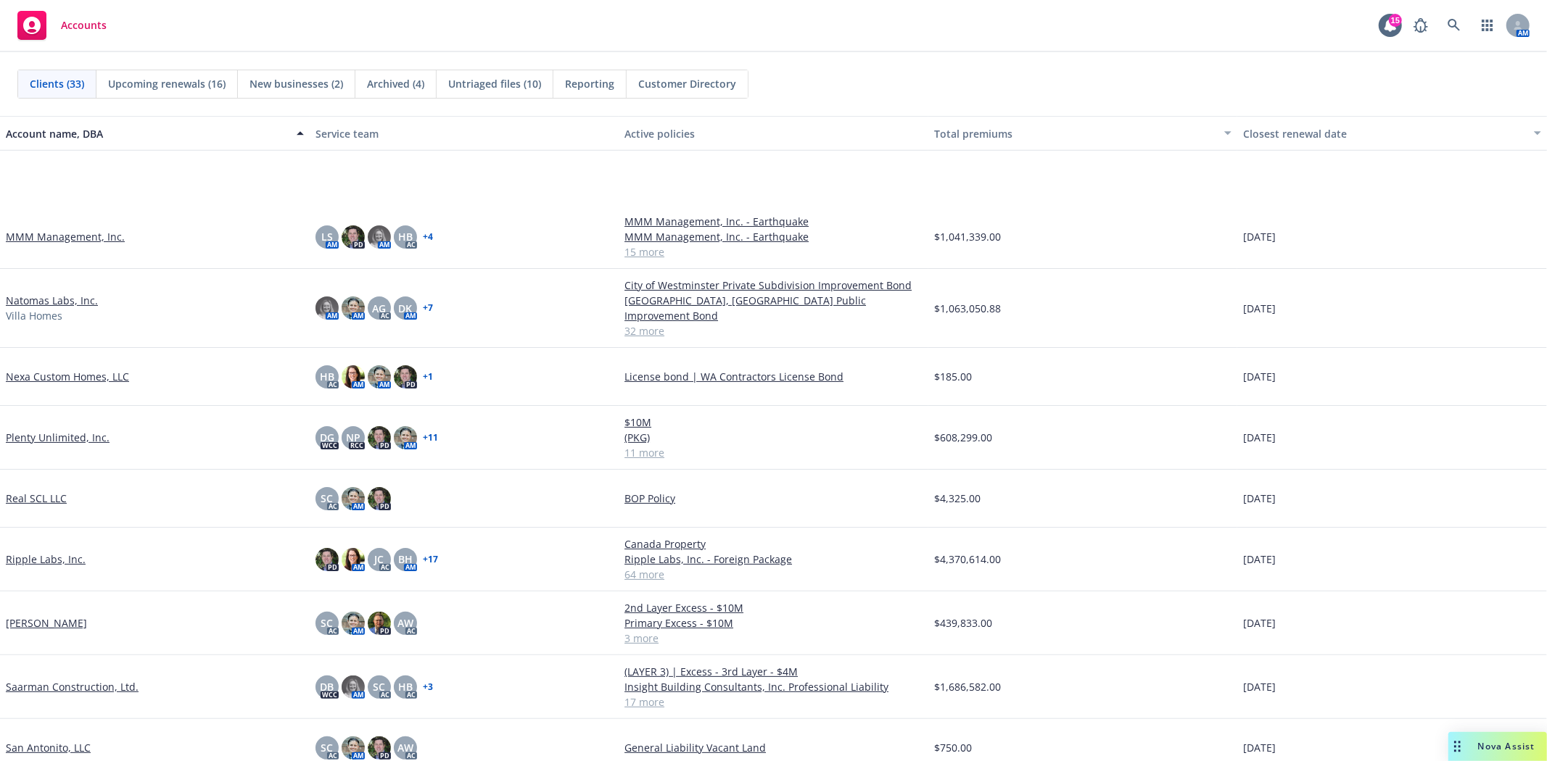
scroll to position [1047, 0]
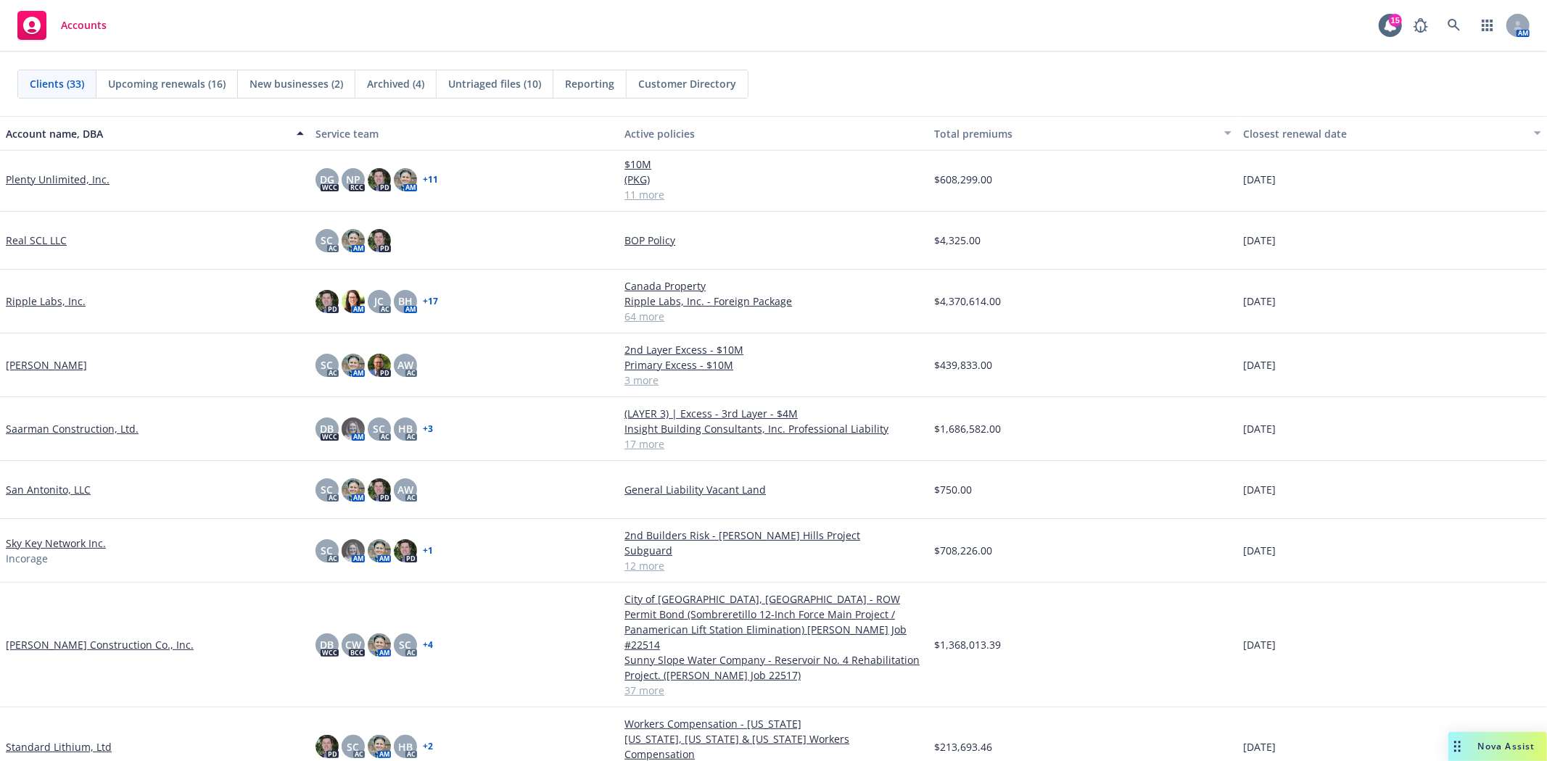
click at [63, 432] on link "Saarman Construction, Ltd." at bounding box center [72, 428] width 133 height 15
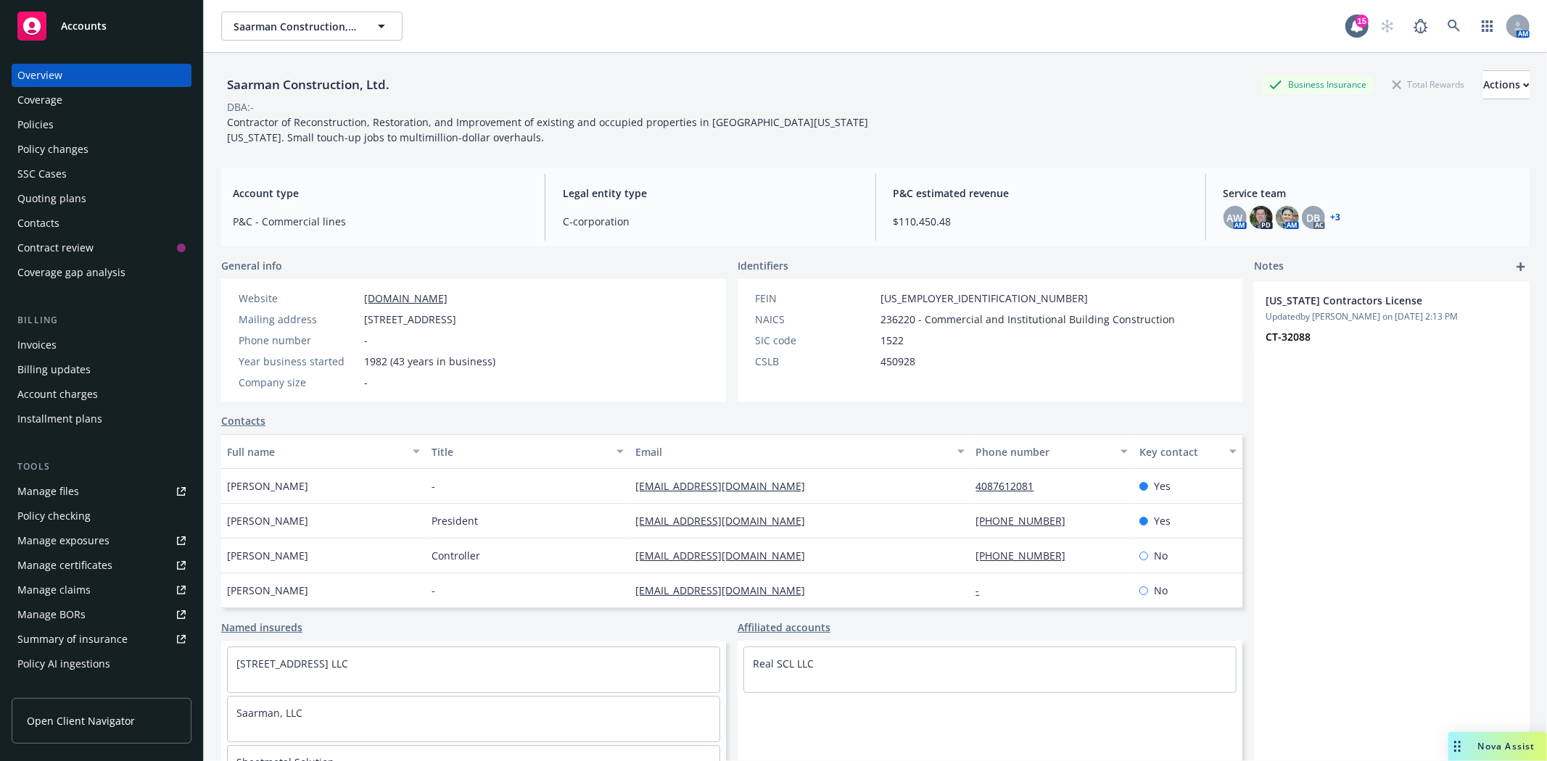
click at [66, 115] on div "Policies" at bounding box center [101, 124] width 168 height 23
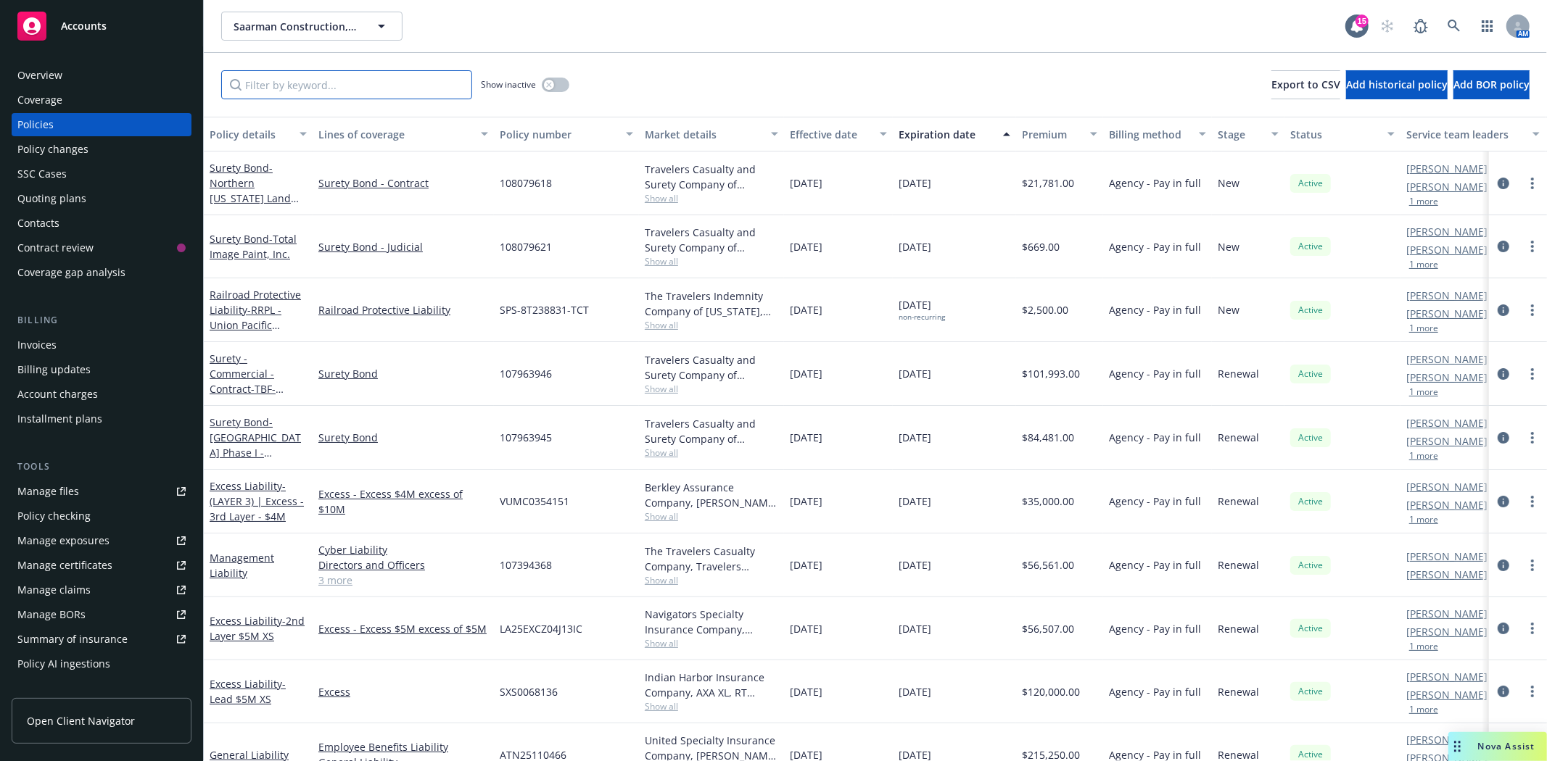
click at [315, 91] on input "Filter by keyword..." at bounding box center [346, 84] width 251 height 29
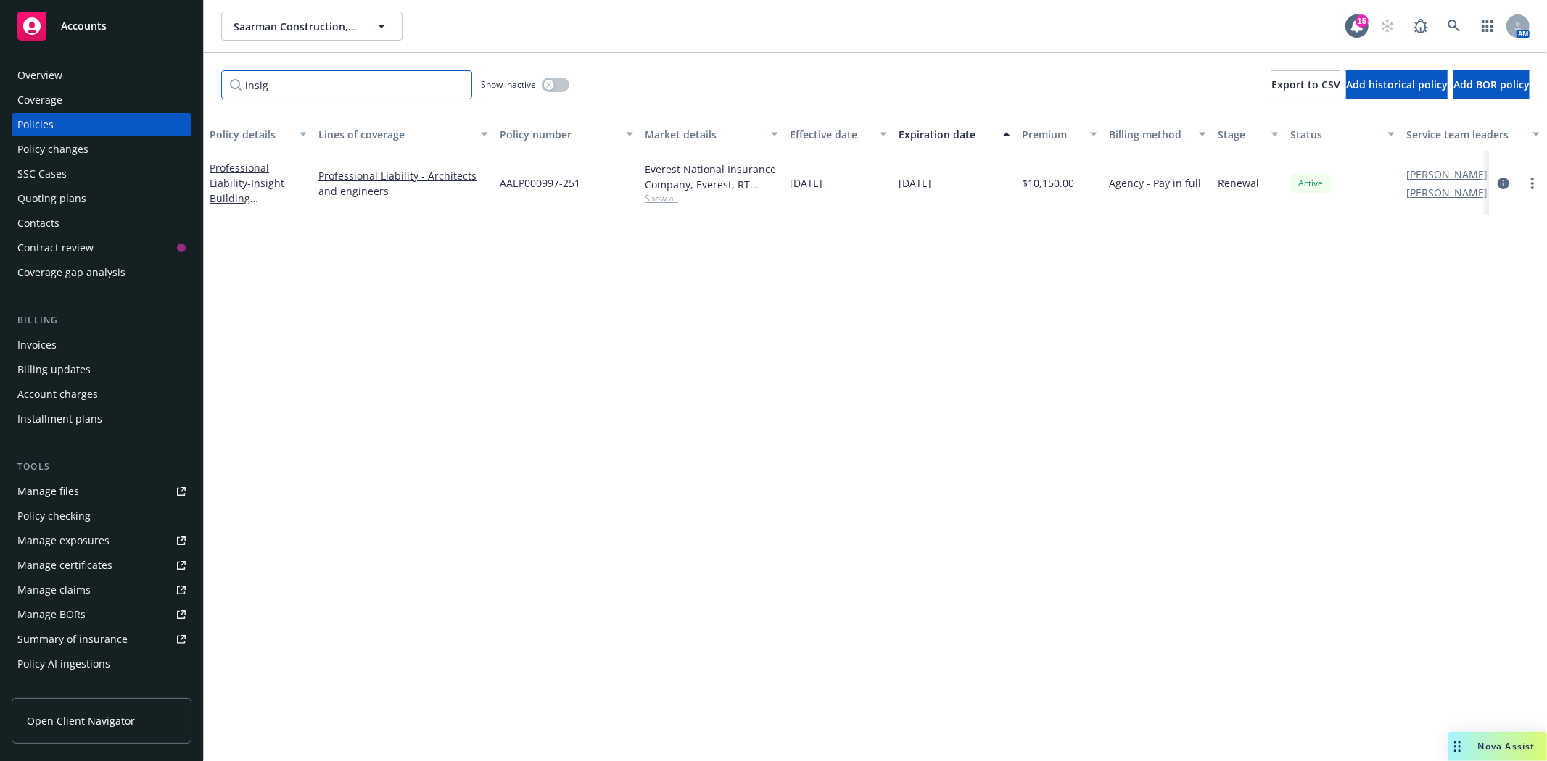
click at [315, 91] on input "insig" at bounding box center [346, 84] width 251 height 29
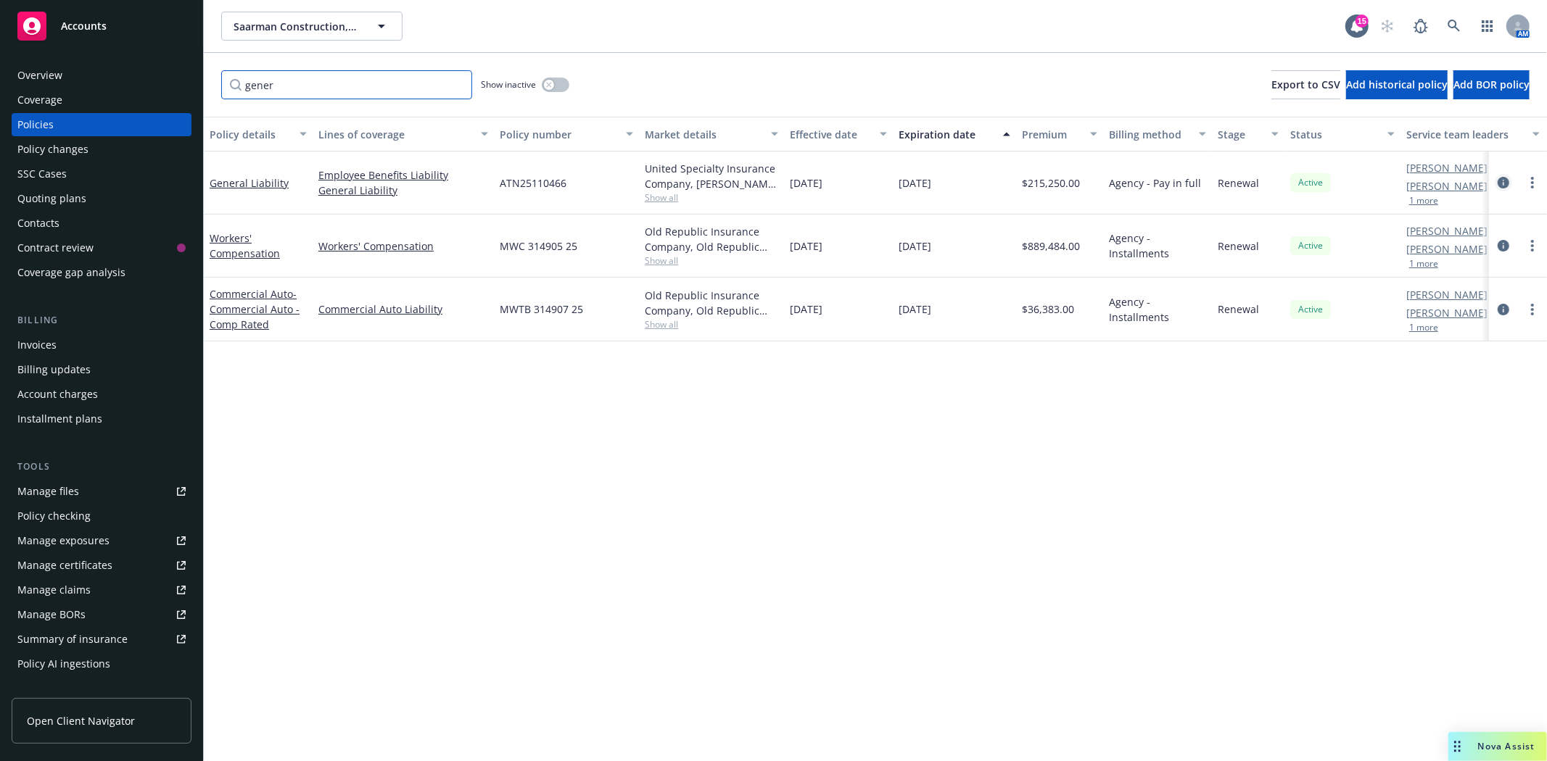
type input "gener"
click at [1504, 186] on icon "circleInformation" at bounding box center [1503, 183] width 12 height 12
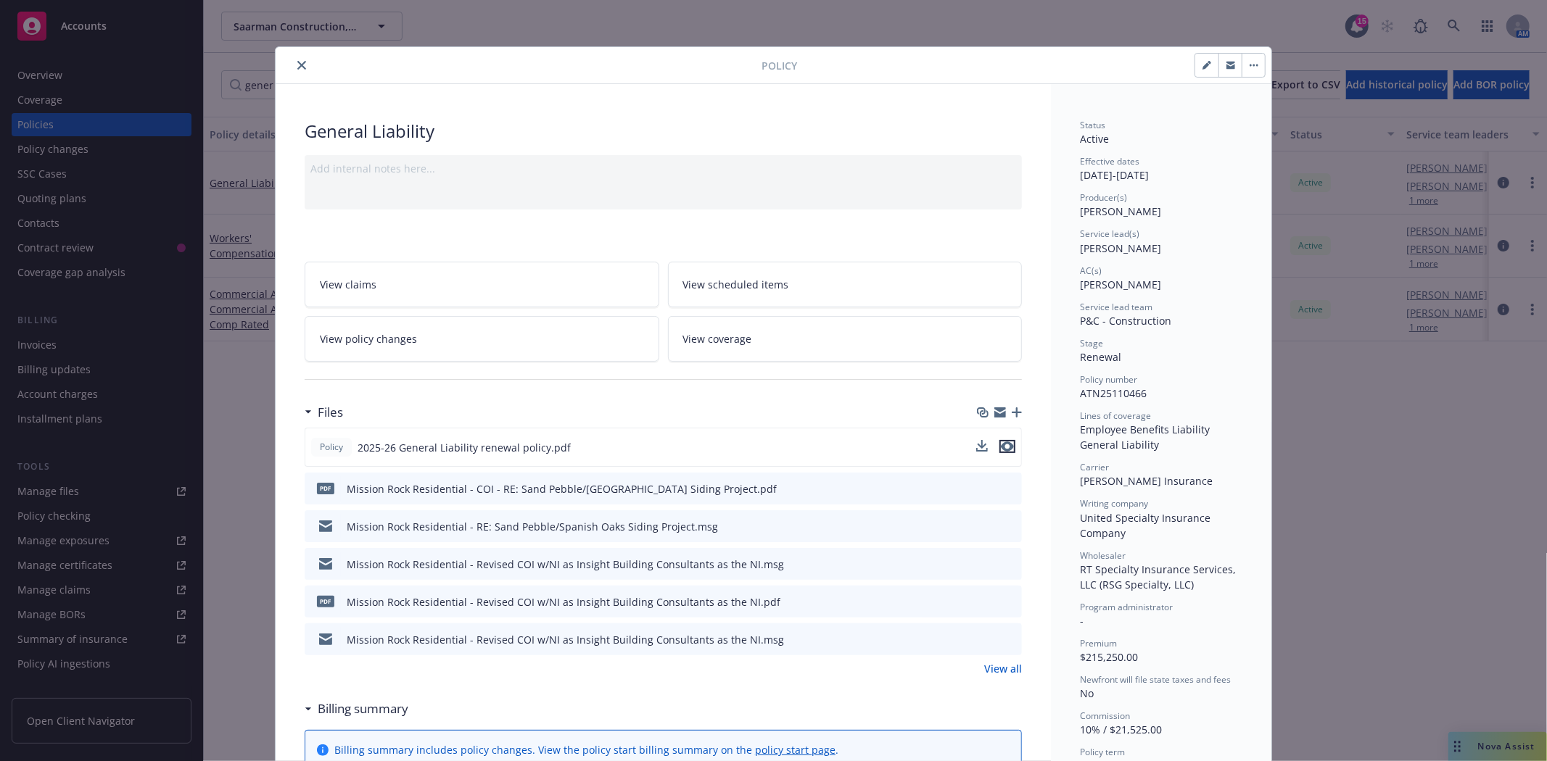
click at [1003, 448] on icon "preview file" at bounding box center [1007, 447] width 13 height 10
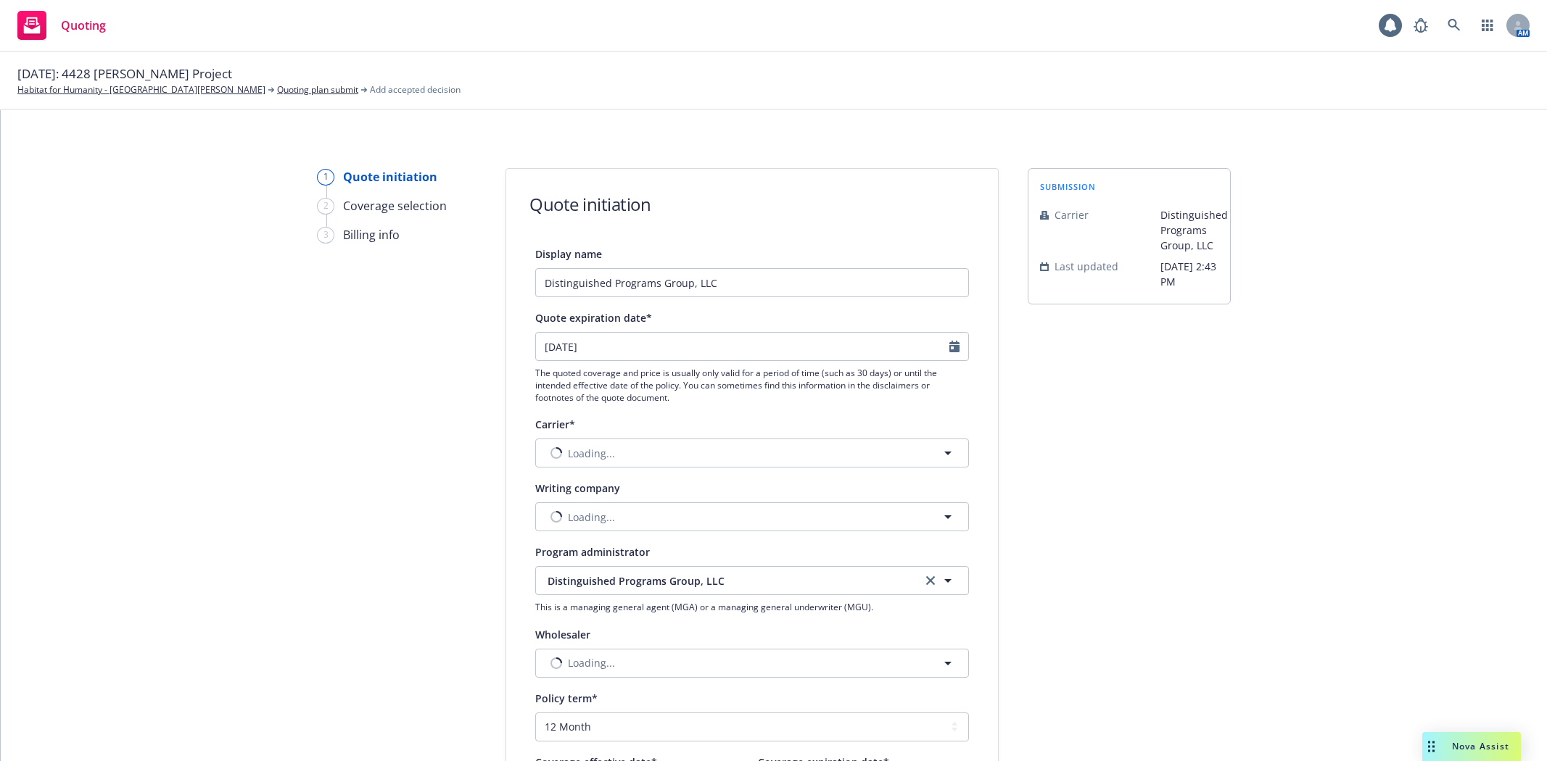
select select "12"
click at [742, 284] on input "Distinguished Programs Group, LLC" at bounding box center [752, 282] width 434 height 29
type input "Distinguished Programs Group, LLC - $5M Wrap-Up Pollution Option"
click at [624, 464] on button "Nothing selected" at bounding box center [752, 453] width 434 height 29
type input "siri"
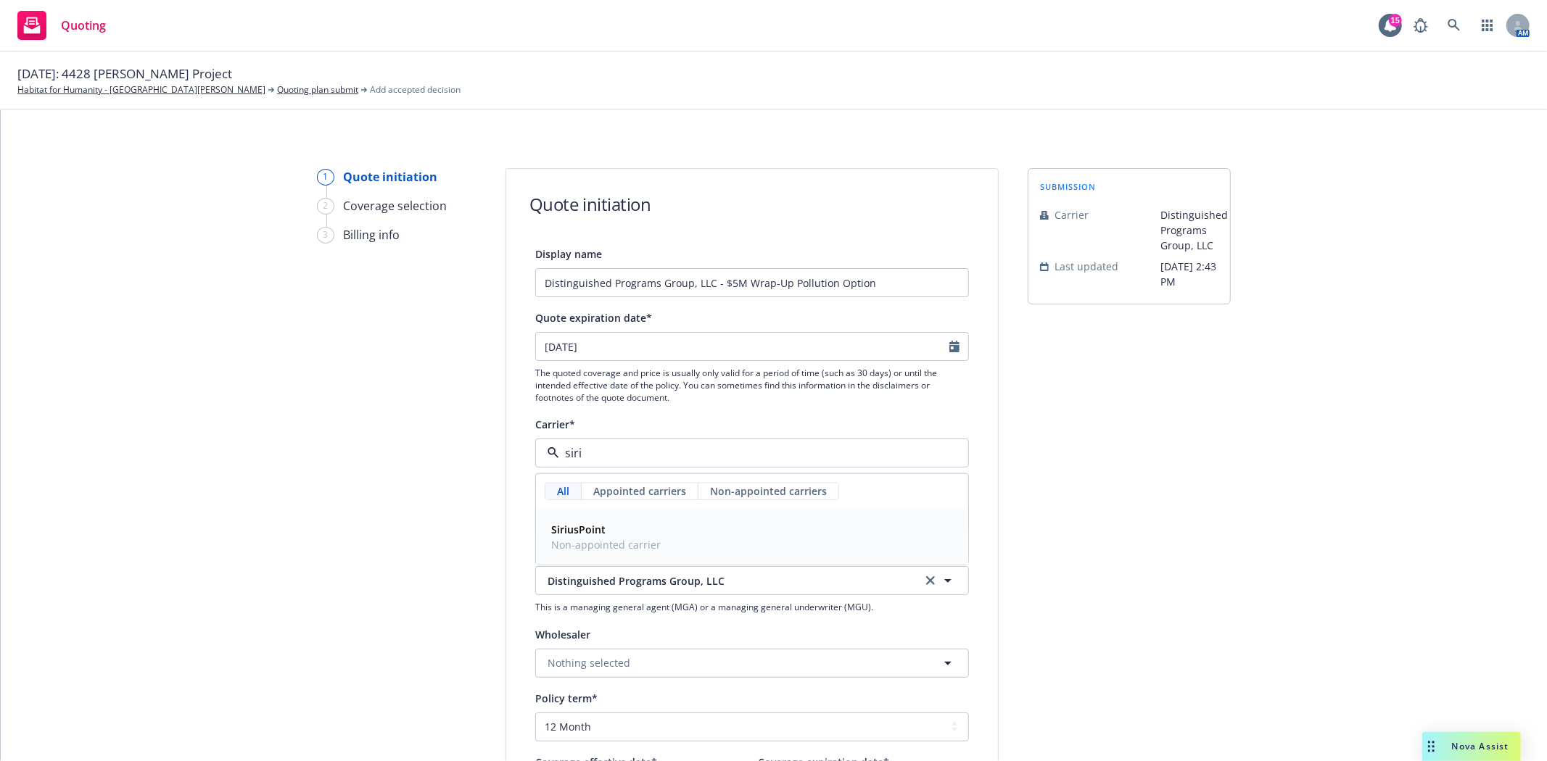
click at [596, 534] on strong "SiriusPoint" at bounding box center [578, 530] width 54 height 14
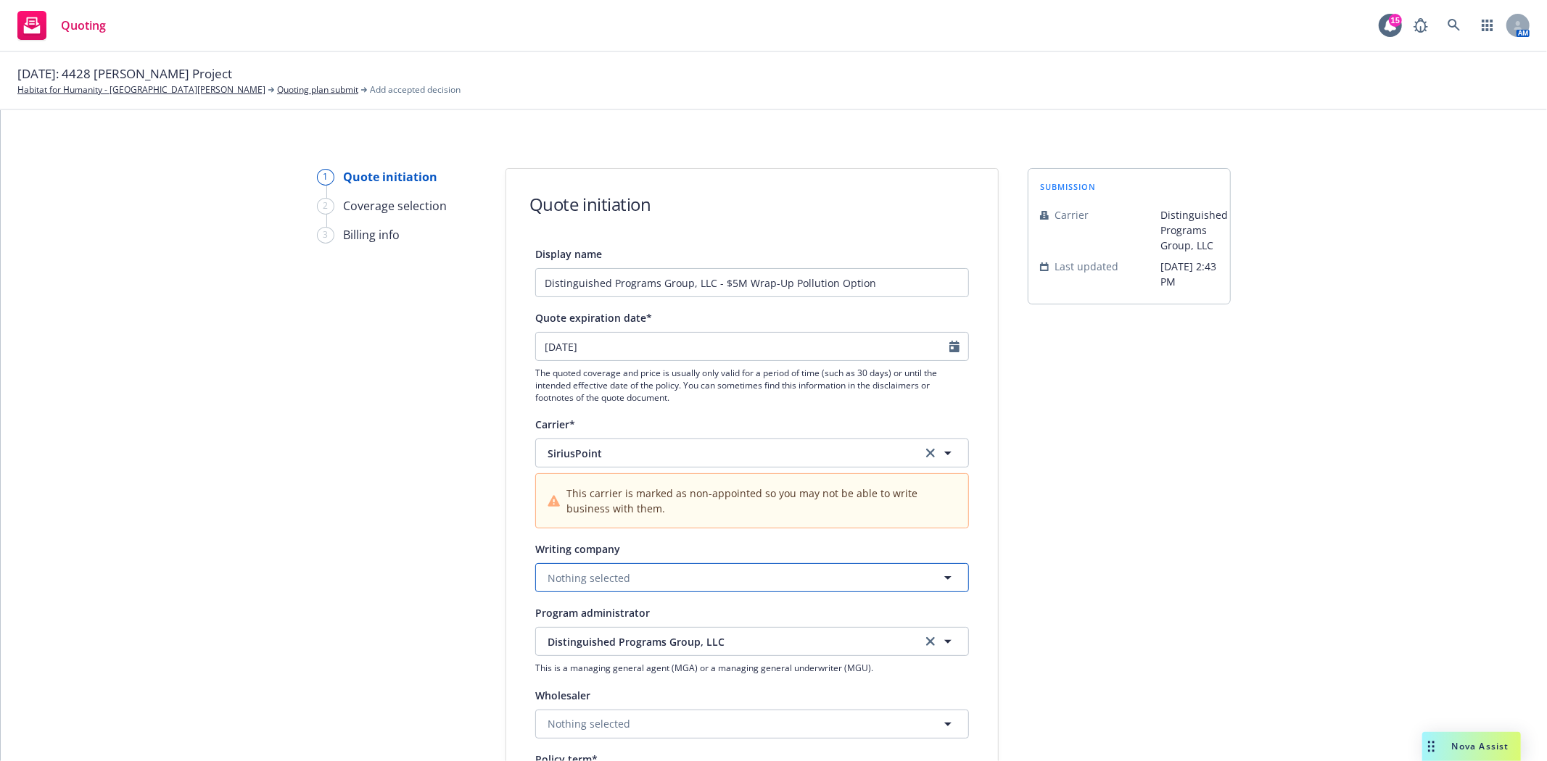
click at [592, 583] on span "Nothing selected" at bounding box center [588, 578] width 83 height 15
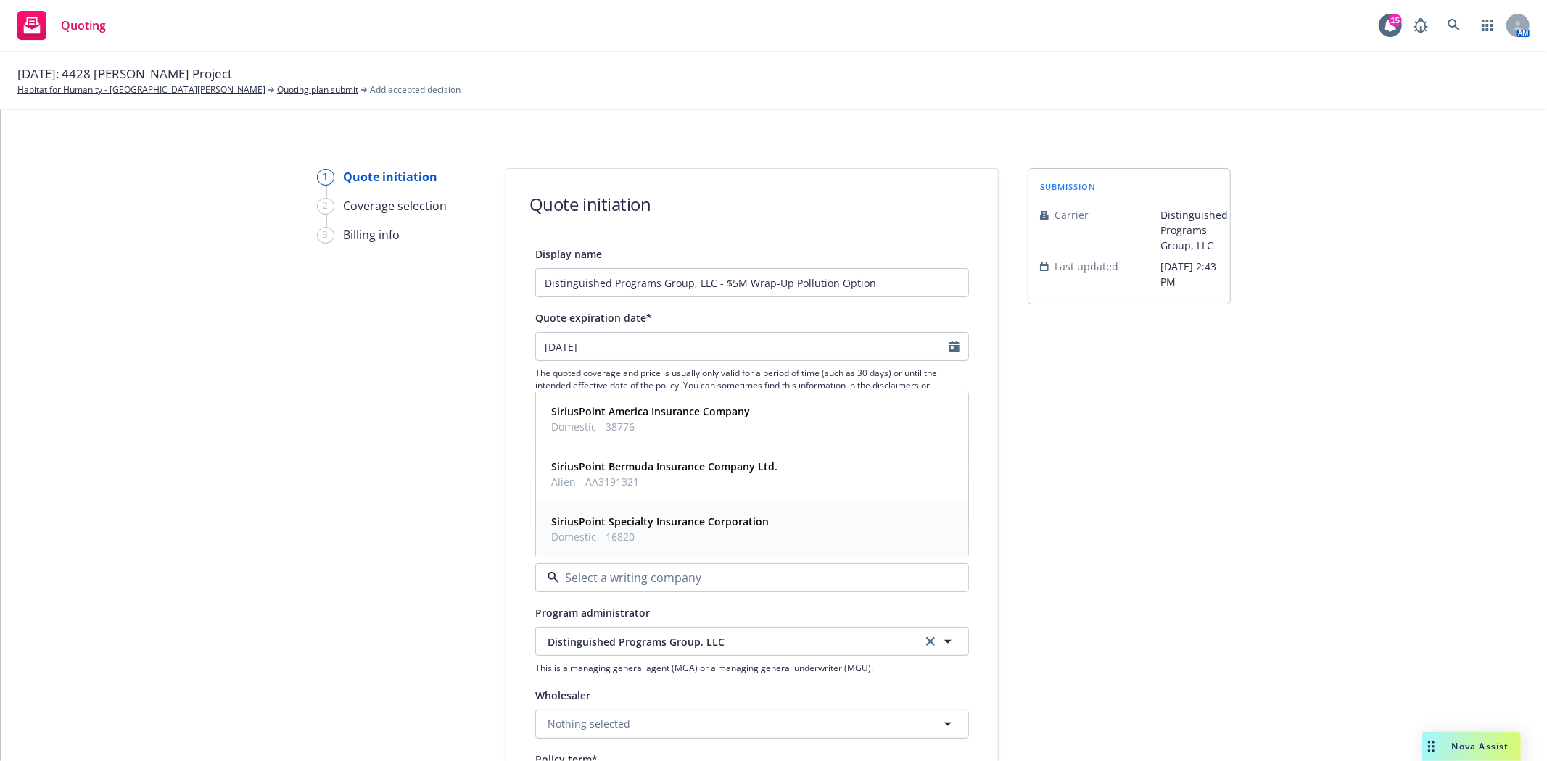
click at [617, 531] on span "Domestic - 16820" at bounding box center [660, 537] width 218 height 15
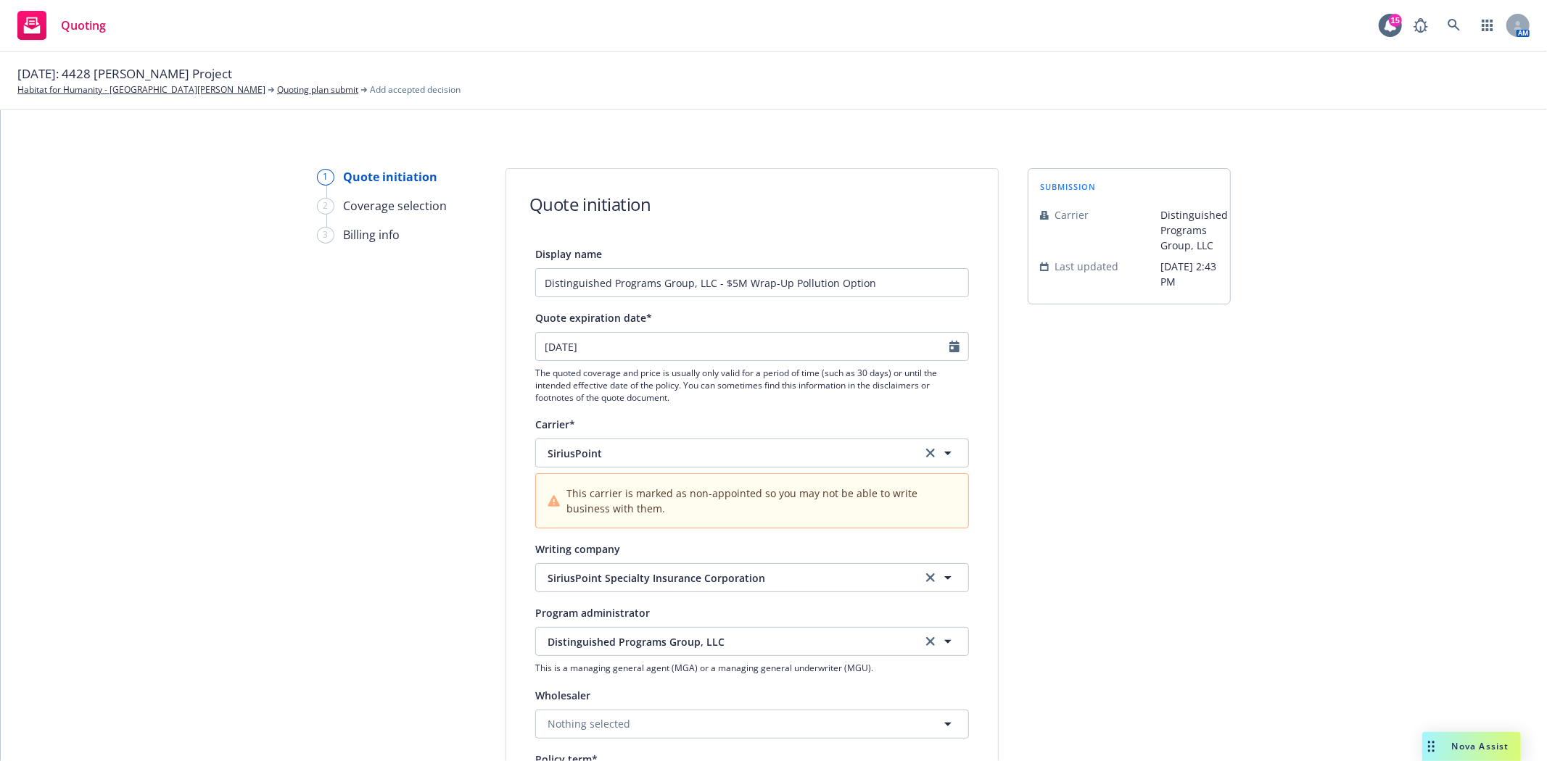
click at [1098, 651] on div "submission Carrier Distinguished Programs Group, LLC Last updated 9/18, 2:43 PM" at bounding box center [1128, 684] width 203 height 1033
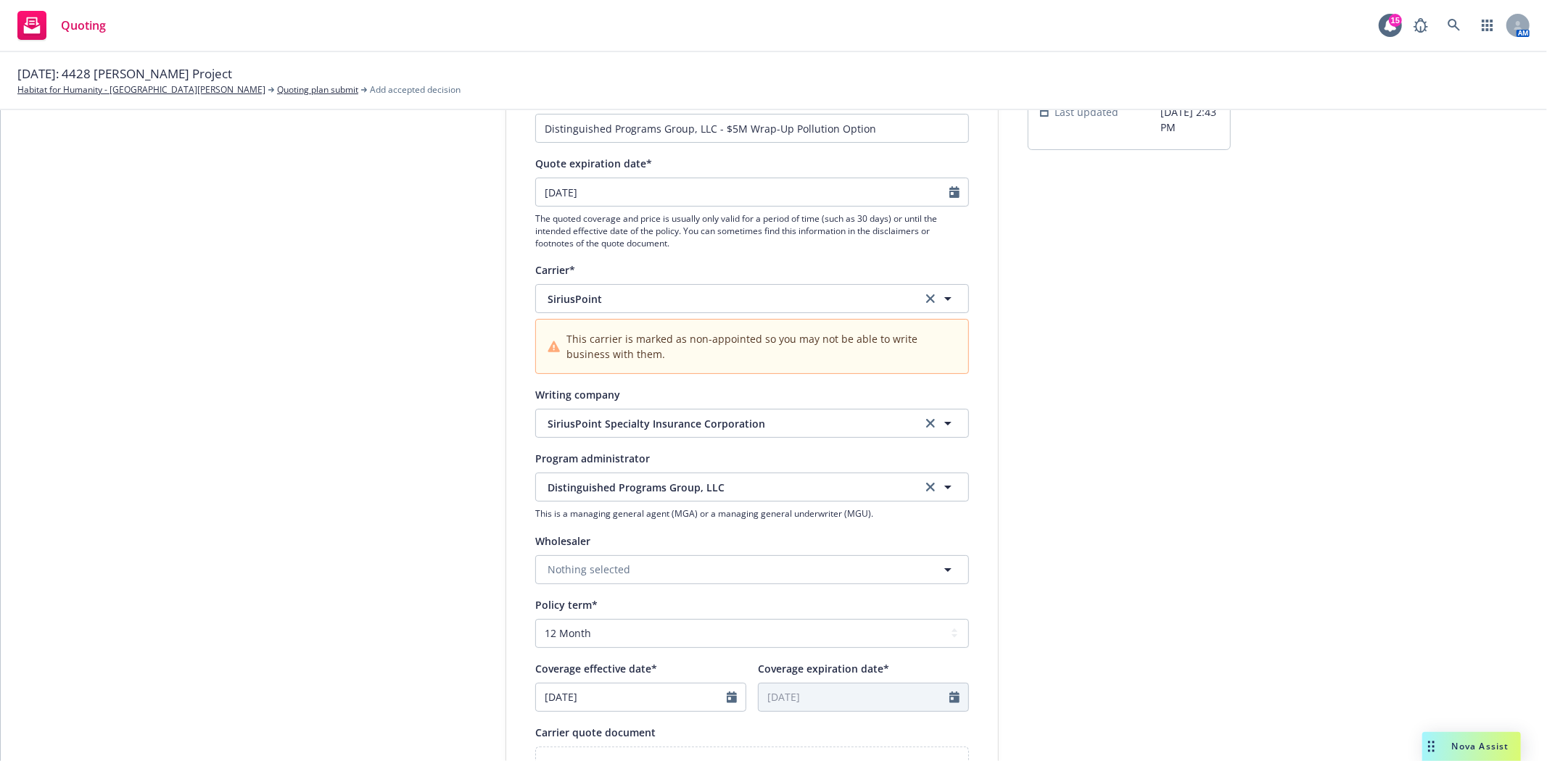
scroll to position [241, 0]
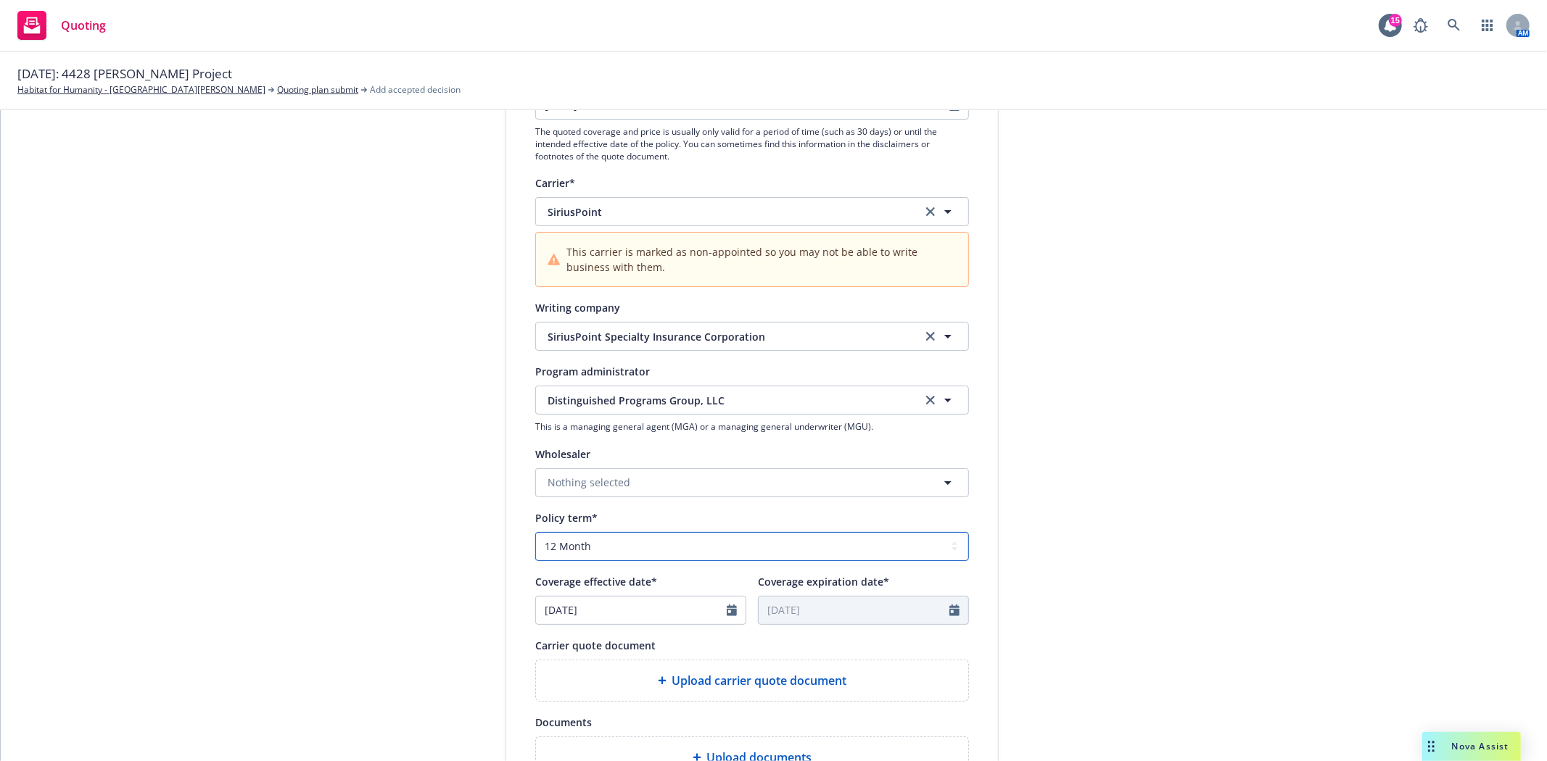
click at [627, 552] on select "Select policy term 12 Month 6 Month 4 Month 3 Month 2 Month 1 Month 36 Month (3…" at bounding box center [752, 546] width 434 height 29
select select "other"
click at [535, 533] on select "Select policy term 12 Month 6 Month 4 Month 3 Month 2 Month 1 Month 36 Month (3…" at bounding box center [752, 546] width 434 height 29
select select "9"
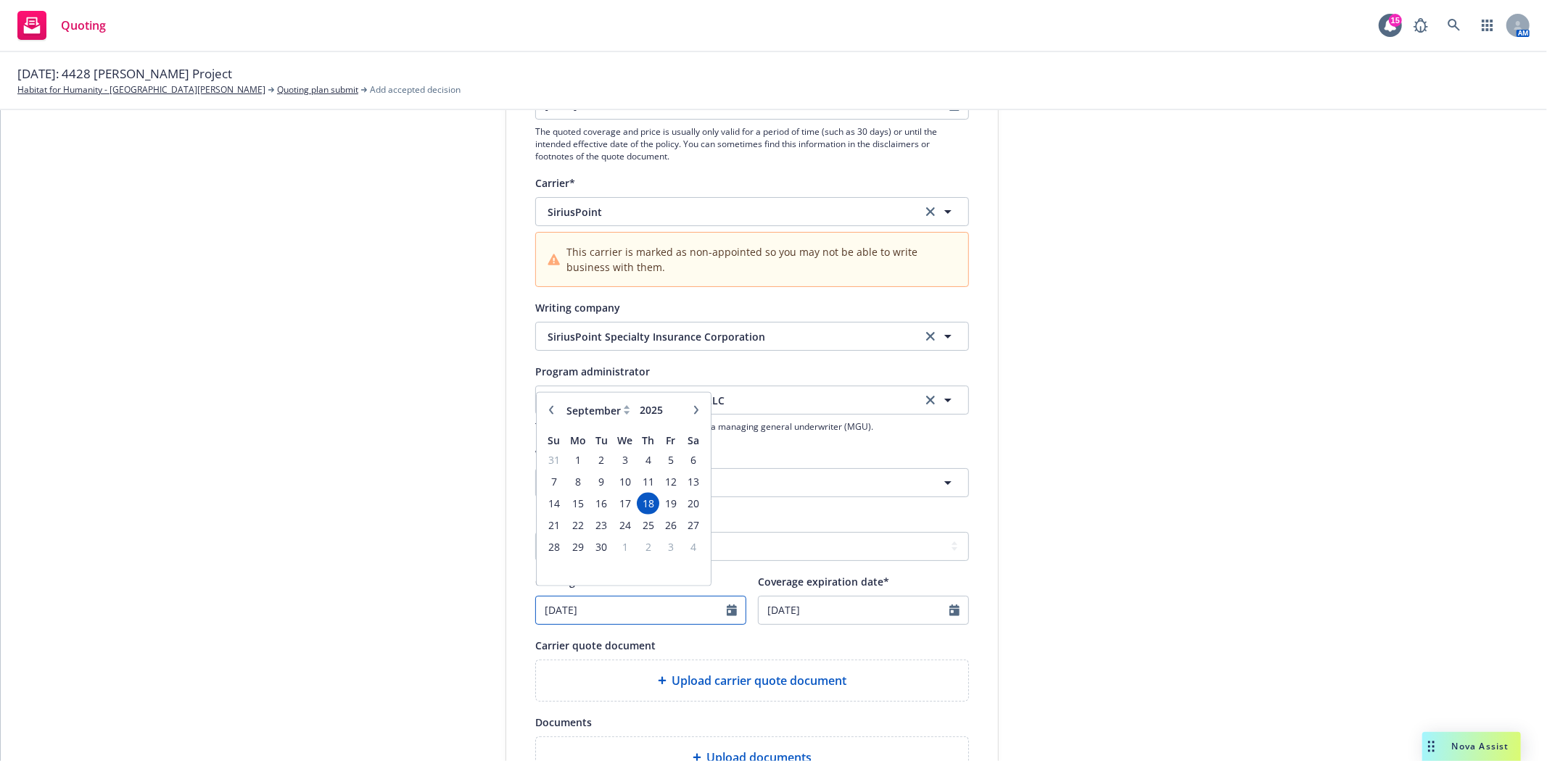
click at [692, 611] on input "[DATE]" at bounding box center [631, 611] width 191 height 28
type input "09/01/2025"
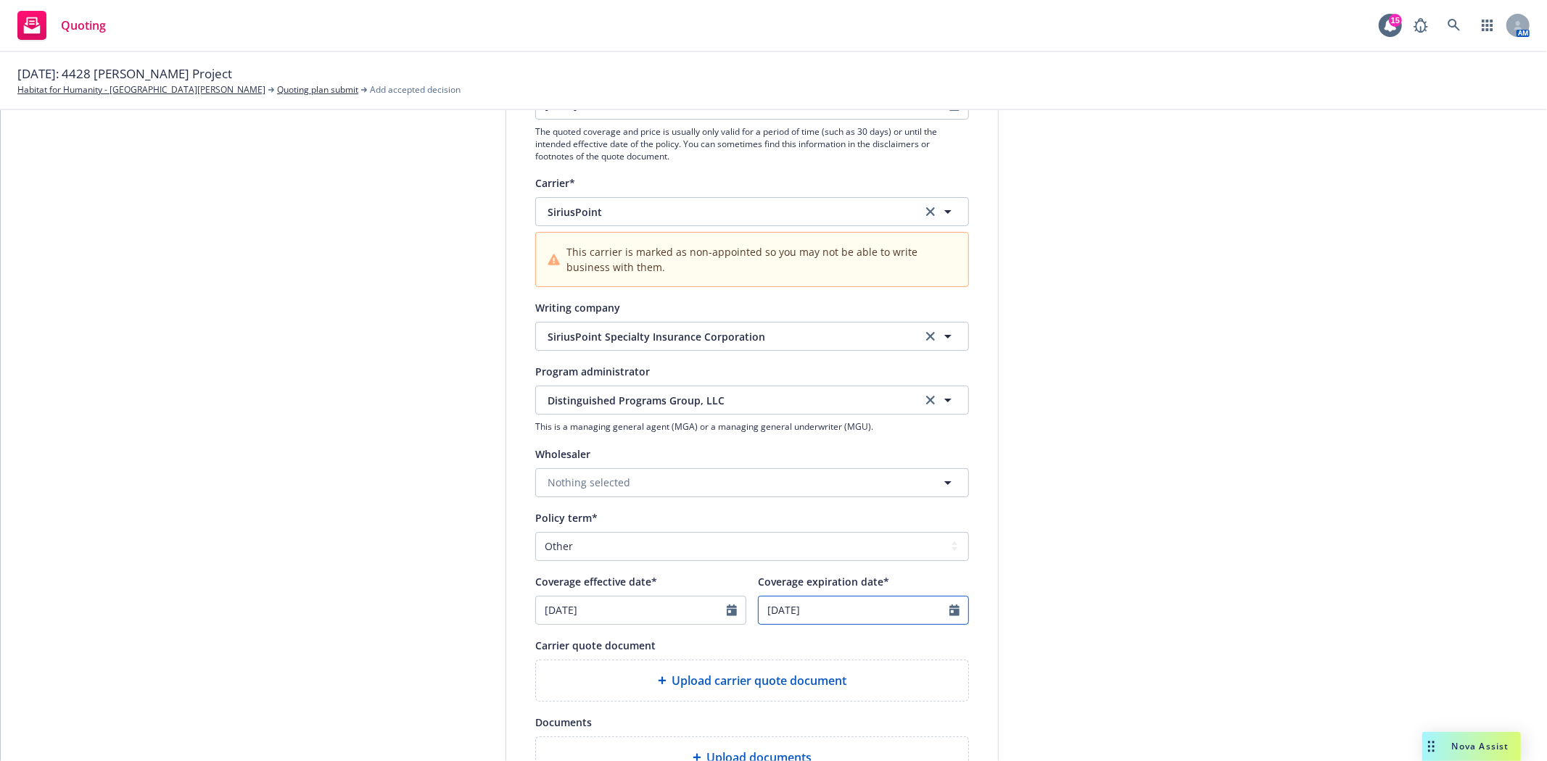
select select "9"
type input "10/01/2027"
click at [1118, 643] on div "submission Carrier Distinguished Programs Group, LLC Last updated 9/18, 2:43 PM" at bounding box center [1128, 443] width 203 height 1033
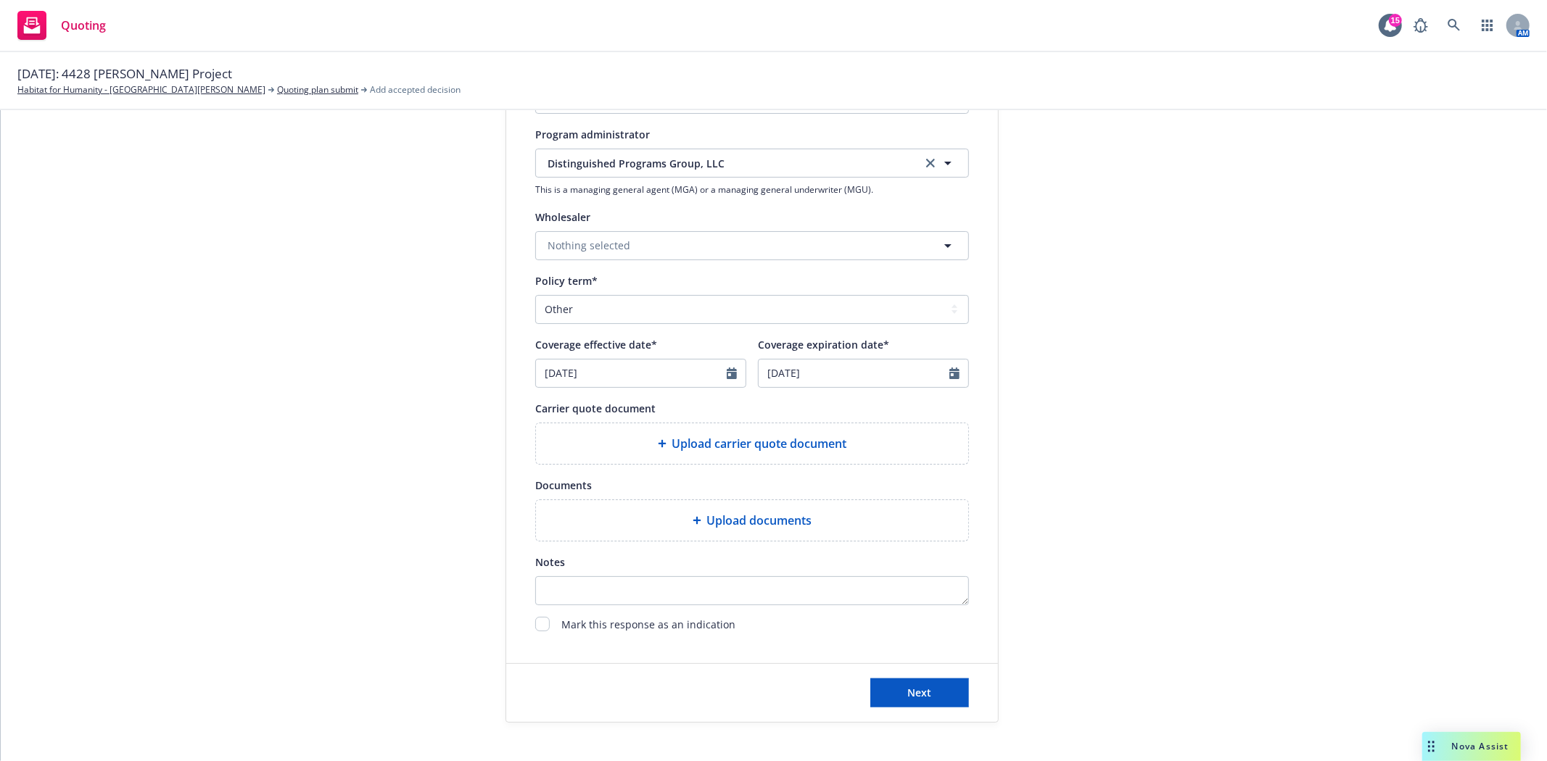
scroll to position [483, 0]
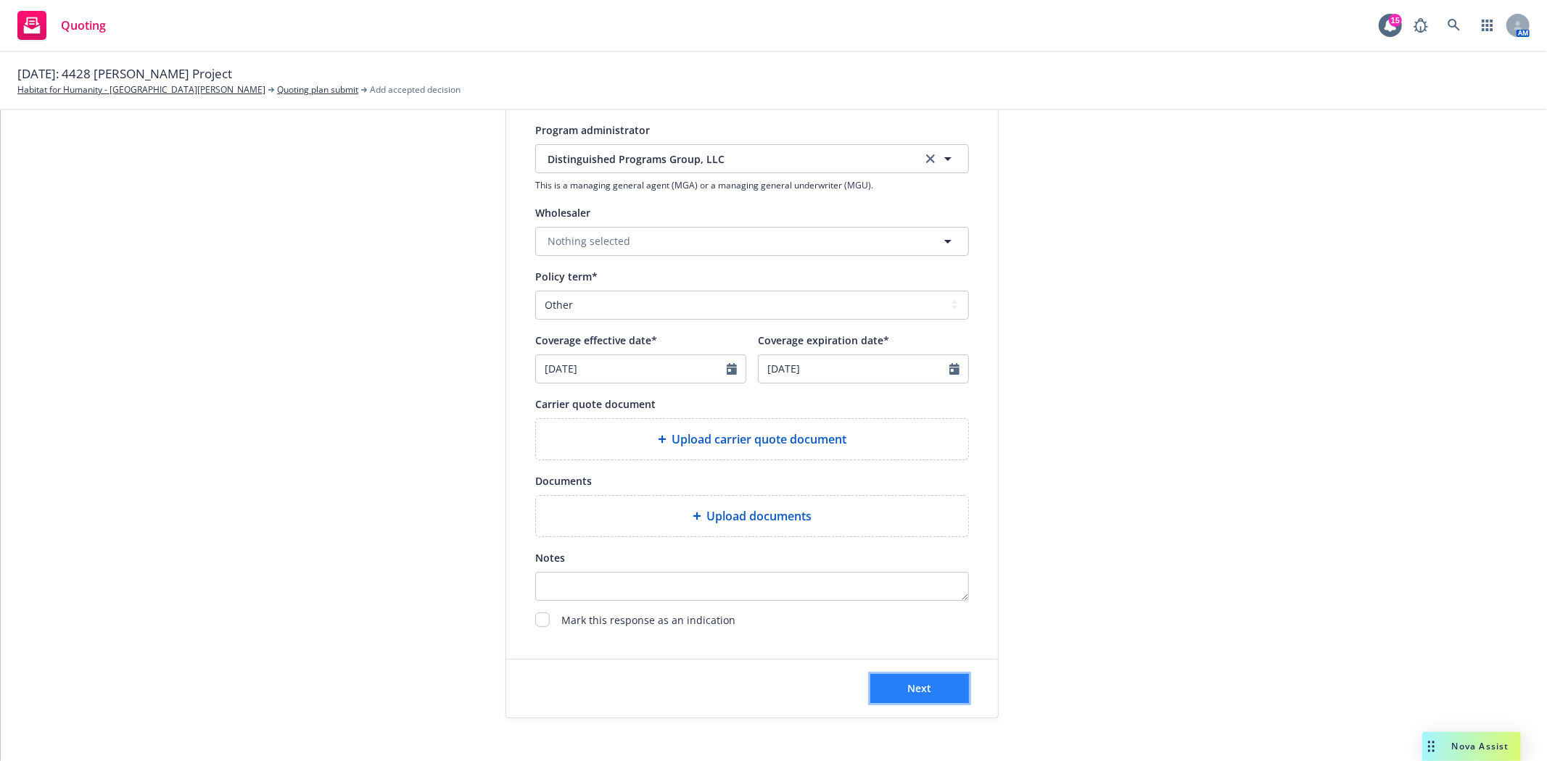
click at [914, 698] on button "Next" at bounding box center [919, 688] width 99 height 29
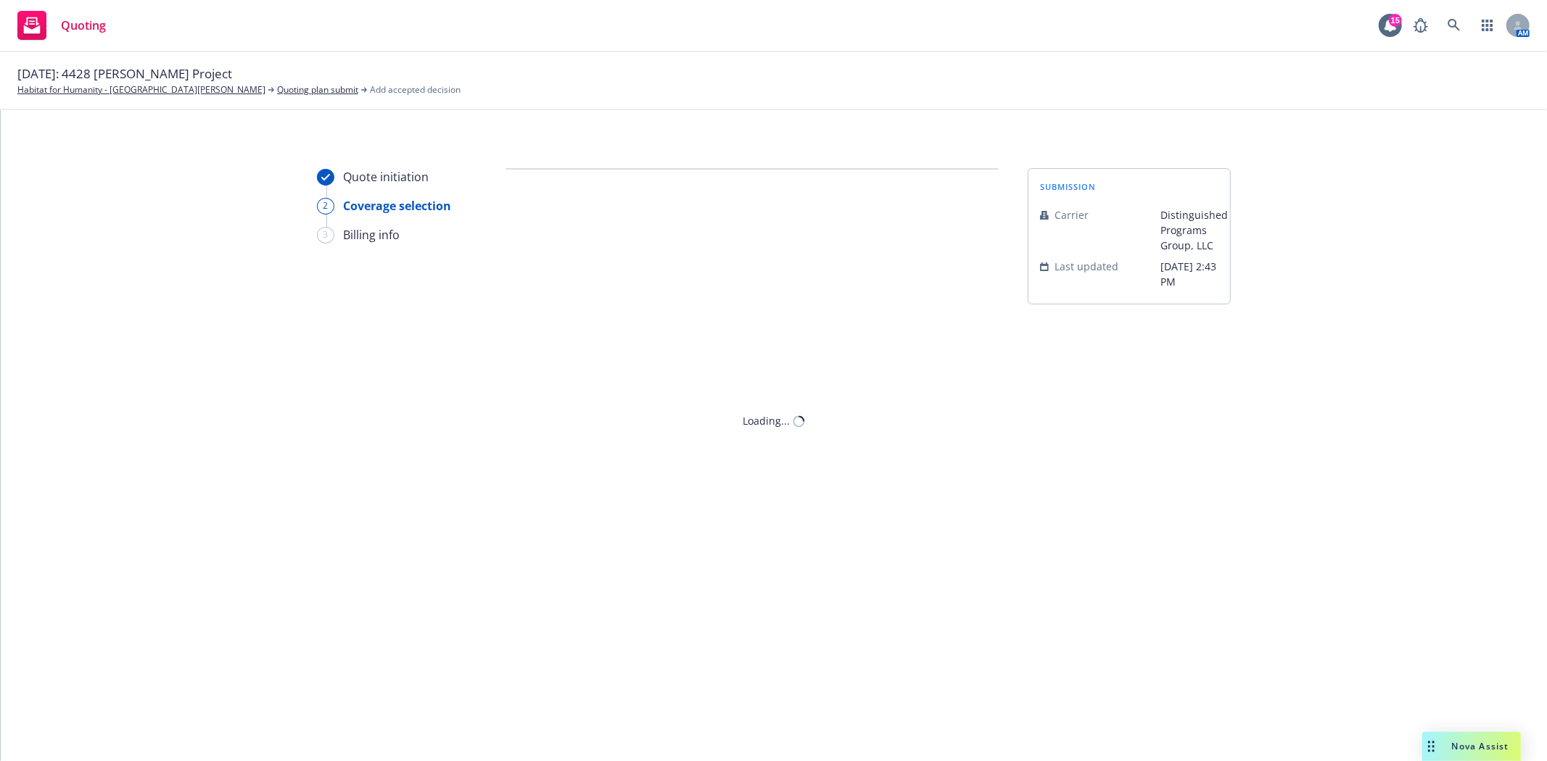
scroll to position [0, 0]
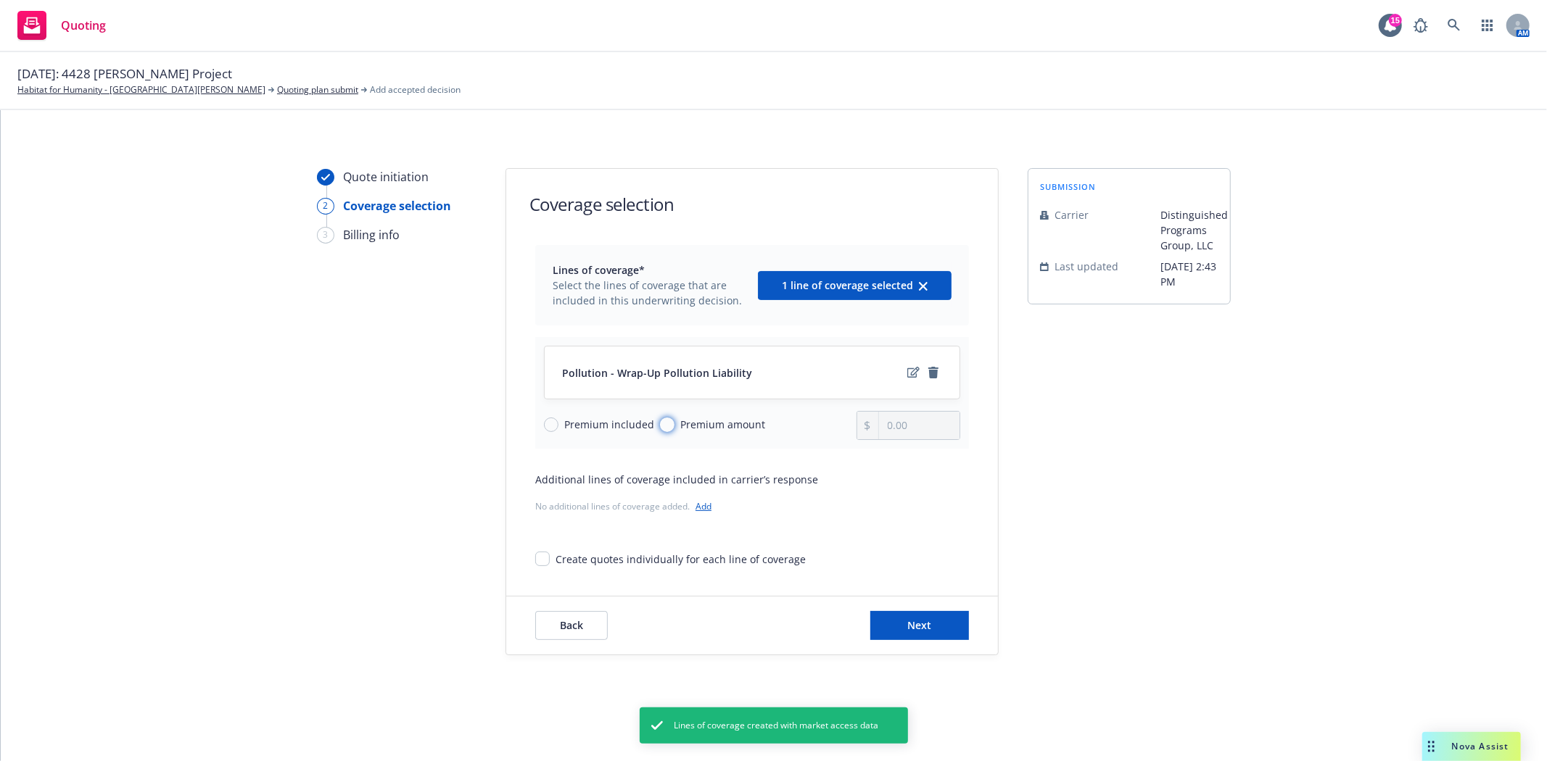
click at [664, 421] on input "Premium amount" at bounding box center [667, 425] width 15 height 15
radio input "true"
click at [937, 430] on input "0.00" at bounding box center [919, 426] width 80 height 28
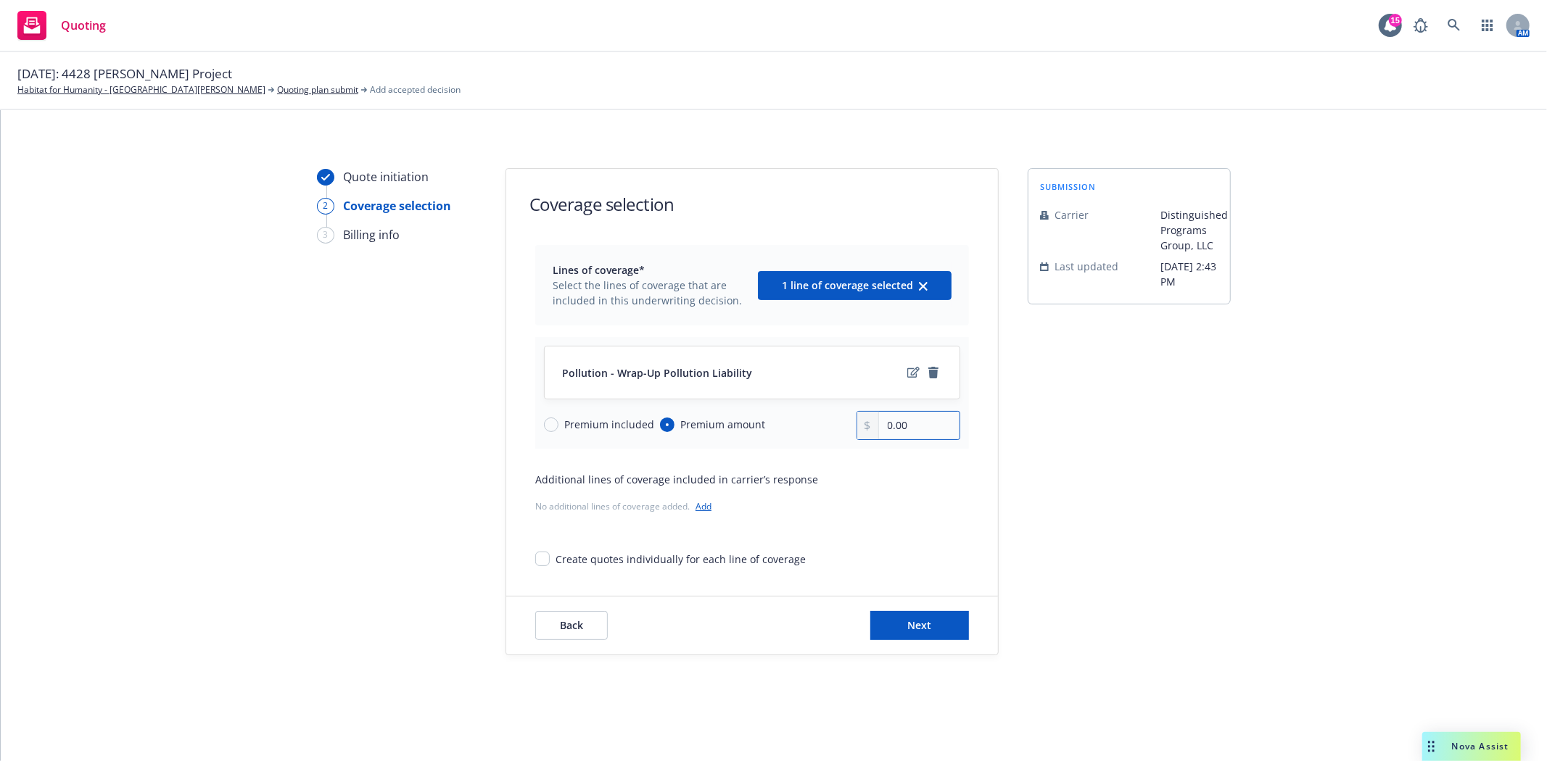
click at [922, 425] on input "0.00" at bounding box center [919, 426] width 80 height 28
type input "36,592.00"
click at [932, 631] on button "Next" at bounding box center [919, 625] width 99 height 29
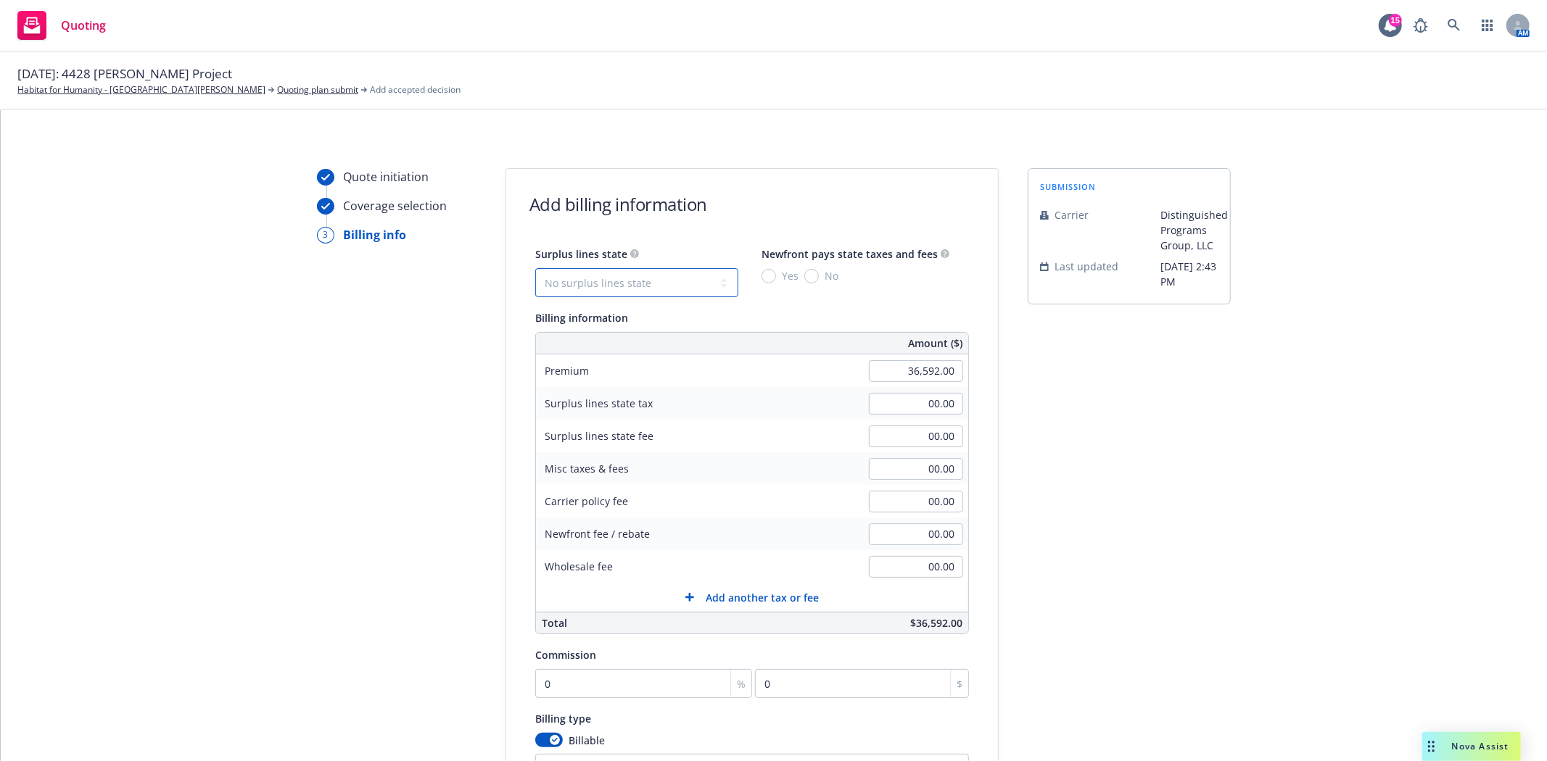
click at [680, 283] on select "No surplus lines state Alaska Alabama Arkansas Arizona California Colorado Conn…" at bounding box center [636, 282] width 203 height 29
select select "CA"
click at [535, 268] on select "No surplus lines state Alaska Alabama Arkansas Arizona California Colorado Conn…" at bounding box center [636, 282] width 203 height 29
type input "1,097.76"
type input "65.87"
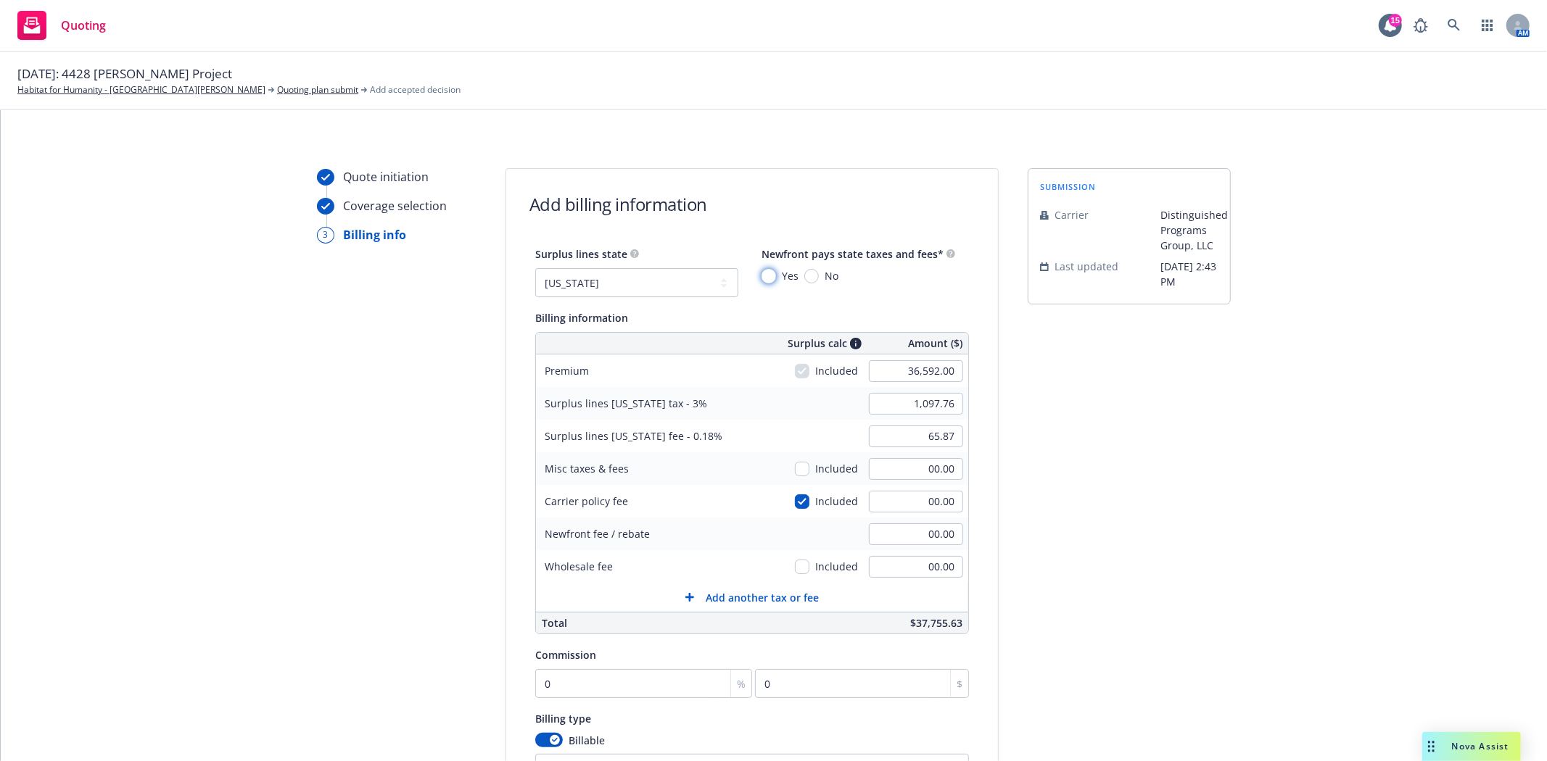
click at [761, 276] on input "Yes" at bounding box center [768, 276] width 15 height 15
radio input "true"
click at [574, 693] on input "0" at bounding box center [643, 683] width 217 height 29
type input "1"
type input "365.92"
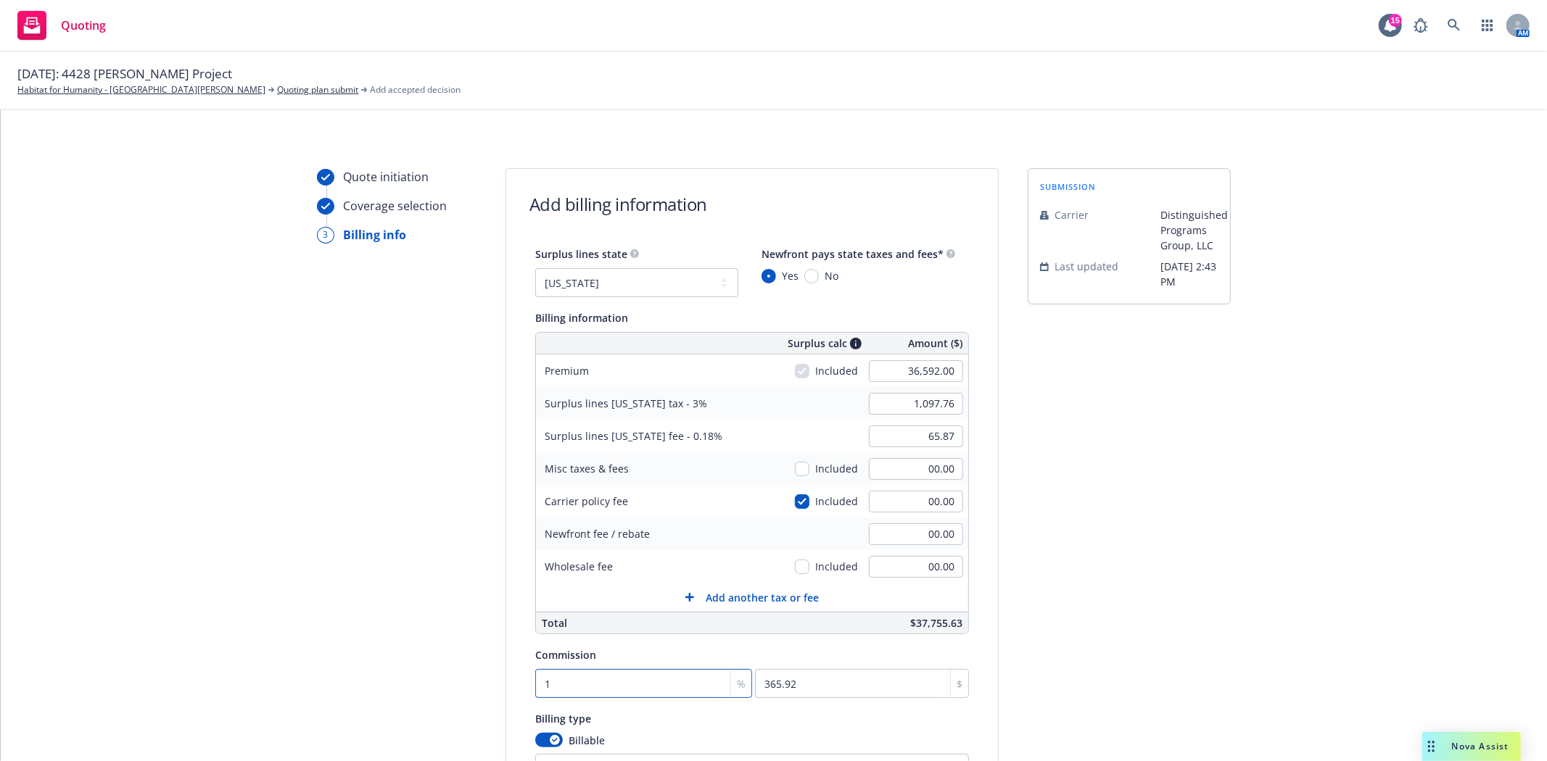
type input "16"
type input "5854.72"
type input "16"
click at [1160, 684] on div "submission Carrier Distinguished Programs Group, LLC Last updated 9/18, 2:43 PM" at bounding box center [1128, 519] width 203 height 703
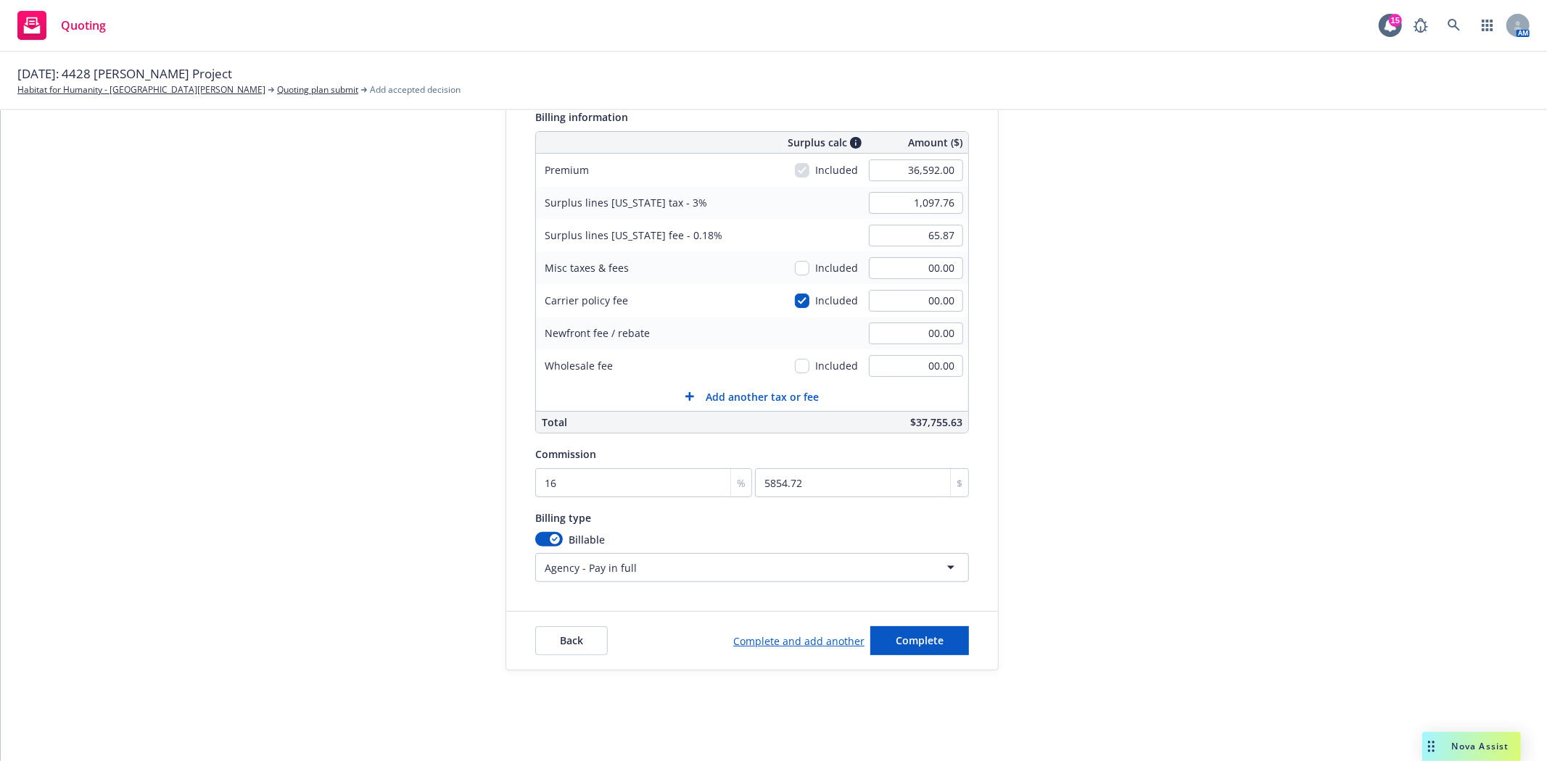
scroll to position [204, 0]
click at [908, 644] on span "Complete" at bounding box center [919, 639] width 48 height 14
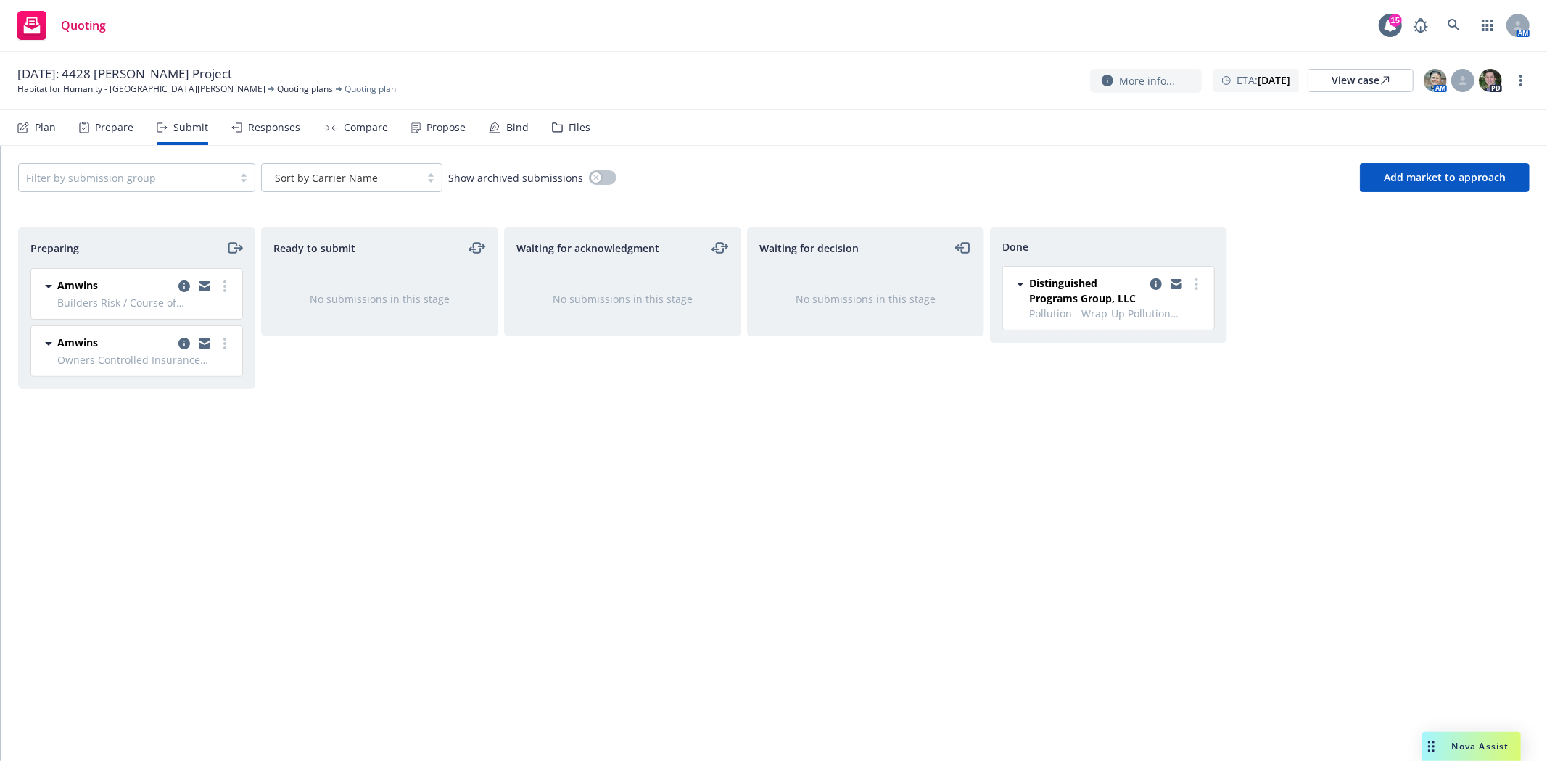
click at [575, 122] on div "Files" at bounding box center [579, 128] width 22 height 12
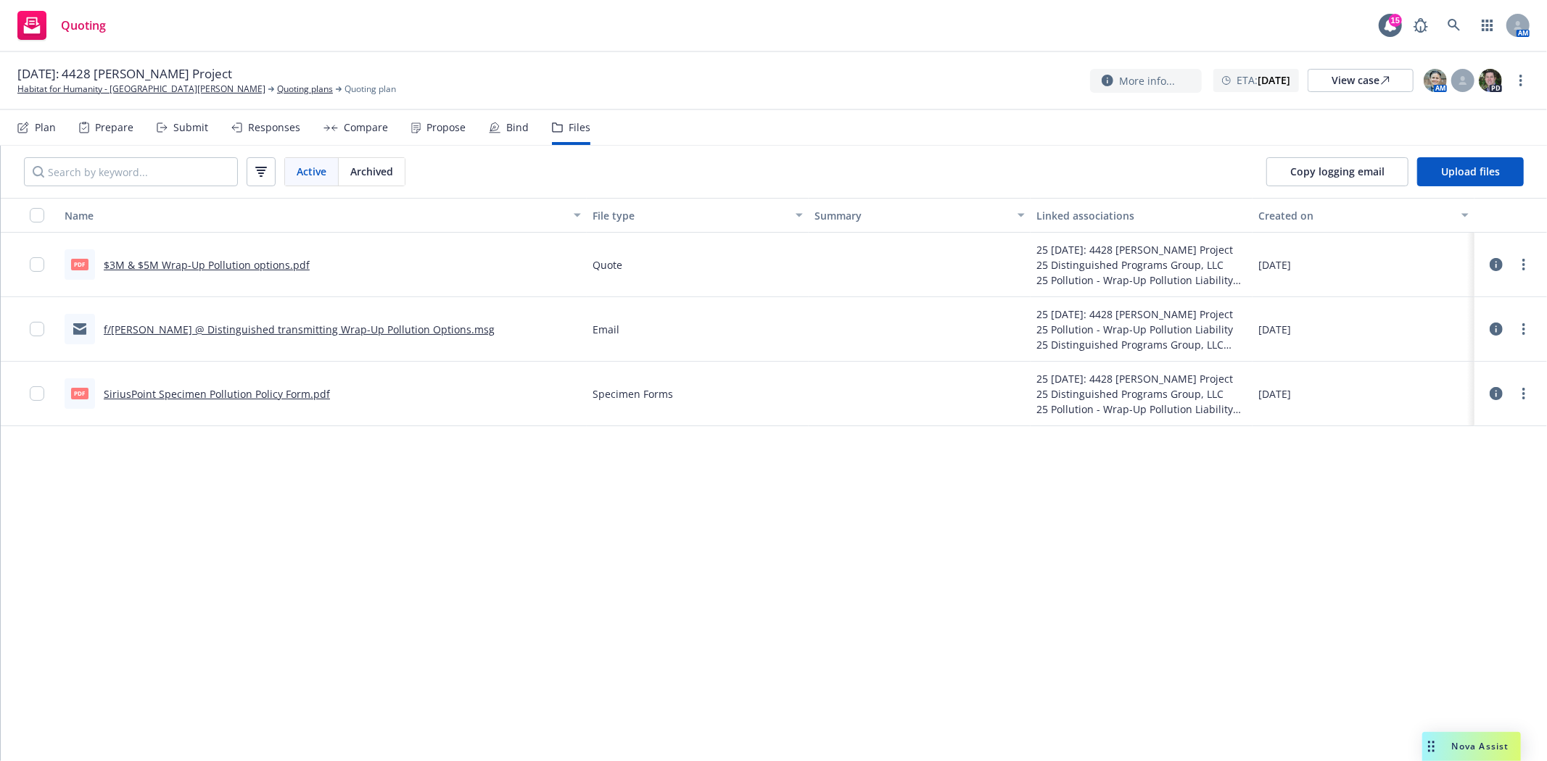
click at [1492, 265] on icon at bounding box center [1495, 264] width 13 height 13
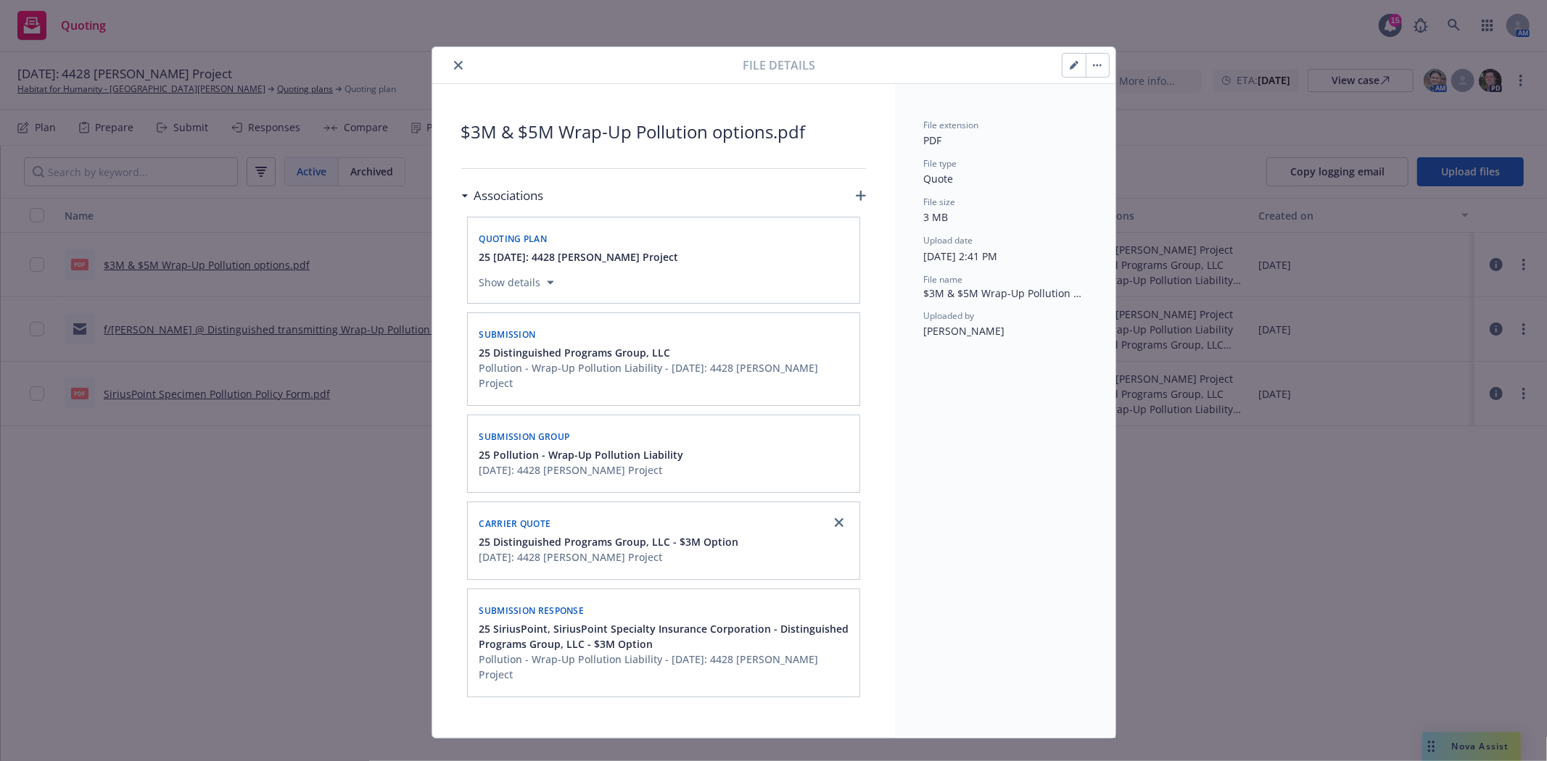
click at [1074, 61] on icon "button" at bounding box center [1073, 65] width 9 height 9
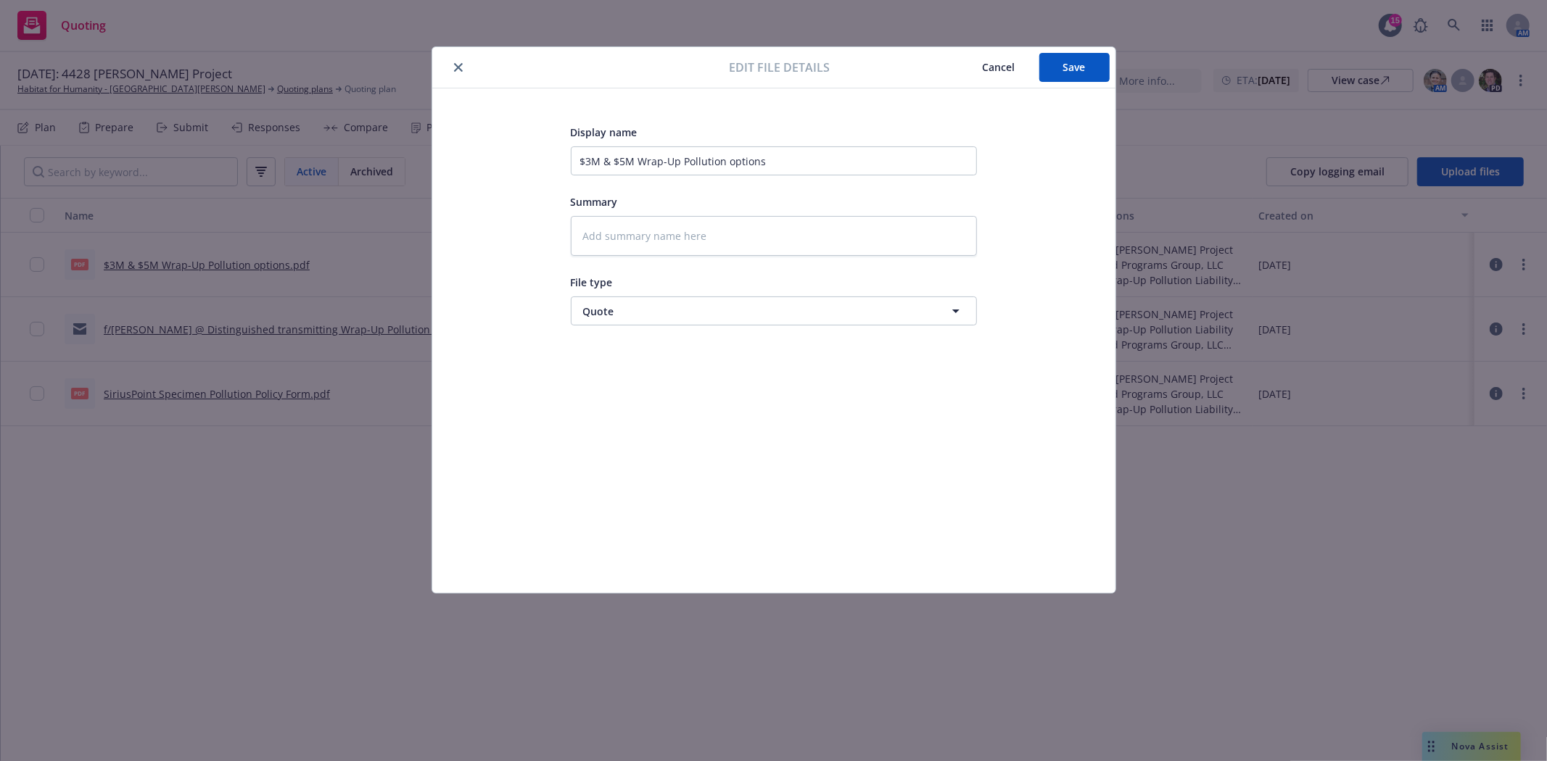
click at [461, 70] on icon "close" at bounding box center [458, 67] width 9 height 9
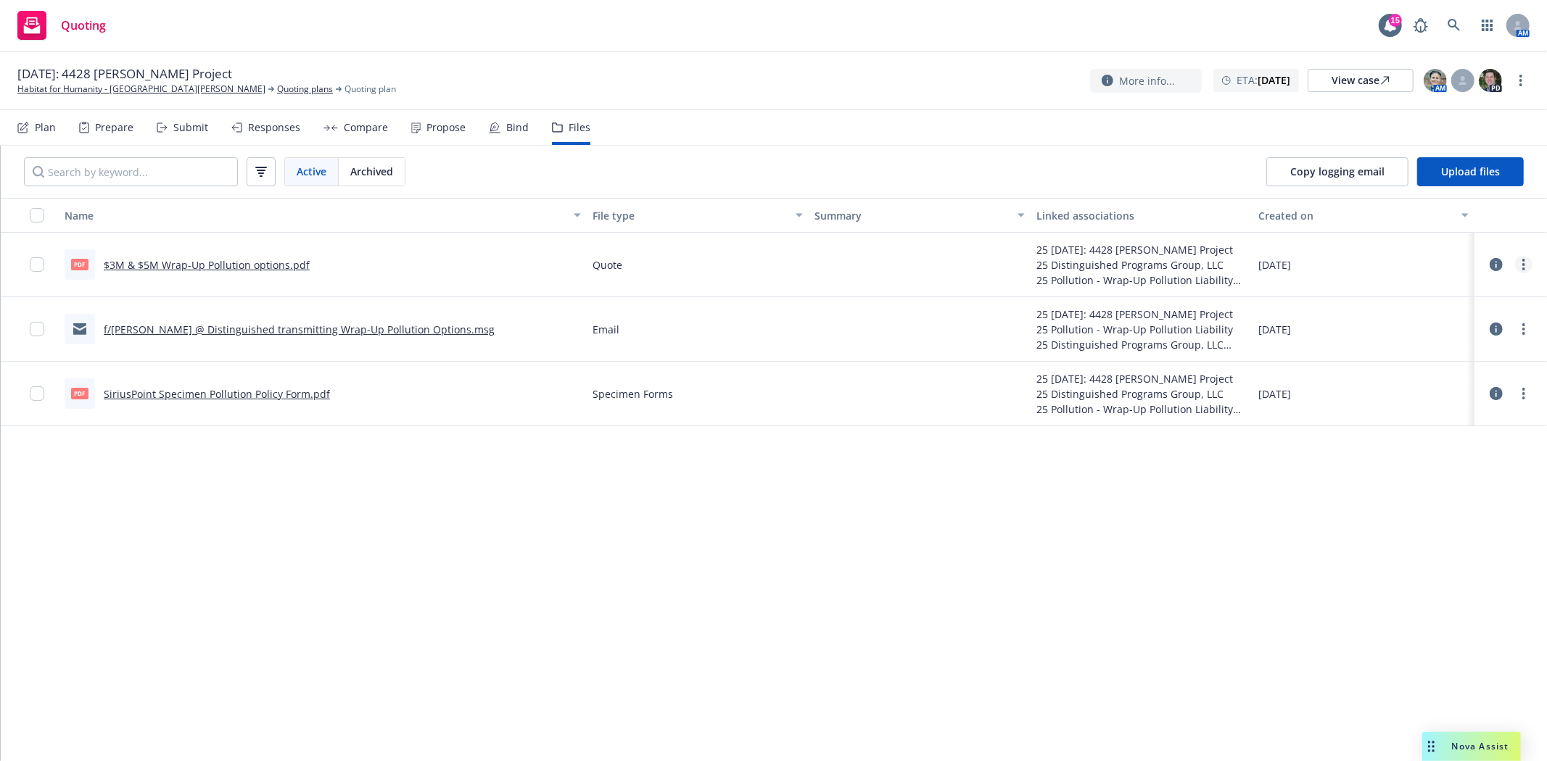
click at [1525, 265] on icon "more" at bounding box center [1523, 265] width 3 height 12
click at [1466, 378] on link "Update associations" at bounding box center [1459, 382] width 144 height 29
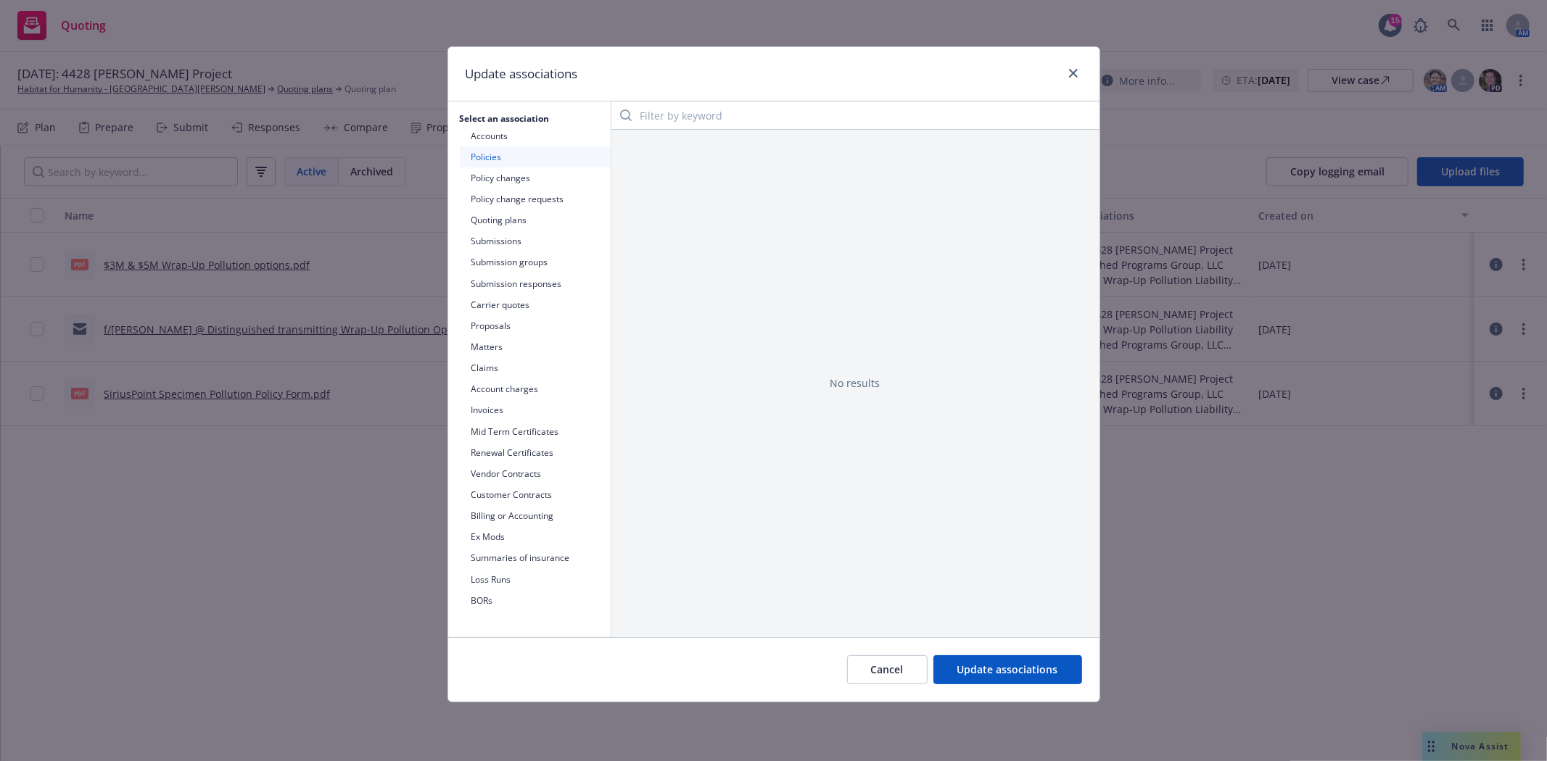
click at [517, 243] on button "Submissions" at bounding box center [535, 241] width 151 height 21
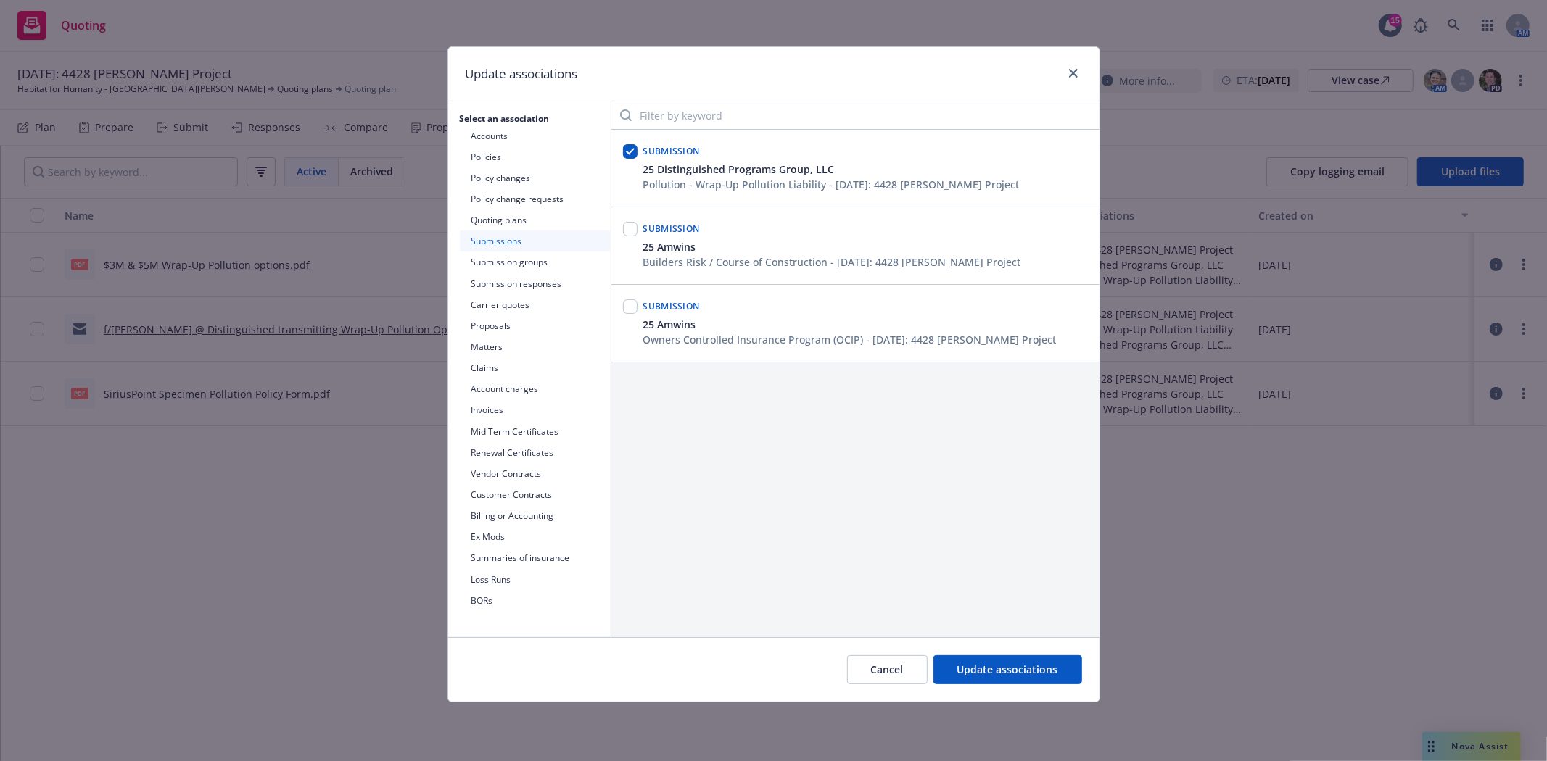
click at [516, 262] on button "Submission groups" at bounding box center [535, 262] width 151 height 21
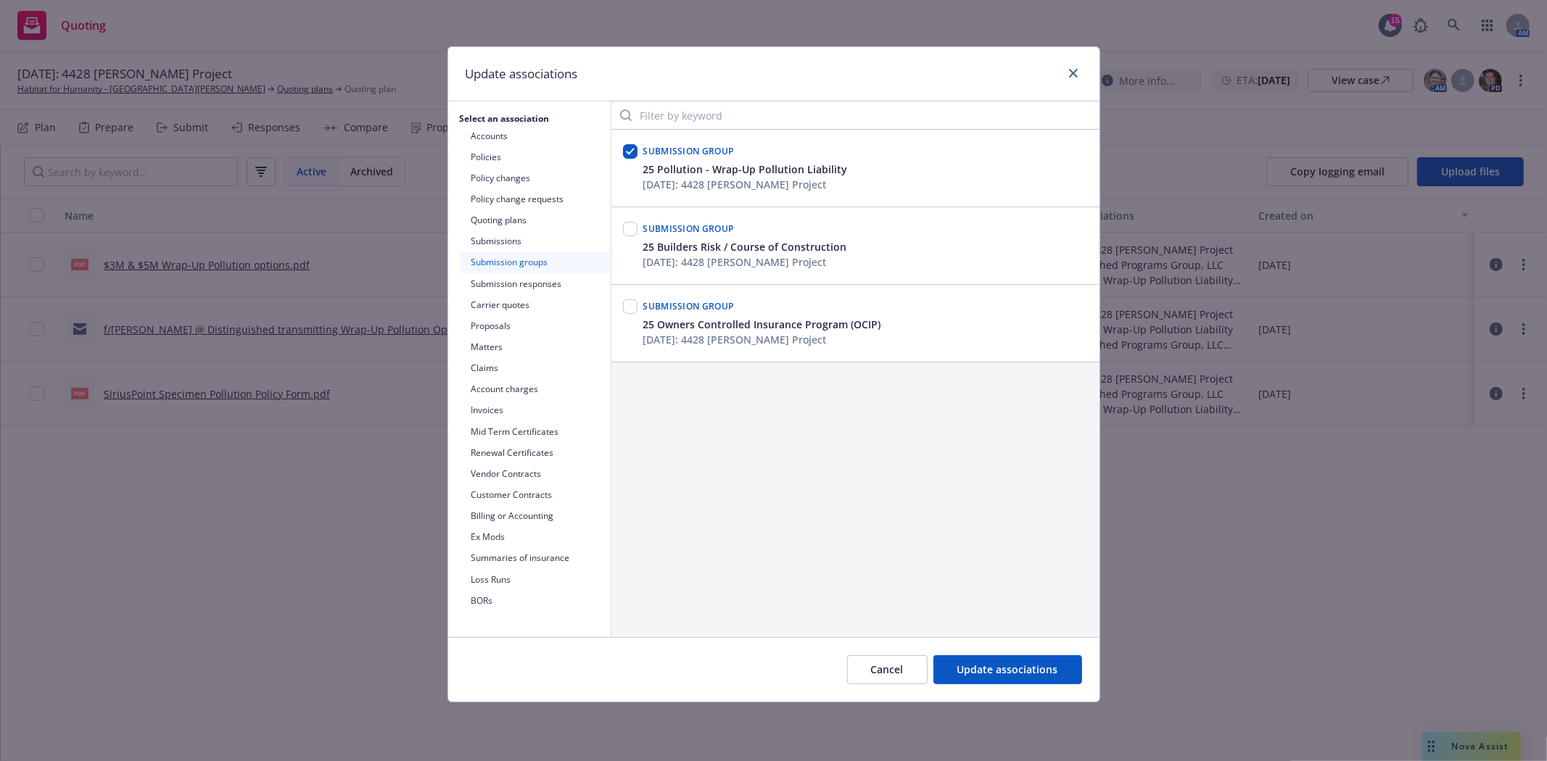
click at [510, 291] on button "Submission responses" at bounding box center [535, 283] width 151 height 21
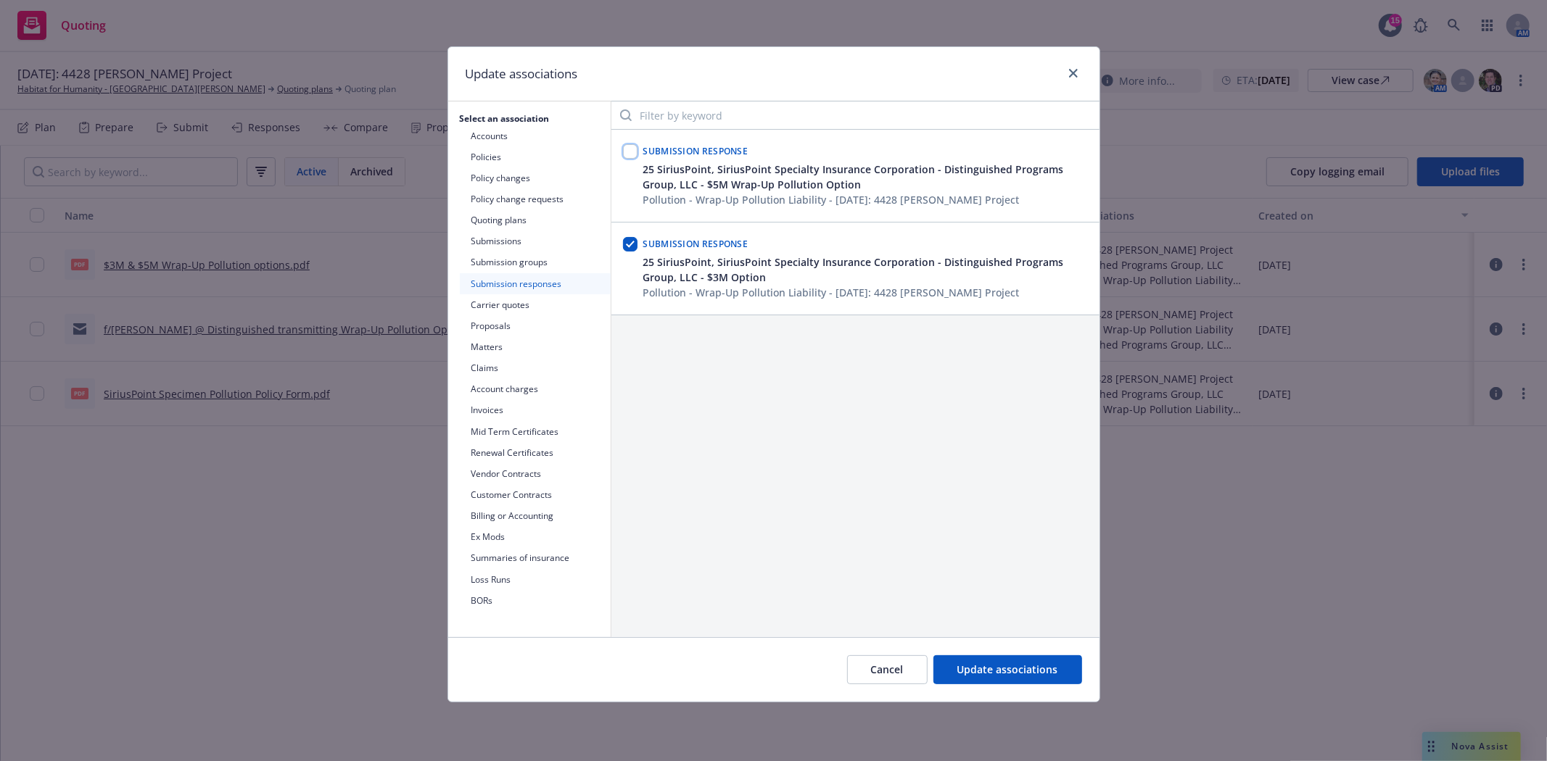
click at [626, 148] on input "checkbox" at bounding box center [630, 151] width 15 height 15
checkbox input "true"
click at [966, 668] on span "Update associations" at bounding box center [1007, 670] width 101 height 14
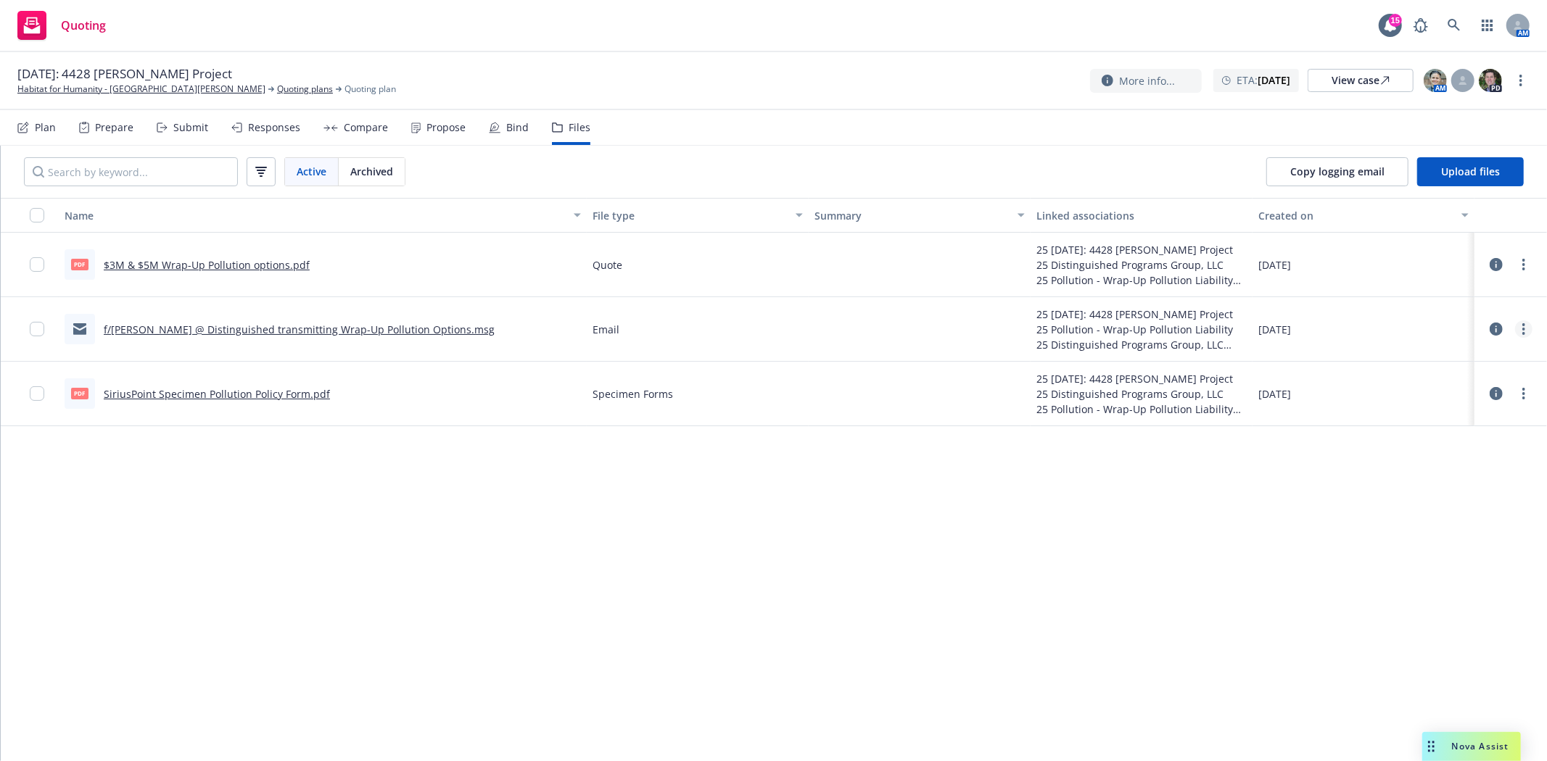
click at [1524, 331] on icon "more" at bounding box center [1523, 329] width 3 height 12
click at [1454, 444] on link "Update associations" at bounding box center [1459, 445] width 144 height 29
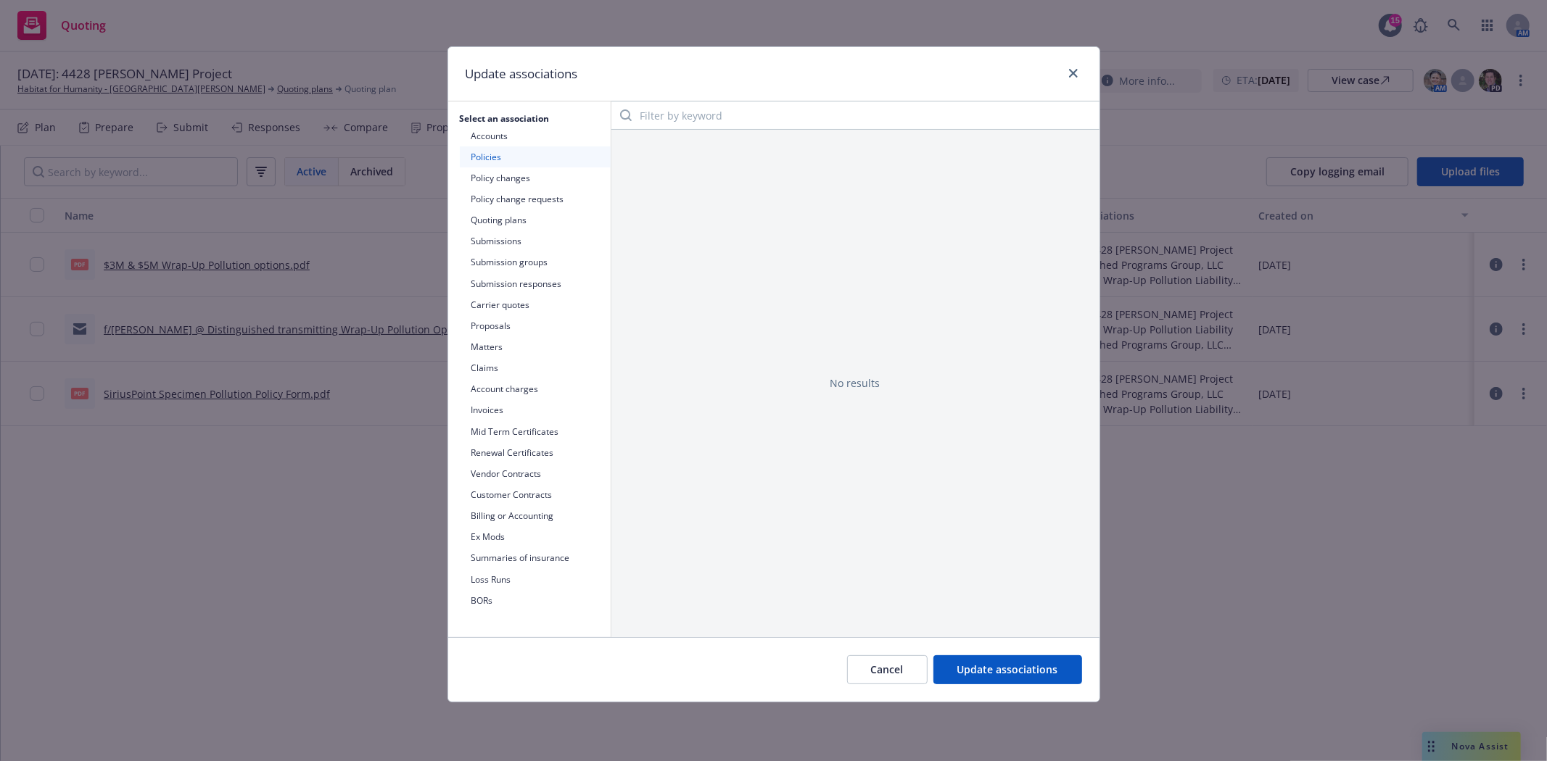
click at [542, 204] on button "Policy change requests" at bounding box center [535, 199] width 151 height 21
click at [518, 219] on button "Quoting plans" at bounding box center [535, 220] width 151 height 21
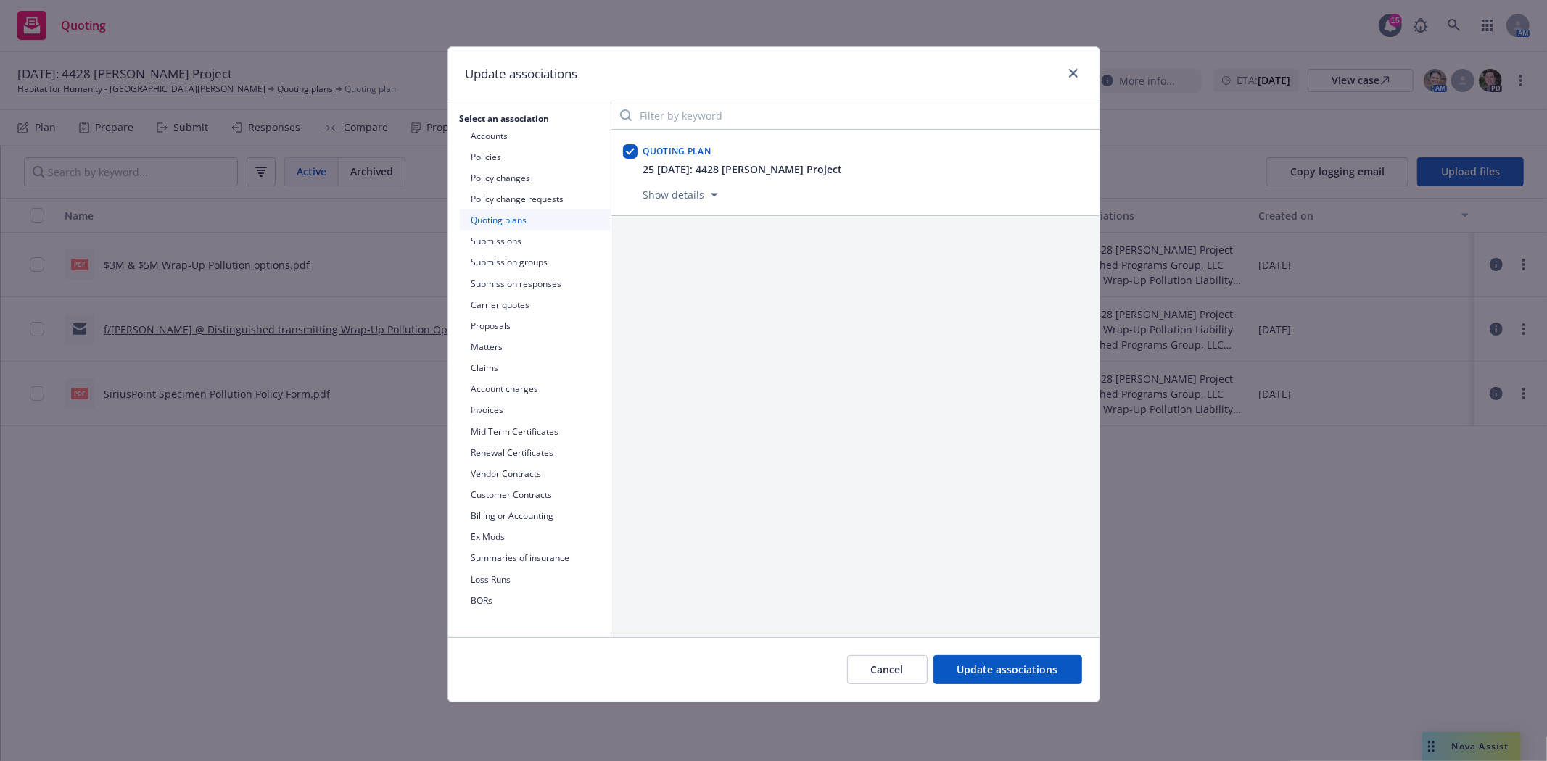
click at [510, 239] on button "Submissions" at bounding box center [535, 241] width 151 height 21
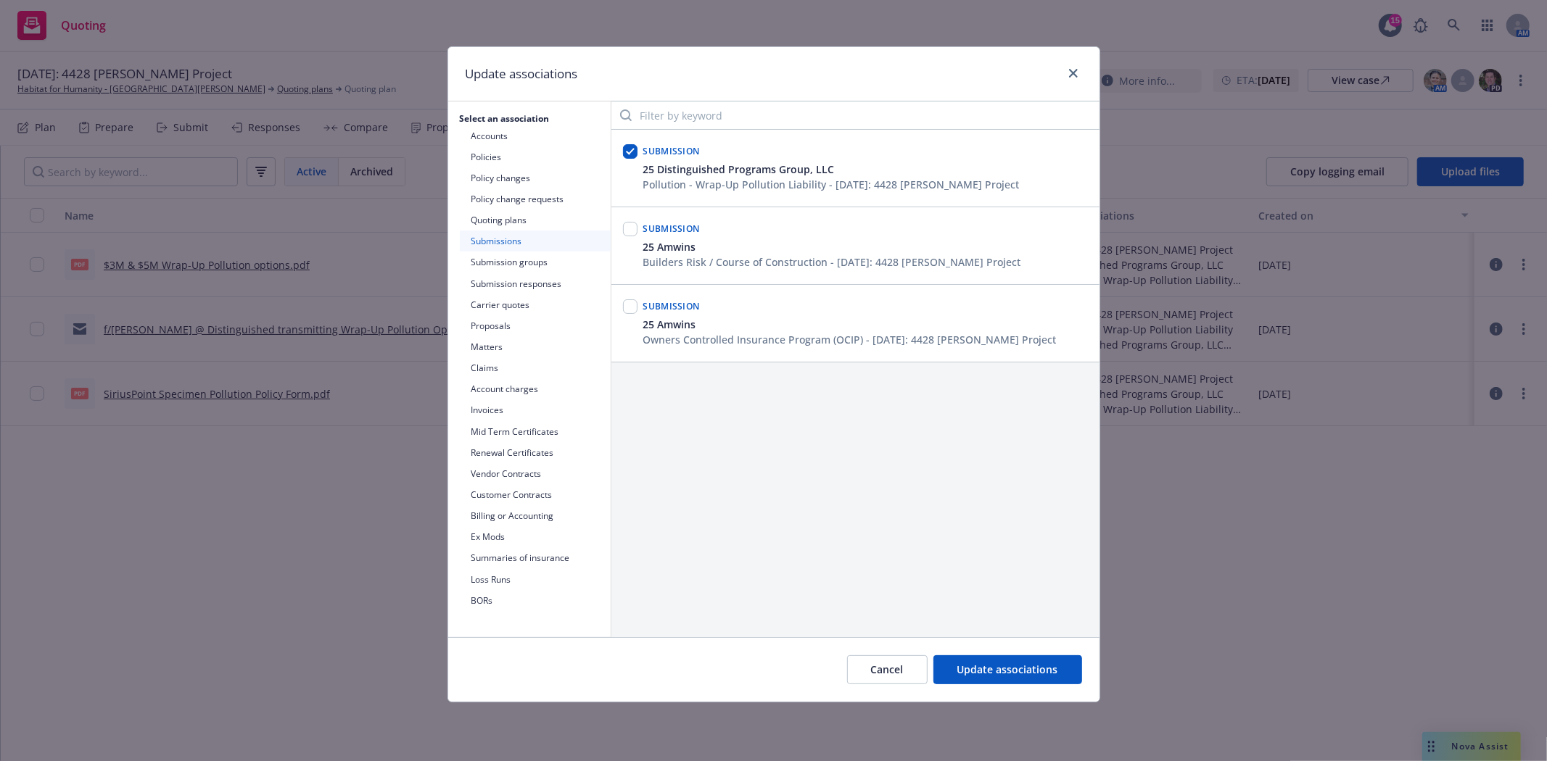
click at [510, 259] on button "Submission groups" at bounding box center [535, 262] width 151 height 21
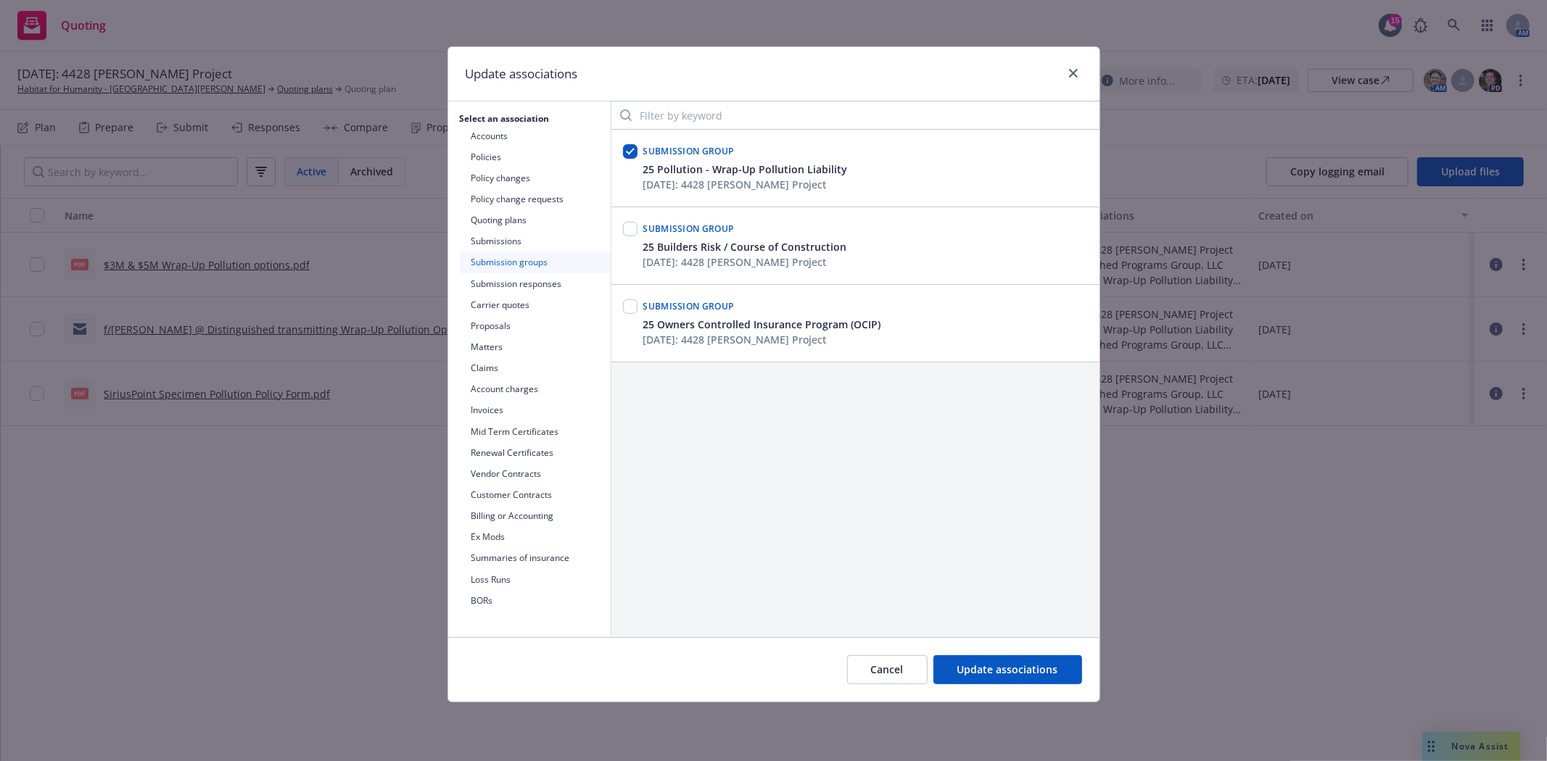
click at [510, 278] on button "Submission responses" at bounding box center [535, 283] width 151 height 21
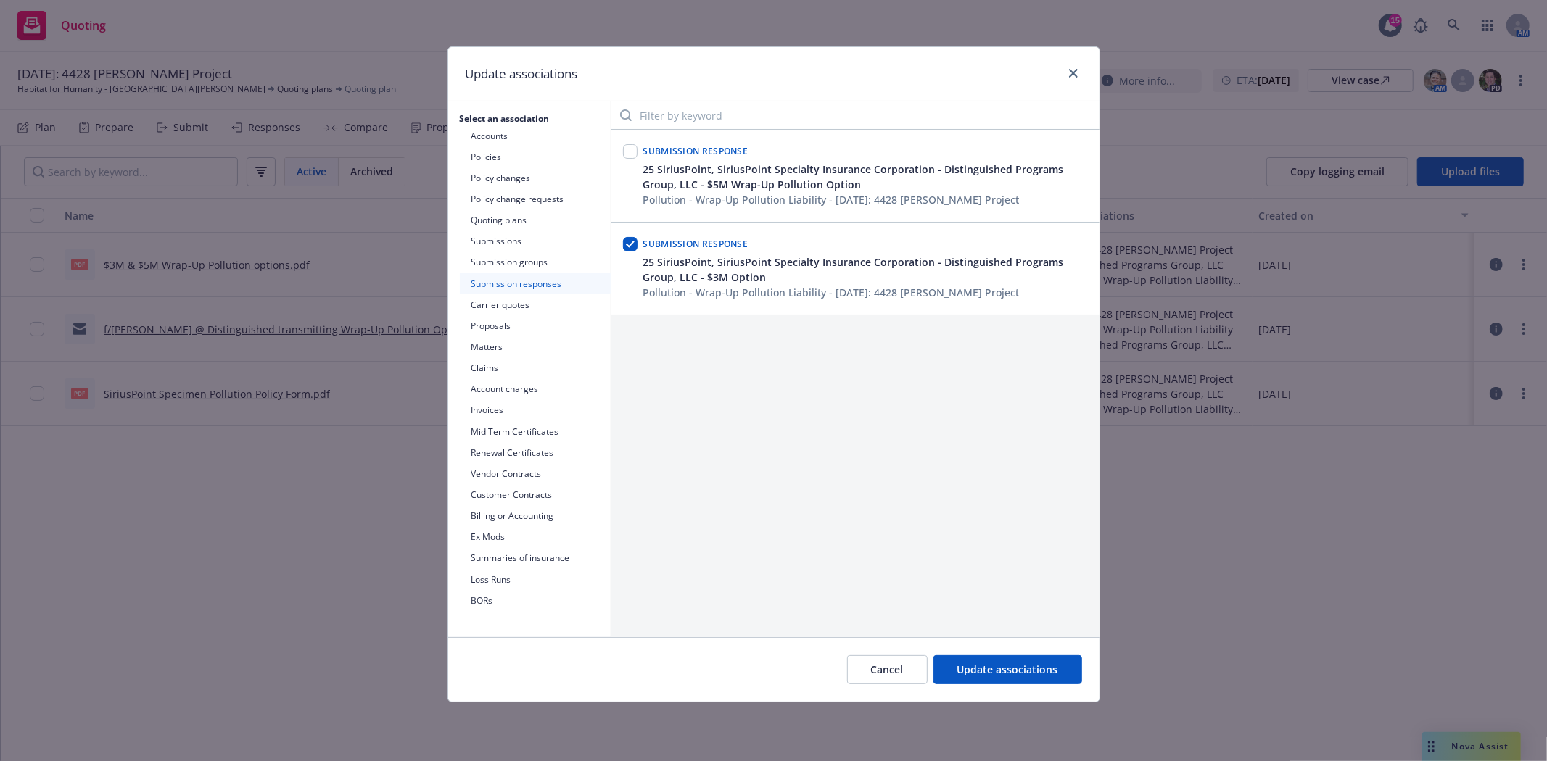
click at [632, 160] on div at bounding box center [630, 151] width 15 height 20
drag, startPoint x: 631, startPoint y: 147, endPoint x: 645, endPoint y: 210, distance: 64.7
click at [631, 146] on input "checkbox" at bounding box center [630, 151] width 15 height 15
checkbox input "true"
click at [1022, 665] on span "Update associations" at bounding box center [1007, 670] width 101 height 14
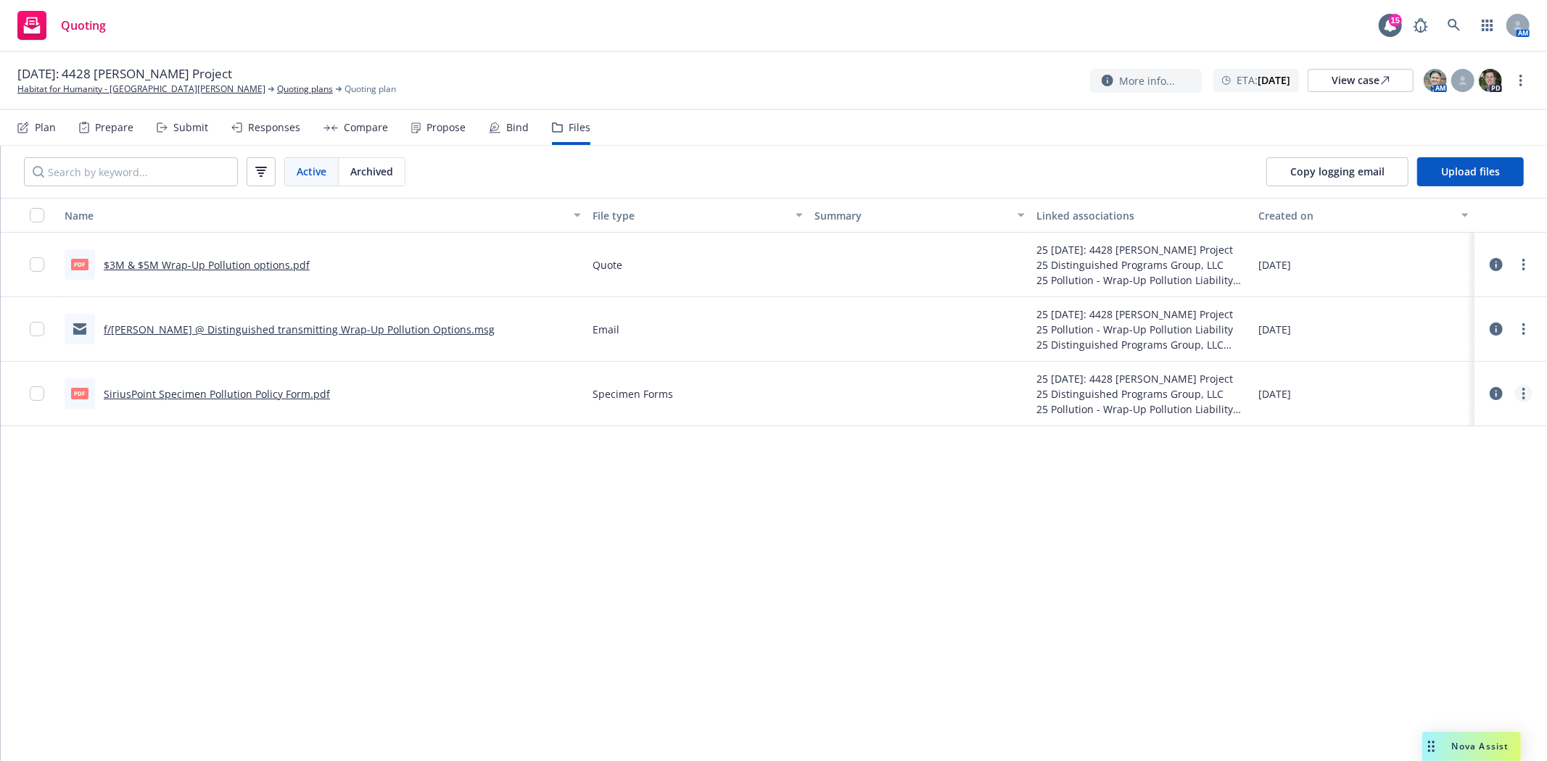
click at [1520, 399] on link "more" at bounding box center [1523, 393] width 17 height 17
click at [1433, 508] on link "Update associations" at bounding box center [1459, 510] width 144 height 29
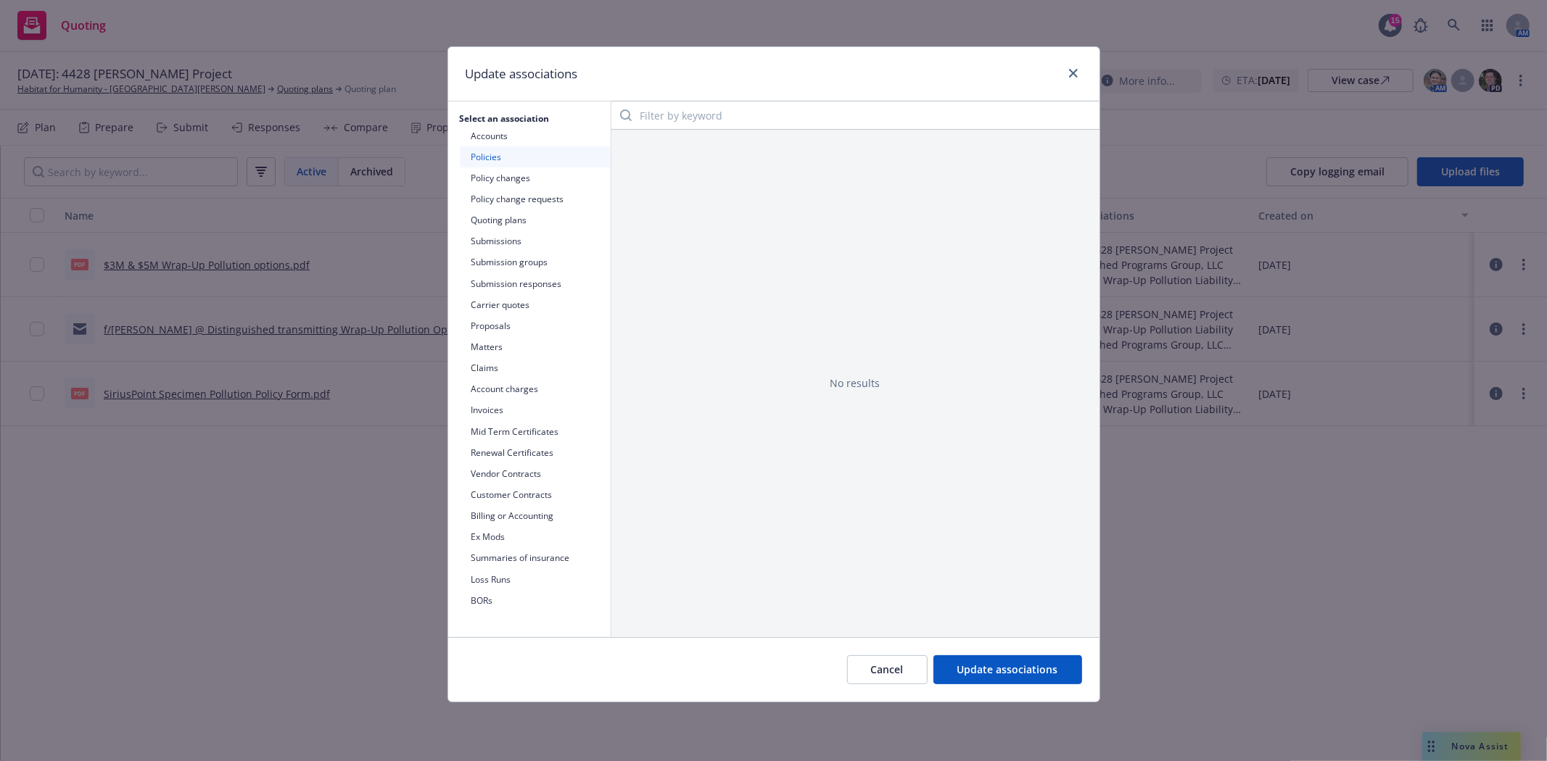
click at [500, 283] on button "Submission responses" at bounding box center [535, 283] width 151 height 21
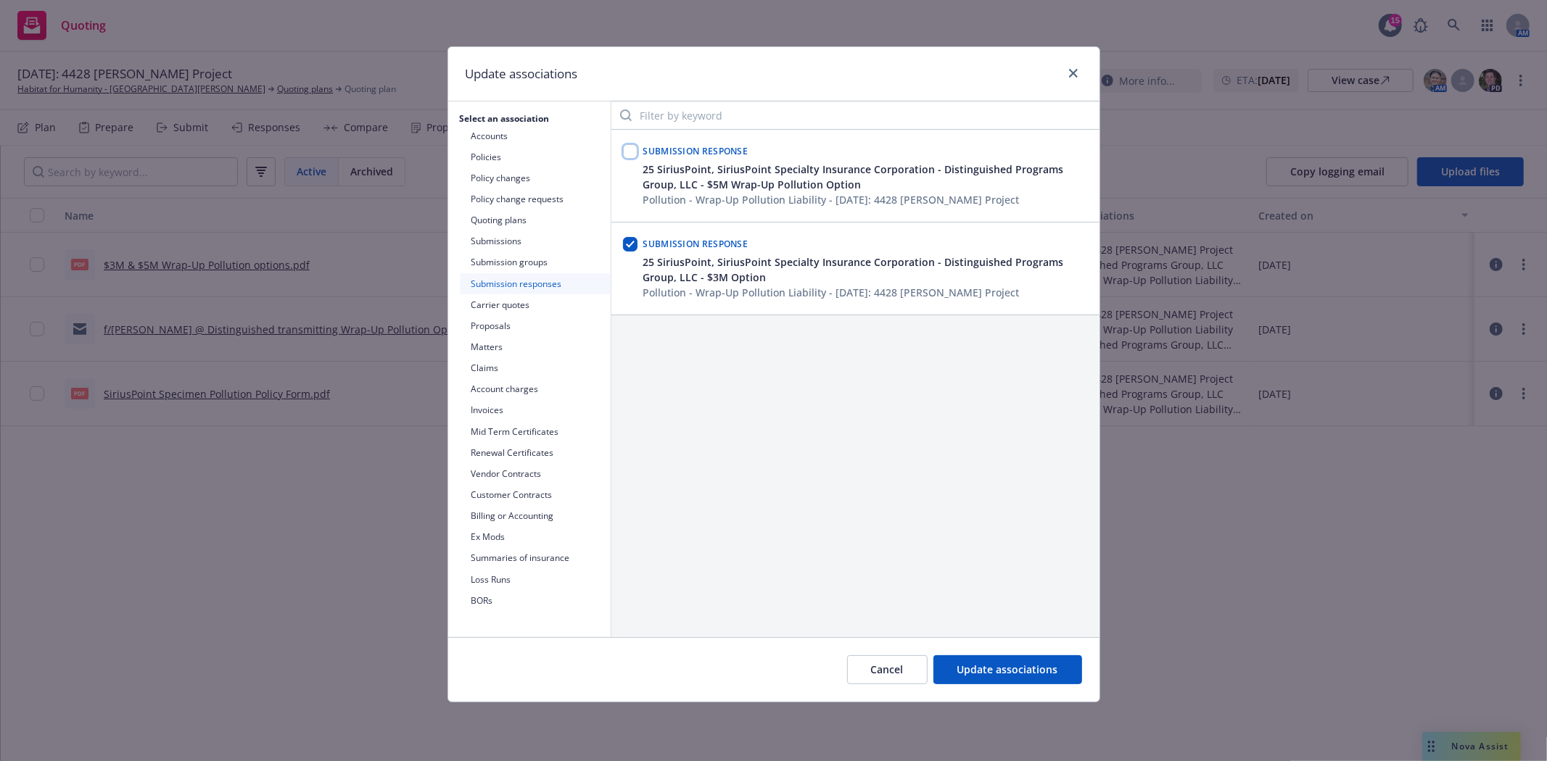
click at [629, 154] on input "checkbox" at bounding box center [630, 151] width 15 height 15
checkbox input "true"
click at [1024, 672] on span "Update associations" at bounding box center [1007, 670] width 101 height 14
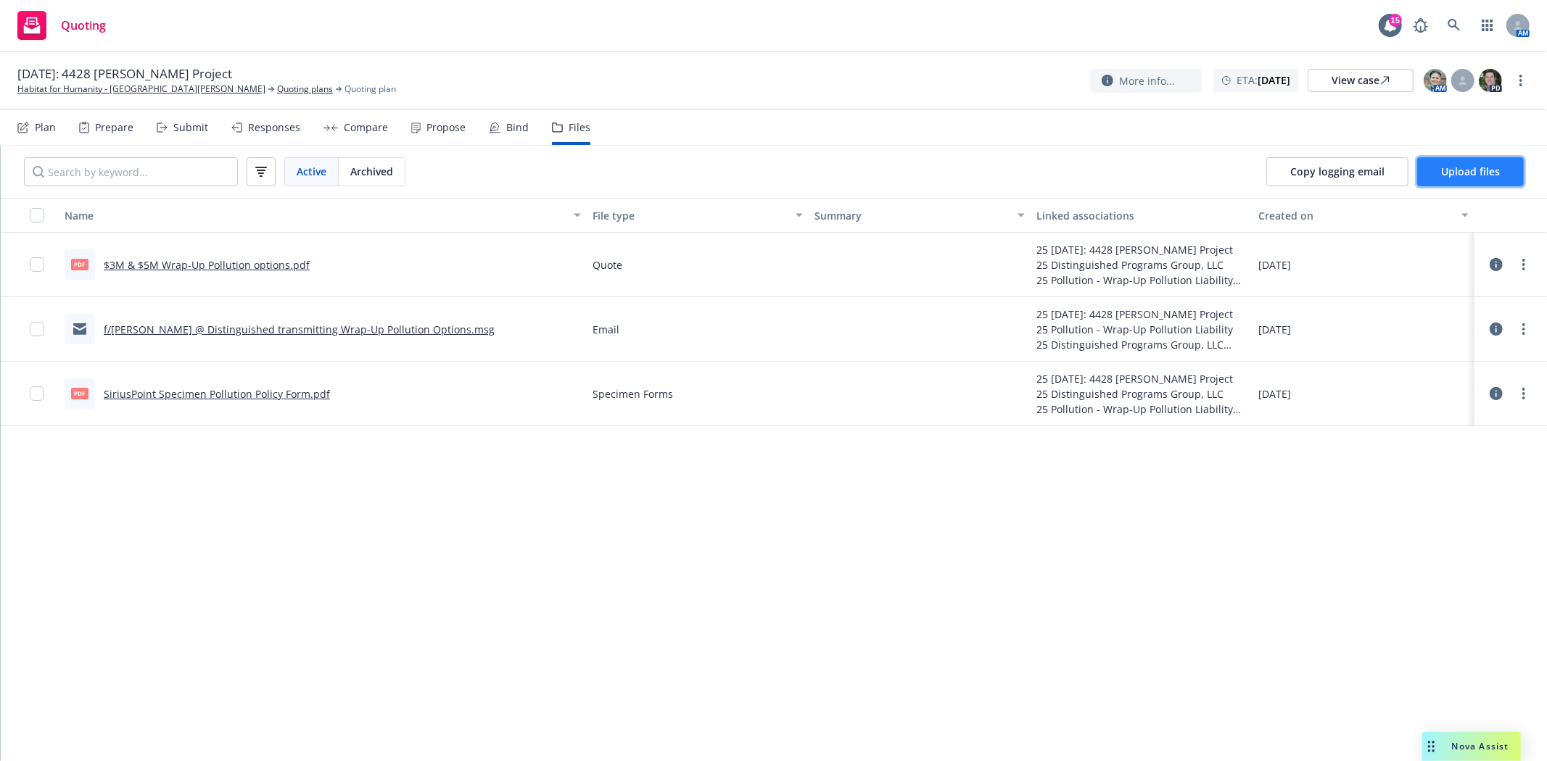
click at [1451, 167] on span "Upload files" at bounding box center [1470, 172] width 59 height 14
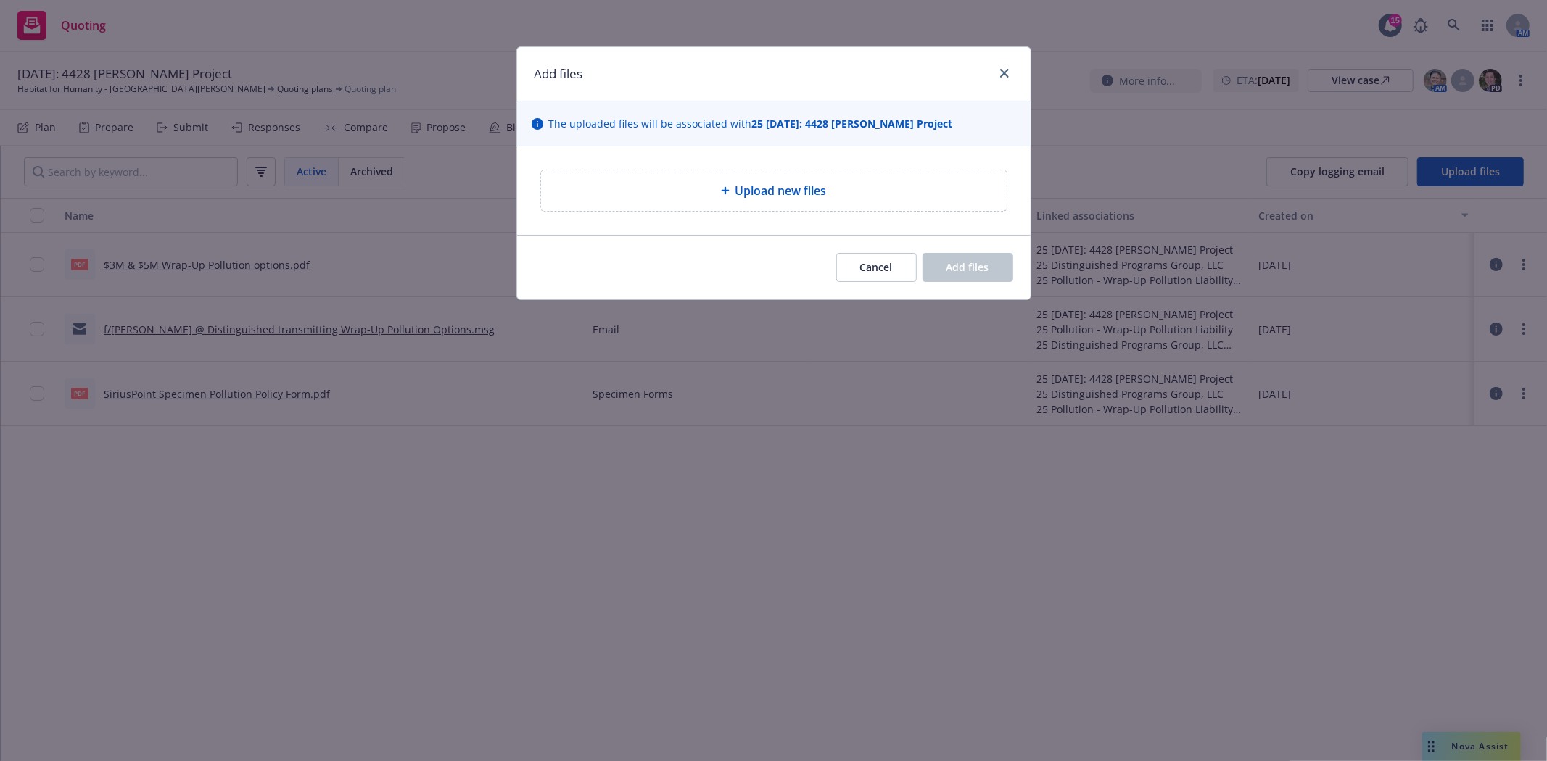
type textarea "x"
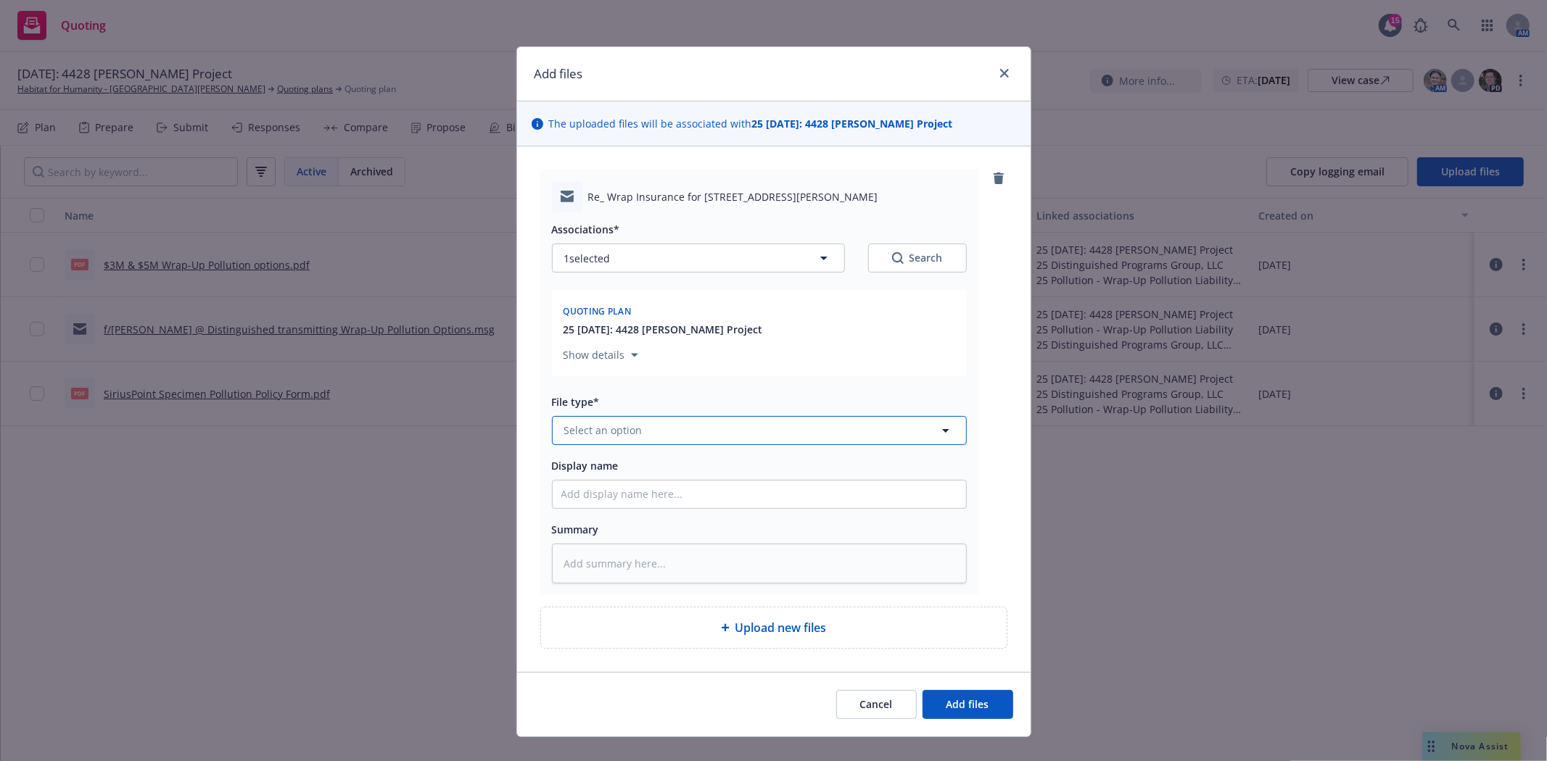
click at [647, 426] on button "Select an option" at bounding box center [759, 430] width 415 height 29
type input "email"
click at [657, 399] on div "Email" at bounding box center [759, 390] width 396 height 21
click at [637, 499] on input "Display name" at bounding box center [758, 495] width 413 height 28
type textarea "x"
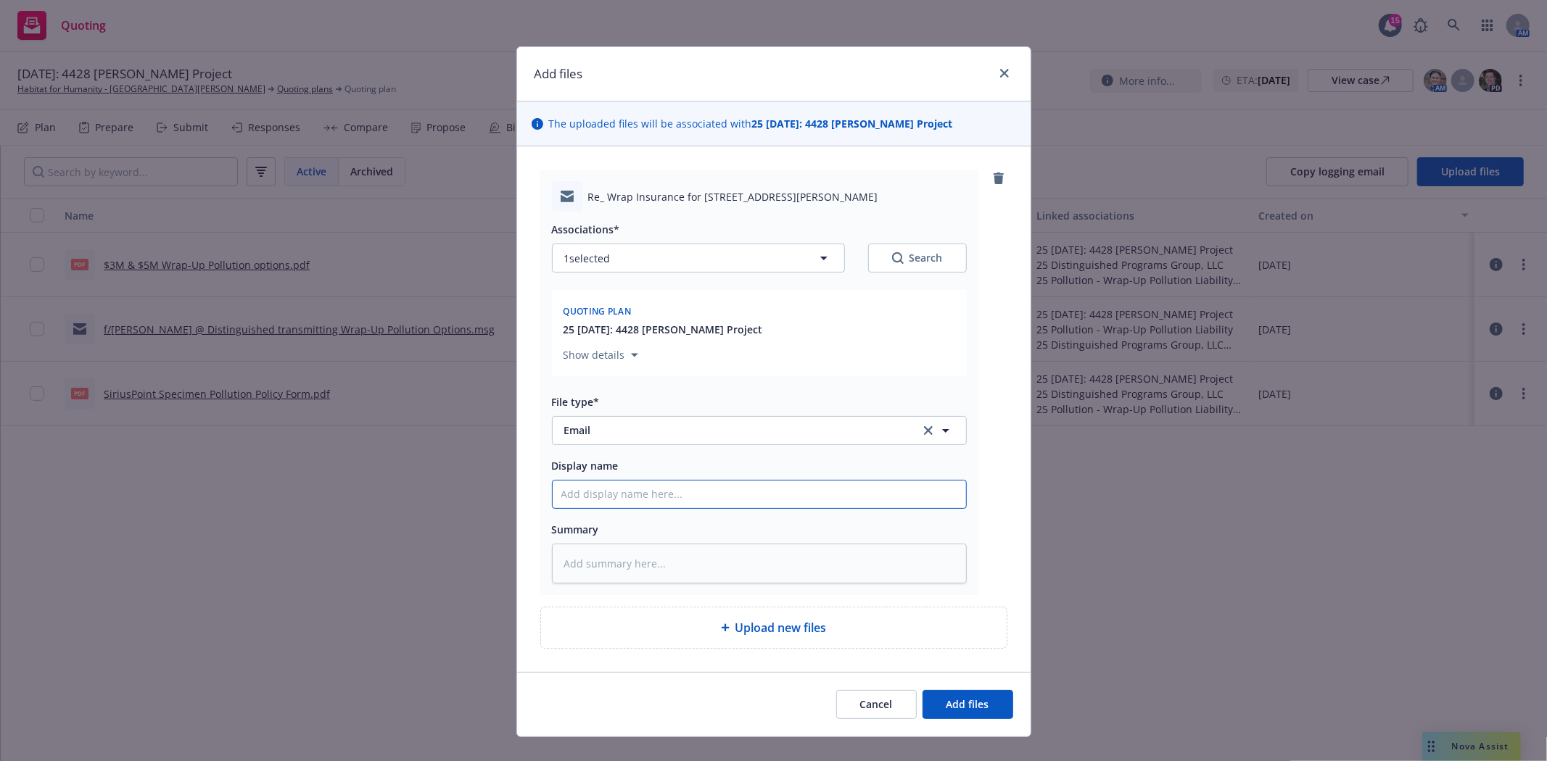
type input "f"
type textarea "x"
type input "f/"
type textarea "x"
type input "f/t"
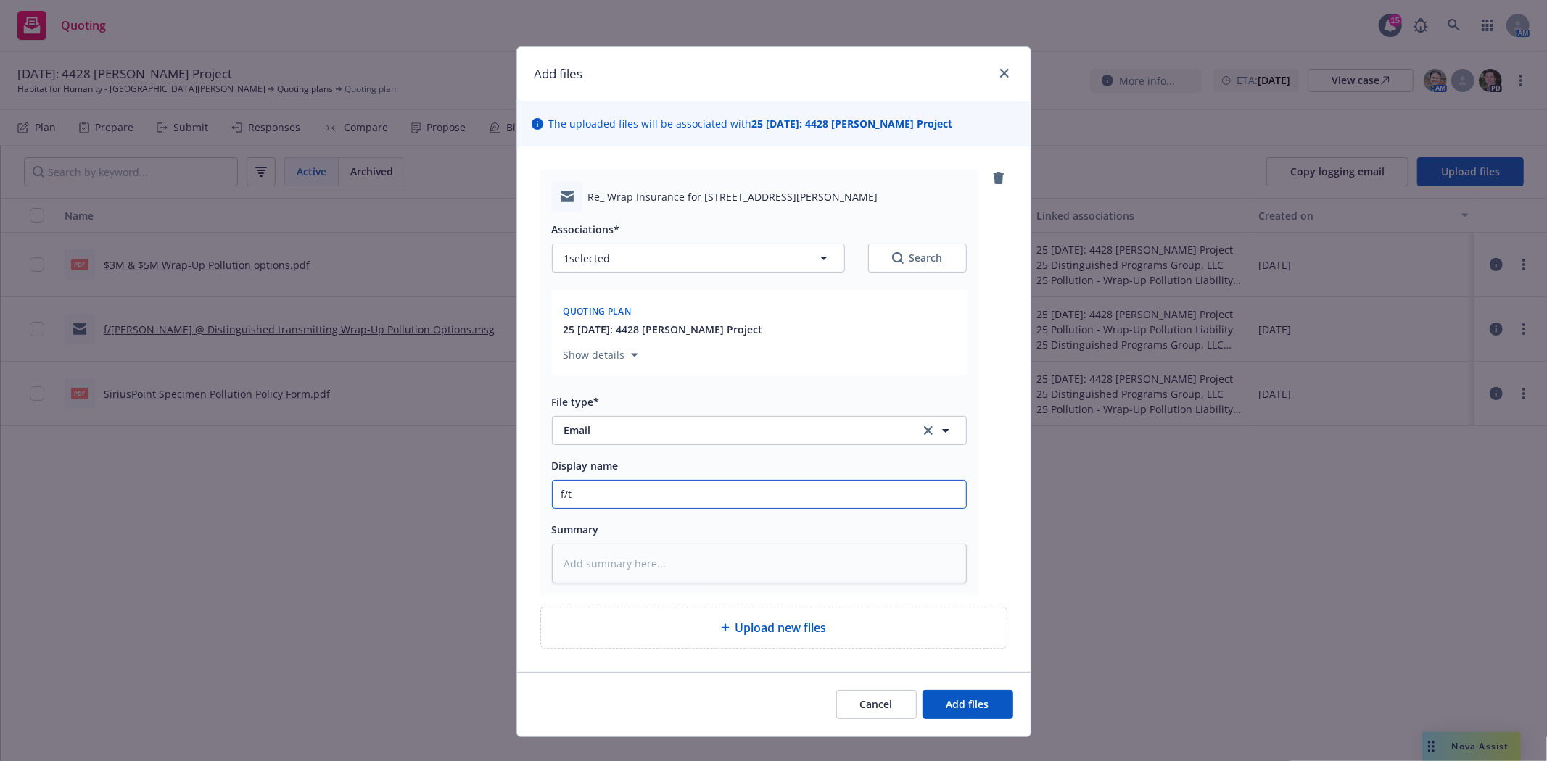
type textarea "x"
type input "f/t"
type textarea "x"
type input "f/t B"
type textarea "x"
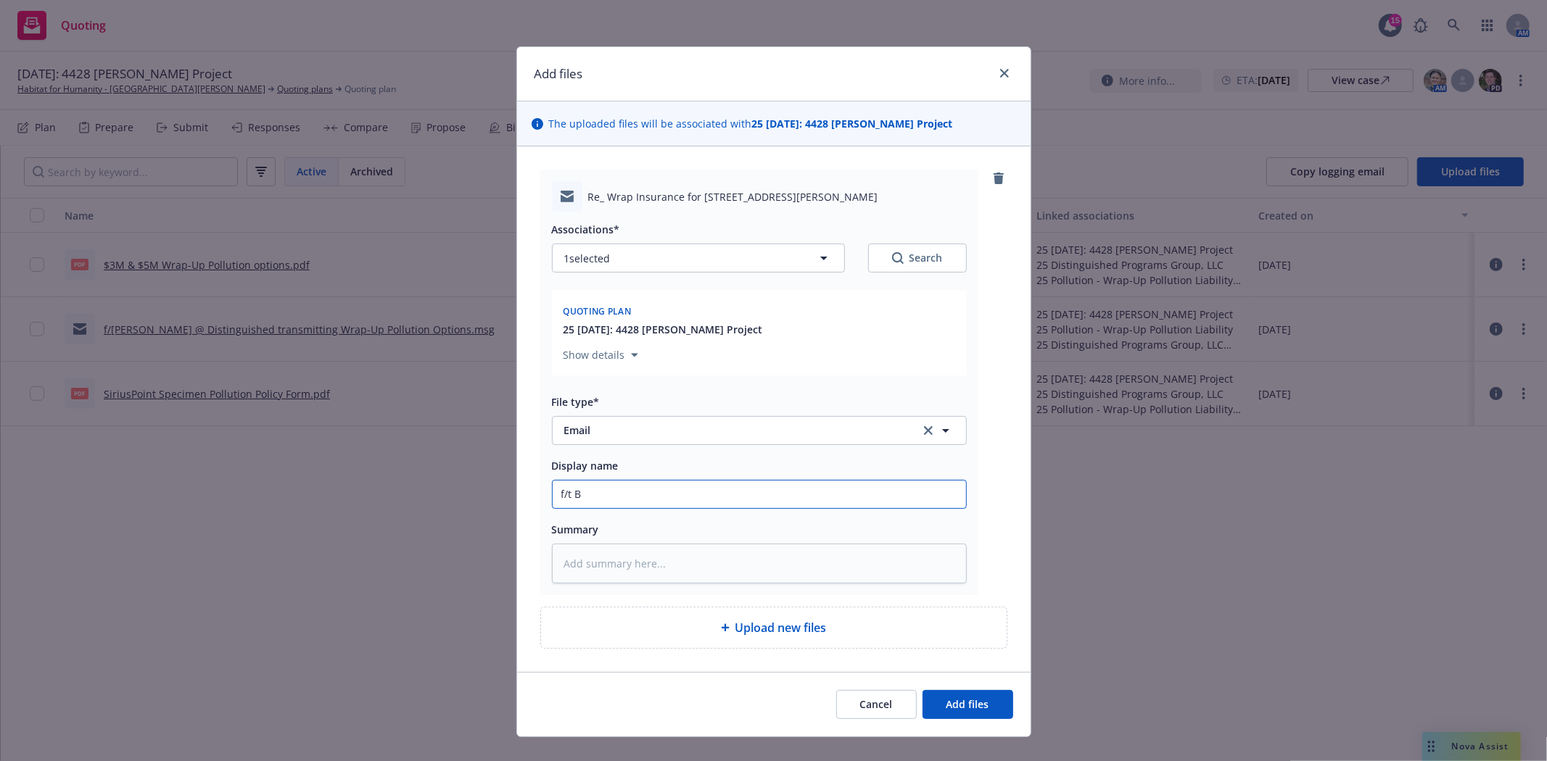
type input "f/t Br"
type textarea "x"
type input "f/t Bry"
type textarea "x"
type input "f/t Brya"
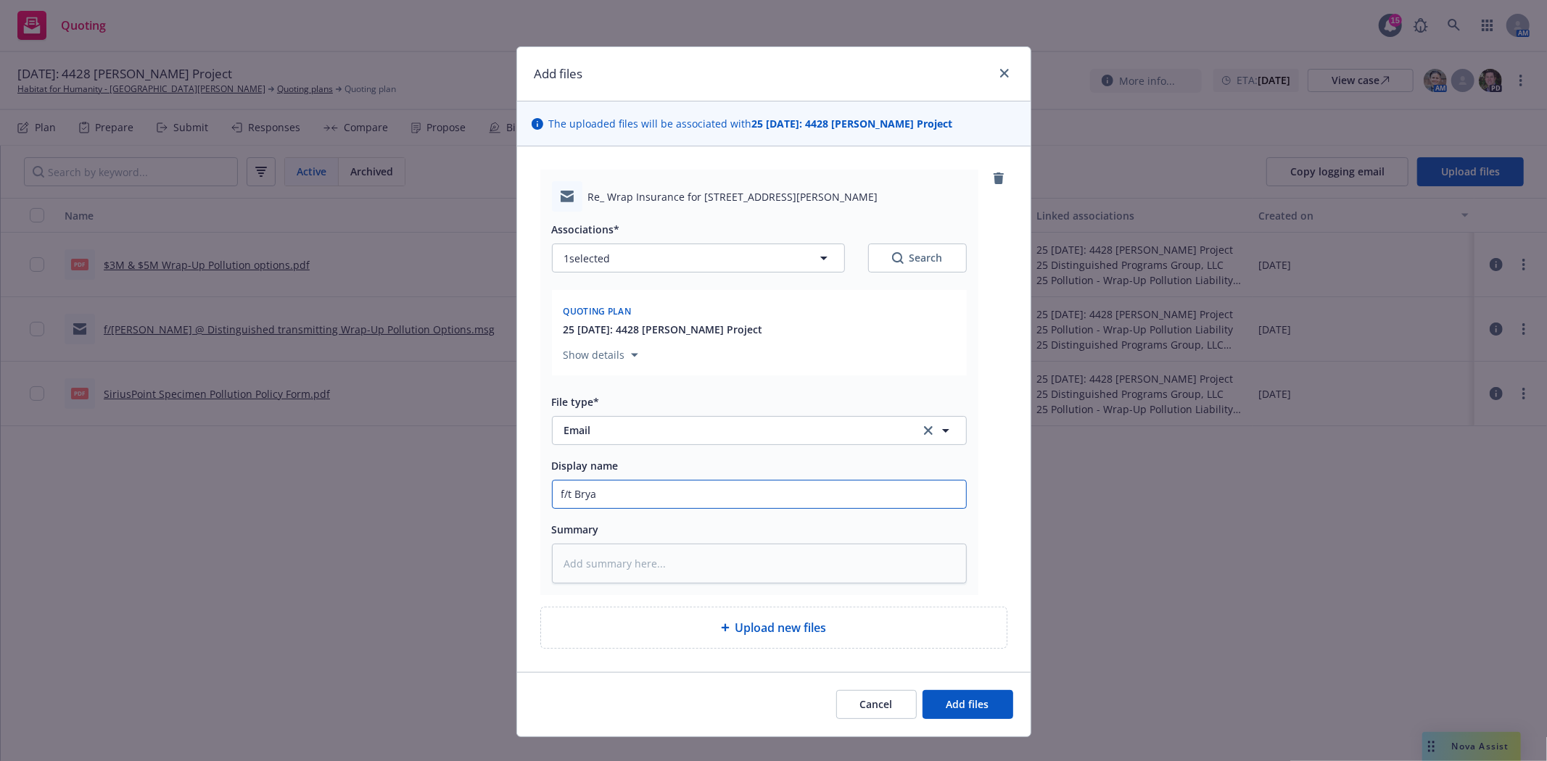
type textarea "x"
type input "f/t Bryan"
type textarea "x"
type input "f/t Bryan/"
type textarea "x"
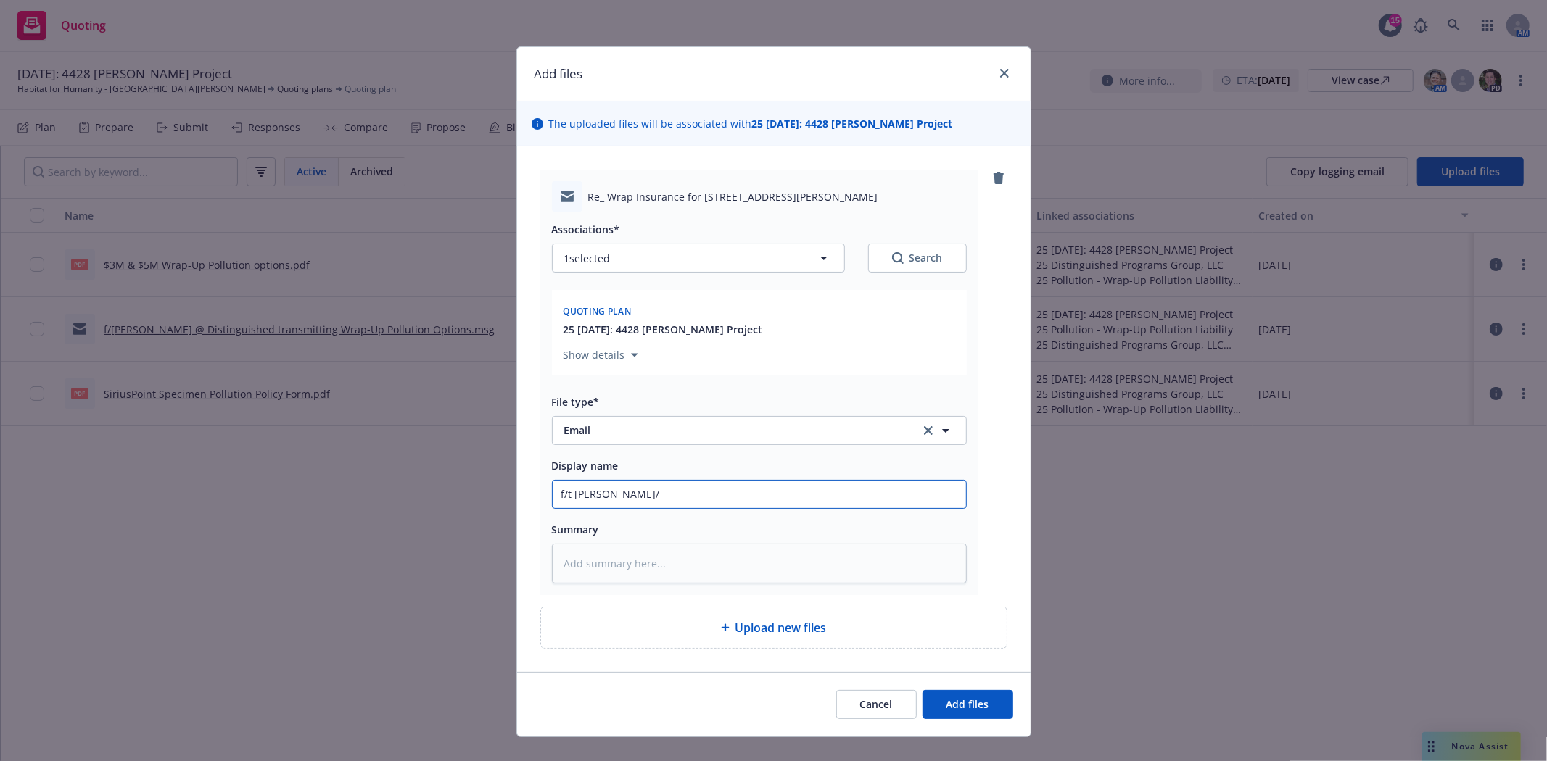
type input "f/t Bryan/M"
type textarea "x"
type input "f/t Bryan/Mi"
type textarea "x"
type input "f/t Bryan/Mit"
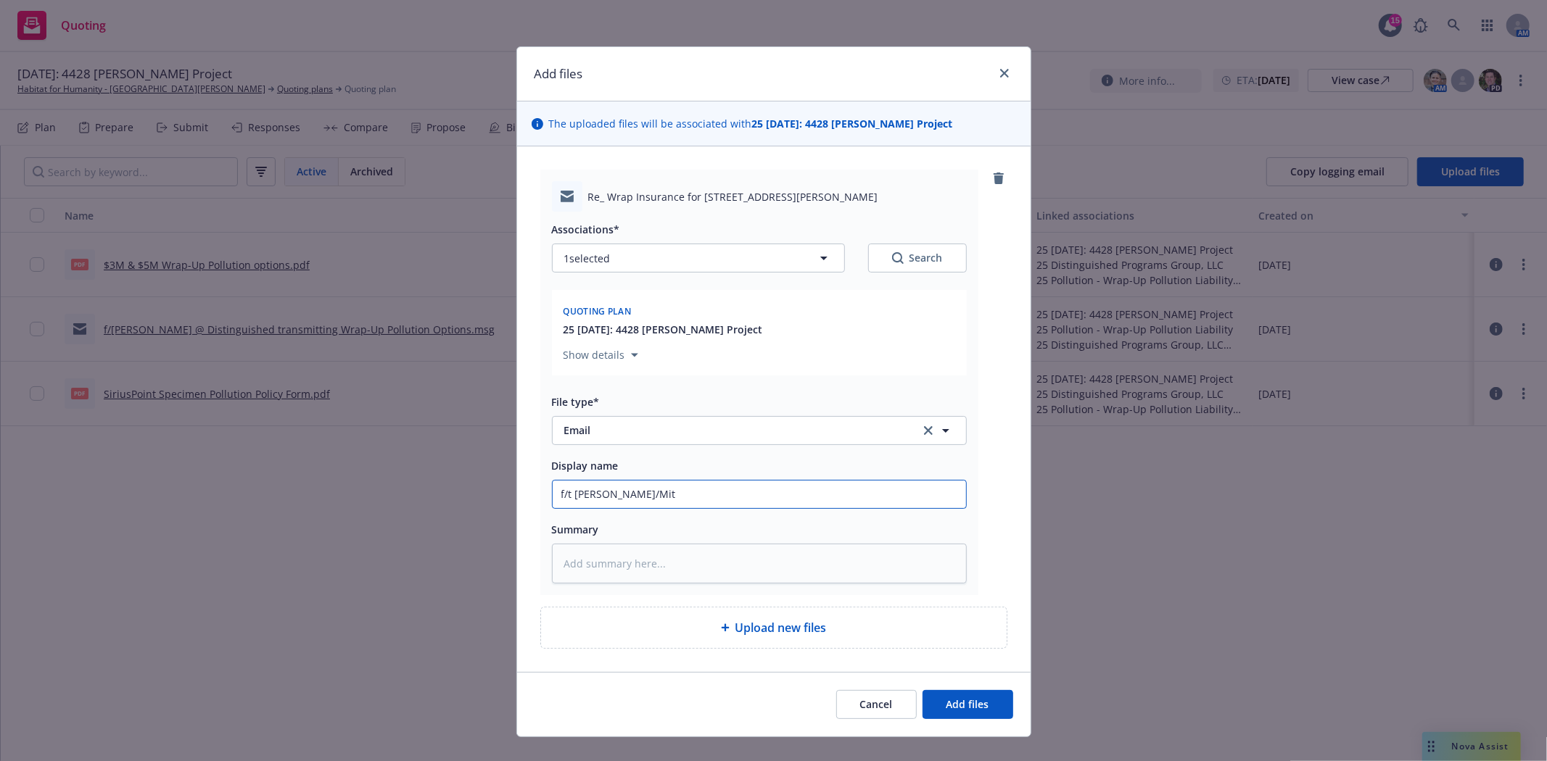
type textarea "x"
type input "f/t Bryan/Mitc"
type textarea "x"
type input "f/t Bryan/Mitch"
type textarea "x"
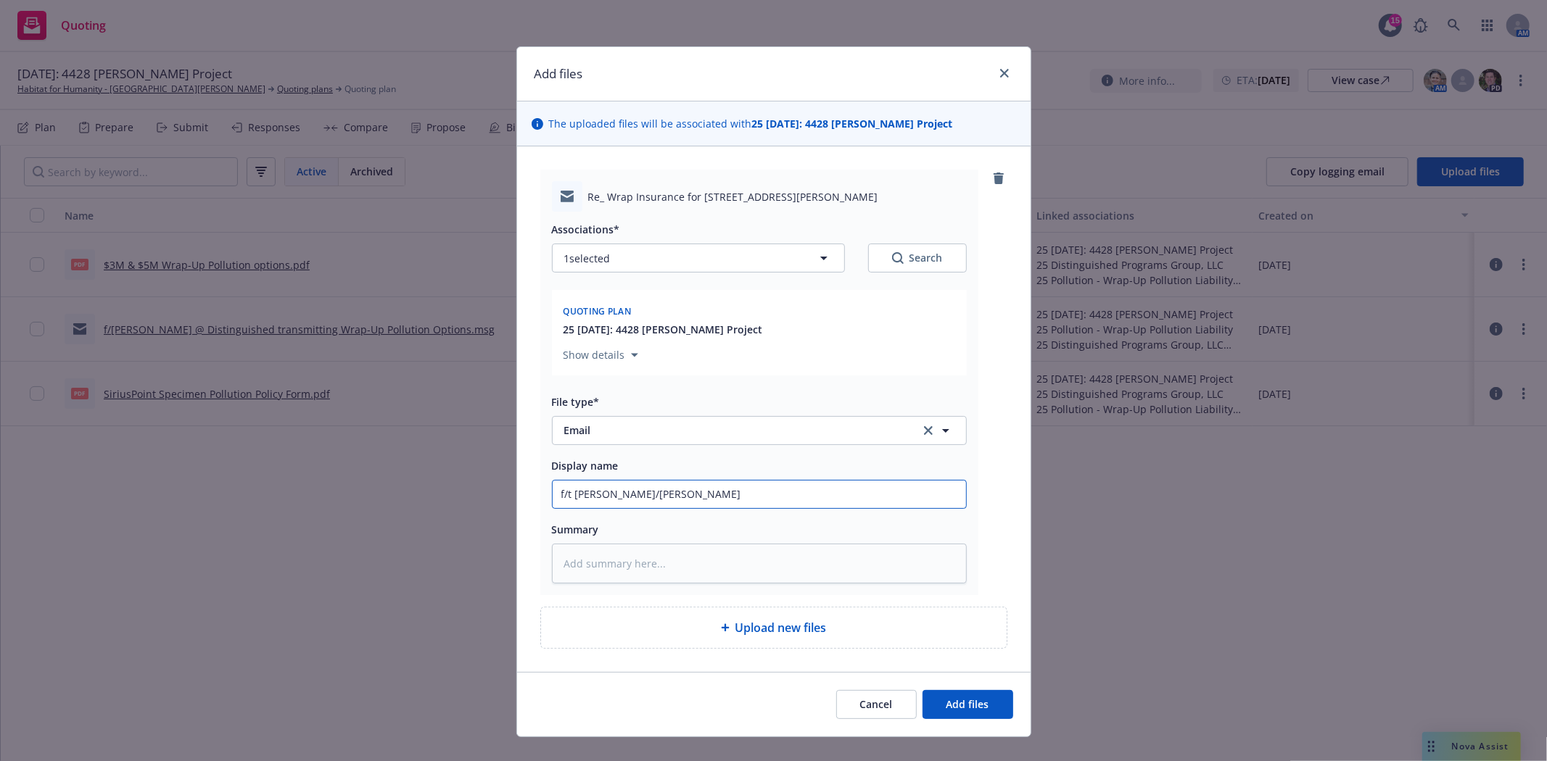
type input "f/t Bryan/Mitche"
type textarea "x"
type input "f/t Bryan/Mitchel"
type textarea "x"
type input "f/t Bryan/Mitchell"
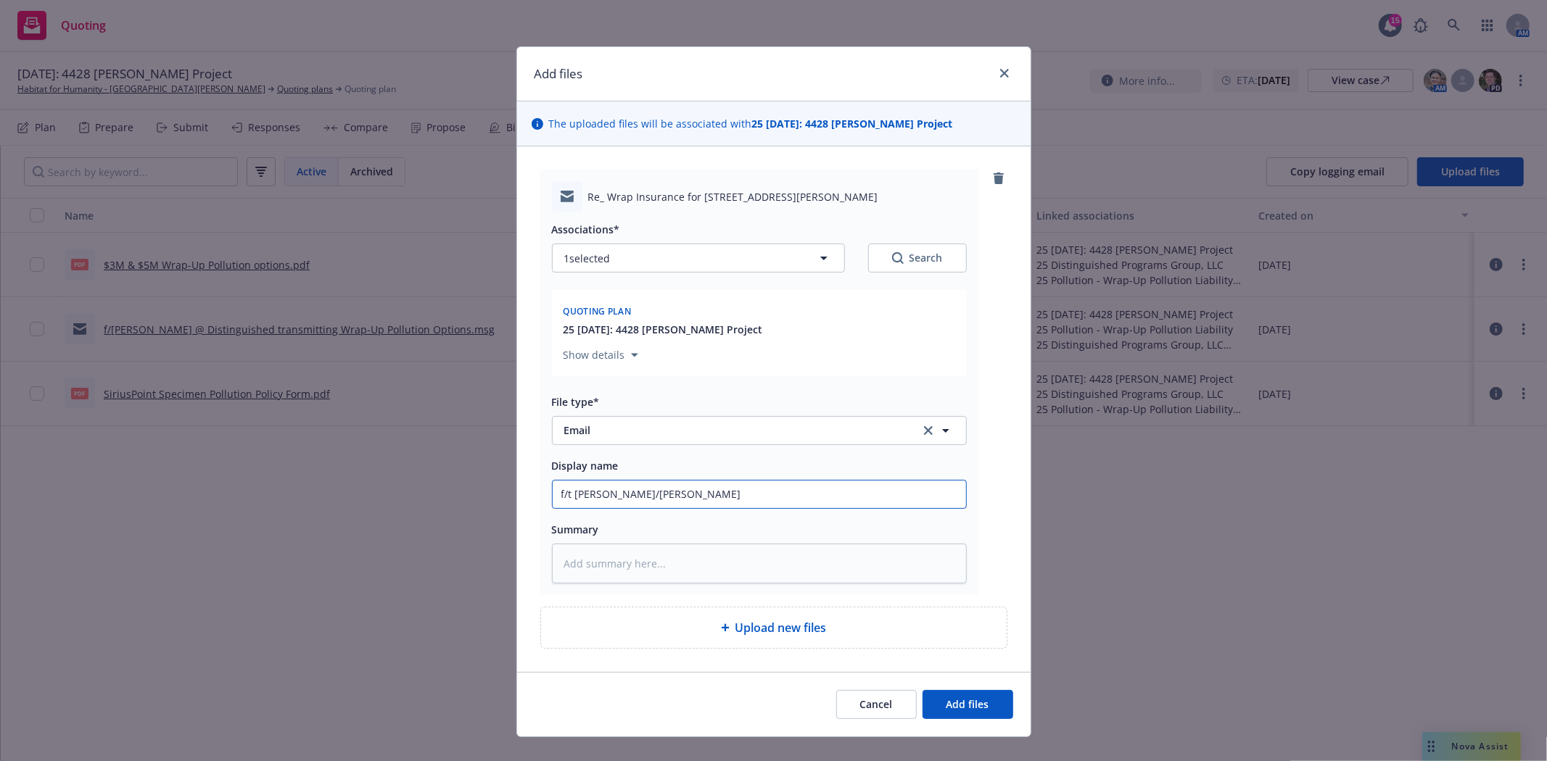
type textarea "x"
type input "f/t Bryan/Mitchell"
type textarea "x"
type input "f/t Bryan/Mitchell @"
type textarea "x"
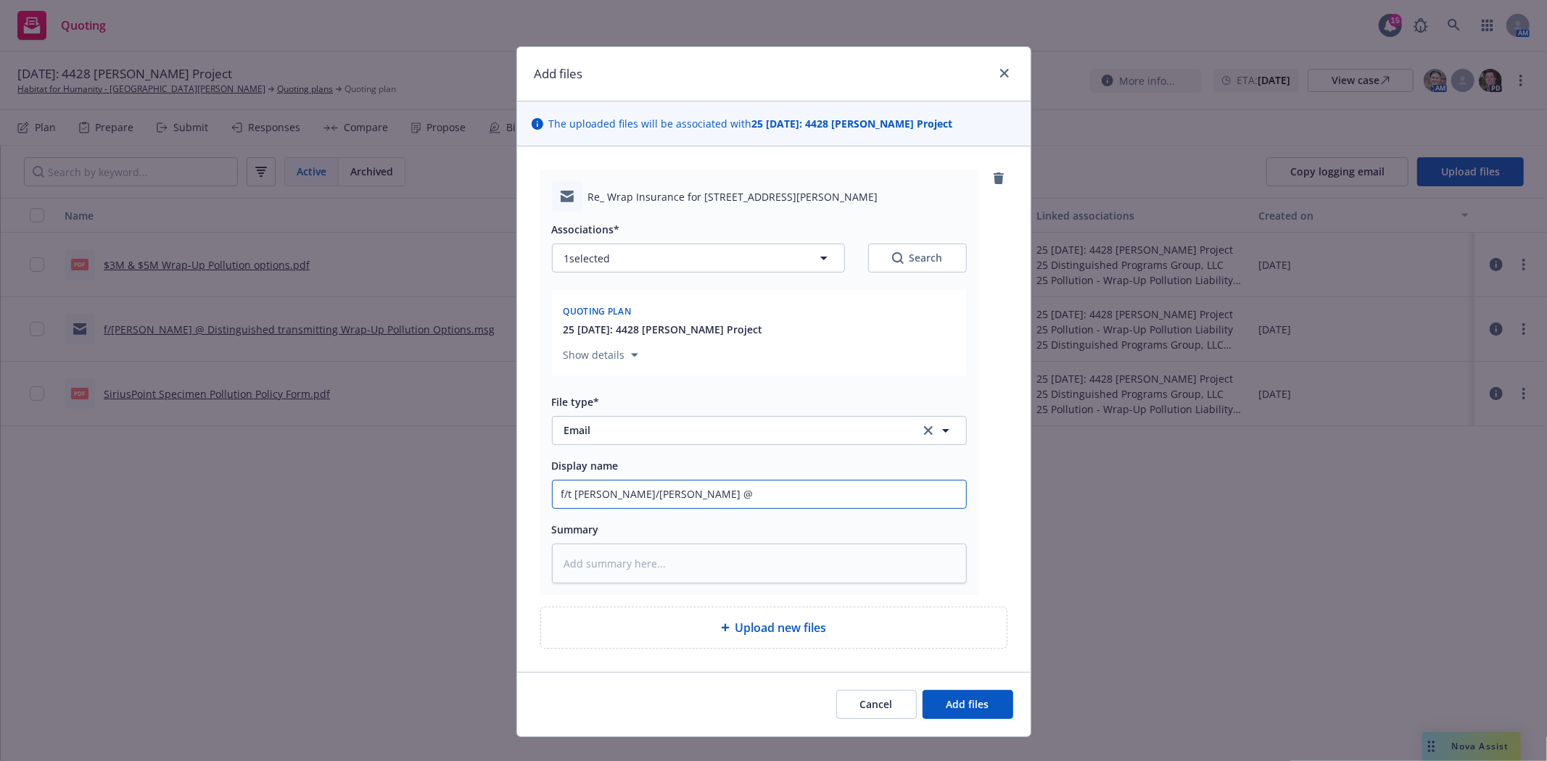
type input "f/t Bryan/Mitchell @"
type textarea "x"
type input "f/t Bryan/Mitchell @ i"
type textarea "x"
type input "f/t Bryan/Mitchell @ in"
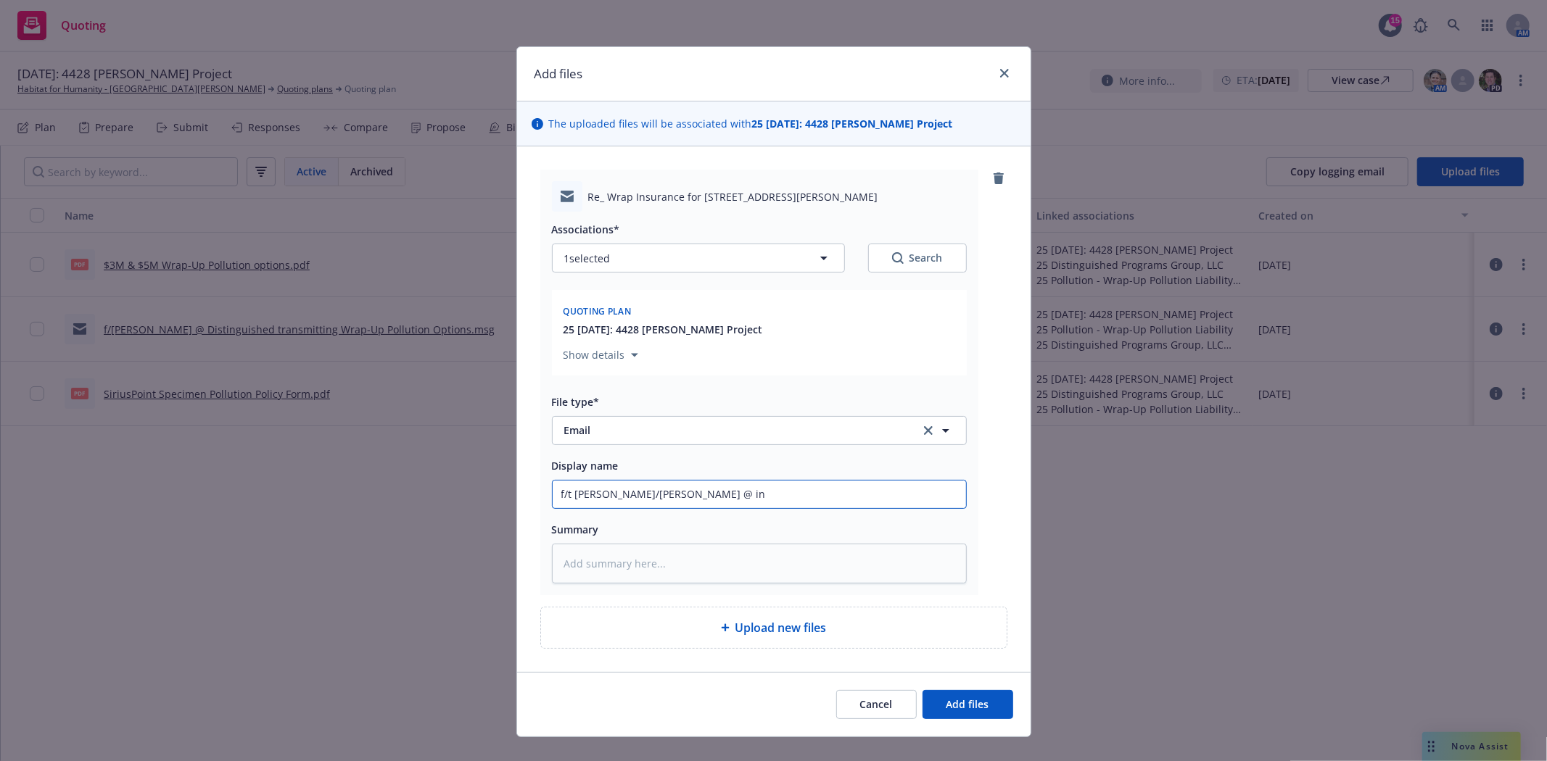
type textarea "x"
type input "f/t Bryan/Mitchell @ ins"
type textarea "x"
type input "f/t Bryan/Mitchell @ ins'"
type textarea "x"
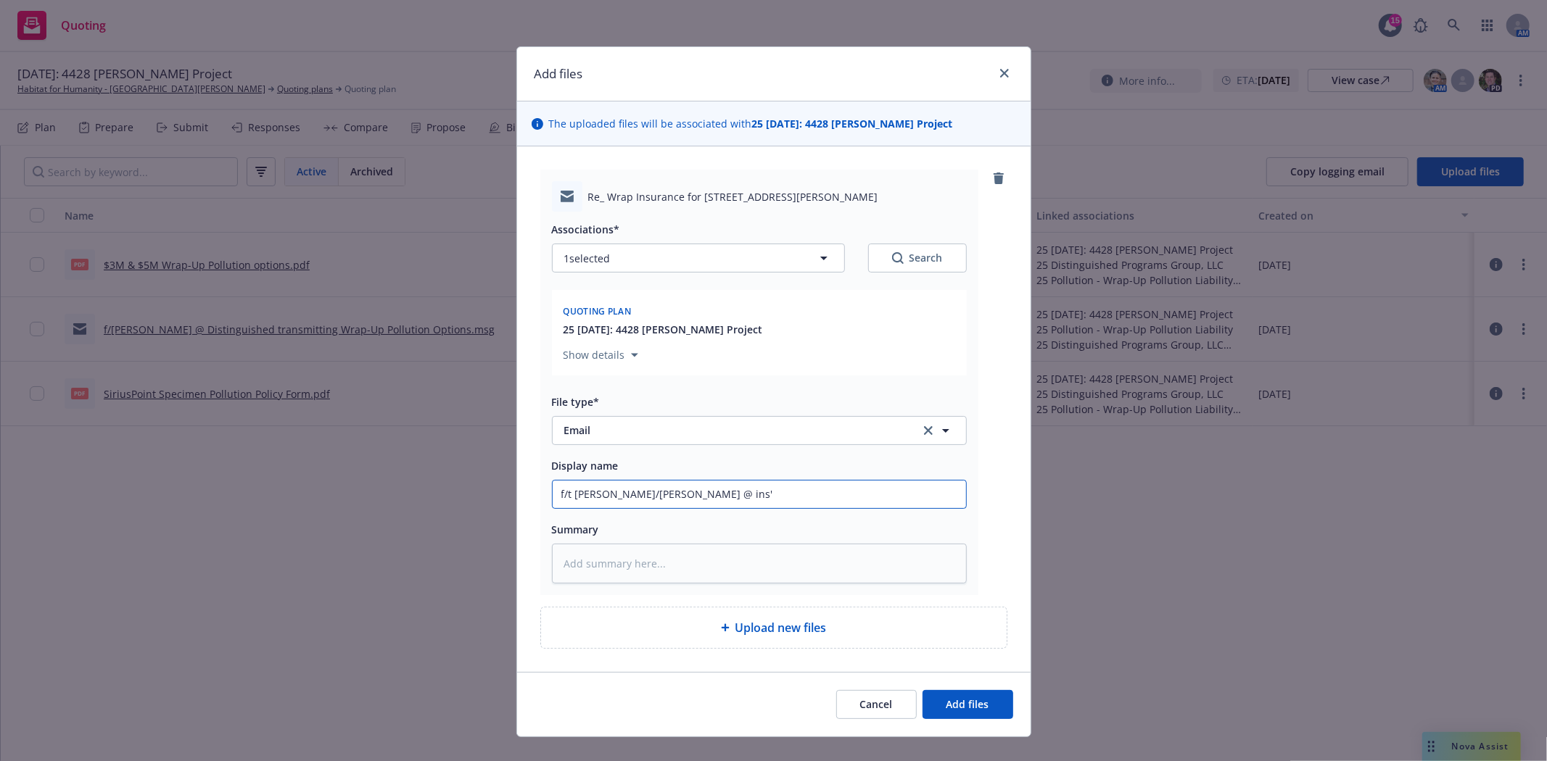
type input "f/t Bryan/Mitchell @ ins'd"
type textarea "x"
type input "f/t Bryan/Mitchell @ ins'd"
type textarea "x"
type input "f/t Bryan/Mitchell @ ins'd r"
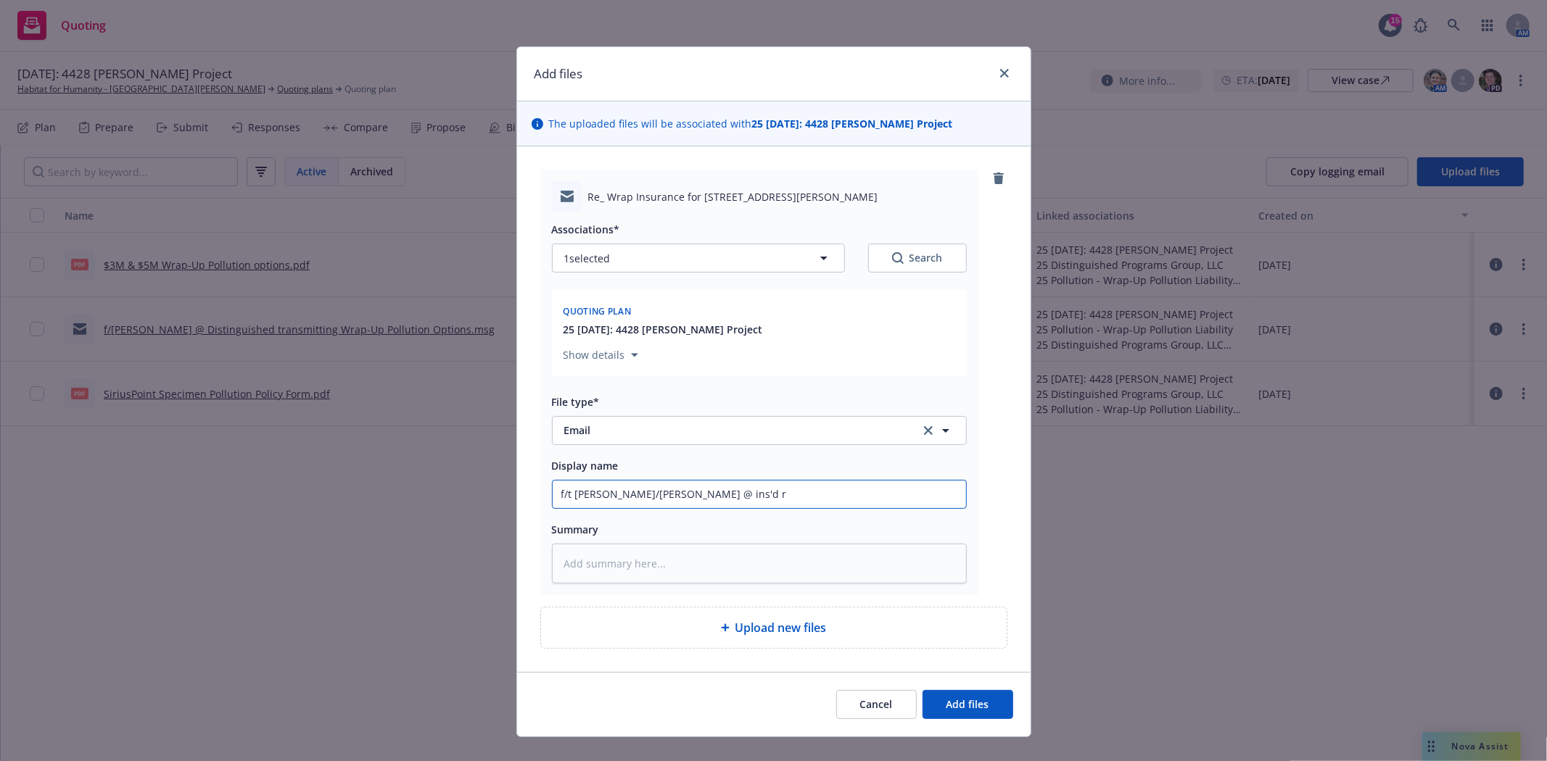
type textarea "x"
type input "f/t Bryan/Mitchell @ ins'd re"
type textarea "x"
type input "f/t Bryan/Mitchell @ ins'd re:"
type textarea "x"
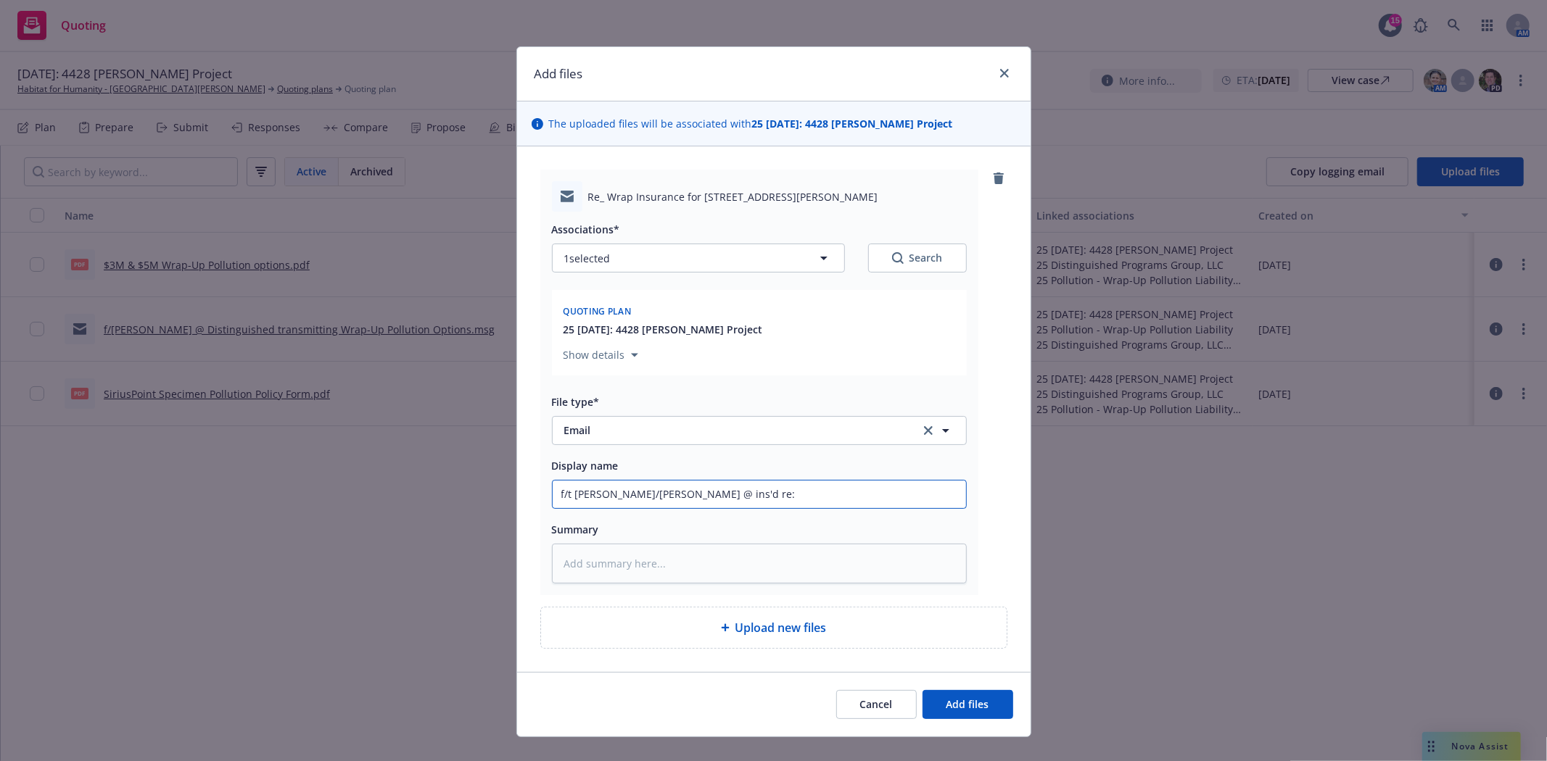
type input "f/t Bryan/Mitchell @ ins'd re:"
type textarea "x"
type input "f/t Bryan/Mitchell @ ins'd re: r"
type textarea "x"
type input "f/t Bryan/Mitchell @ ins'd re: ro"
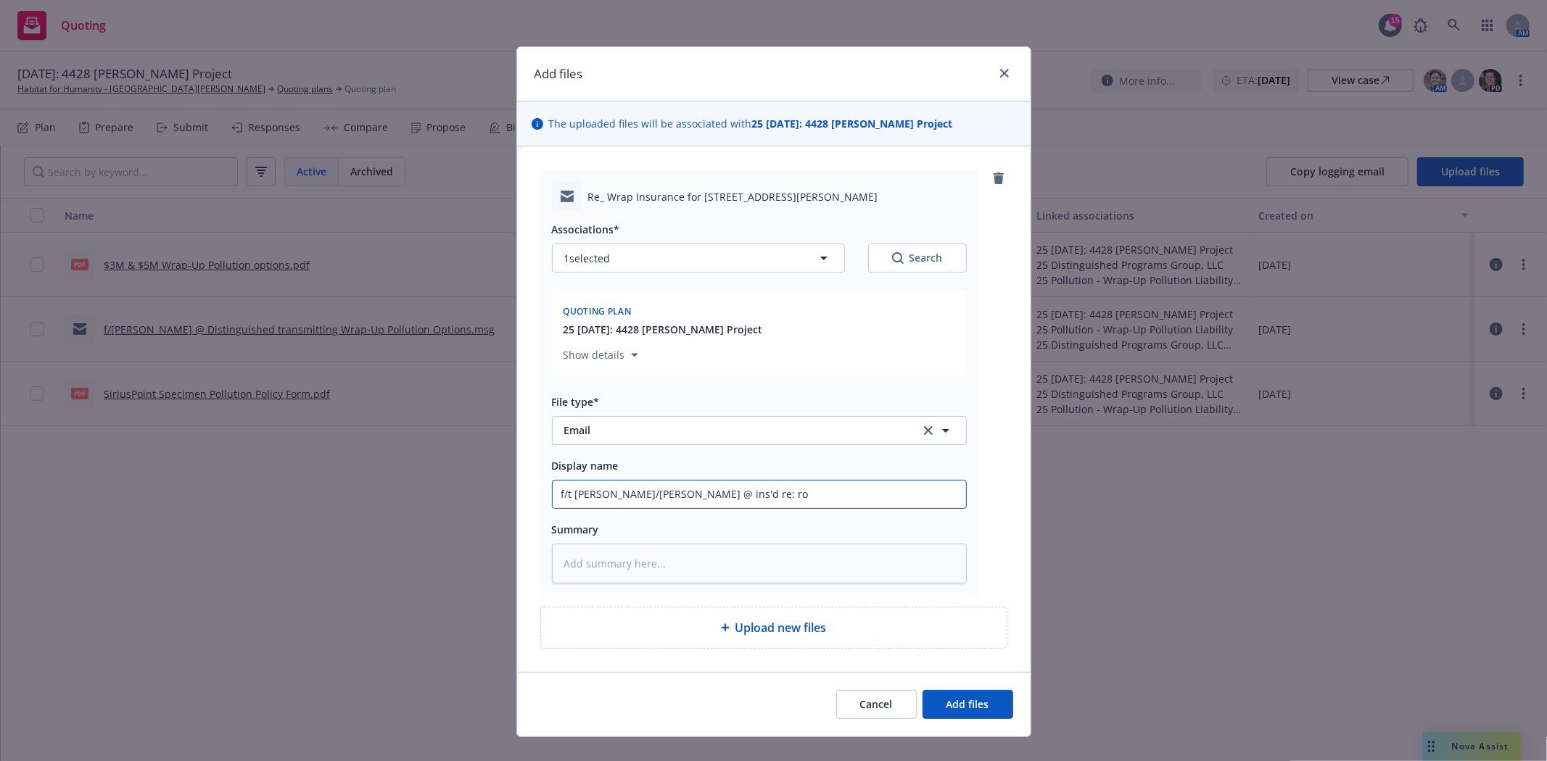
type textarea "x"
type input "f/t Bryan/Mitchell @ ins'd re: roj"
type textarea "x"
type input "f/t Bryan/Mitchell @ ins'd re: roje"
type textarea "x"
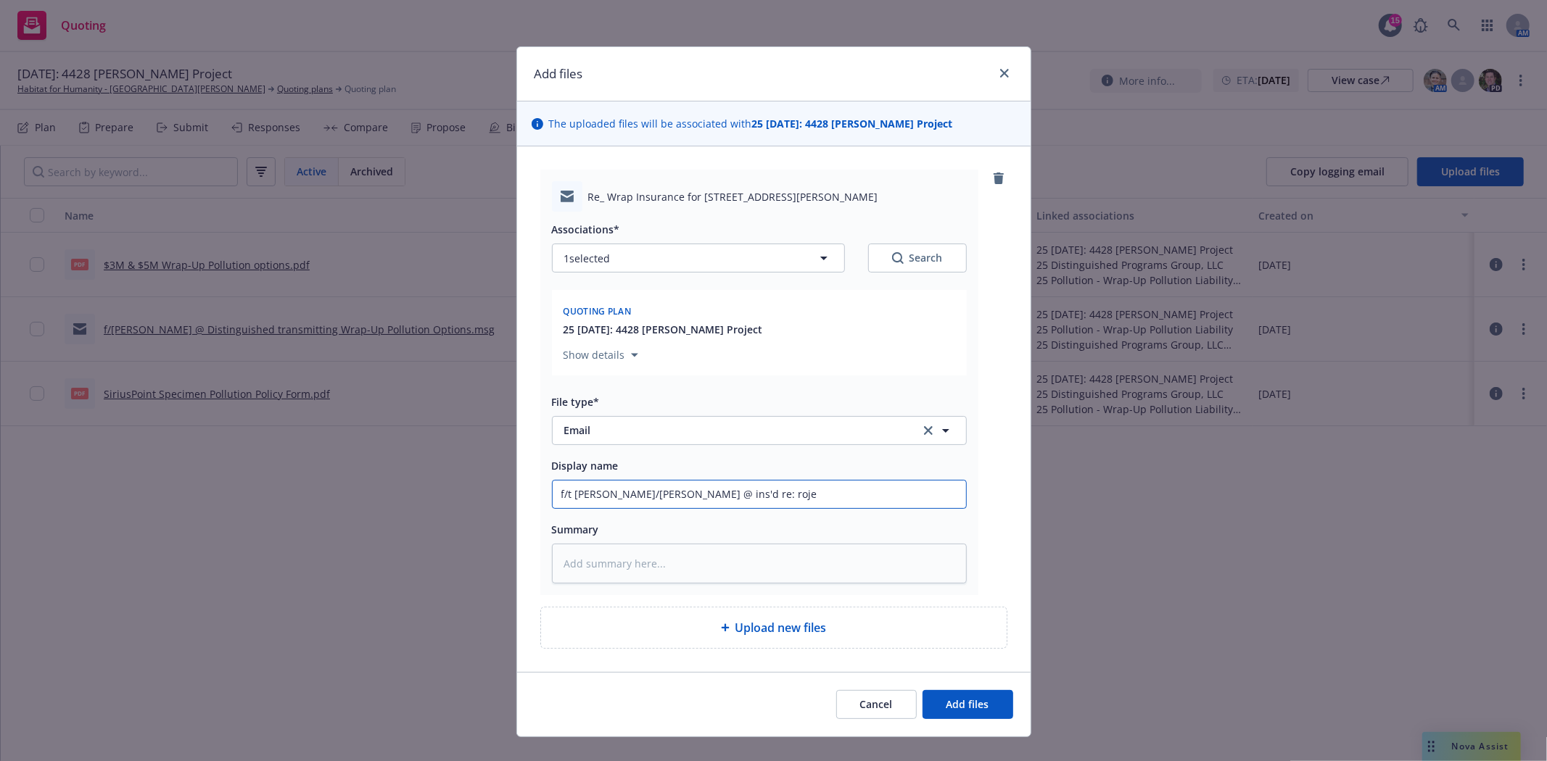
type input "f/t Bryan/Mitchell @ ins'd re: rojec"
type textarea "x"
type input "f/t Bryan/Mitchell @ ins'd re: roje"
type textarea "x"
type input "f/t Bryan/Mitchell @ ins'd re: roj"
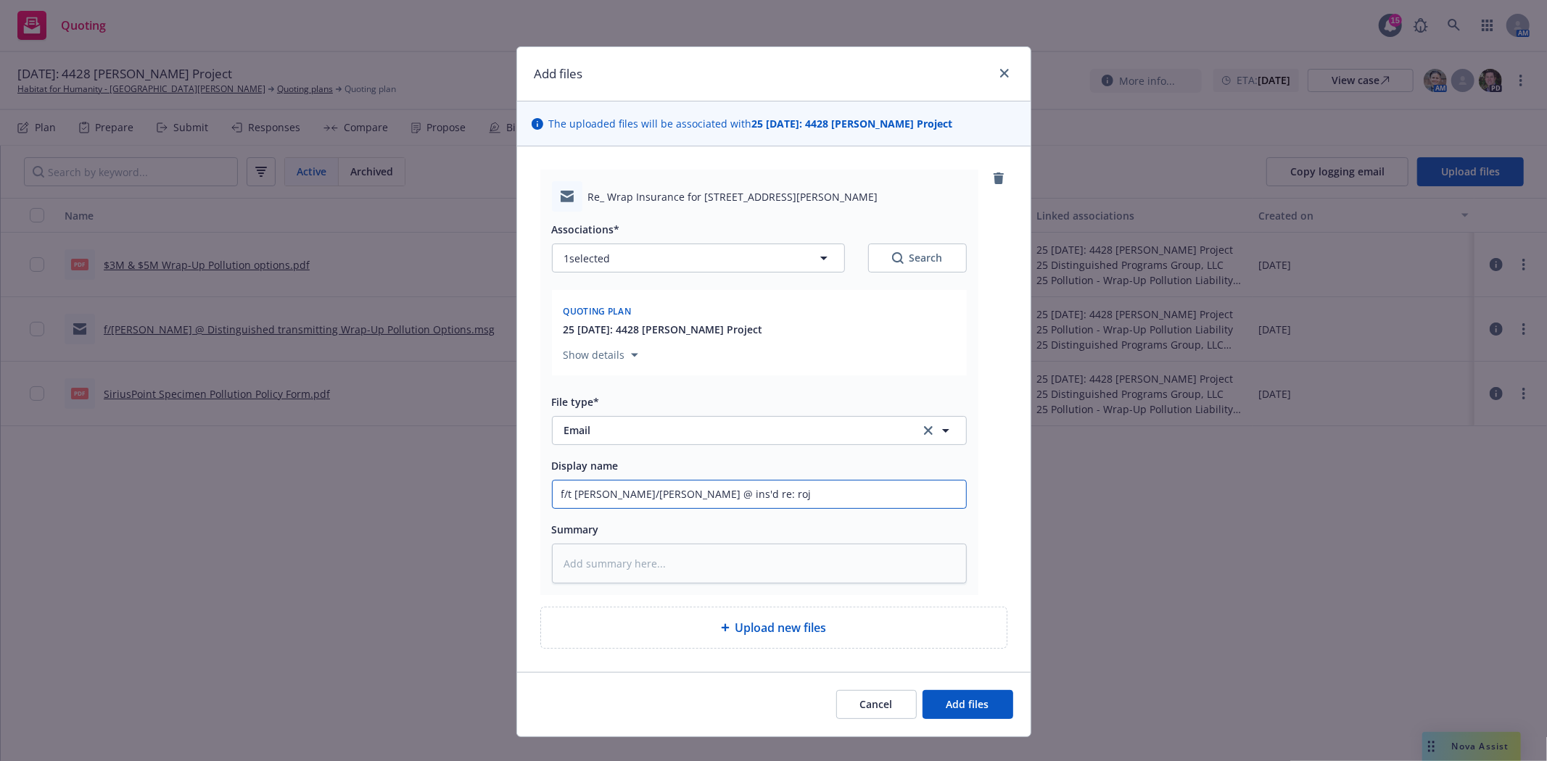
type textarea "x"
type input "f/t Bryan/Mitchell @ ins'd re: ro"
type textarea "x"
type input "f/t Bryan/Mitchell @ ins'd re: r"
type textarea "x"
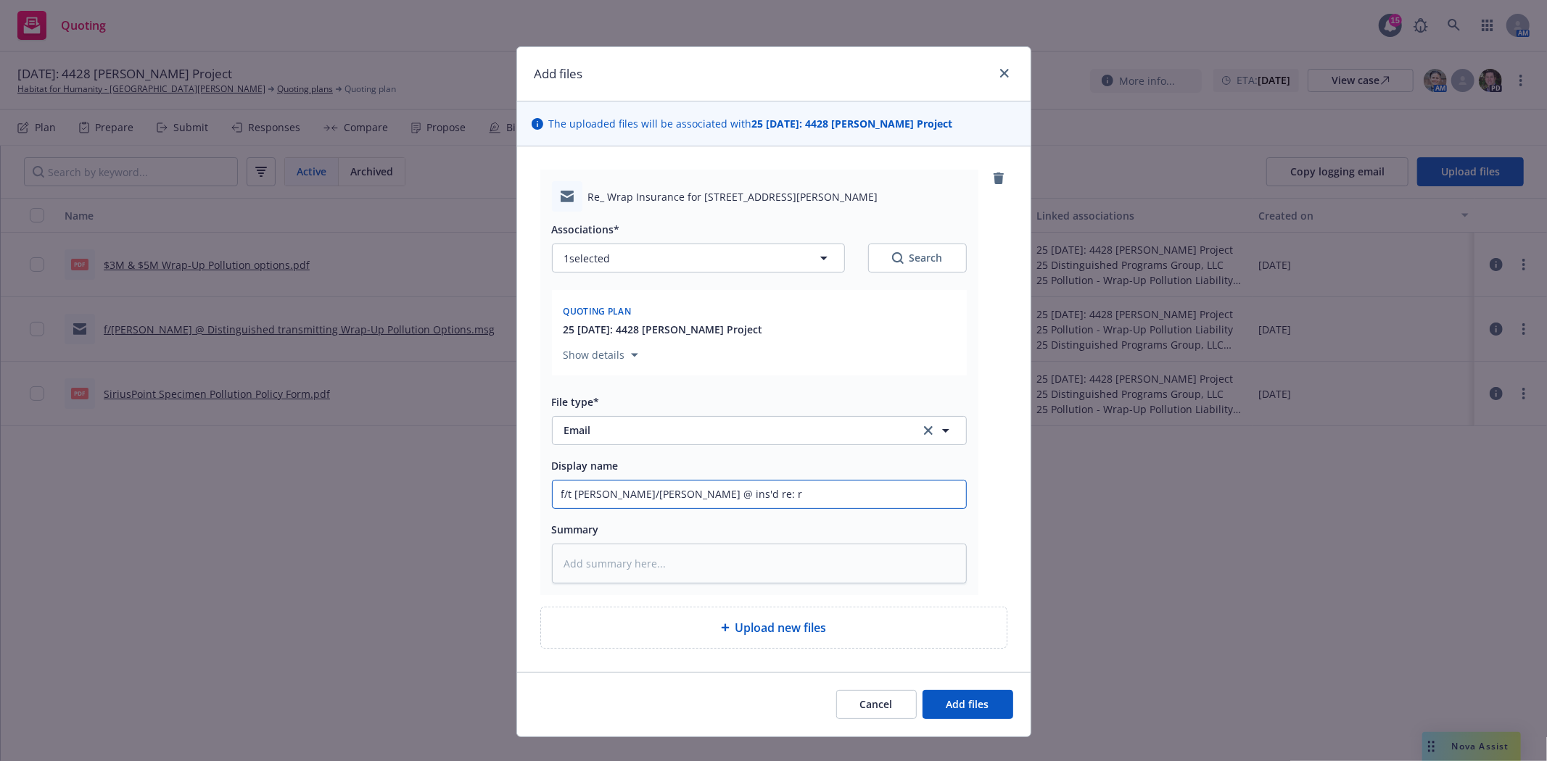
type input "f/t Bryan/Mitchell @ ins'd re:"
type textarea "x"
type input "f/t Bryan/Mitchell @ ins'd re: p"
type textarea "x"
type input "f/t Bryan/Mitchell @ ins'd re: pr"
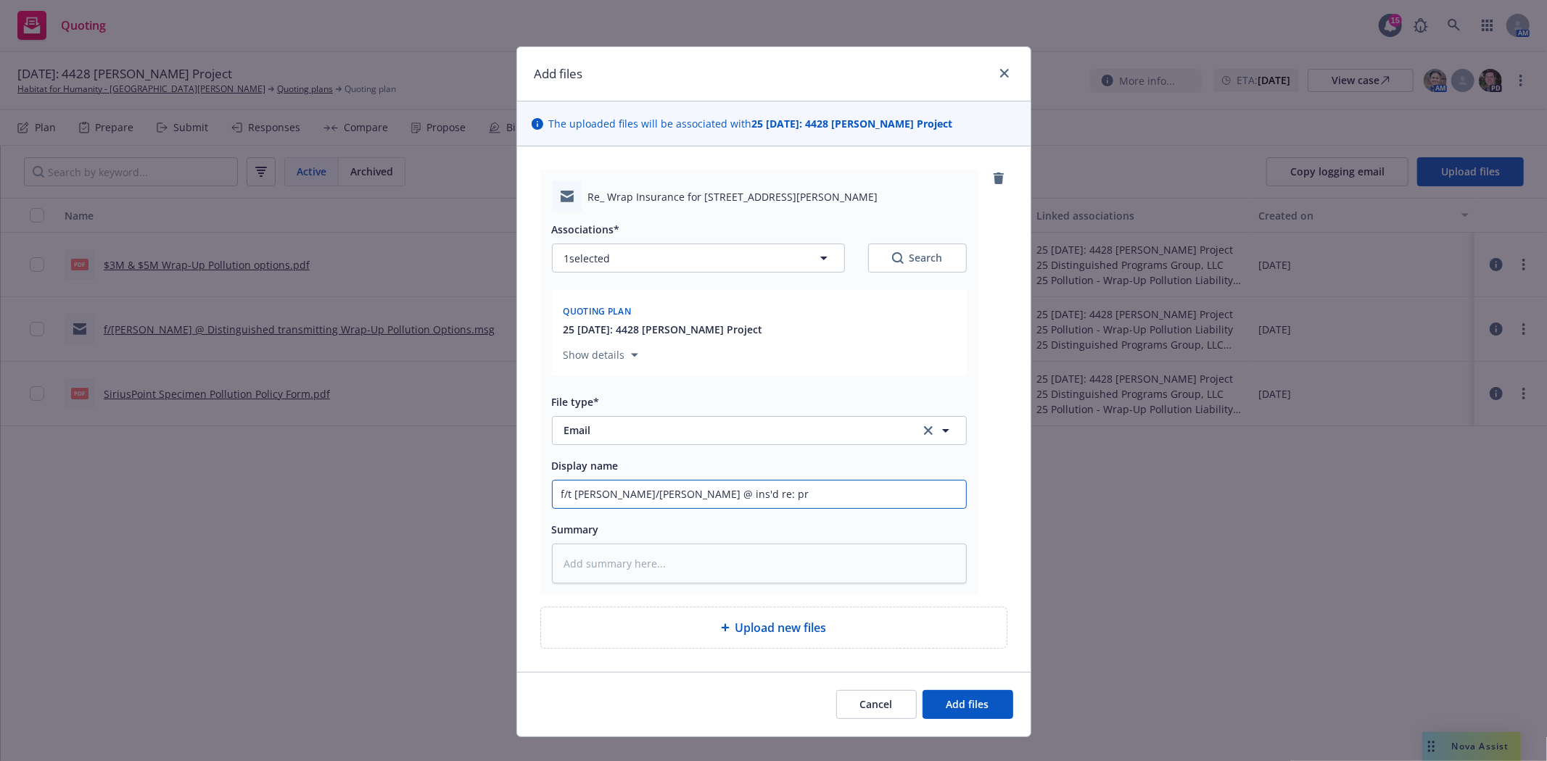
type textarea "x"
type input "f/t Bryan/Mitchell @ ins'd re: pro"
type textarea "x"
type input "f/t Bryan/Mitchell @ ins'd re: proj"
type textarea "x"
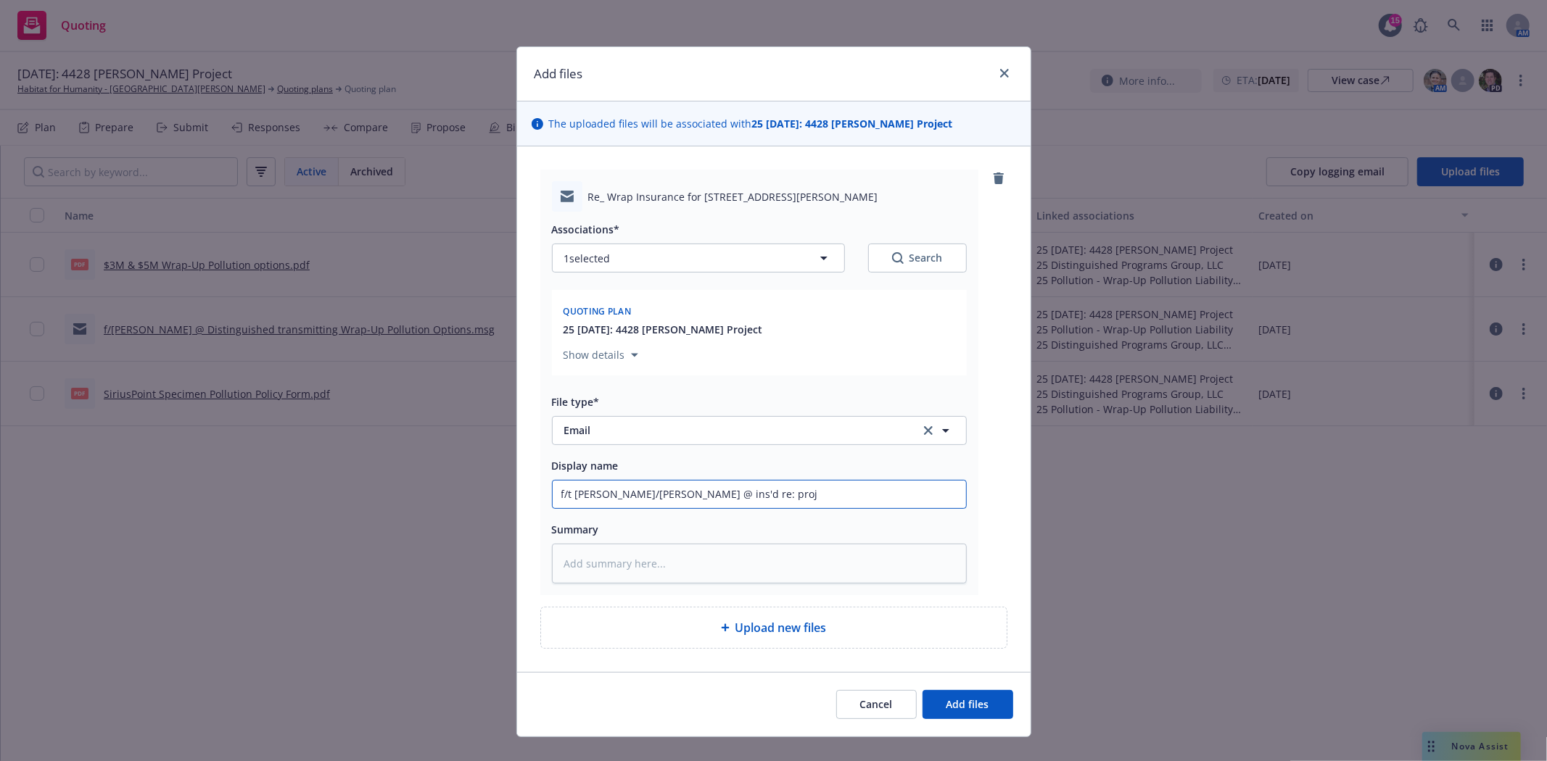
type input "f/t Bryan/Mitchell @ ins'd re: proje"
type textarea "x"
type input "f/t Bryan/Mitchell @ ins'd re: projec"
type textarea "x"
type input "f/t Bryan/Mitchell @ ins'd re: project"
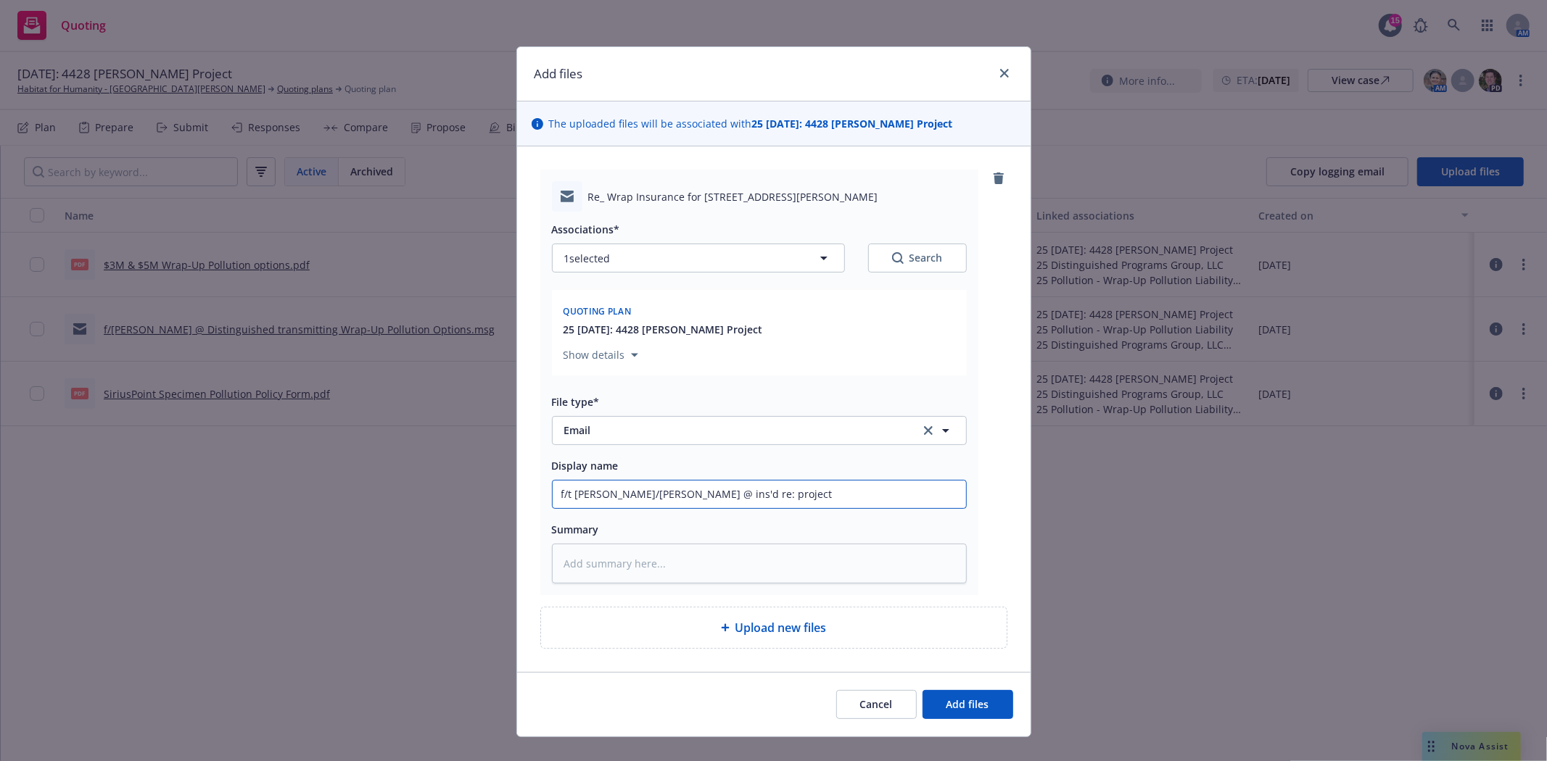
type textarea "x"
type input "f/t Bryan/Mitchell @ ins'd re: project"
type textarea "x"
type input "f/t Bryan/Mitchell @ ins'd re: project i"
type textarea "x"
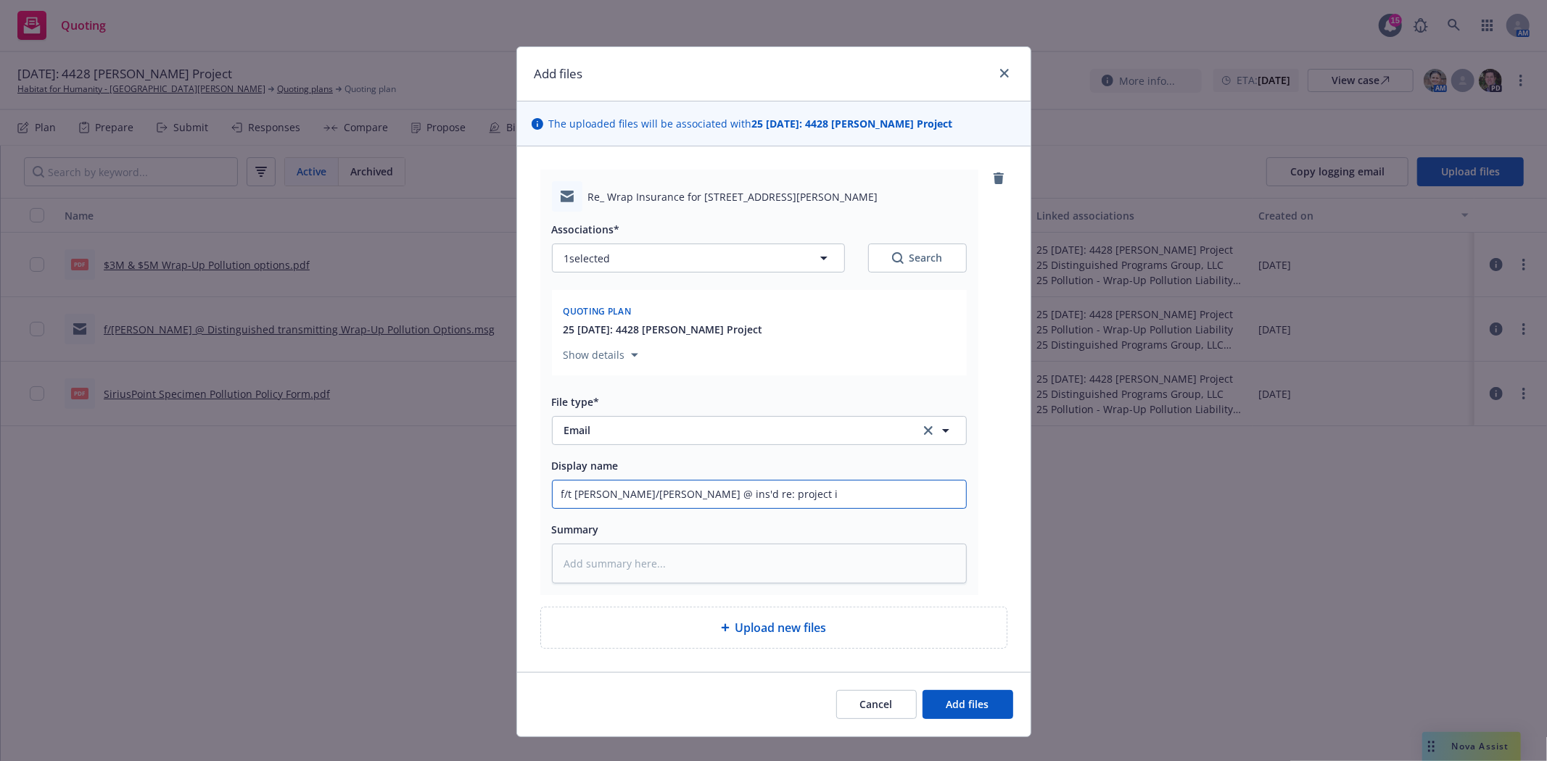
type input "f/t Bryan/Mitchell @ ins'd re: project in"
type textarea "x"
type input "f/t Bryan/Mitchell @ ins'd re: project inf"
type textarea "x"
type input "f/t Bryan/Mitchell @ ins'd re: project info"
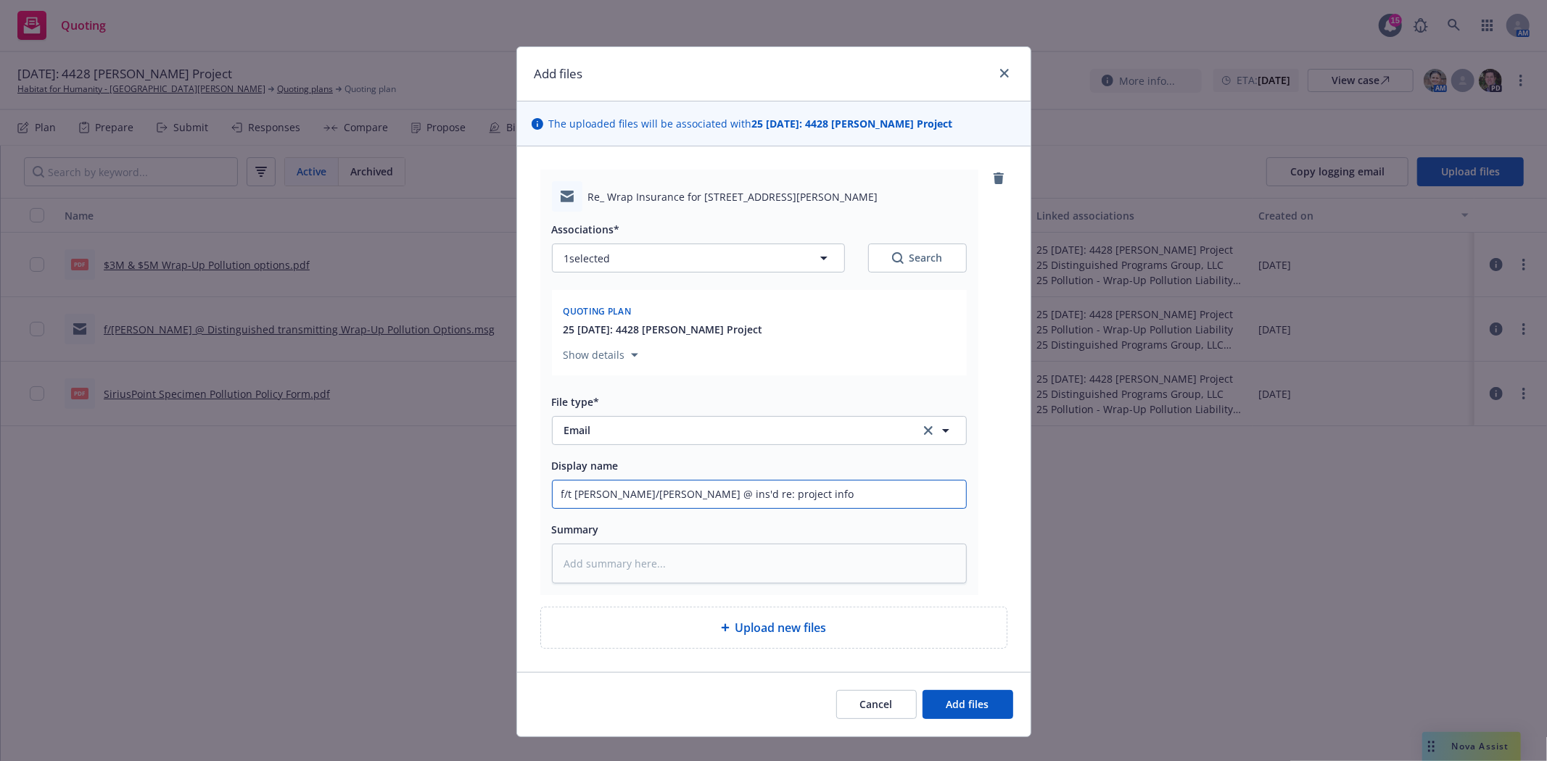
type textarea "x"
type input "f/t Bryan/Mitchell @ ins'd re: project infor"
type textarea "x"
type input "f/t Bryan/Mitchell @ ins'd re: project inform"
type textarea "x"
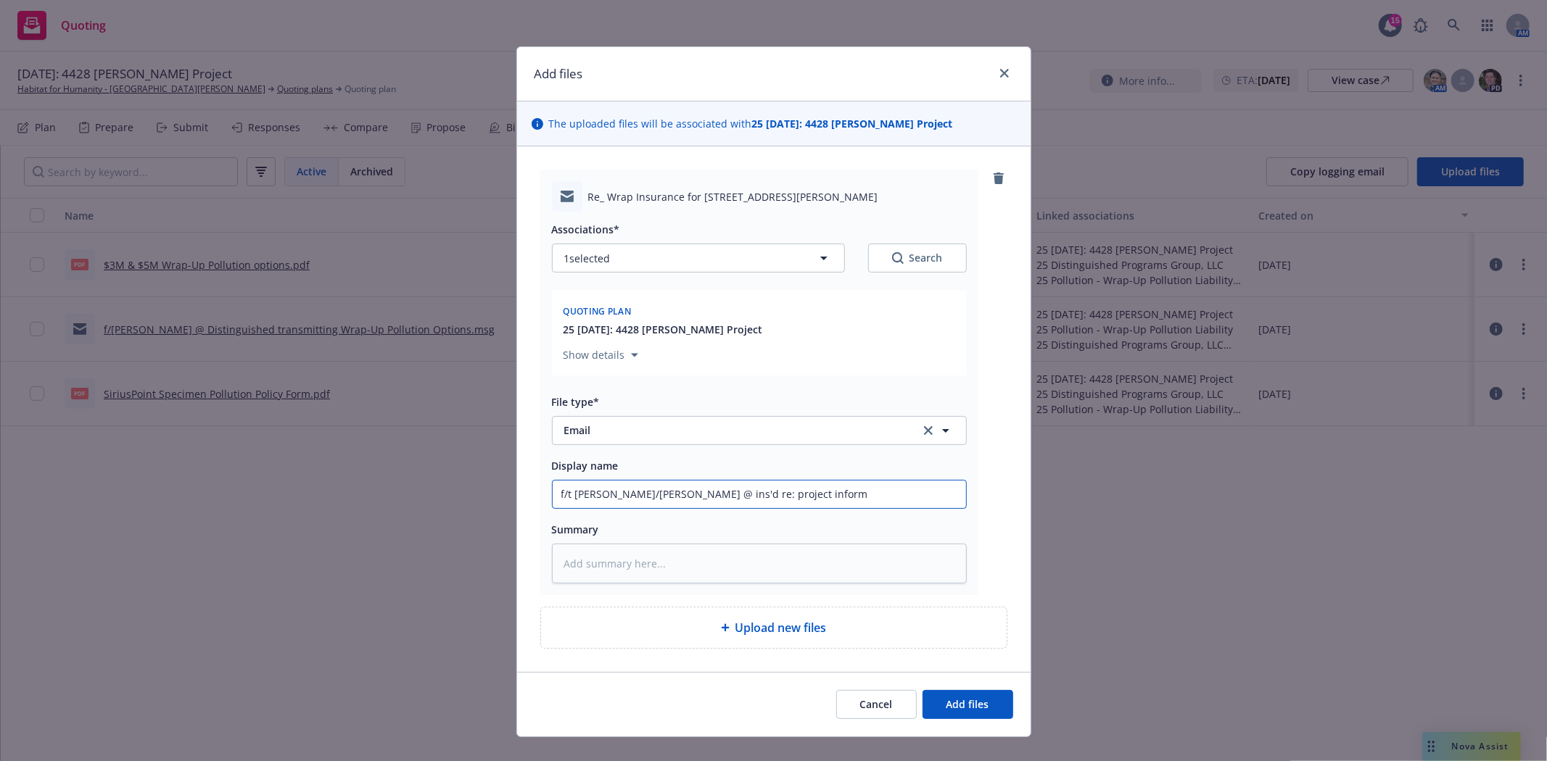
type input "f/t Bryan/Mitchell @ ins'd re: project informa"
type textarea "x"
type input "f/t Bryan/Mitchell @ ins'd re: project informat"
type textarea "x"
type input "f/t Bryan/Mitchell @ ins'd re: project informati"
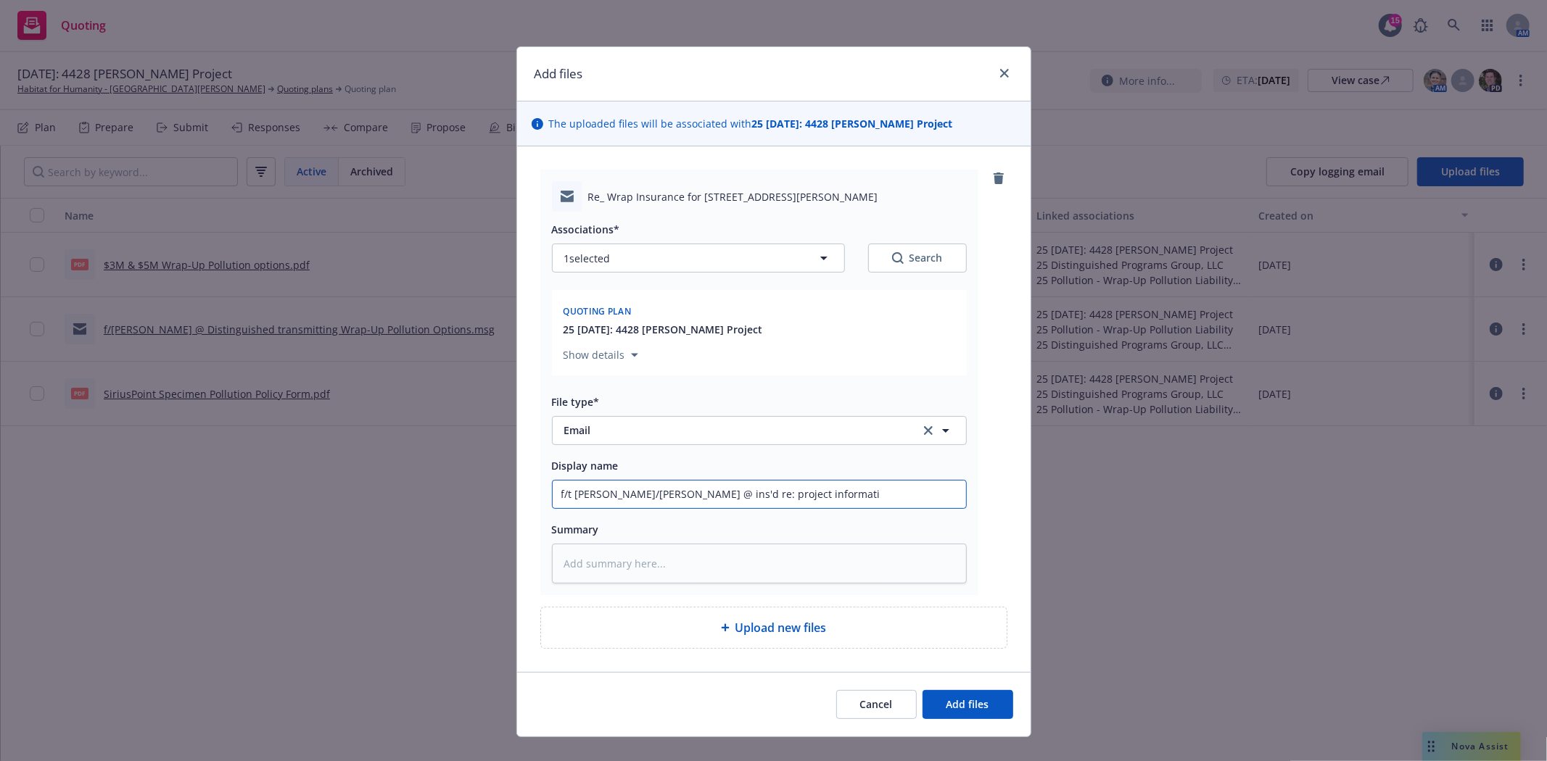
type textarea "x"
type input "f/t Bryan/Mitchell @ ins'd re: project informatio"
type textarea "x"
type input "f/t Bryan/Mitchell @ ins'd re: project information"
type textarea "x"
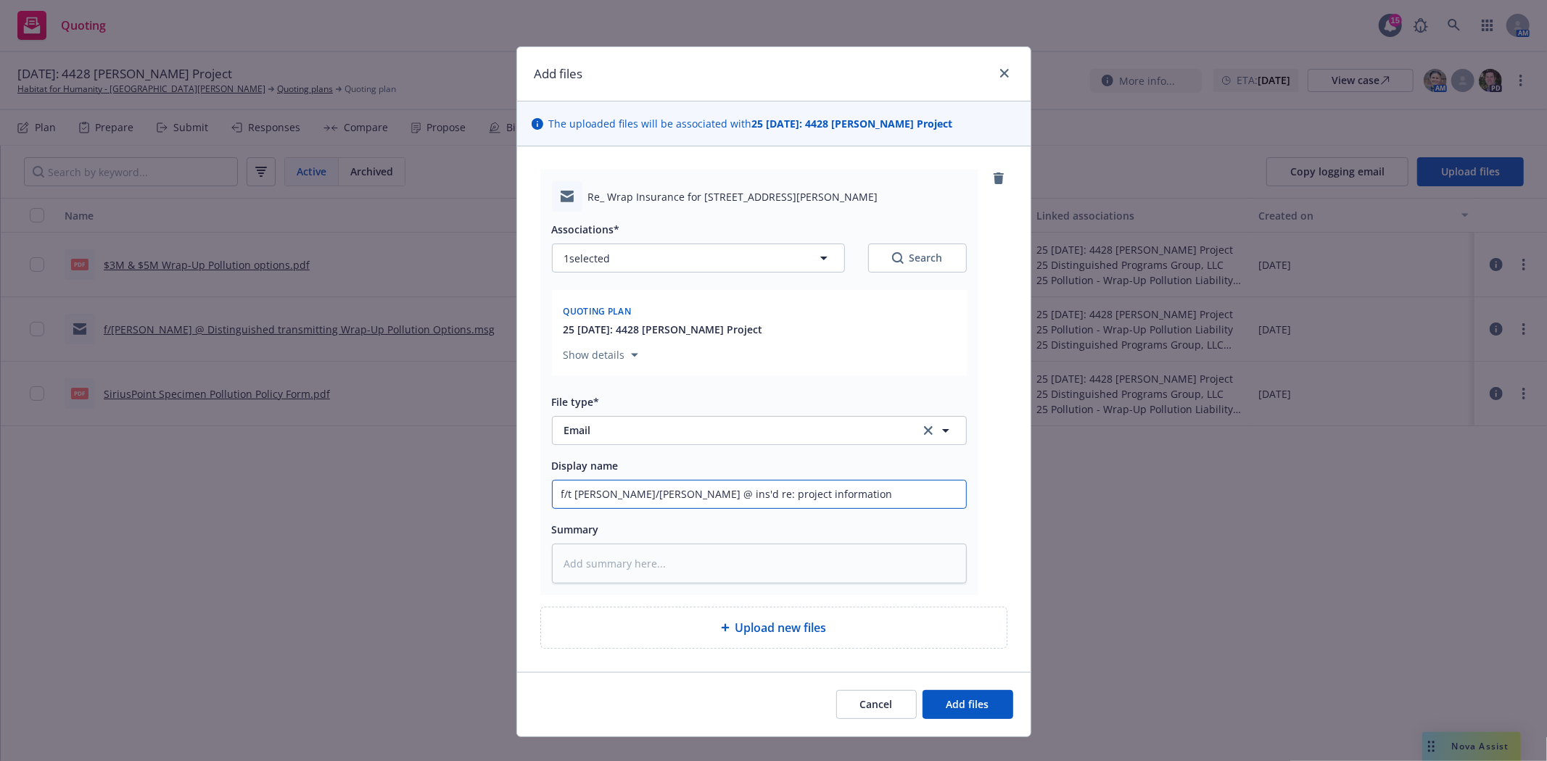
type input "f/t Bryan/Mitchell @ ins'd re: project information"
type textarea "x"
type input "f/t Bryan/Mitchell @ ins'd re: project information n"
type textarea "x"
type input "f/t Bryan/Mitchell @ ins'd re: project information ne"
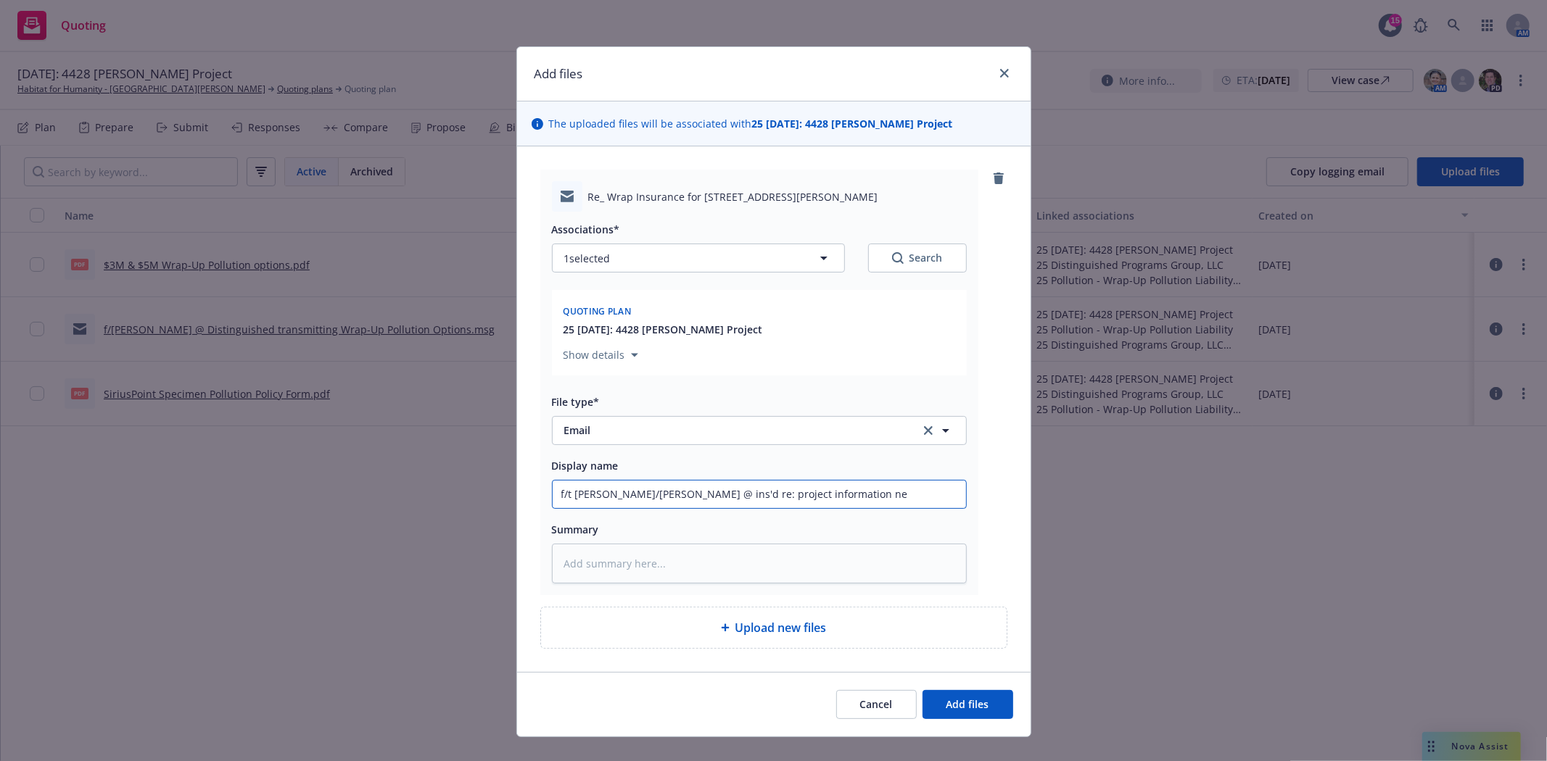
type textarea "x"
type input "f/t Bryan/Mitchell @ ins'd re: project information nee"
type textarea "x"
type input "f/t Bryan/Mitchell @ ins'd re: project information need"
type textarea "x"
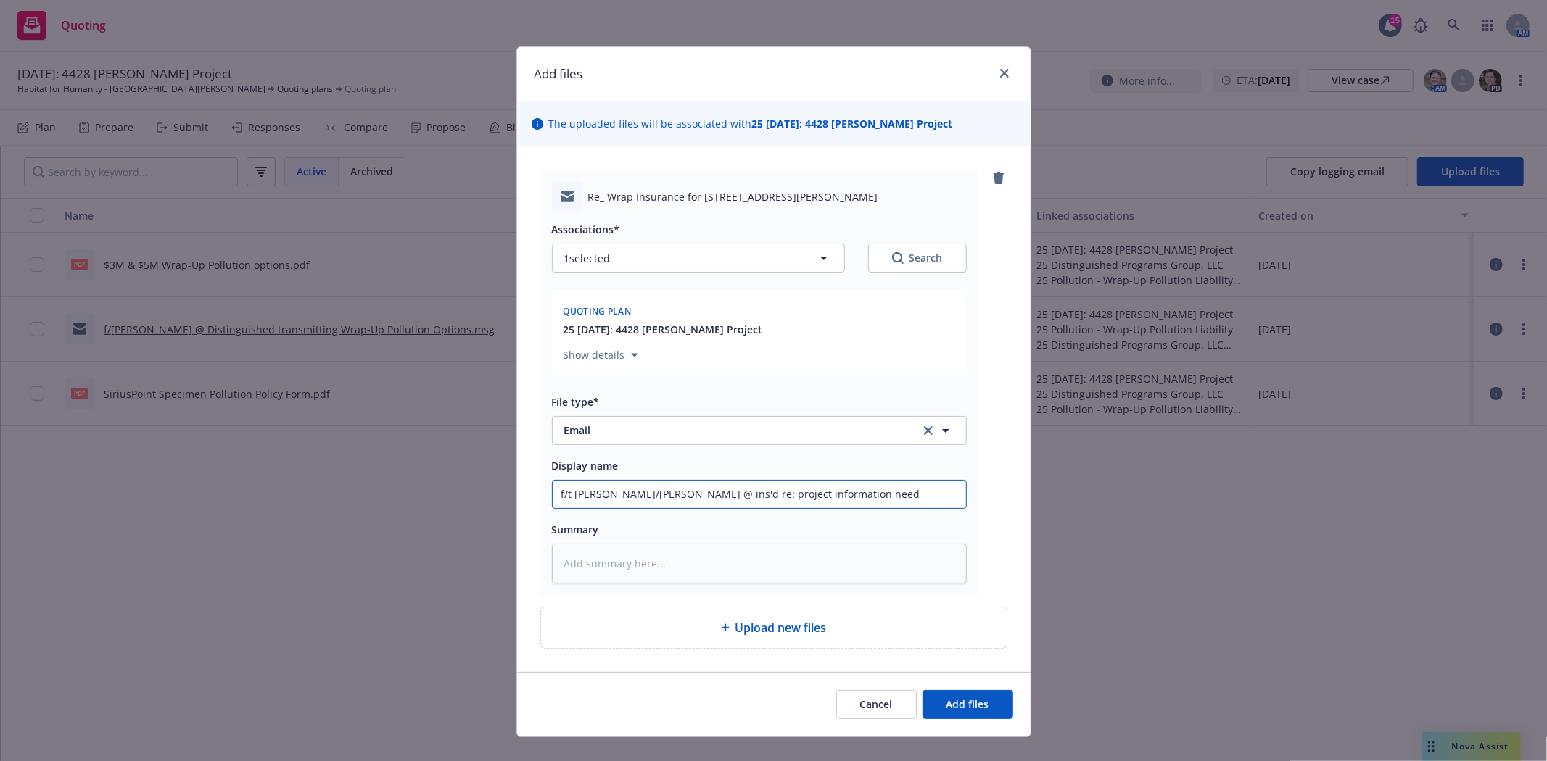
type input "f/t Bryan/Mitchell @ ins'd re: project information neede"
type textarea "x"
type input "f/t Bryan/Mitchell @ ins'd re: project information needed"
type textarea "x"
type input "f/t Bryan/Mitchell @ ins'd re: project information needed"
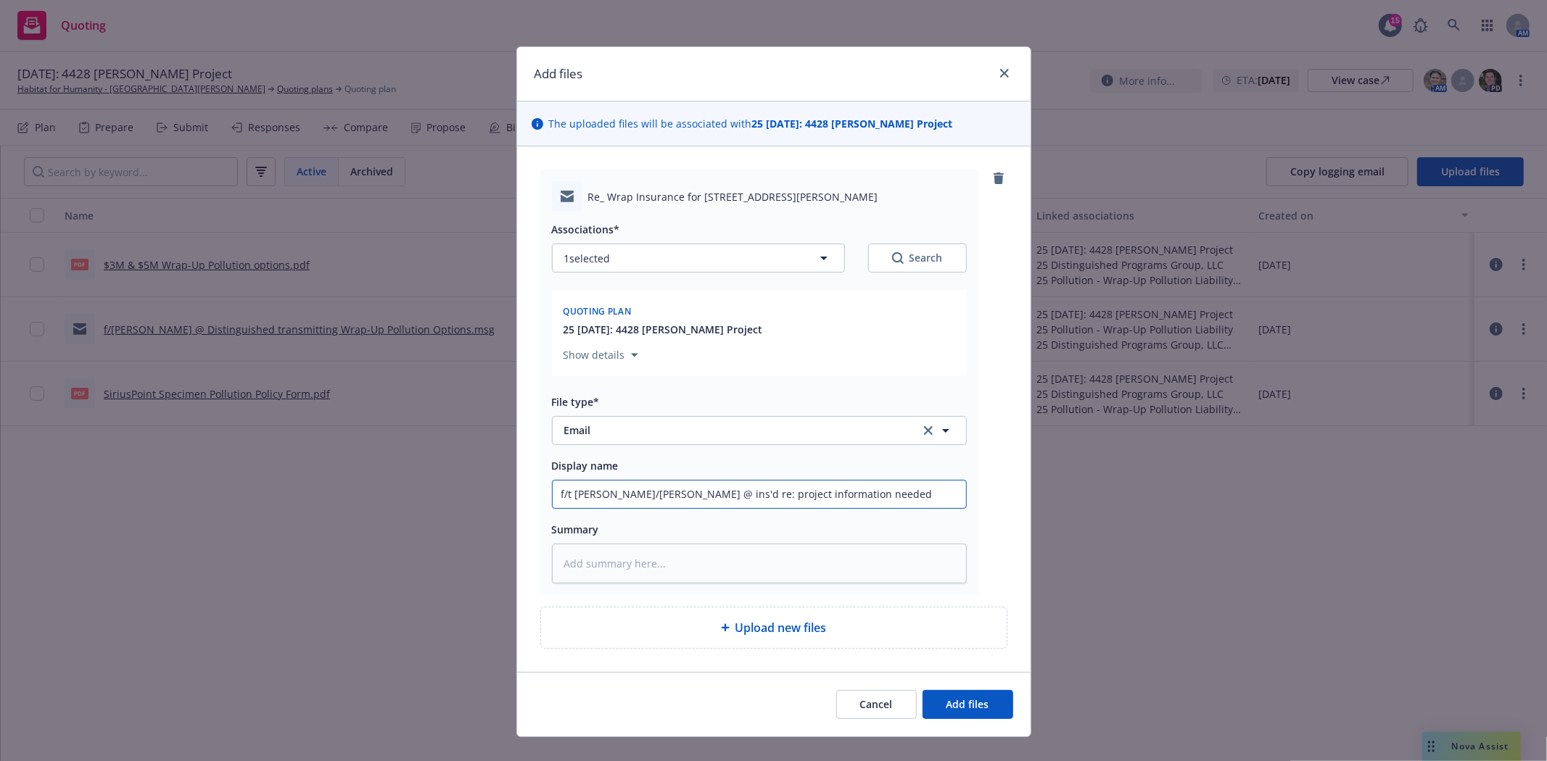
type textarea "x"
type input "f/t Bryan/Mitchell @ ins'd re: project information needed f"
type textarea "x"
type input "f/t Bryan/Mitchell @ ins'd re: project information needed fo"
type textarea "x"
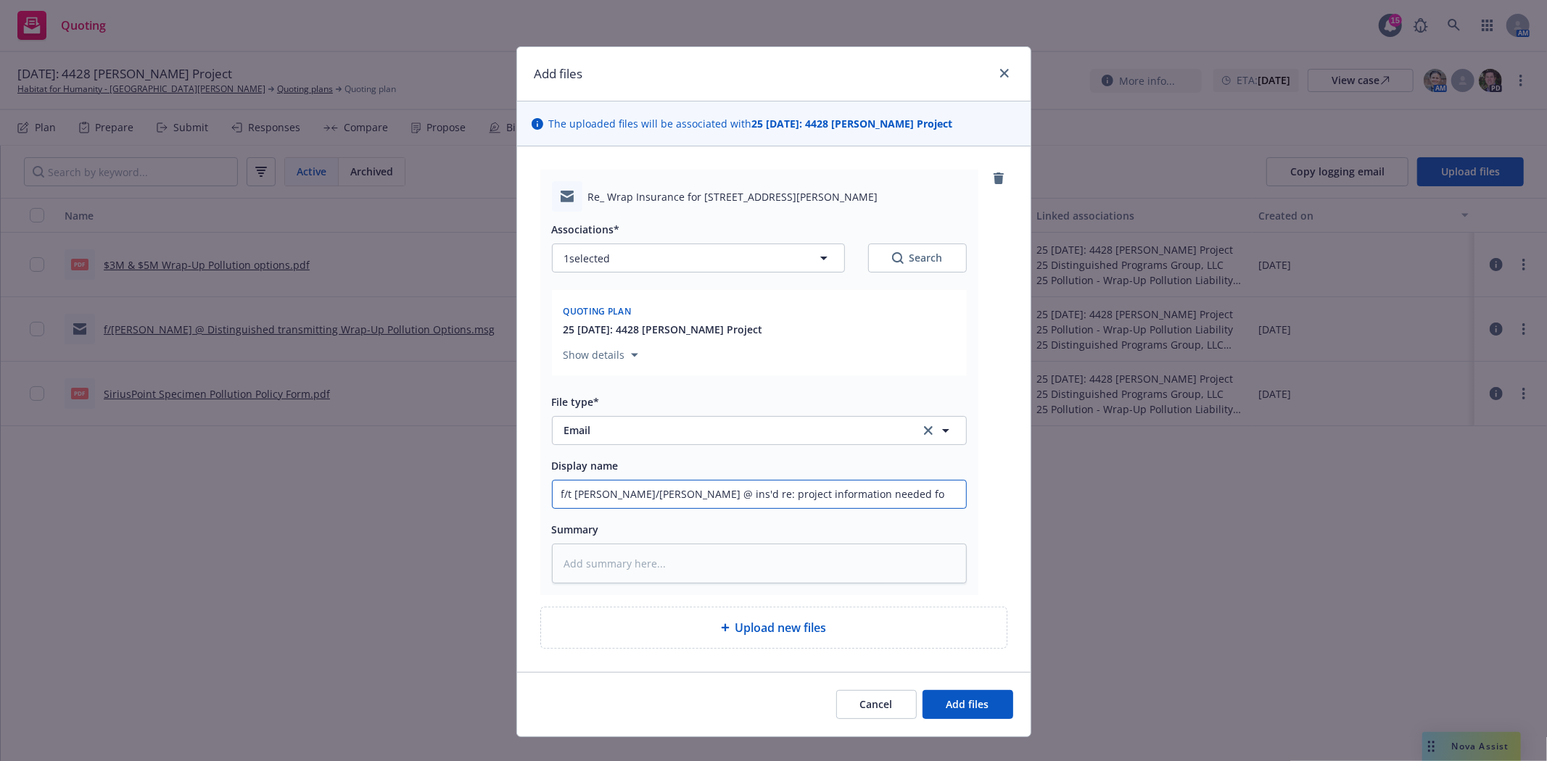
type input "f/t Bryan/Mitchell @ ins'd re: project information needed for"
type textarea "x"
type input "f/t Bryan/Mitchell @ ins'd re: project information needed for"
type textarea "x"
type input "f/t Bryan/Mitchell @ ins'd re: project information needed for q"
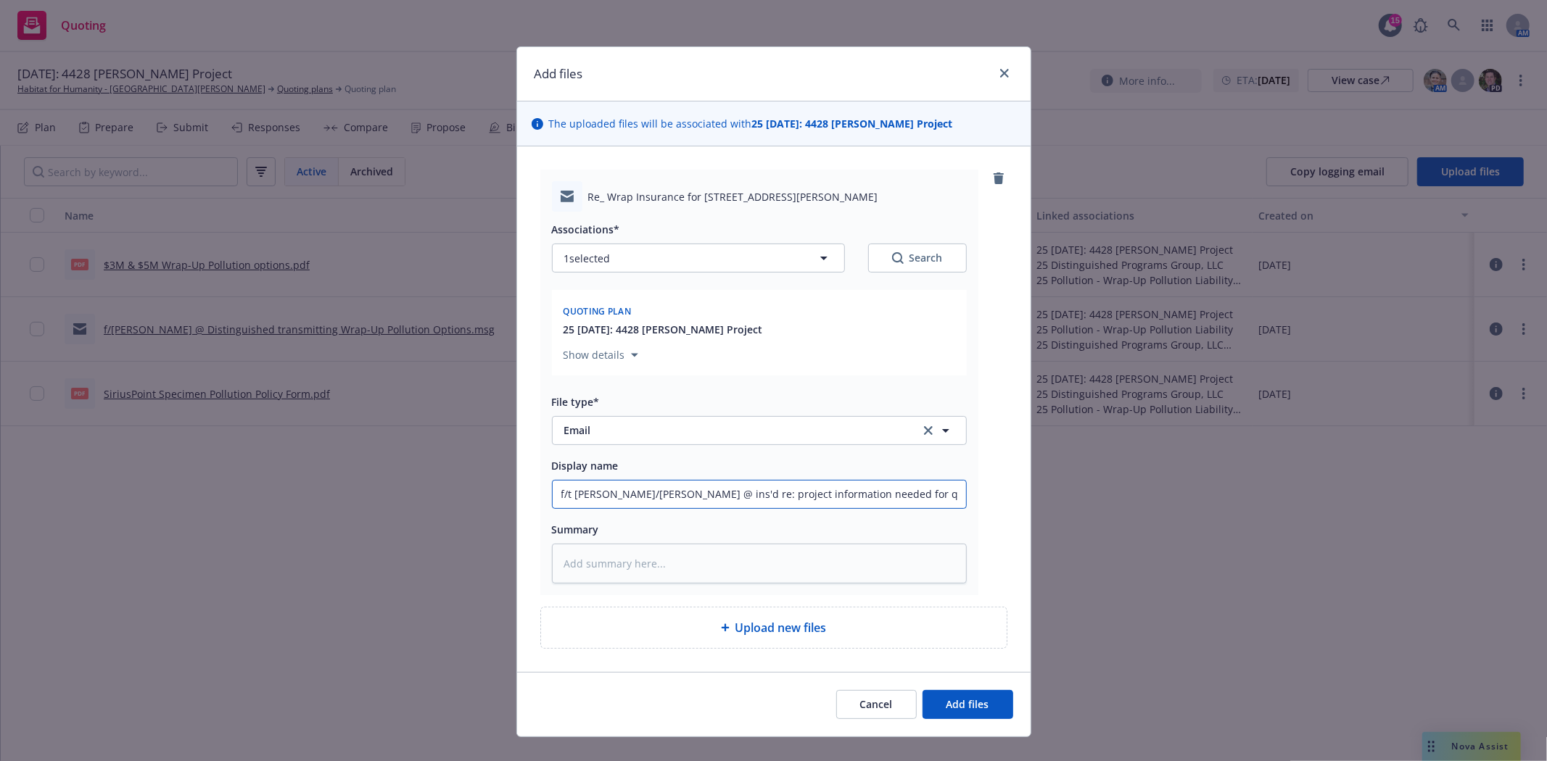
type textarea "x"
type input "f/t Bryan/Mitchell @ ins'd re: project information needed for qu"
type textarea "x"
type input "f/t Bryan/Mitchell @ ins'd re: project information needed for quo"
type textarea "x"
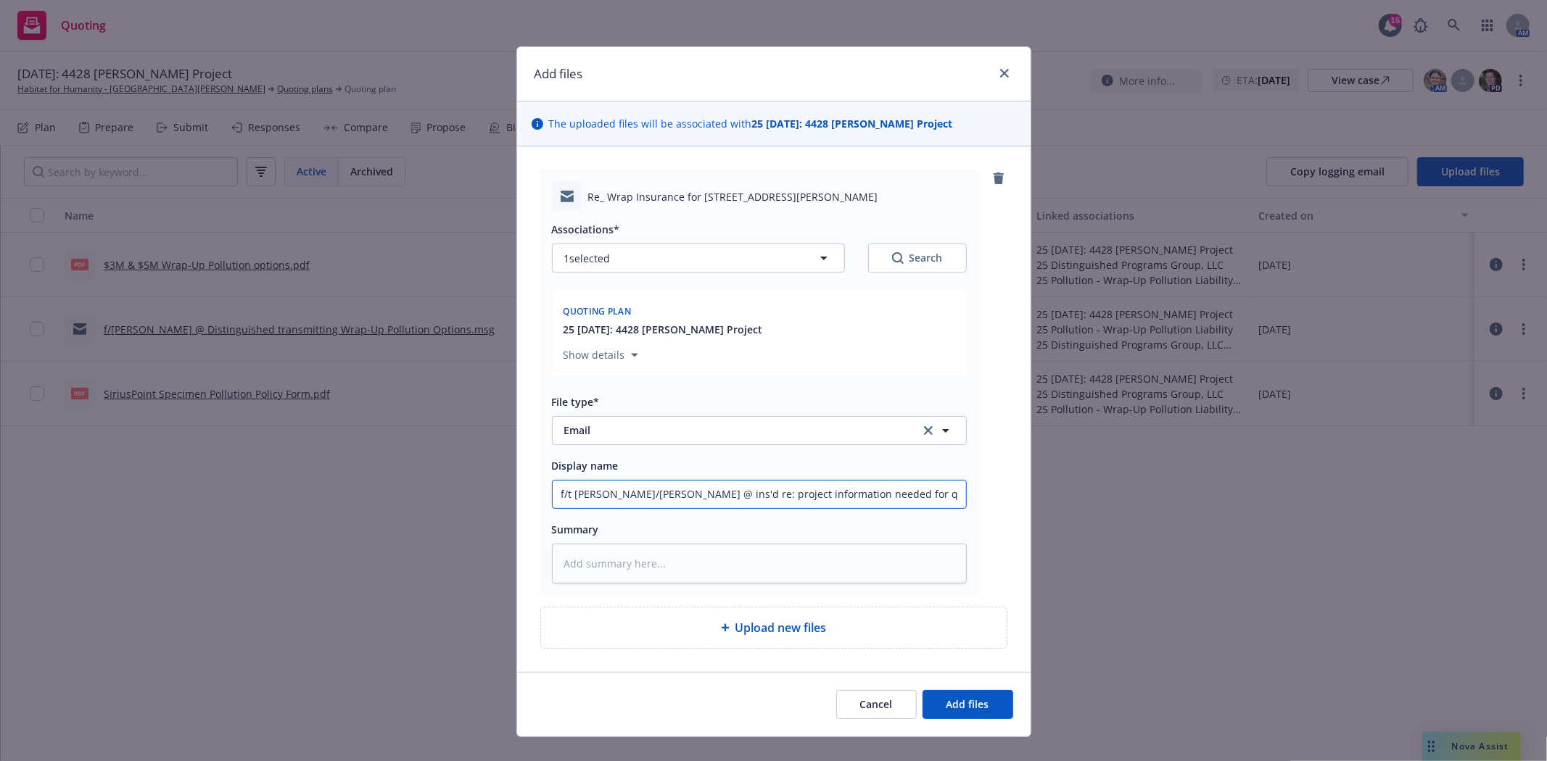
type input "f/t Bryan/Mitchell @ ins'd re: project information needed for quot"
type textarea "x"
type input "f/t Bryan/Mitchell @ ins'd re: project information needed for quoti"
type textarea "x"
type input "f/t Bryan/Mitchell @ ins'd re: project information needed for quotin"
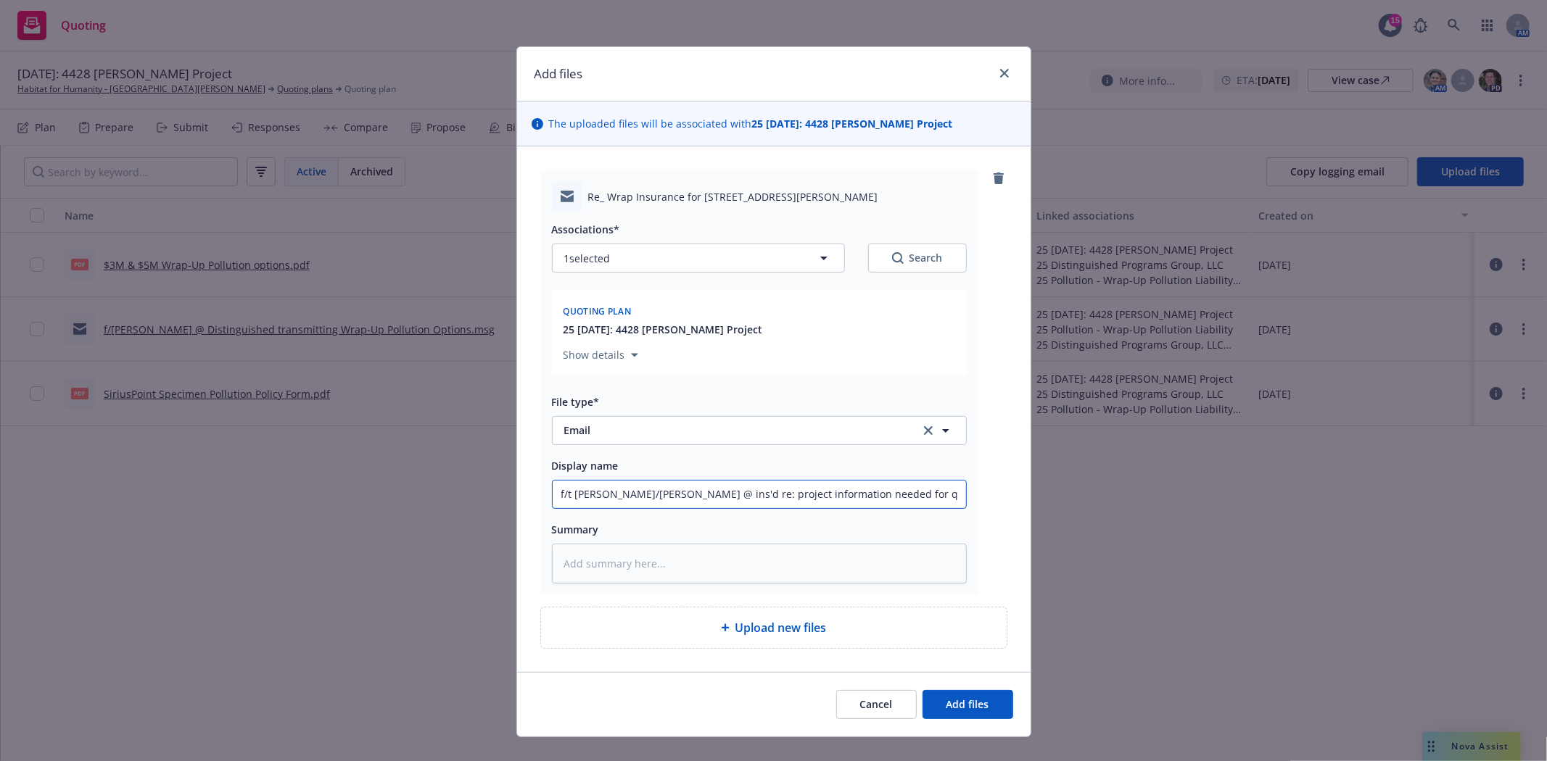
type textarea "x"
type input "f/t Bryan/Mitchell @ ins'd re: project information needed for quoting"
type textarea "x"
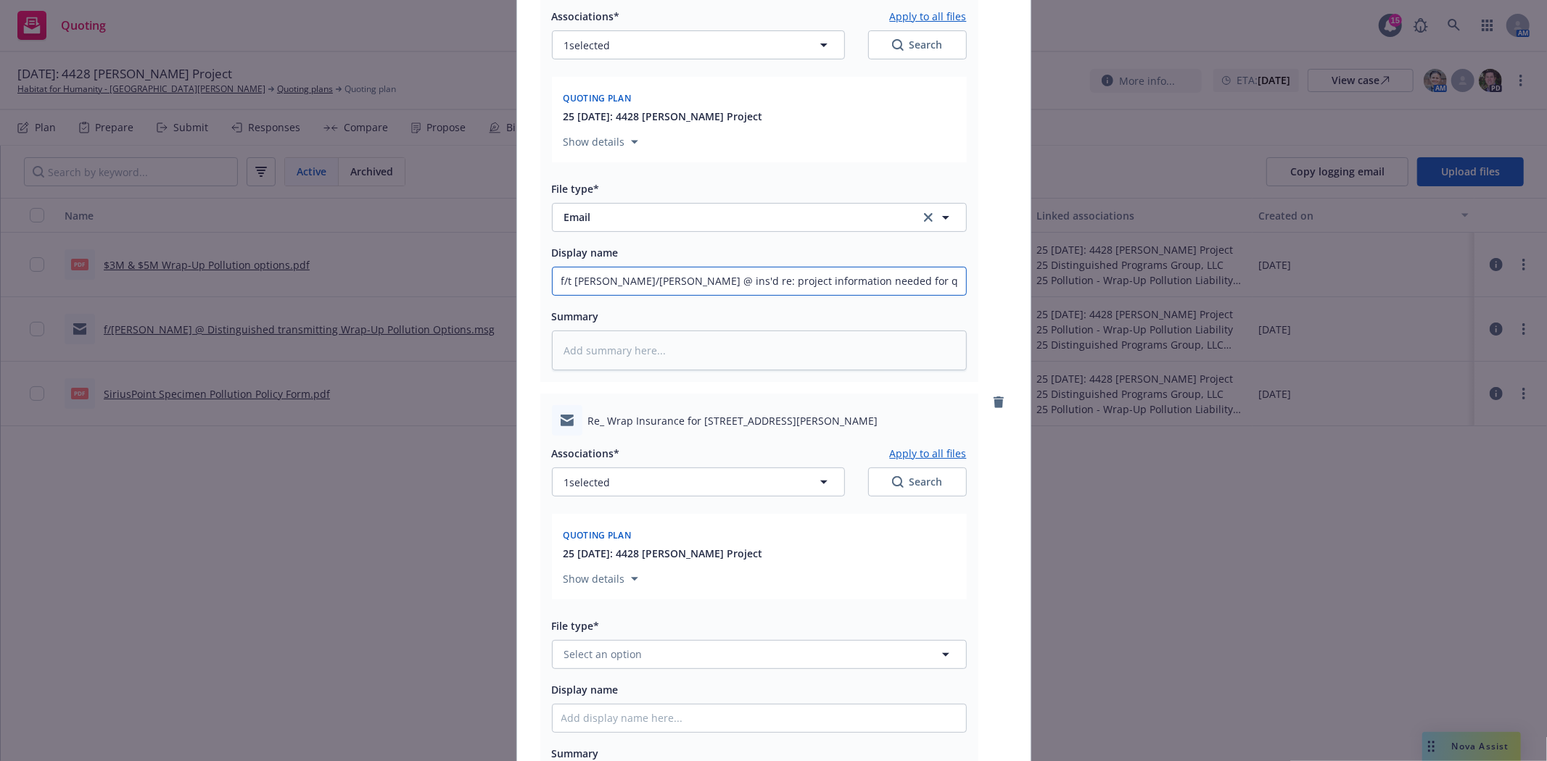
scroll to position [241, 0]
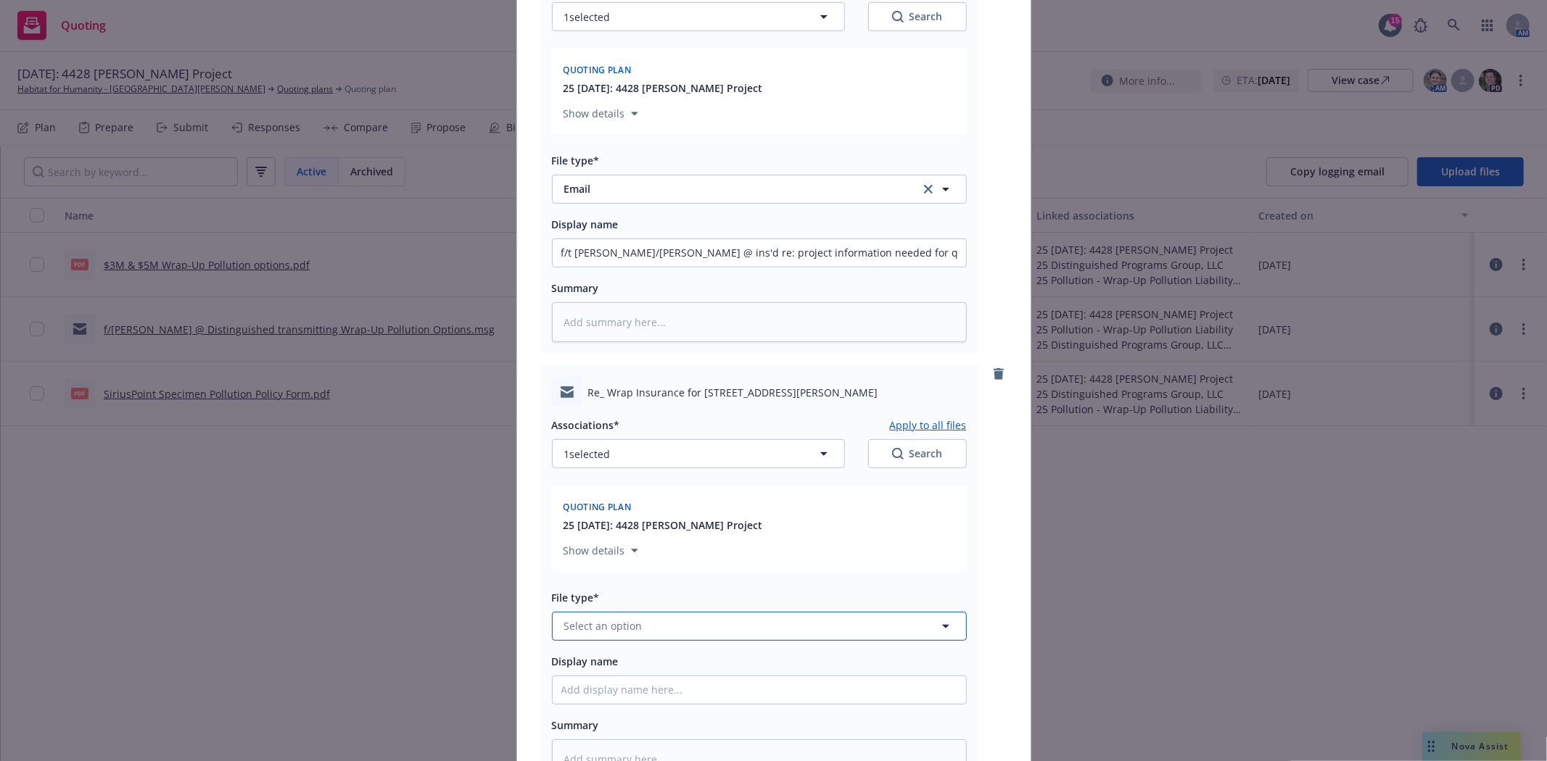
click at [648, 629] on button "Select an option" at bounding box center [759, 626] width 415 height 29
type input "email"
click at [621, 591] on div "Email" at bounding box center [759, 586] width 396 height 21
click at [596, 703] on input "Display name" at bounding box center [758, 690] width 413 height 28
type textarea "x"
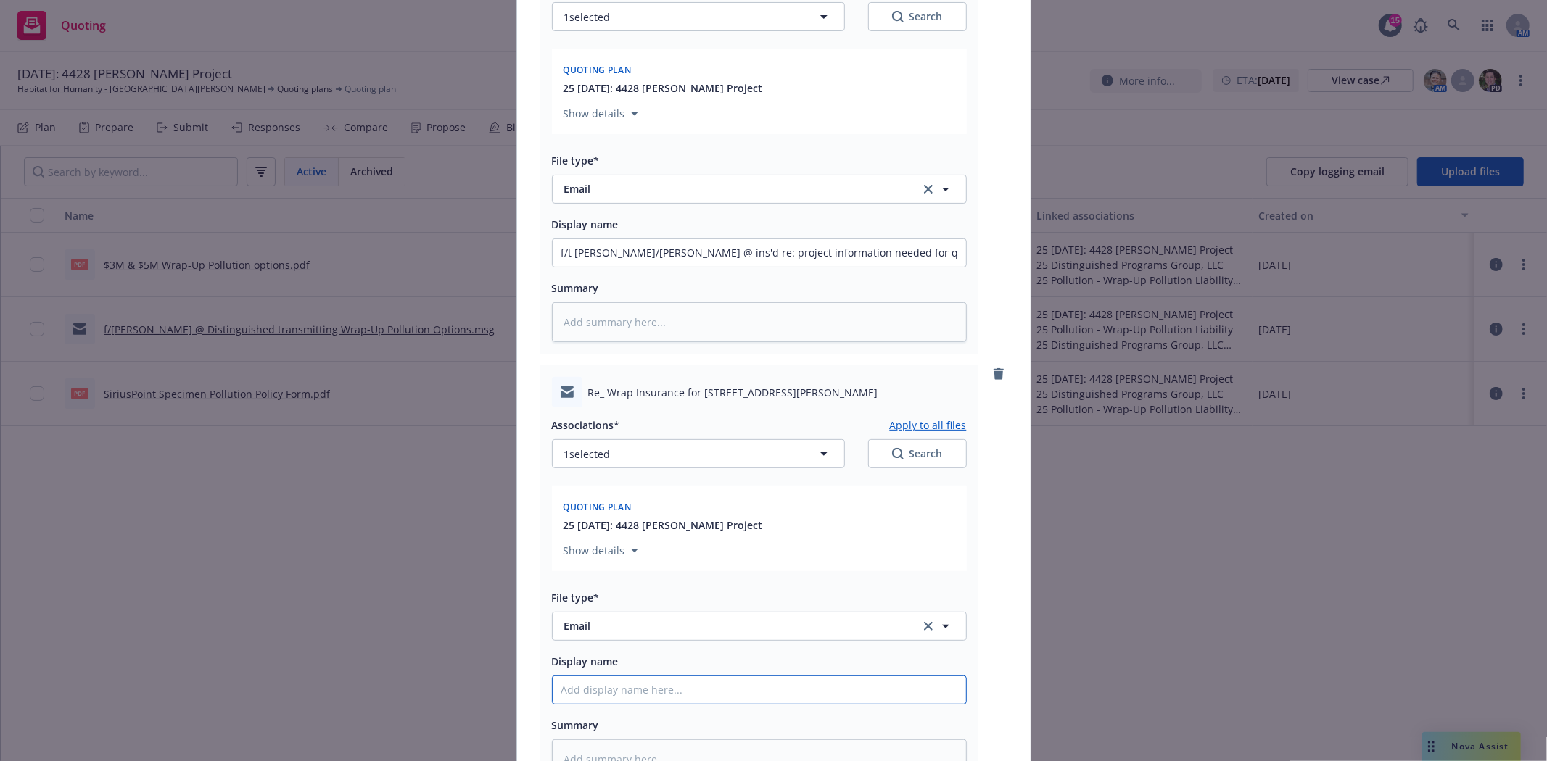
type input "f"
type textarea "x"
type input "f."
type textarea "x"
type input "f"
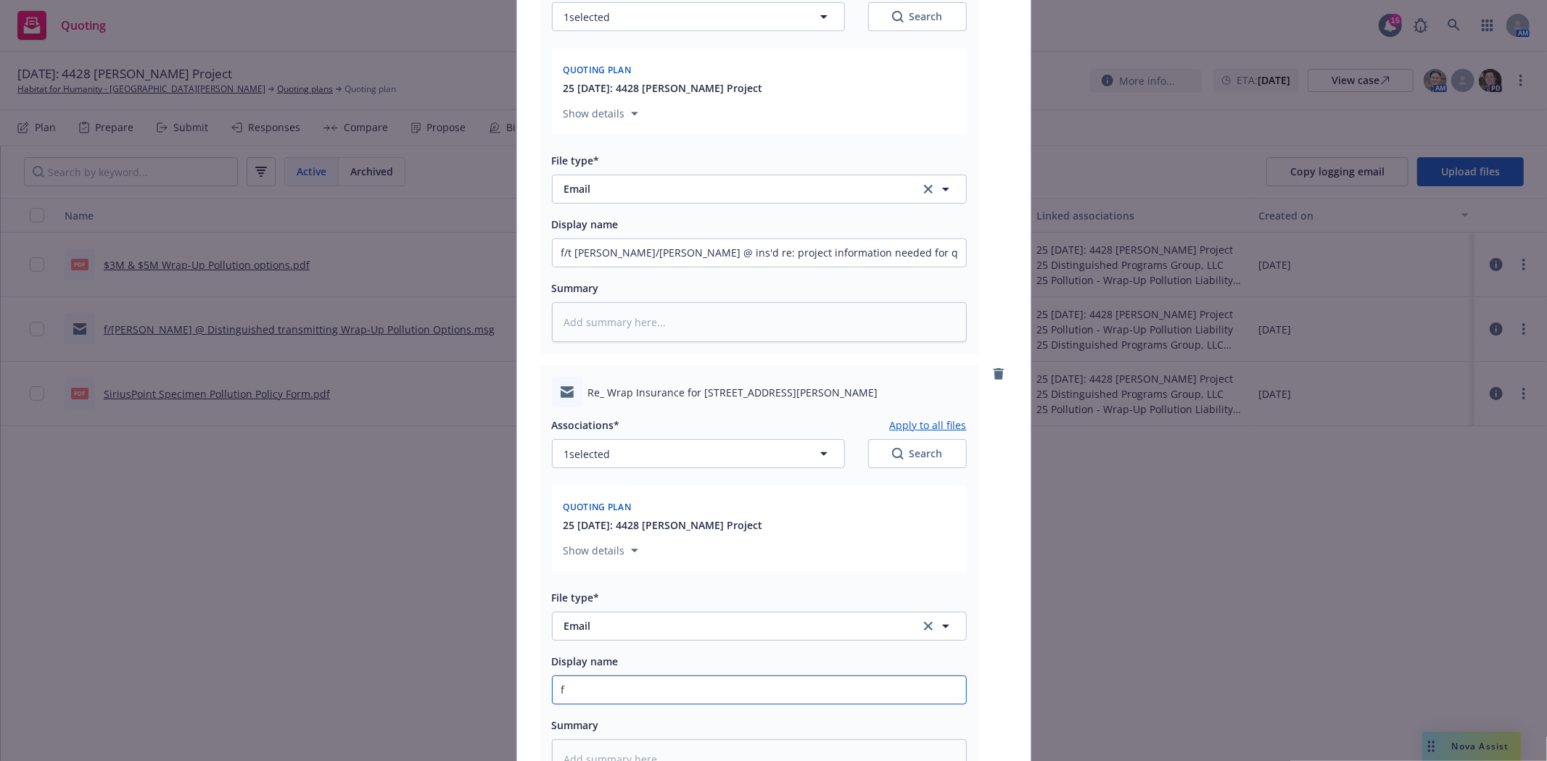
type textarea "x"
type input "f/"
type textarea "x"
type input "f/M"
type textarea "x"
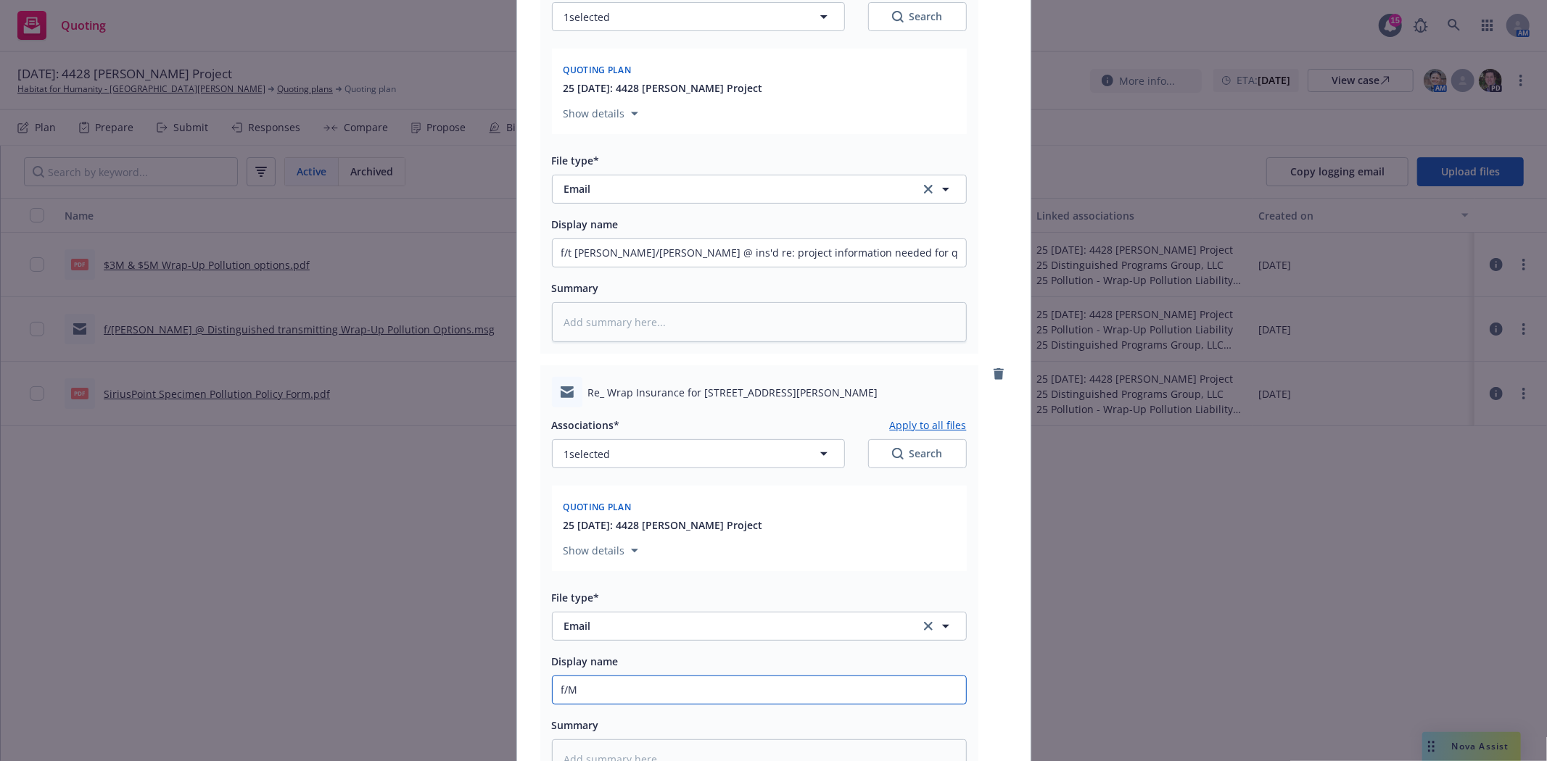
type input "f/Mi"
type textarea "x"
type input "f/Mit"
type textarea "x"
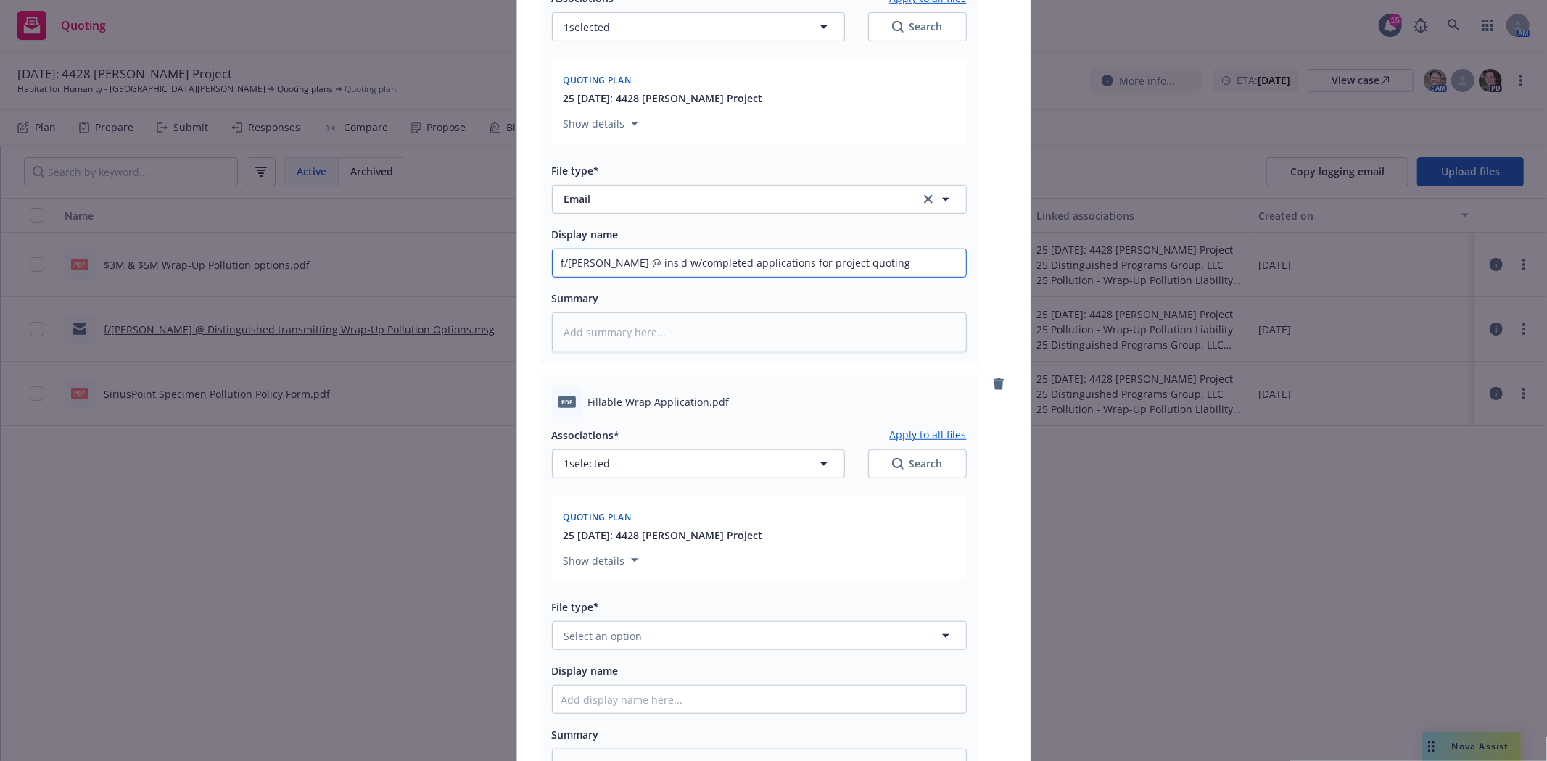
scroll to position [705, 0]
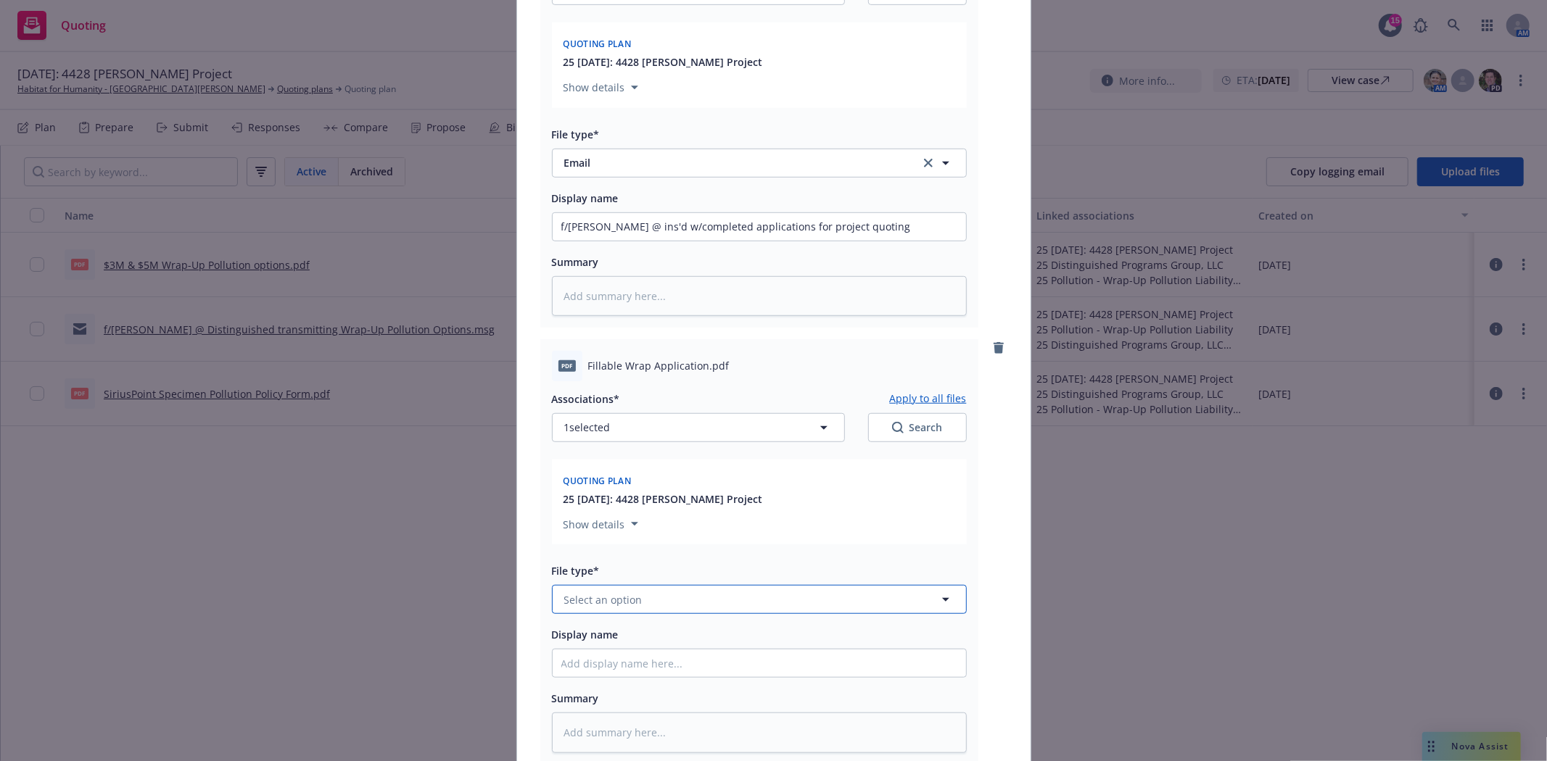
click at [712, 603] on button "Select an option" at bounding box center [759, 599] width 415 height 29
click at [612, 452] on span "Application" at bounding box center [595, 444] width 57 height 15
click at [633, 670] on input "Display name" at bounding box center [758, 664] width 413 height 28
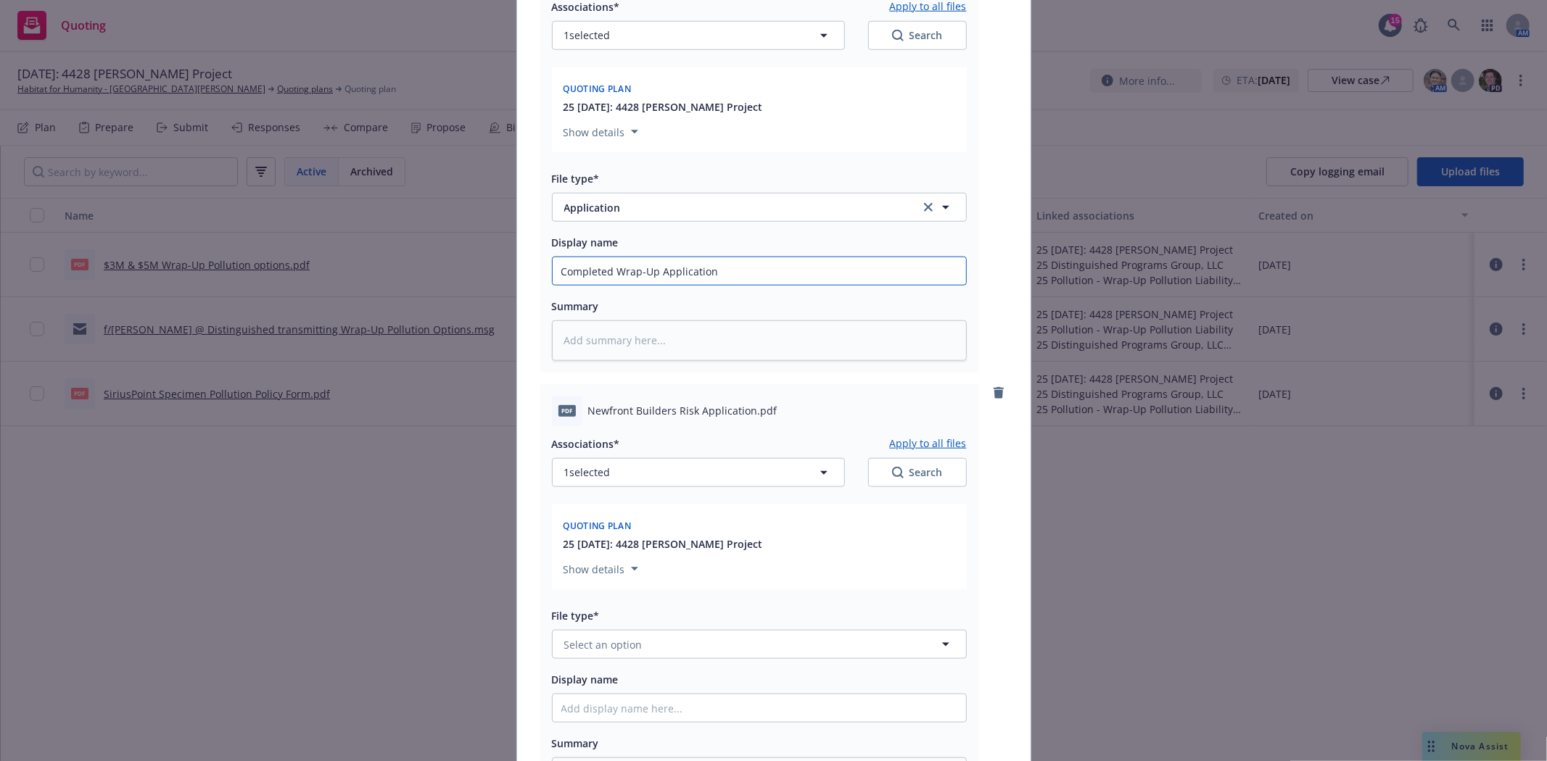
scroll to position [1224, 0]
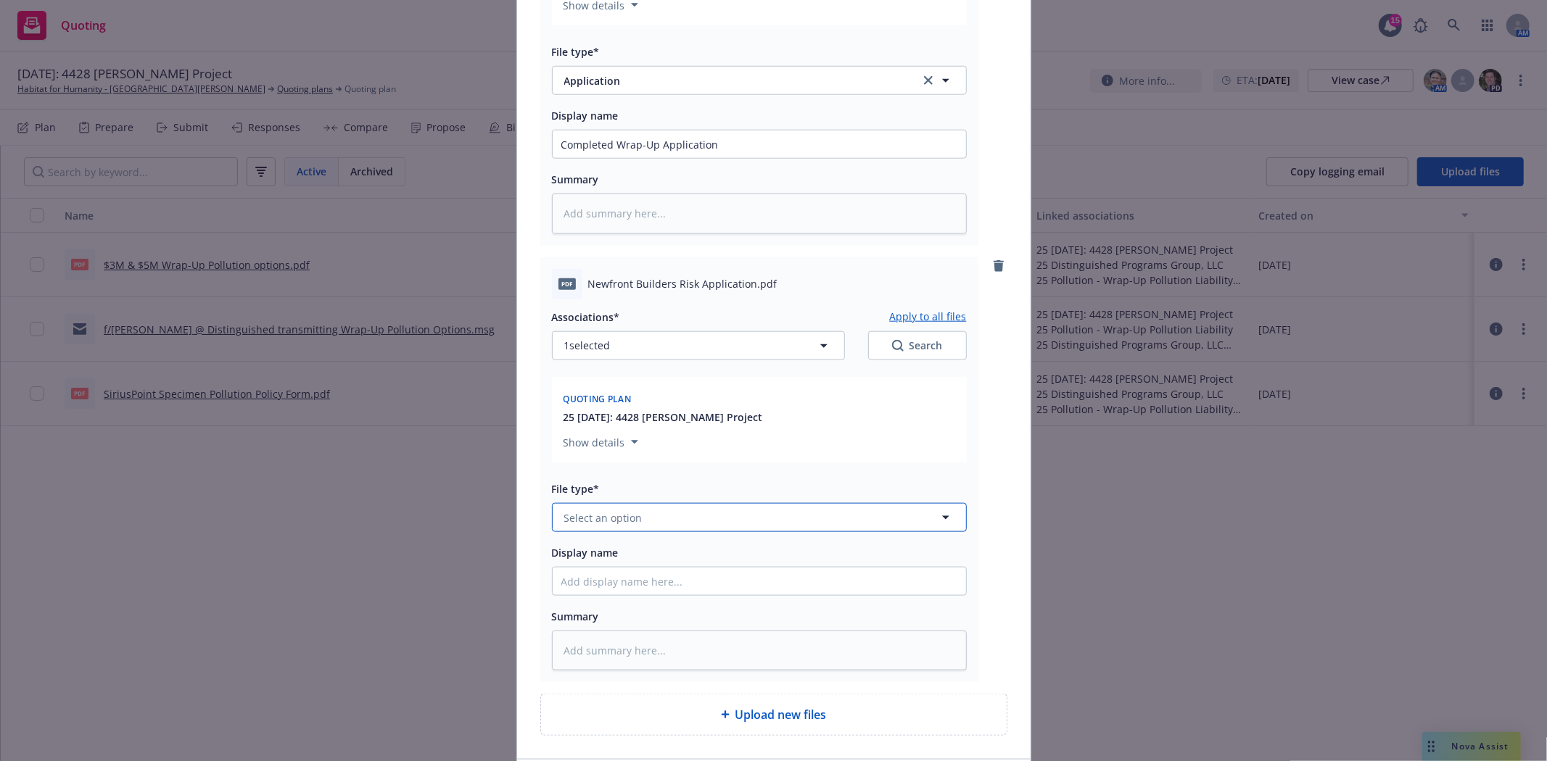
click at [696, 526] on button "Select an option" at bounding box center [759, 517] width 415 height 29
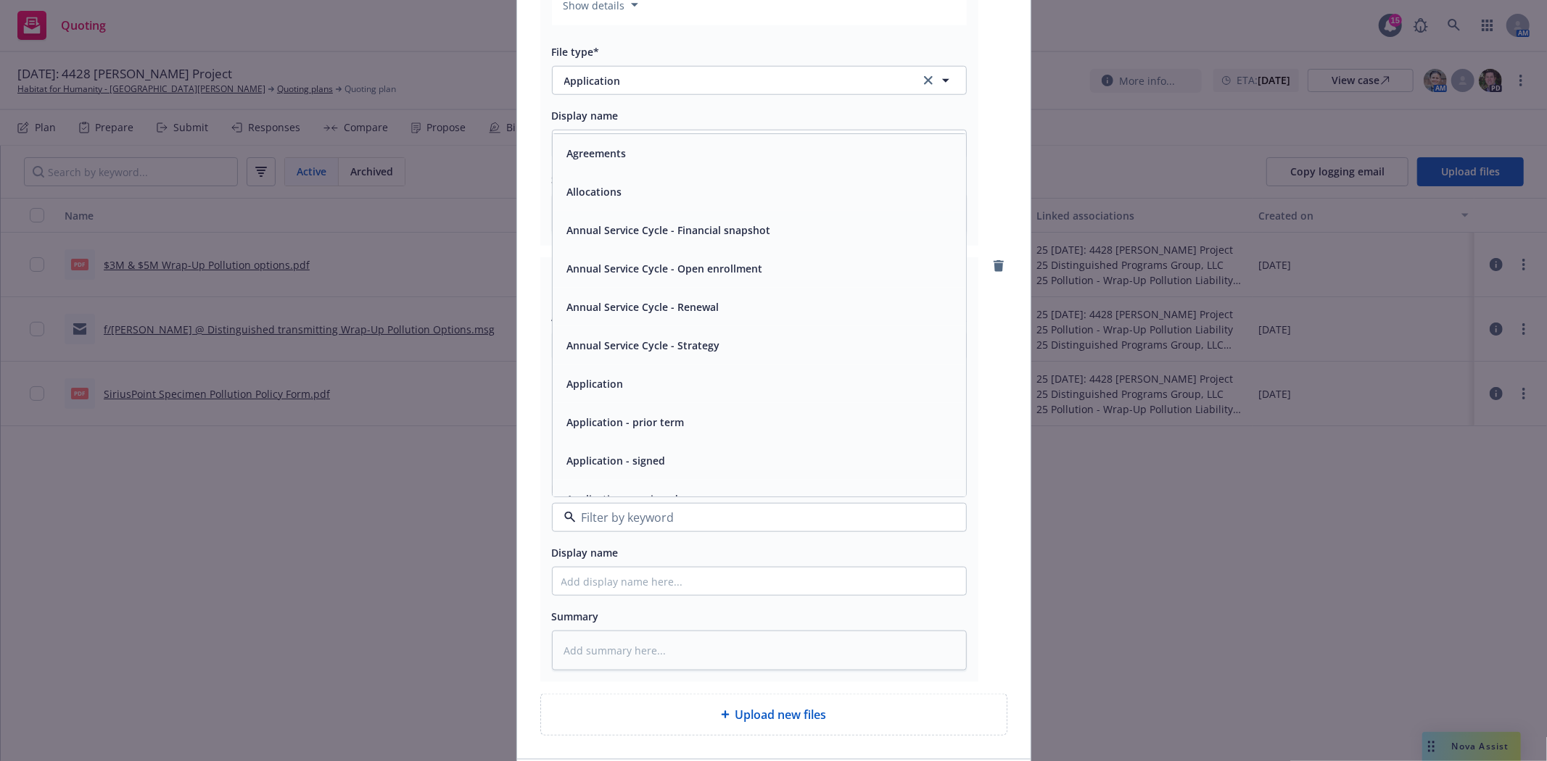
click at [662, 402] on div "Application" at bounding box center [758, 384] width 413 height 38
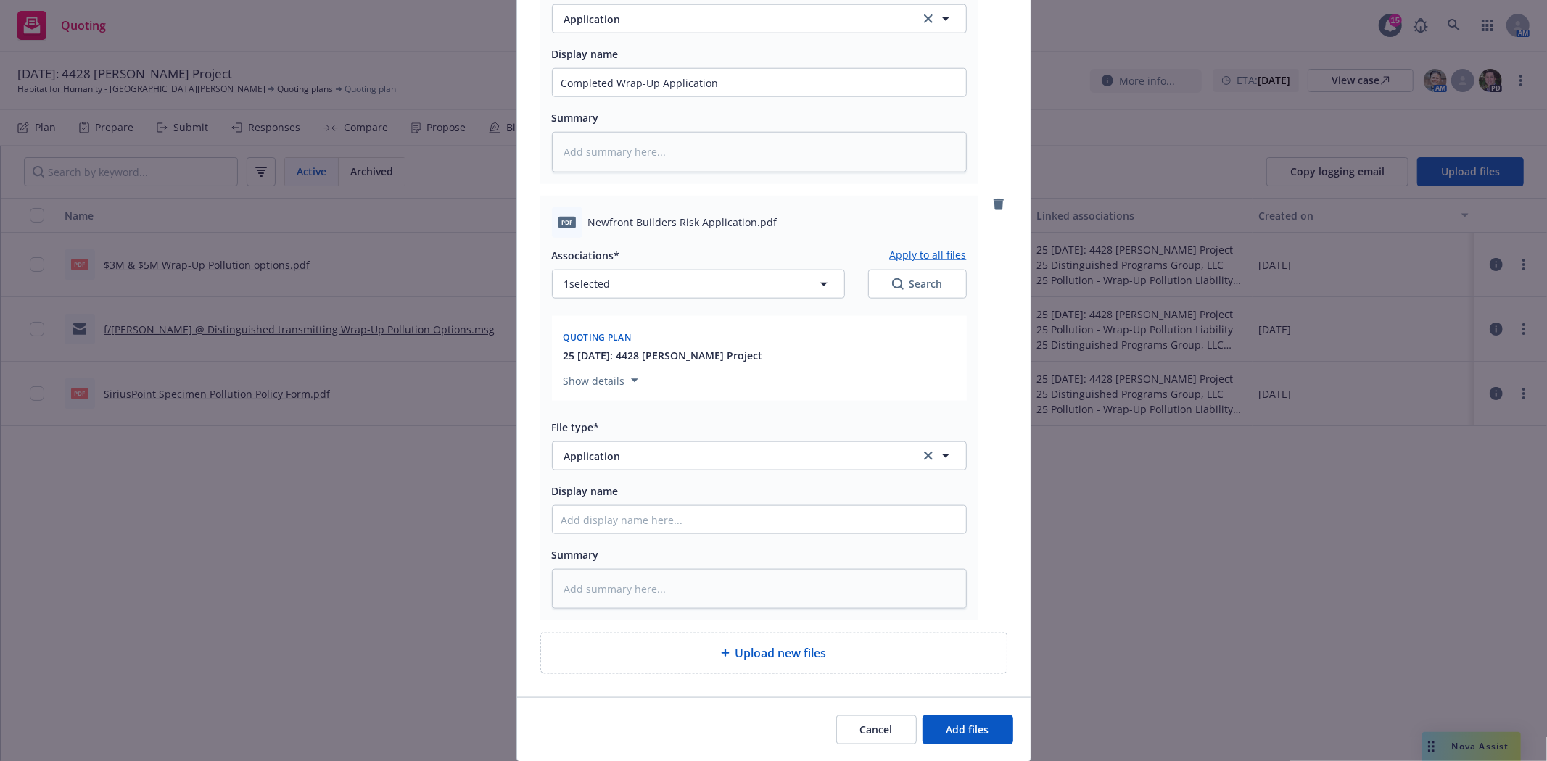
scroll to position [1341, 0]
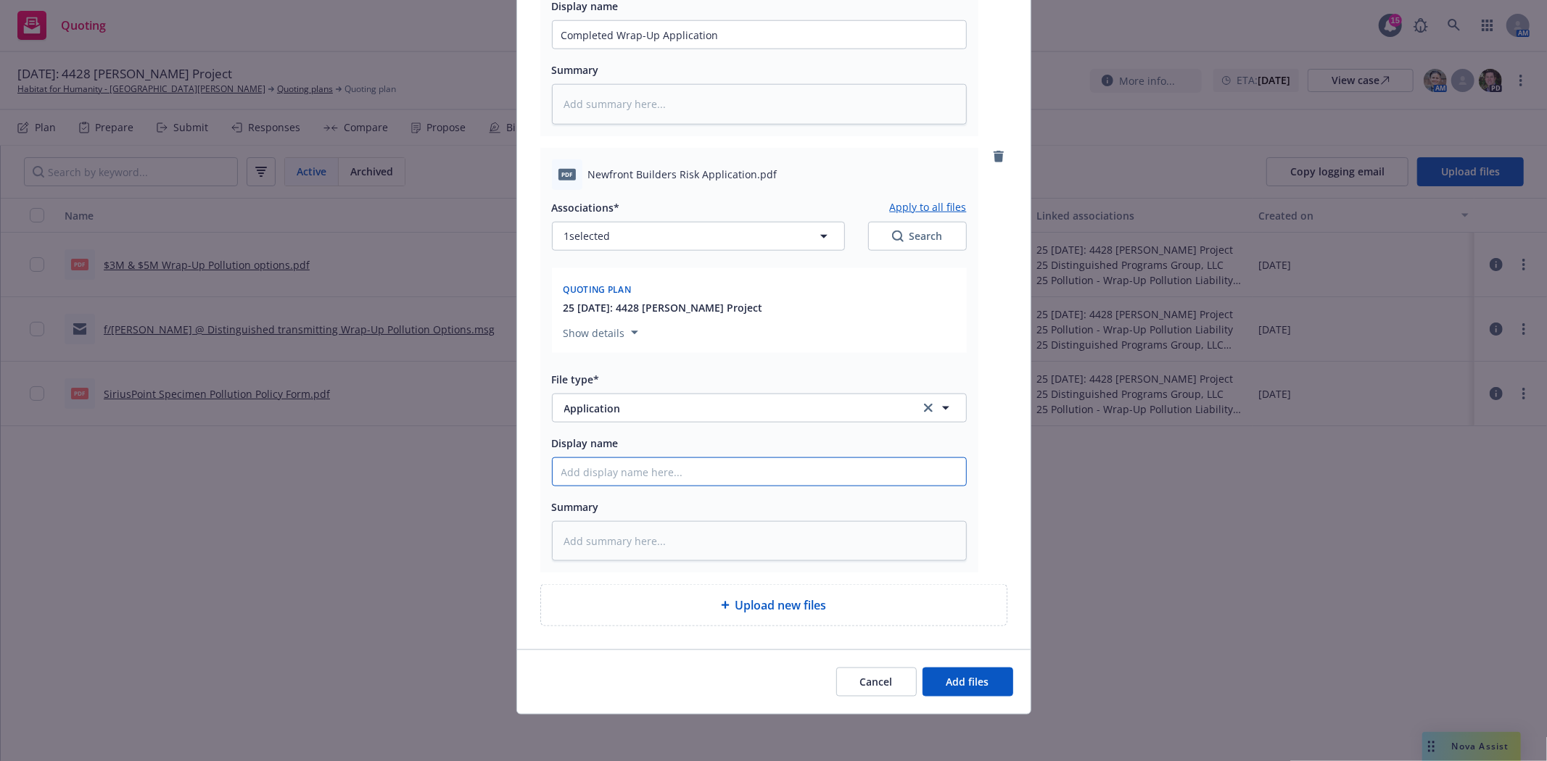
click at [643, 479] on input "Display name" at bounding box center [758, 472] width 413 height 28
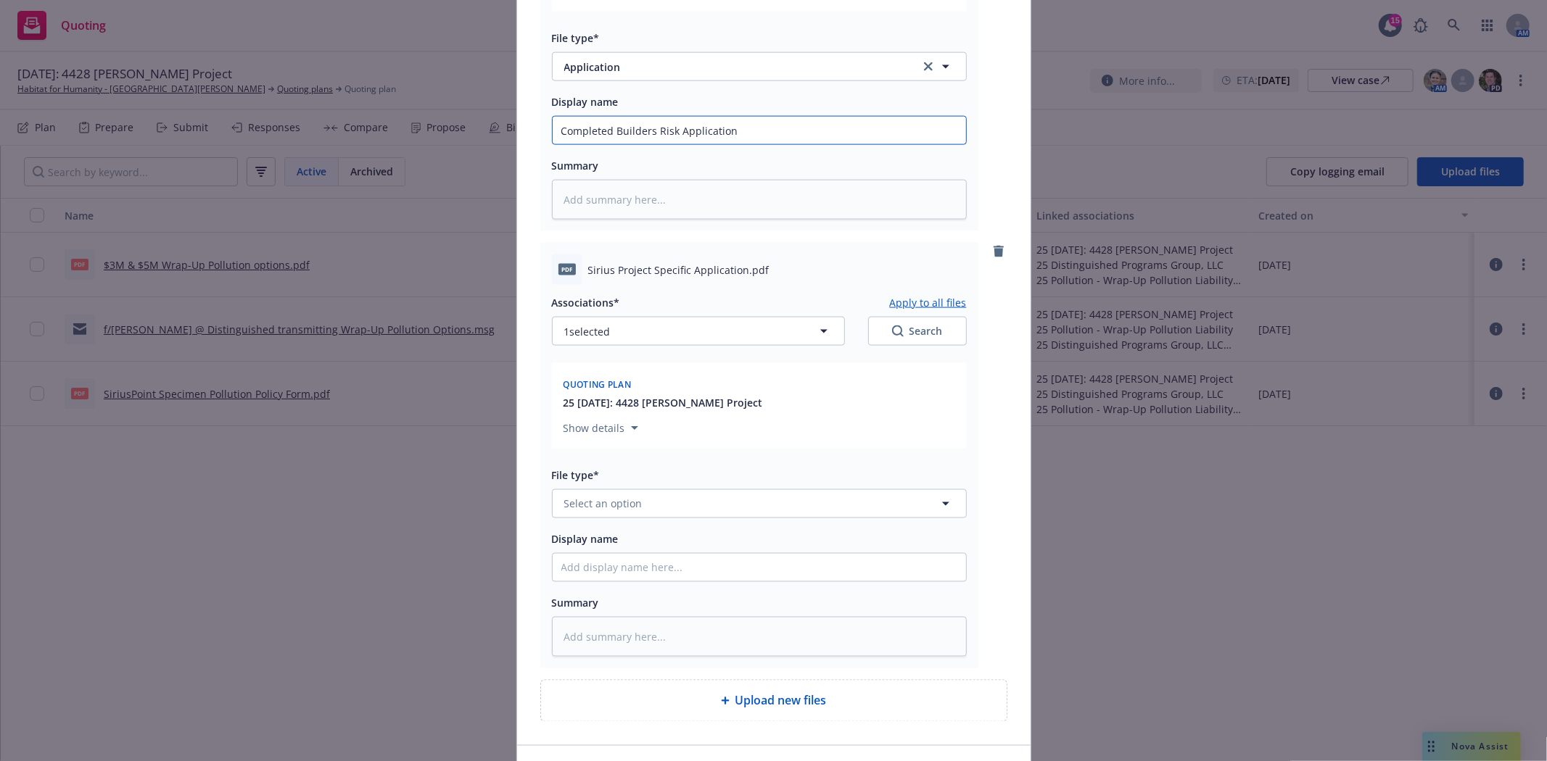
scroll to position [1744, 0]
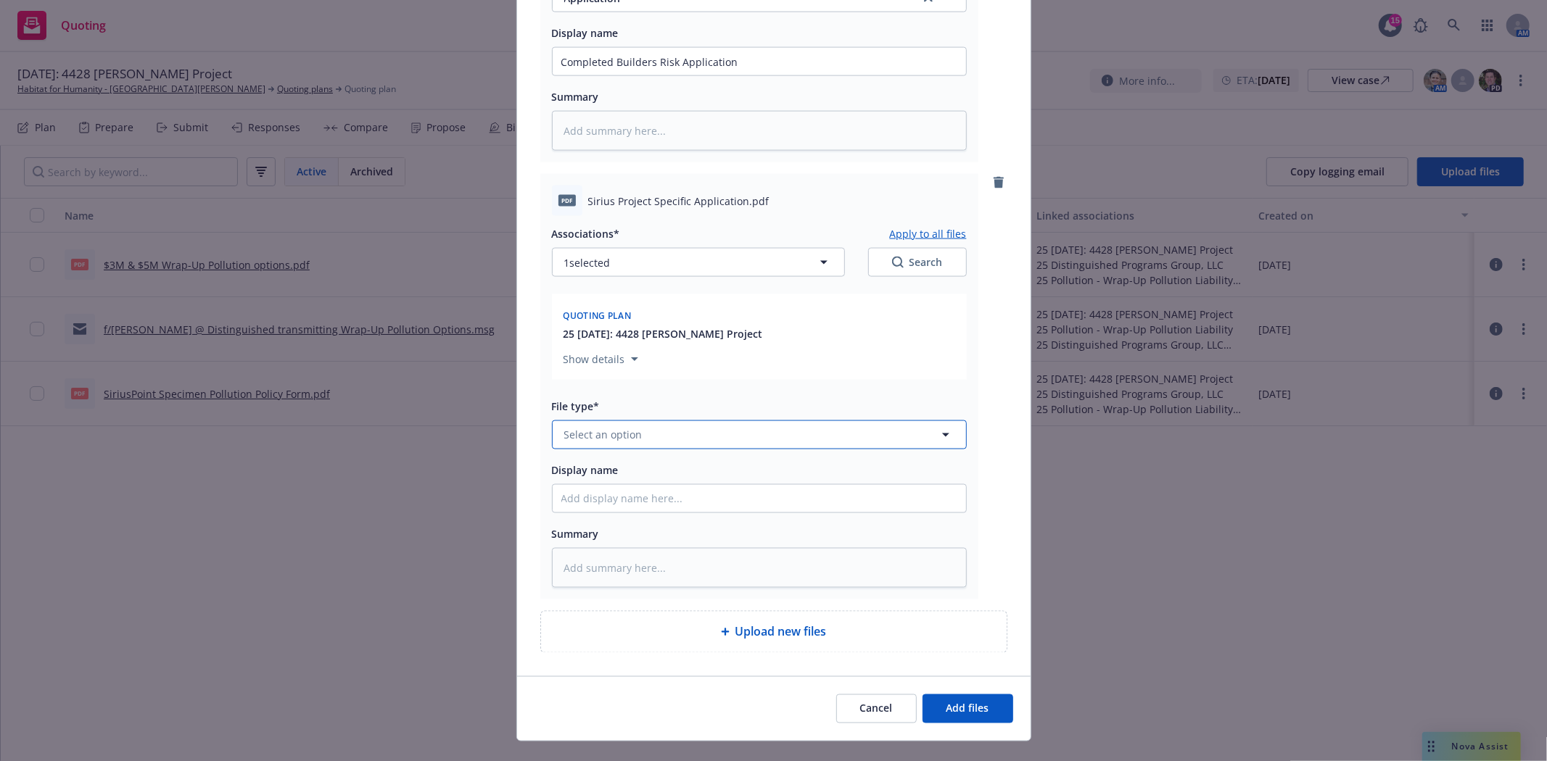
click at [639, 448] on button "Select an option" at bounding box center [759, 435] width 415 height 29
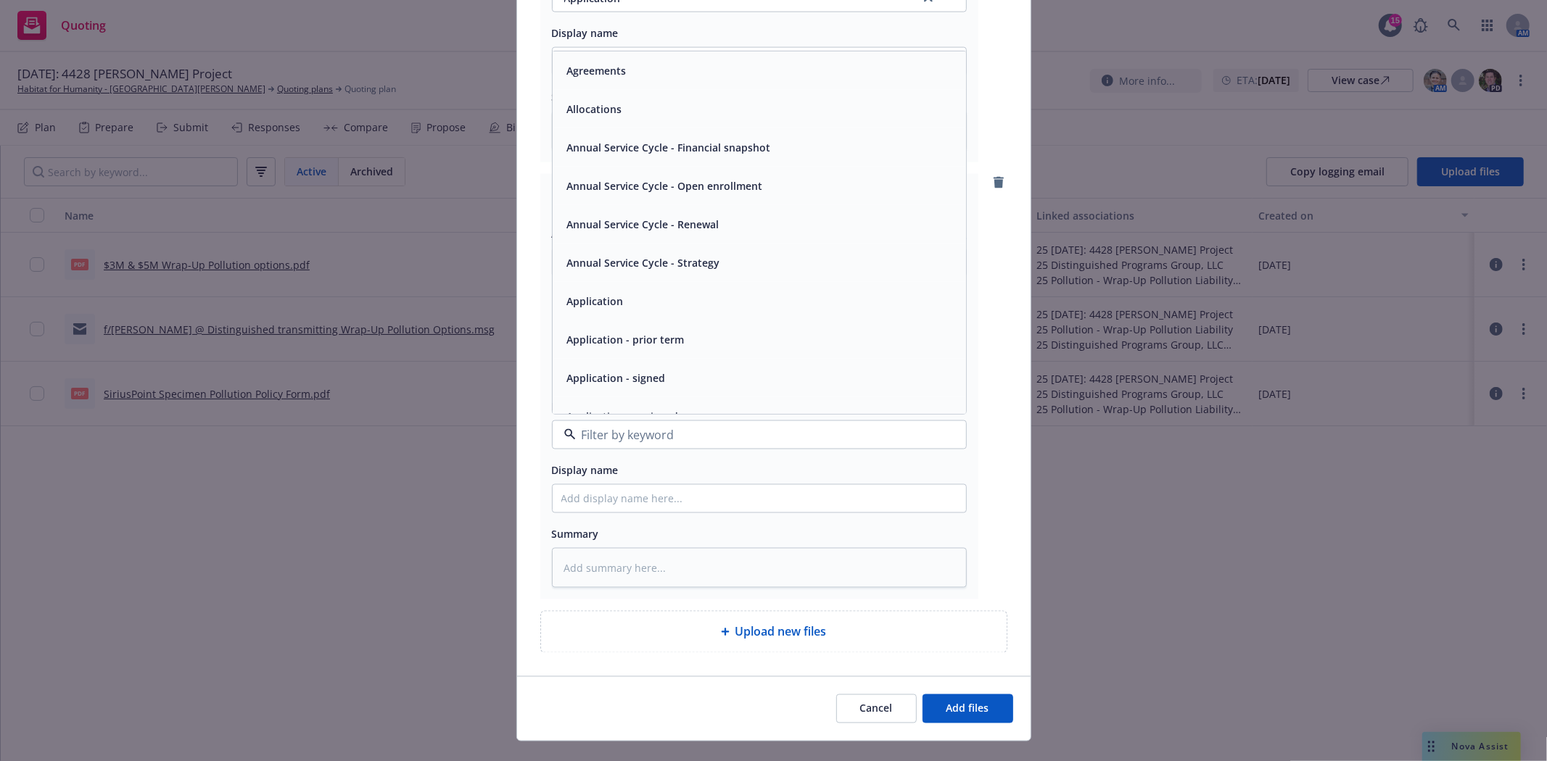
click at [581, 309] on span "Application" at bounding box center [595, 301] width 57 height 15
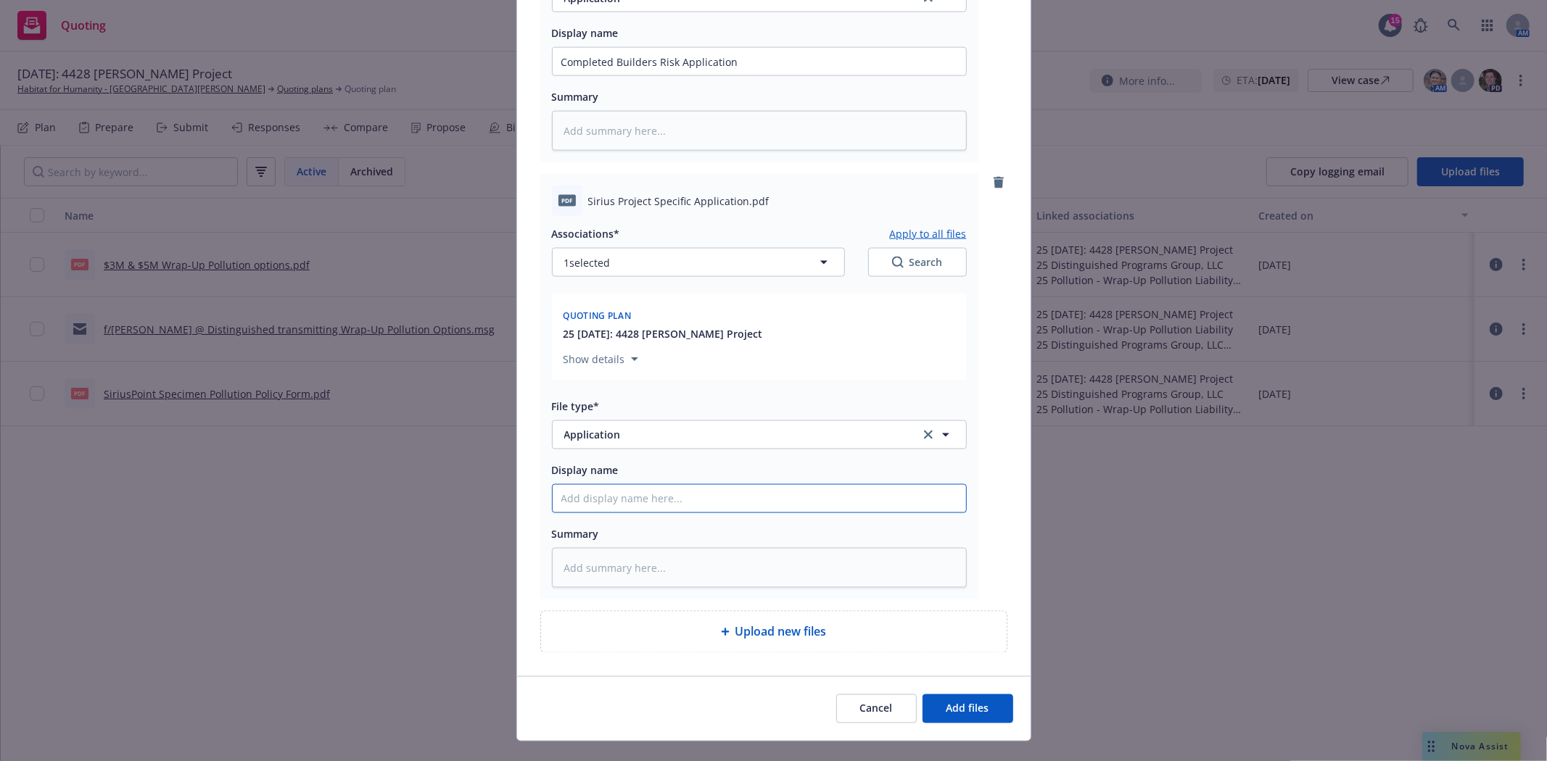
click at [605, 502] on input "Display name" at bounding box center [758, 499] width 413 height 28
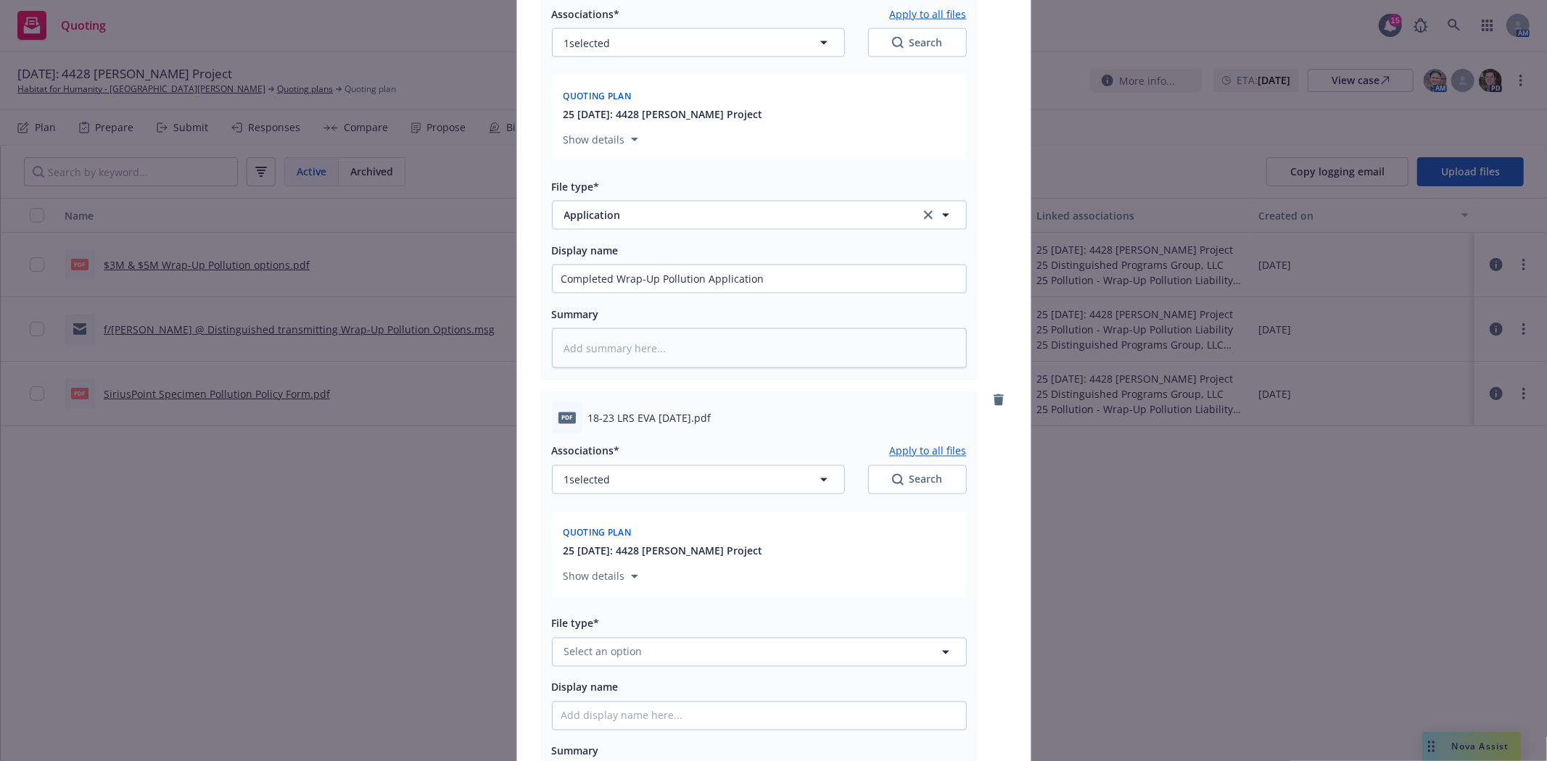
scroll to position [1985, 0]
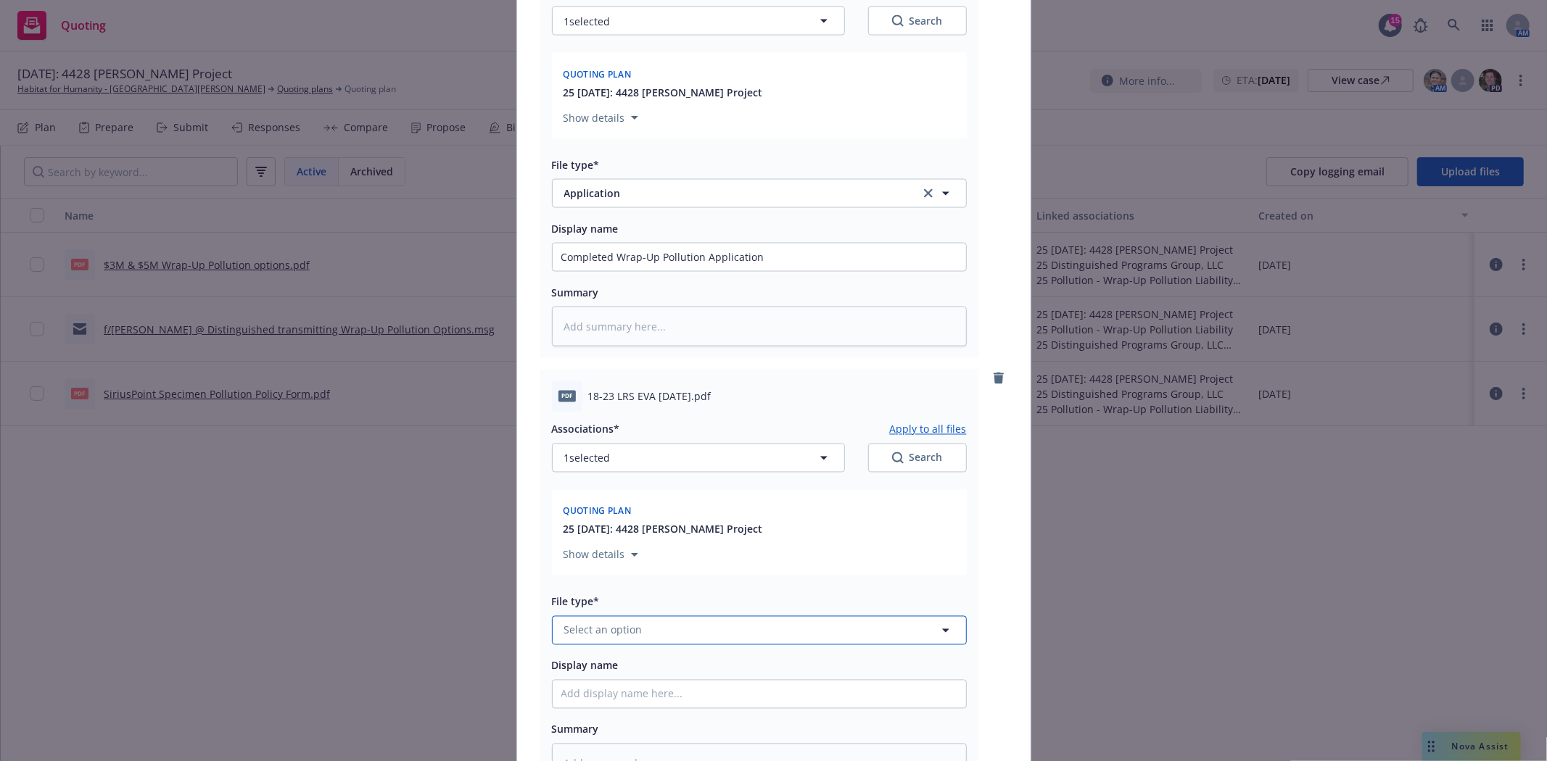
click at [613, 638] on span "Select an option" at bounding box center [603, 630] width 78 height 15
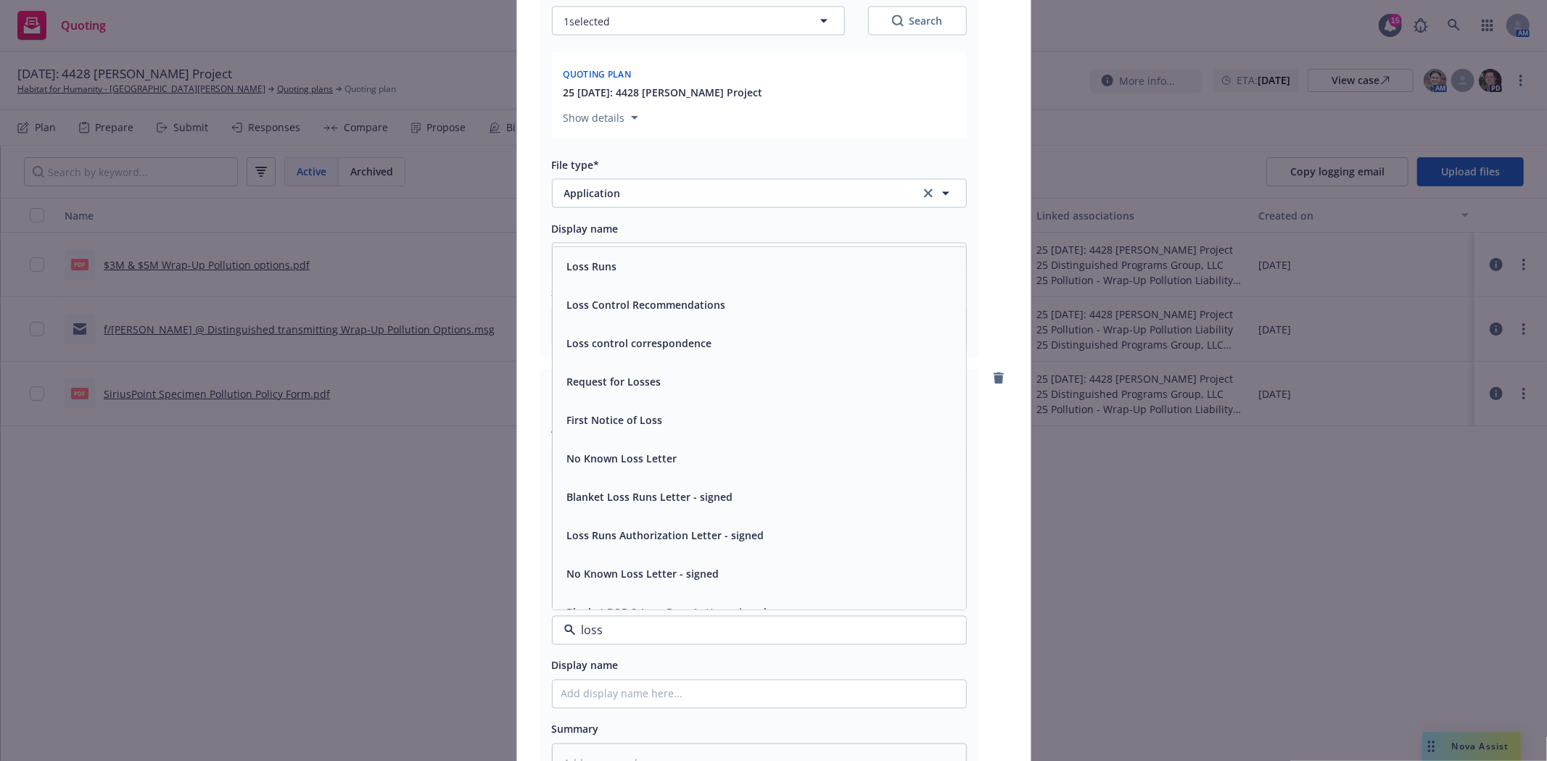
click at [603, 274] on span "Loss Runs" at bounding box center [592, 266] width 50 height 15
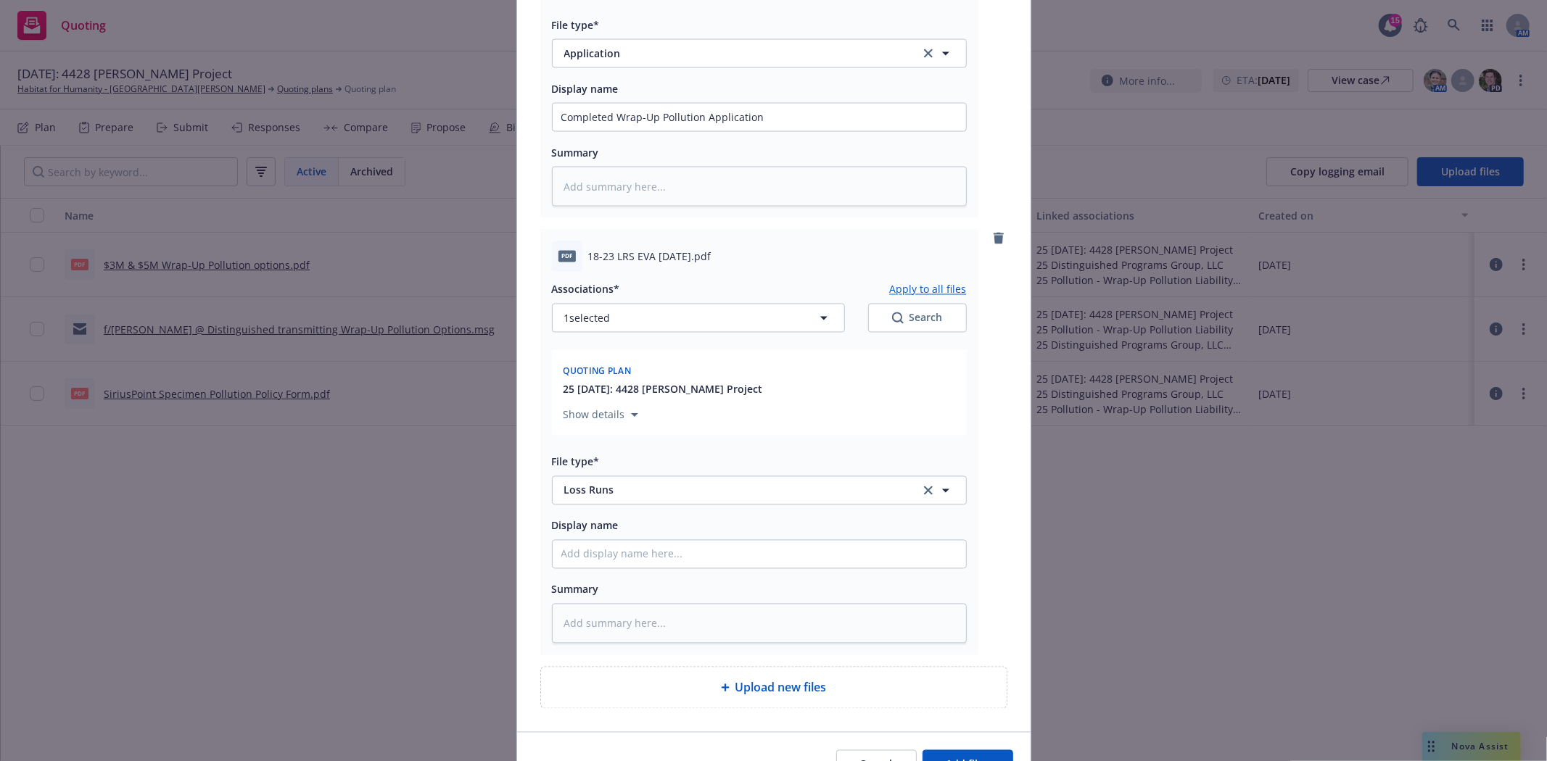
scroll to position [2147, 0]
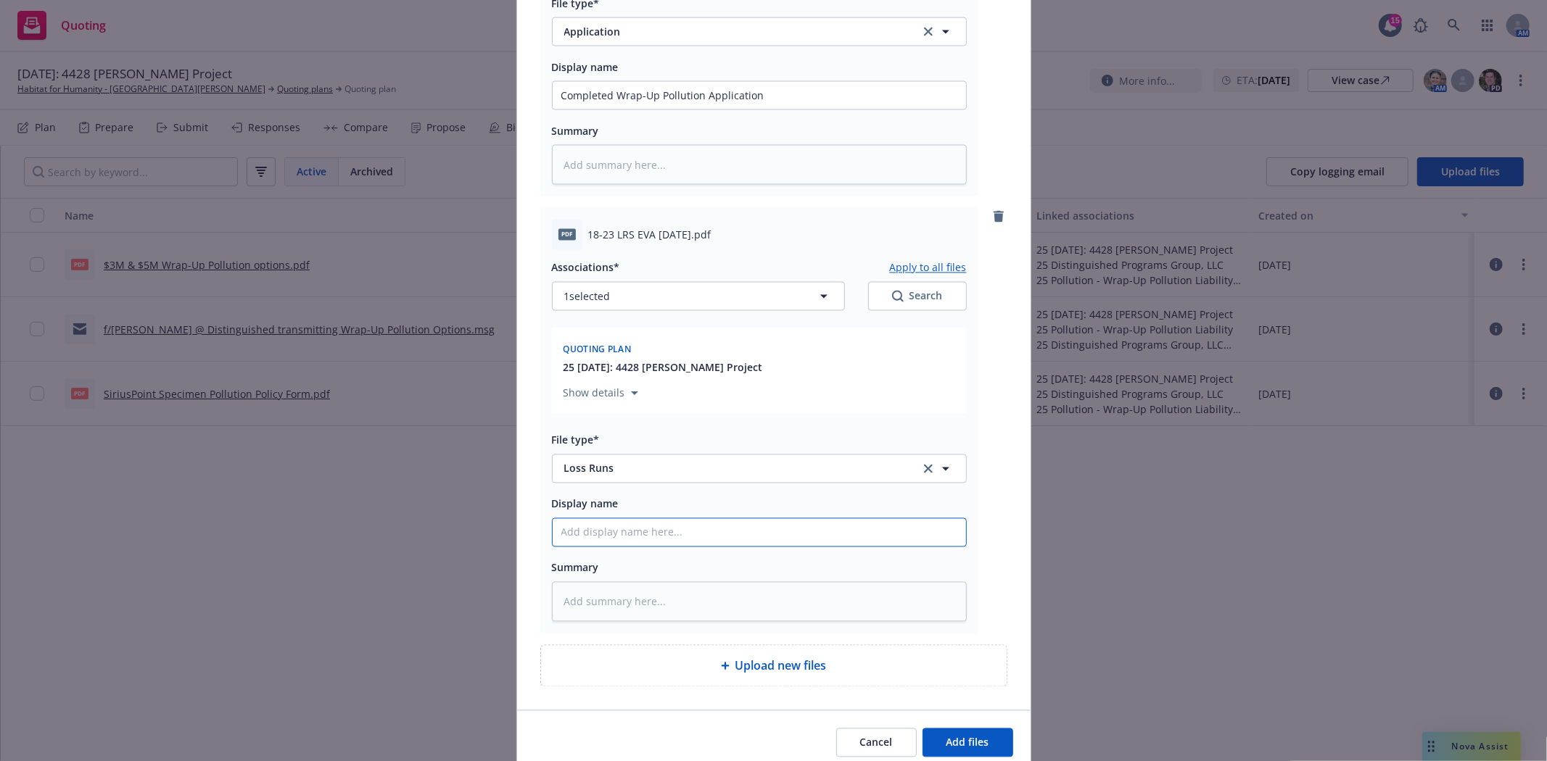
click at [642, 547] on input "Display name" at bounding box center [758, 533] width 413 height 28
click at [552, 541] on input "Loss Runs for Stonewall Construction (valued 6.19.25)" at bounding box center [758, 533] width 413 height 28
click at [552, 541] on input "18-23 Loss Runs for Stonewall Construction (valued 6.19.25)" at bounding box center [758, 533] width 413 height 28
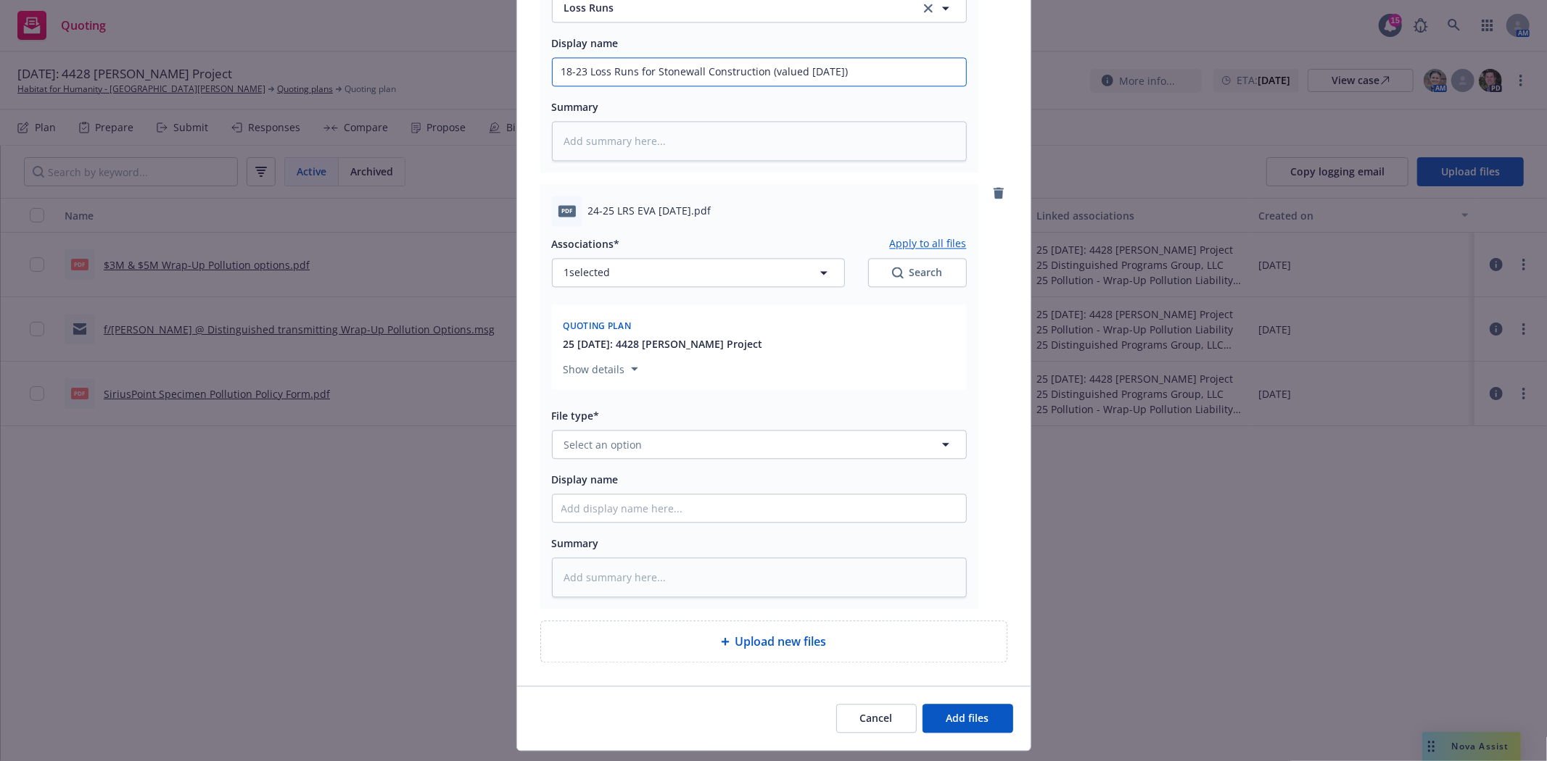
scroll to position [2630, 0]
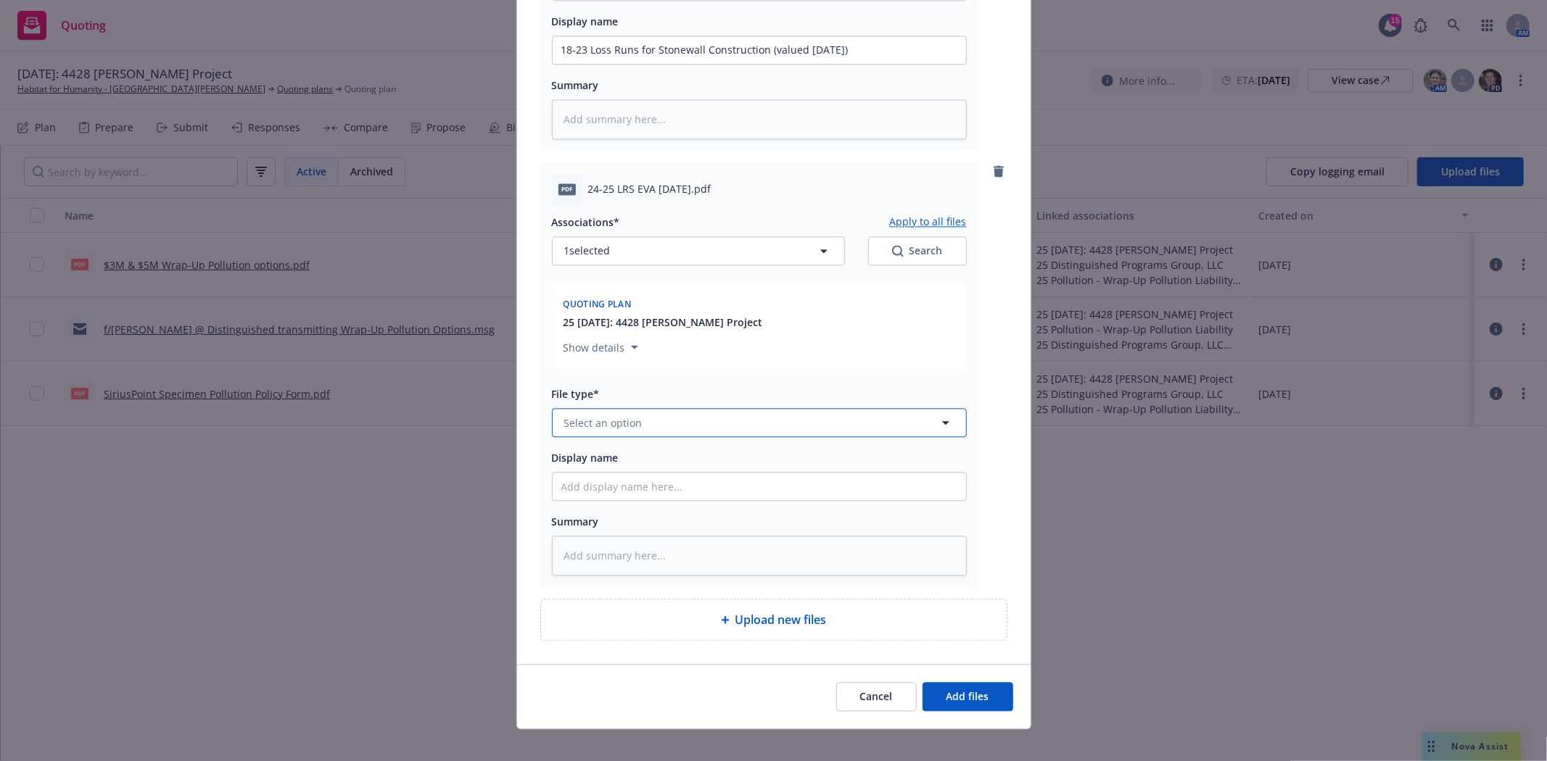
click at [673, 433] on button "Select an option" at bounding box center [759, 422] width 415 height 29
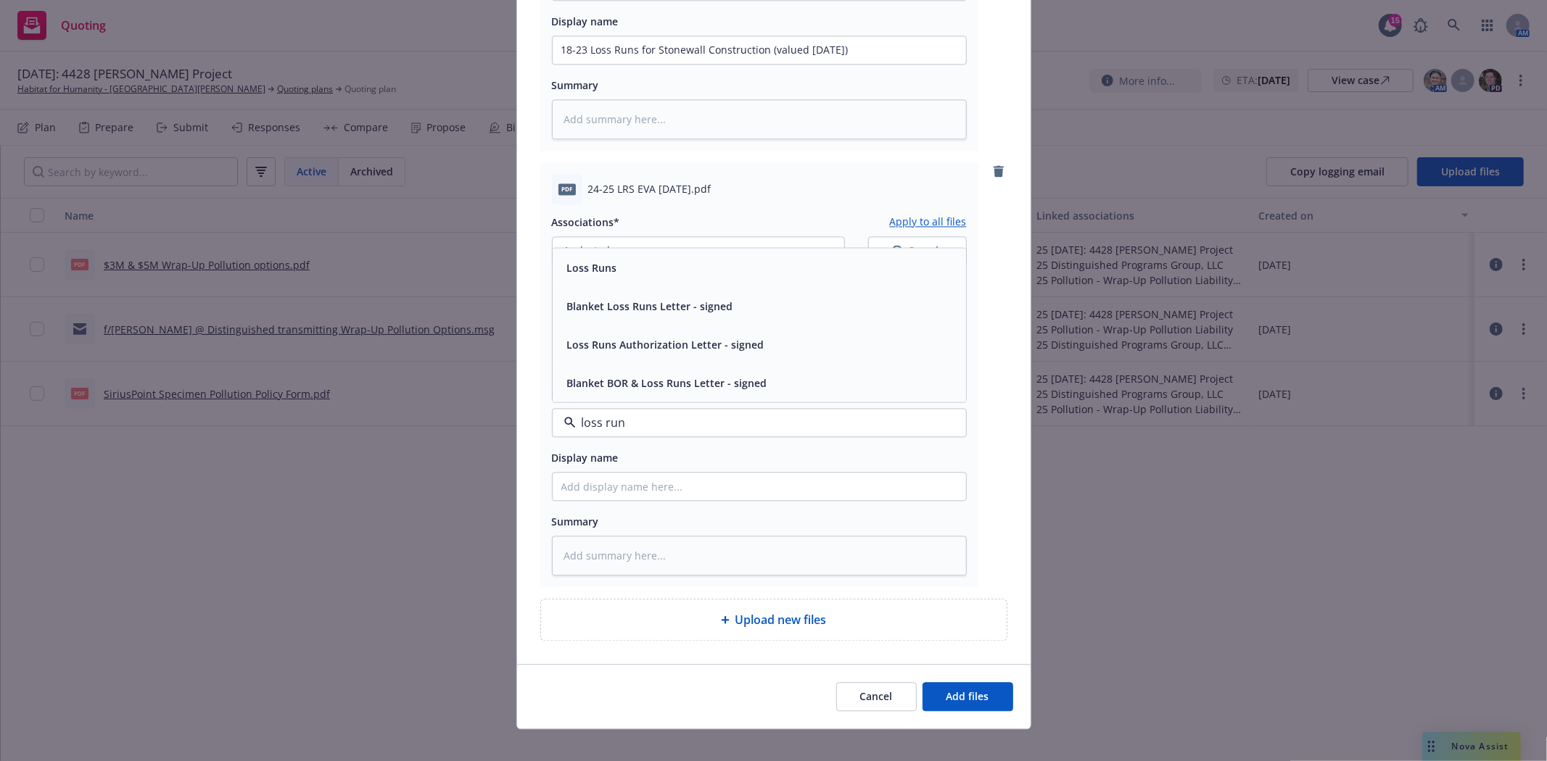
click at [613, 286] on div "Loss Runs" at bounding box center [758, 267] width 413 height 38
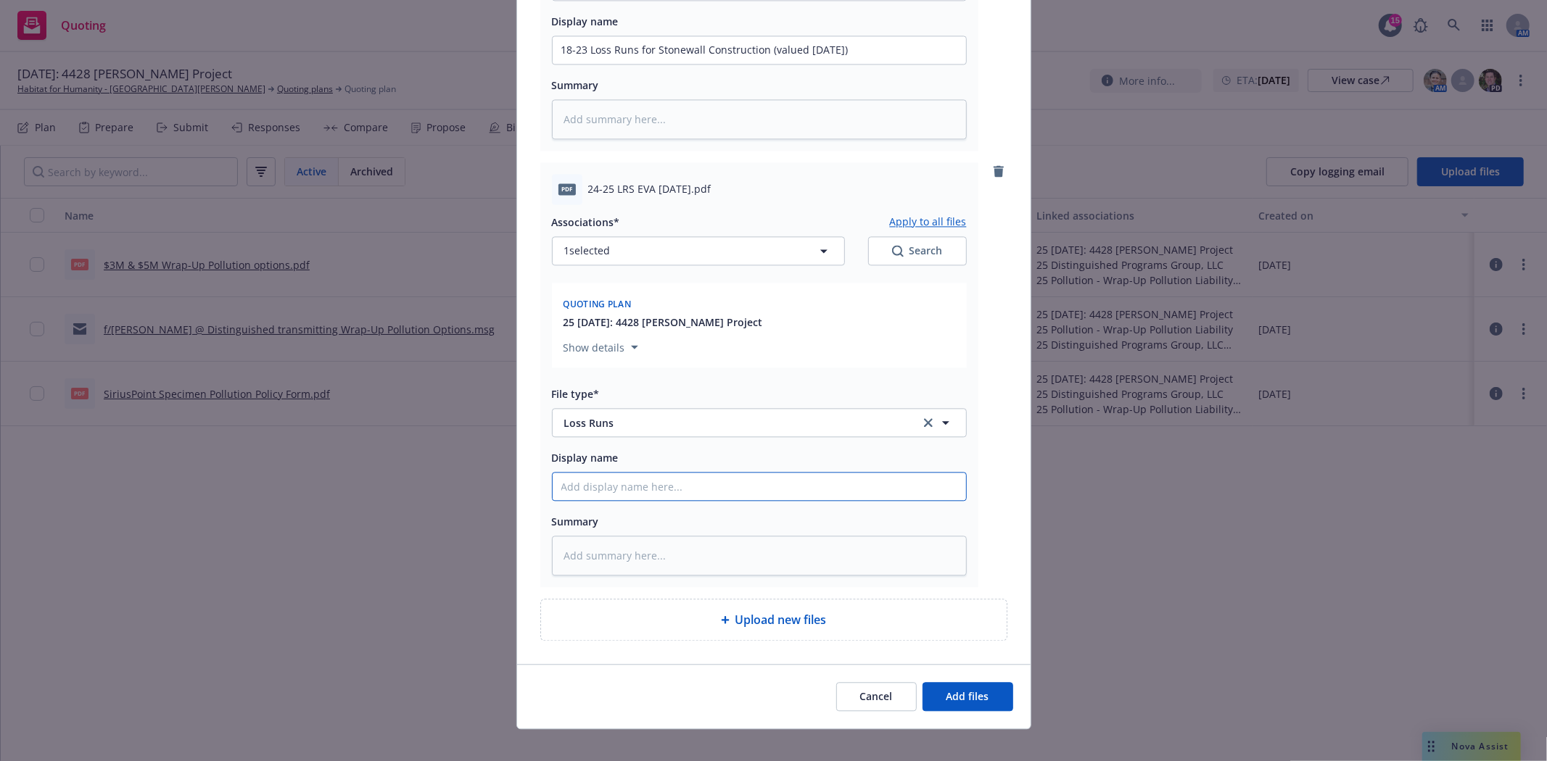
click at [674, 492] on input "Display name" at bounding box center [758, 487] width 413 height 28
paste input "18-23 Loss Runs for Stonewall Construction (valued 6.19.25)"
drag, startPoint x: 579, startPoint y: 498, endPoint x: 426, endPoint y: 493, distance: 153.1
click at [426, 493] on div "Add files The uploaded files will be associated with 25 12/11/2025: 4428 Stewar…" at bounding box center [773, 380] width 1547 height 761
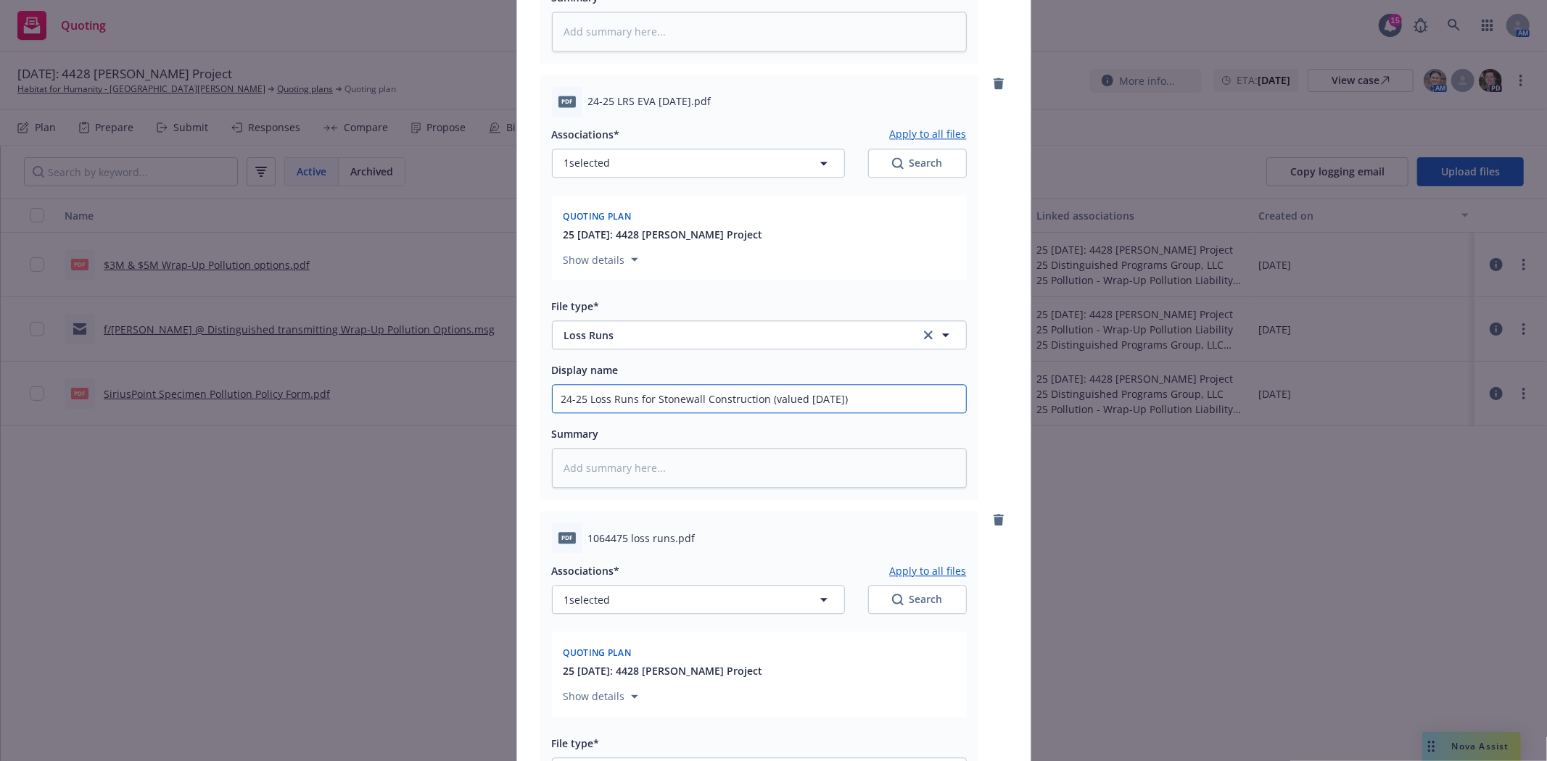
scroll to position [3033, 0]
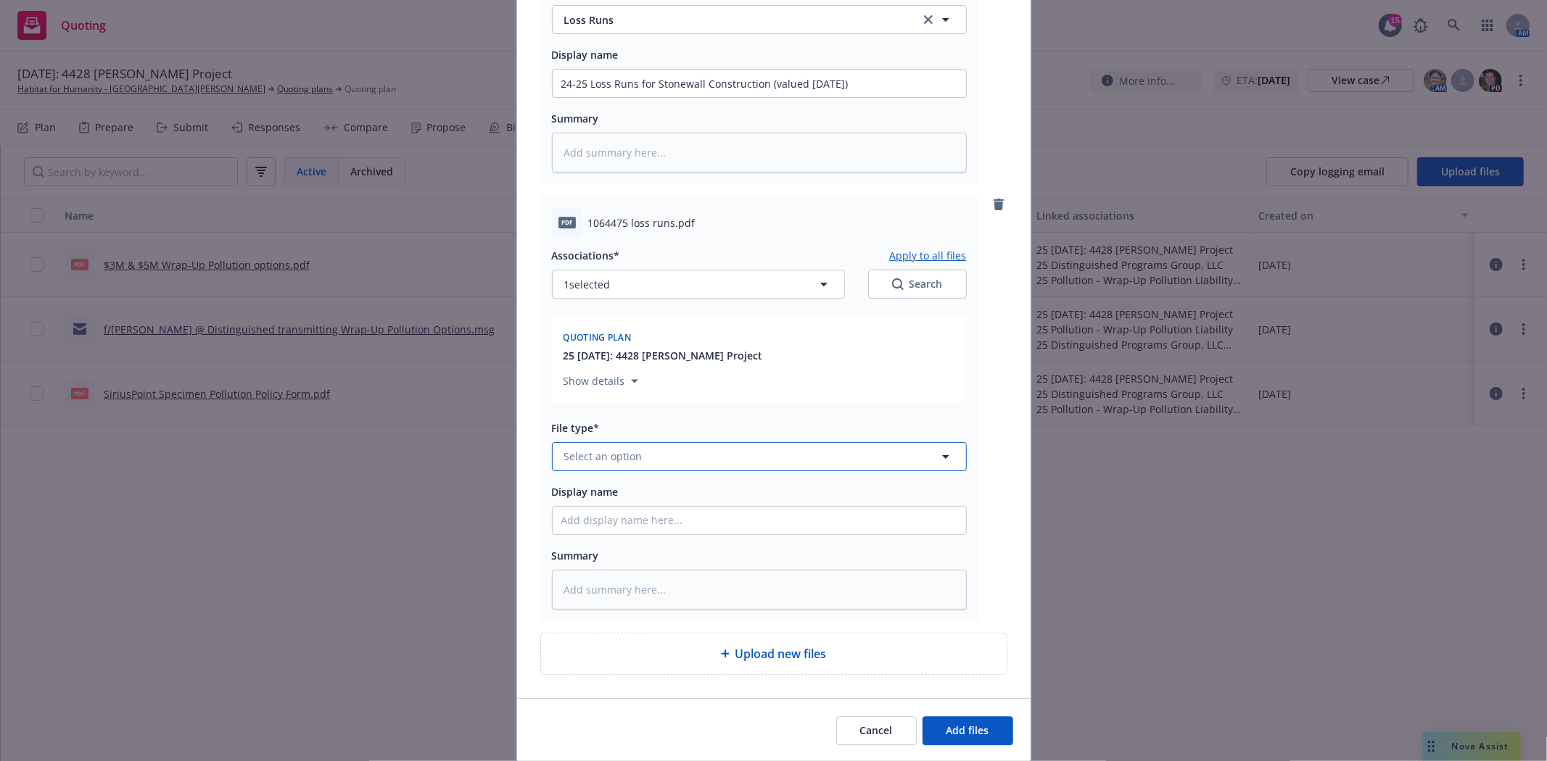
click at [597, 471] on button "Select an option" at bounding box center [759, 456] width 415 height 29
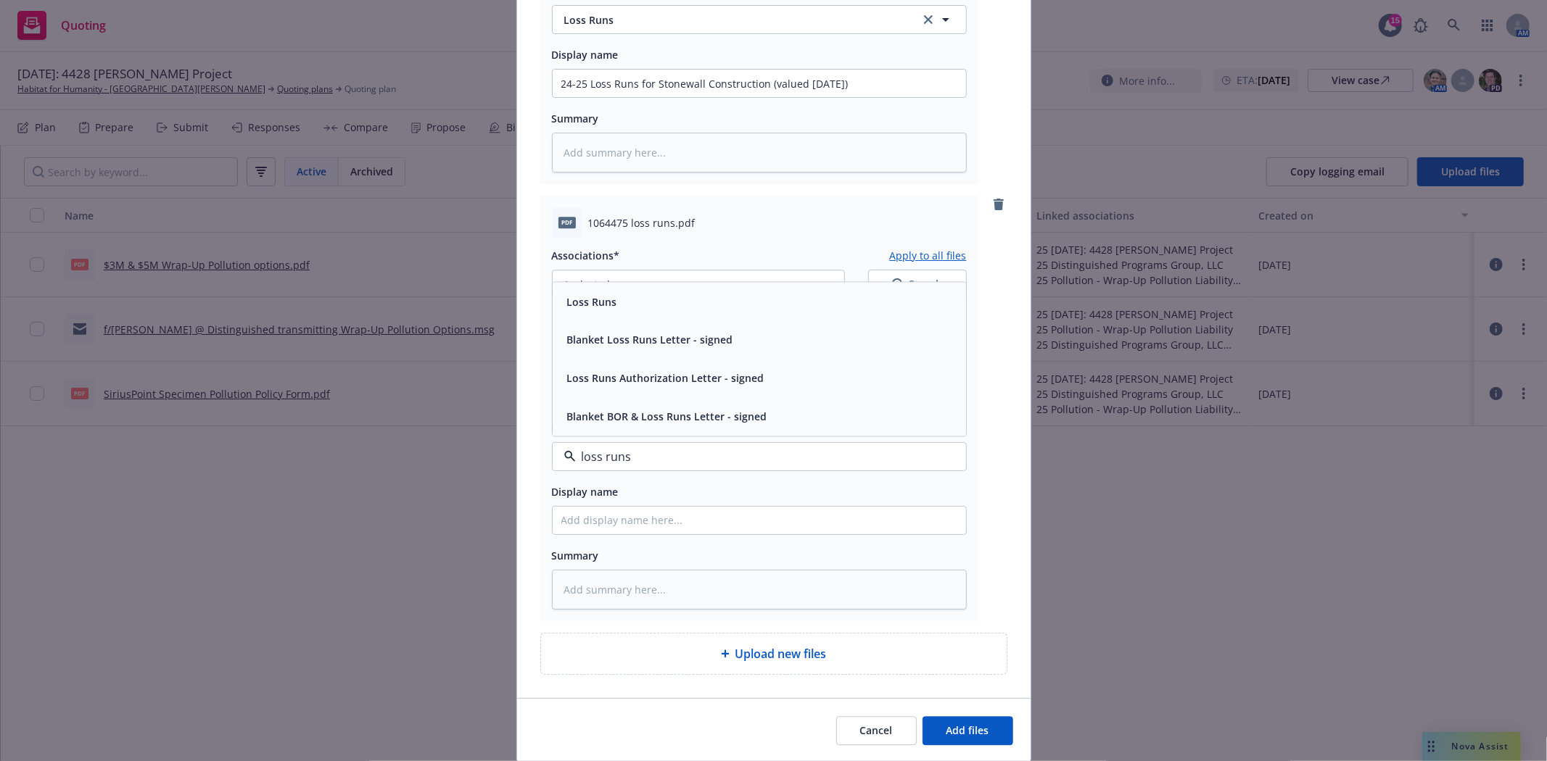
click at [606, 309] on span "Loss Runs" at bounding box center [592, 301] width 50 height 15
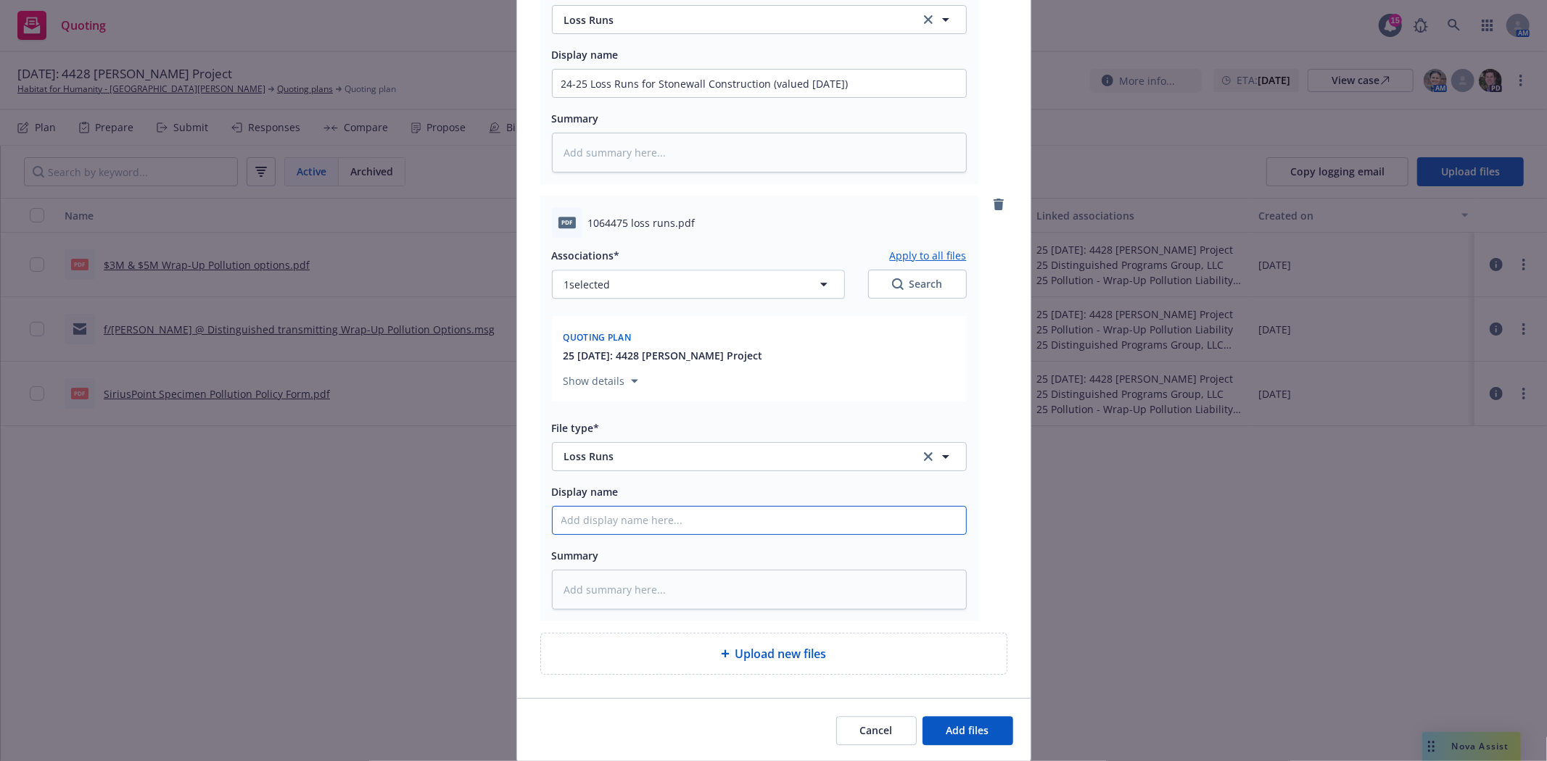
click at [566, 527] on input "Display name" at bounding box center [758, 521] width 413 height 28
click at [959, 745] on button "Add files" at bounding box center [967, 730] width 91 height 29
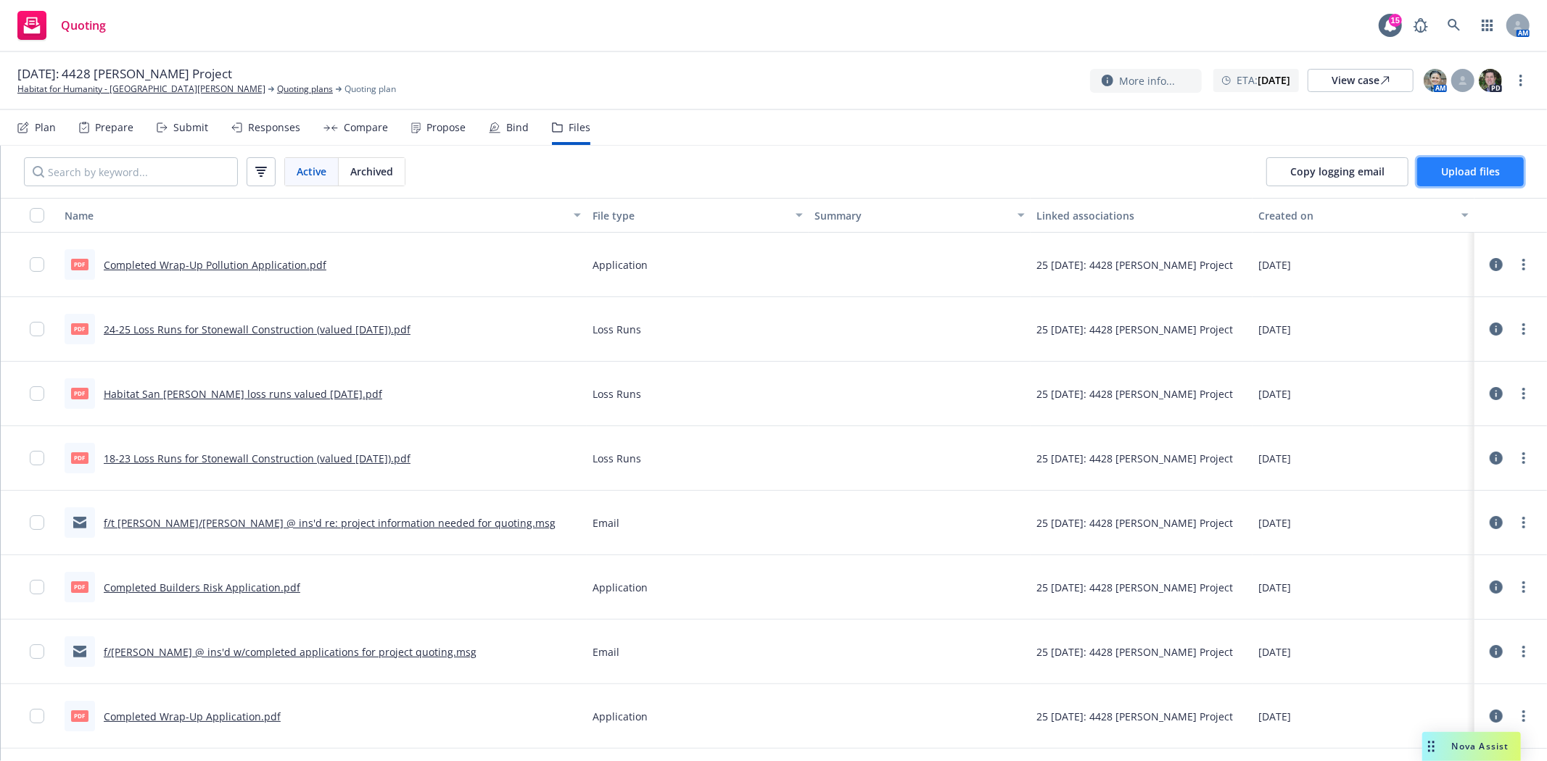
click at [1475, 183] on button "Upload files" at bounding box center [1470, 171] width 107 height 29
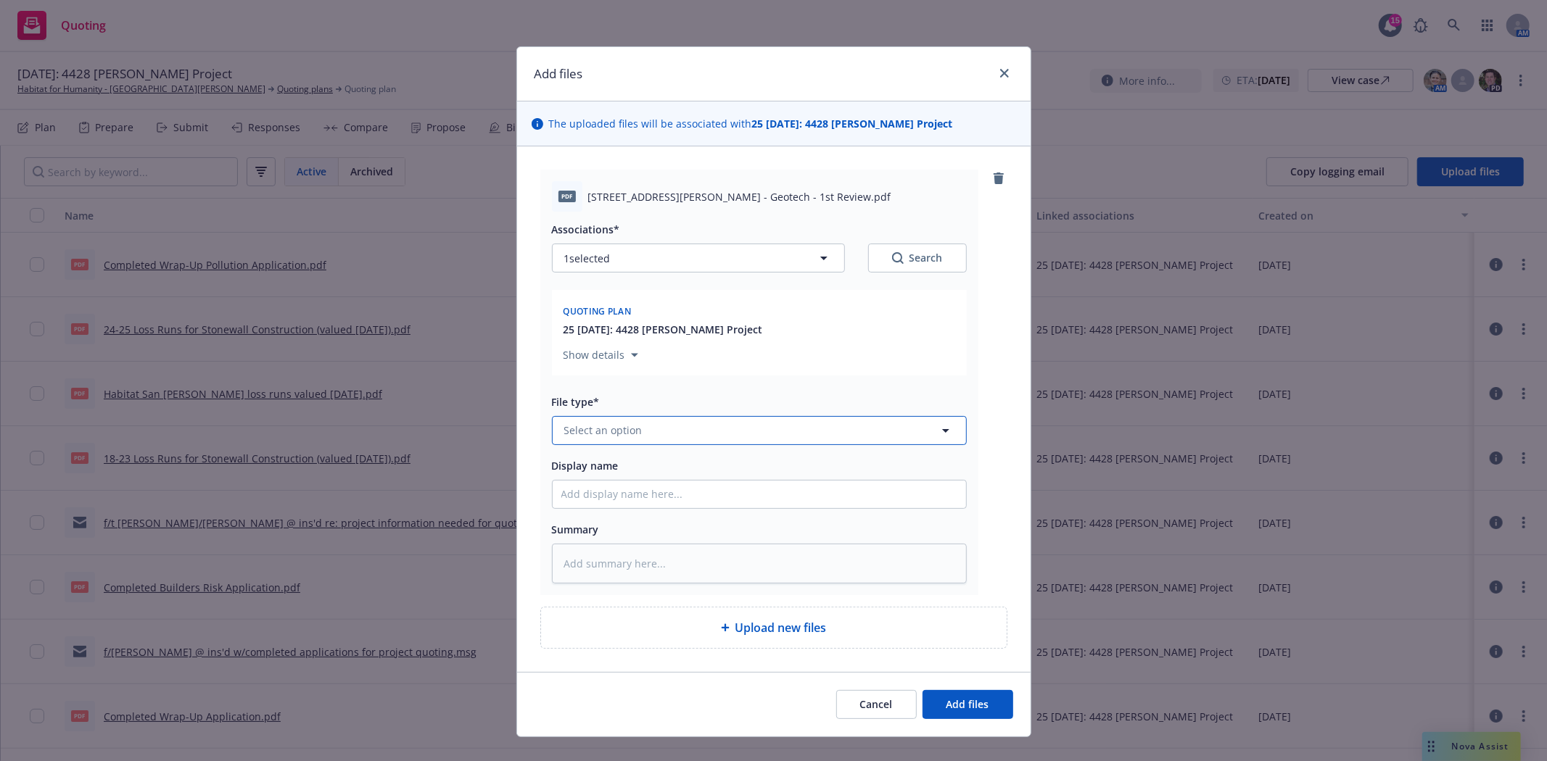
click at [670, 423] on button "Select an option" at bounding box center [759, 430] width 415 height 29
click at [624, 405] on div "Other" at bounding box center [758, 390] width 413 height 38
click at [645, 504] on input "Display name" at bounding box center [758, 495] width 413 height 28
click at [624, 506] on input "Display name" at bounding box center [758, 495] width 413 height 28
click at [959, 711] on span "Add files" at bounding box center [967, 704] width 43 height 14
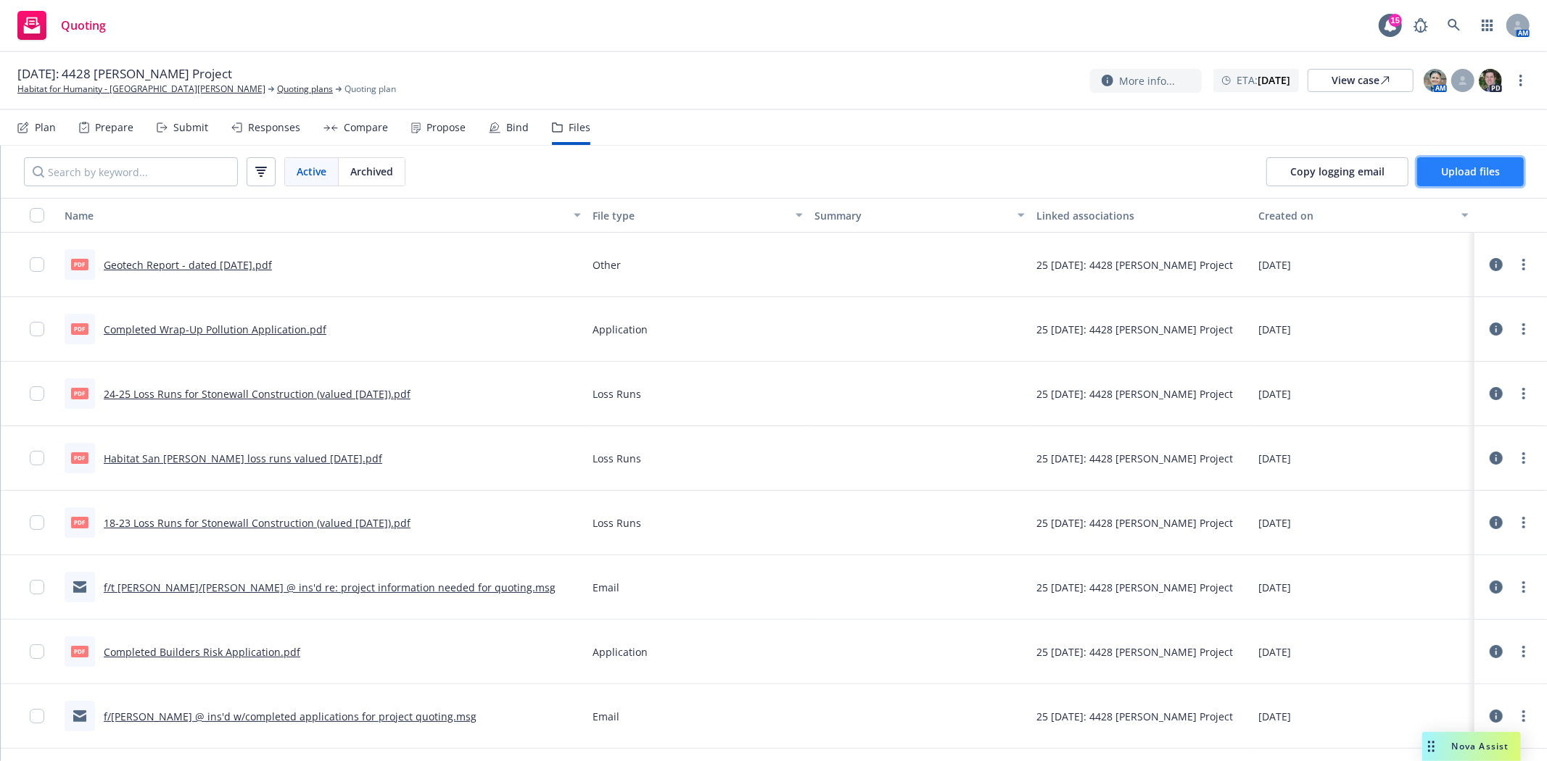
click at [1475, 168] on span "Upload files" at bounding box center [1470, 172] width 59 height 14
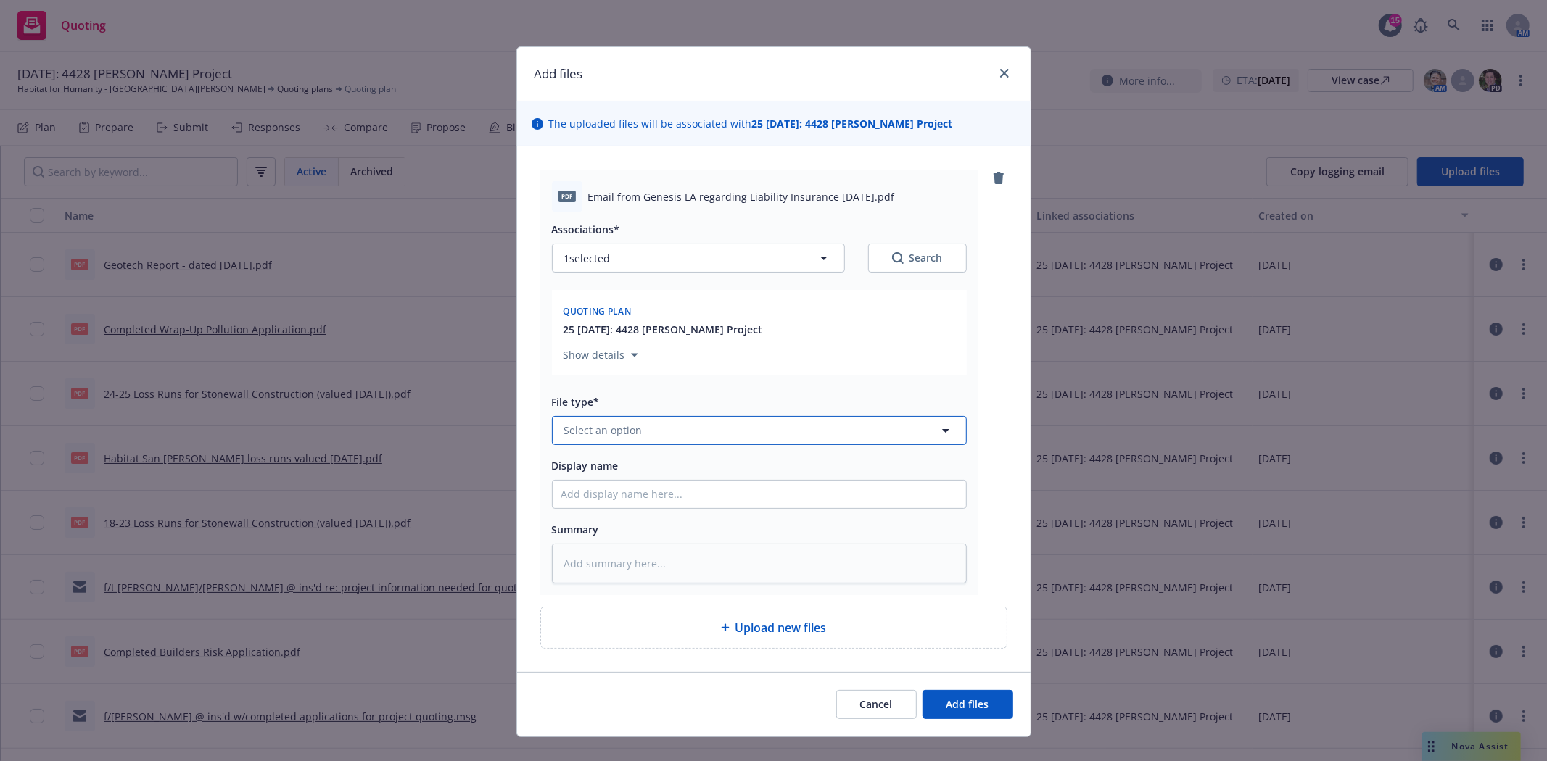
click at [644, 431] on button "Select an option" at bounding box center [759, 430] width 415 height 29
click at [661, 398] on span "Certificate Requirements" at bounding box center [629, 390] width 124 height 15
click at [632, 499] on input "Display name" at bounding box center [758, 495] width 413 height 28
click at [569, 496] on input "Genisis LA insurance requirements" at bounding box center [758, 495] width 413 height 28
click at [946, 711] on span "Add files" at bounding box center [967, 704] width 43 height 14
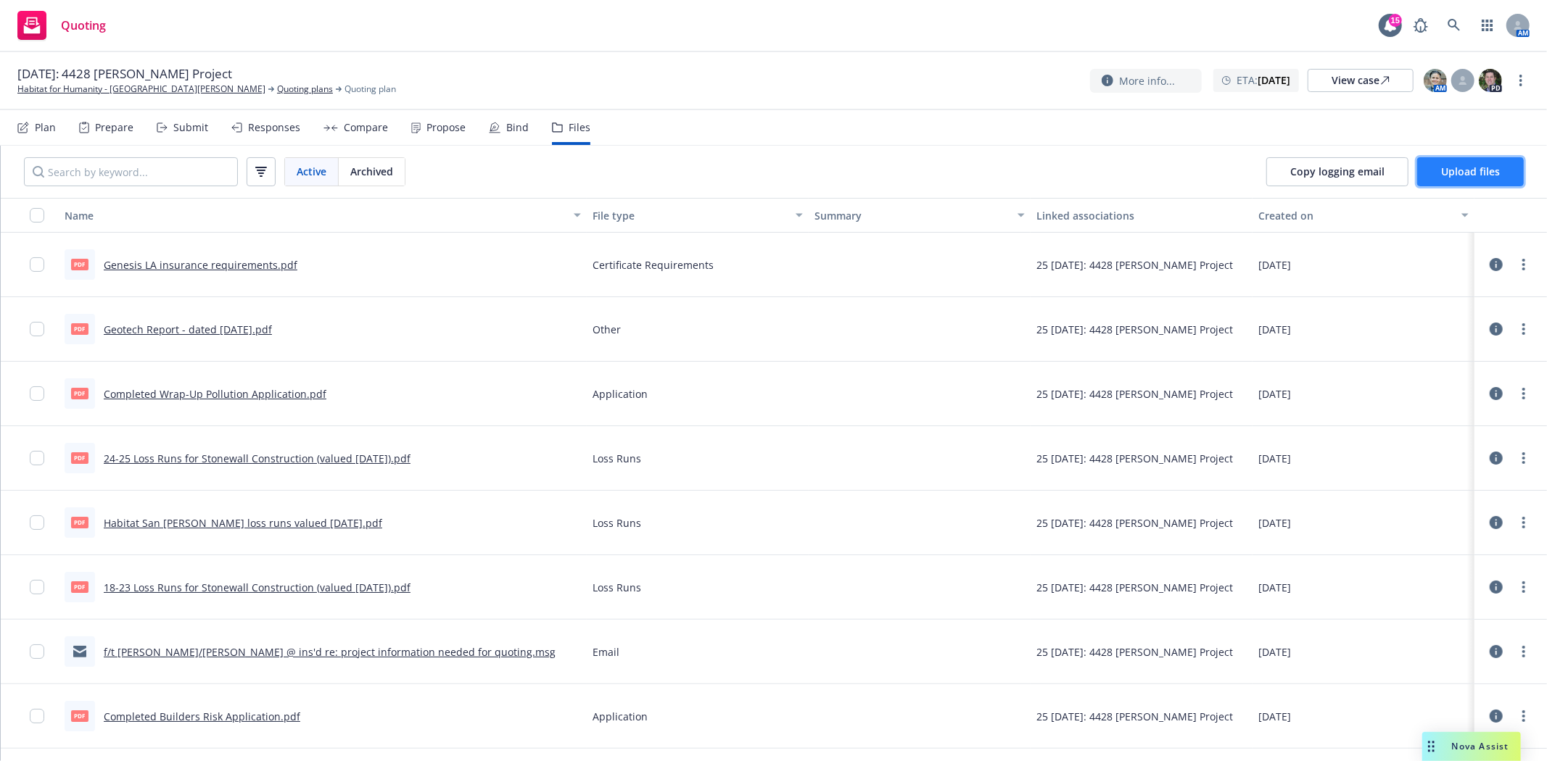
click at [1427, 178] on button "Upload files" at bounding box center [1470, 171] width 107 height 29
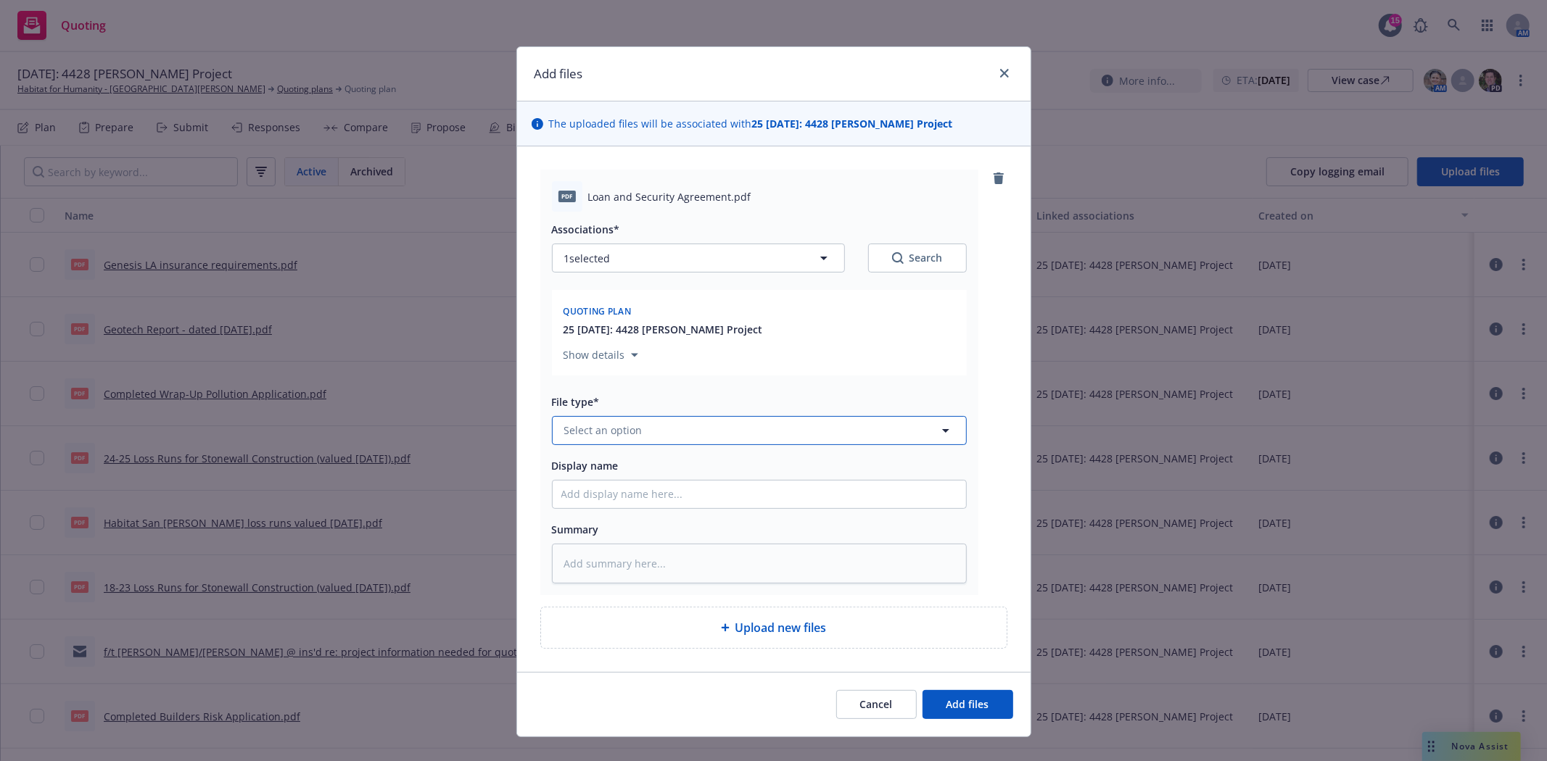
click at [704, 432] on button "Select an option" at bounding box center [759, 430] width 415 height 29
click at [682, 398] on span "Certificate Requirements" at bounding box center [629, 390] width 124 height 15
click at [624, 497] on input "Display name" at bounding box center [758, 495] width 413 height 28
click at [676, 496] on input "GLA Sub-CDW XXXVII, LLC insurance requirements" at bounding box center [758, 495] width 413 height 28
click at [955, 703] on span "Add files" at bounding box center [967, 704] width 43 height 14
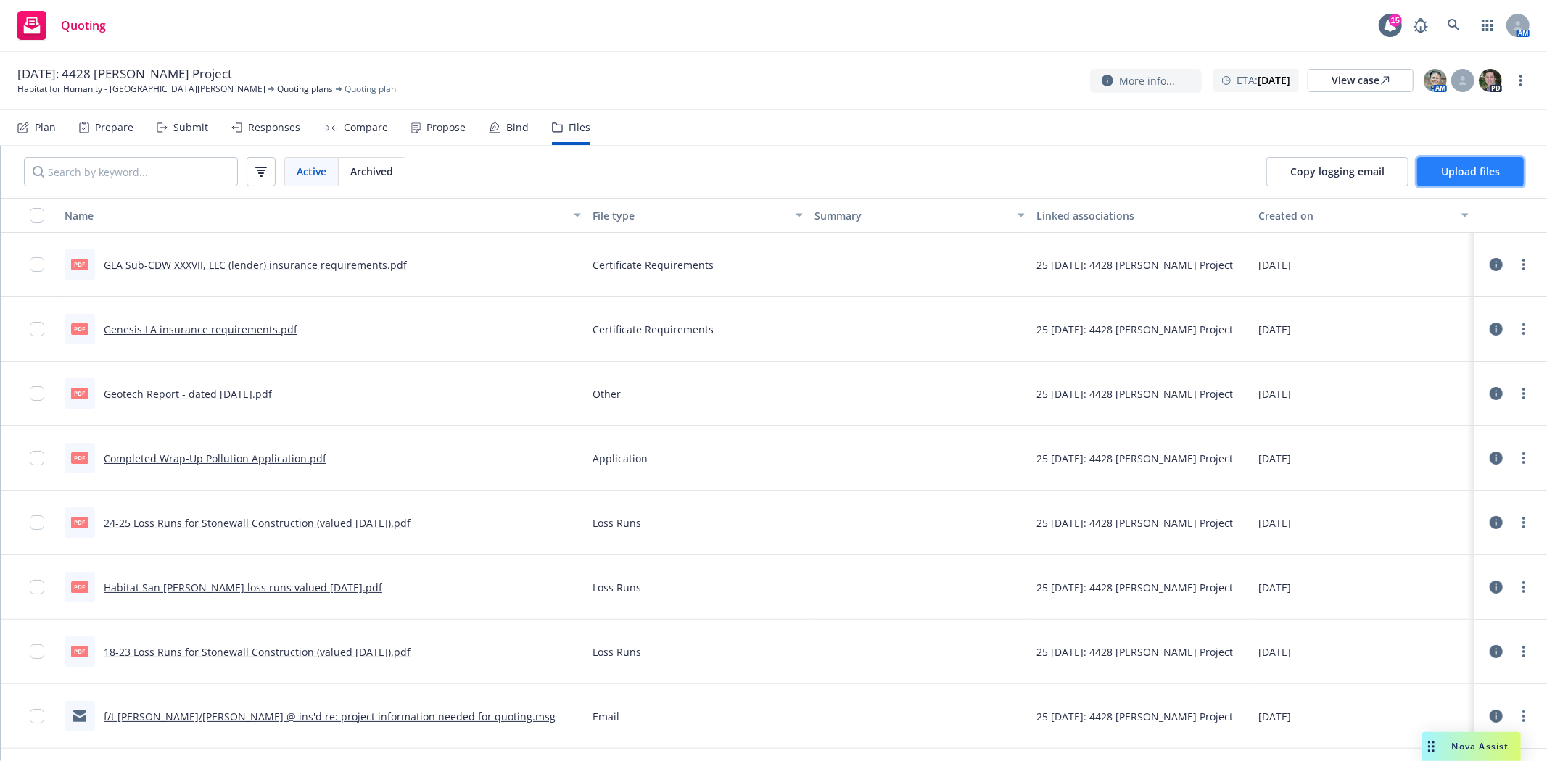
click at [1496, 180] on button "Upload files" at bounding box center [1470, 171] width 107 height 29
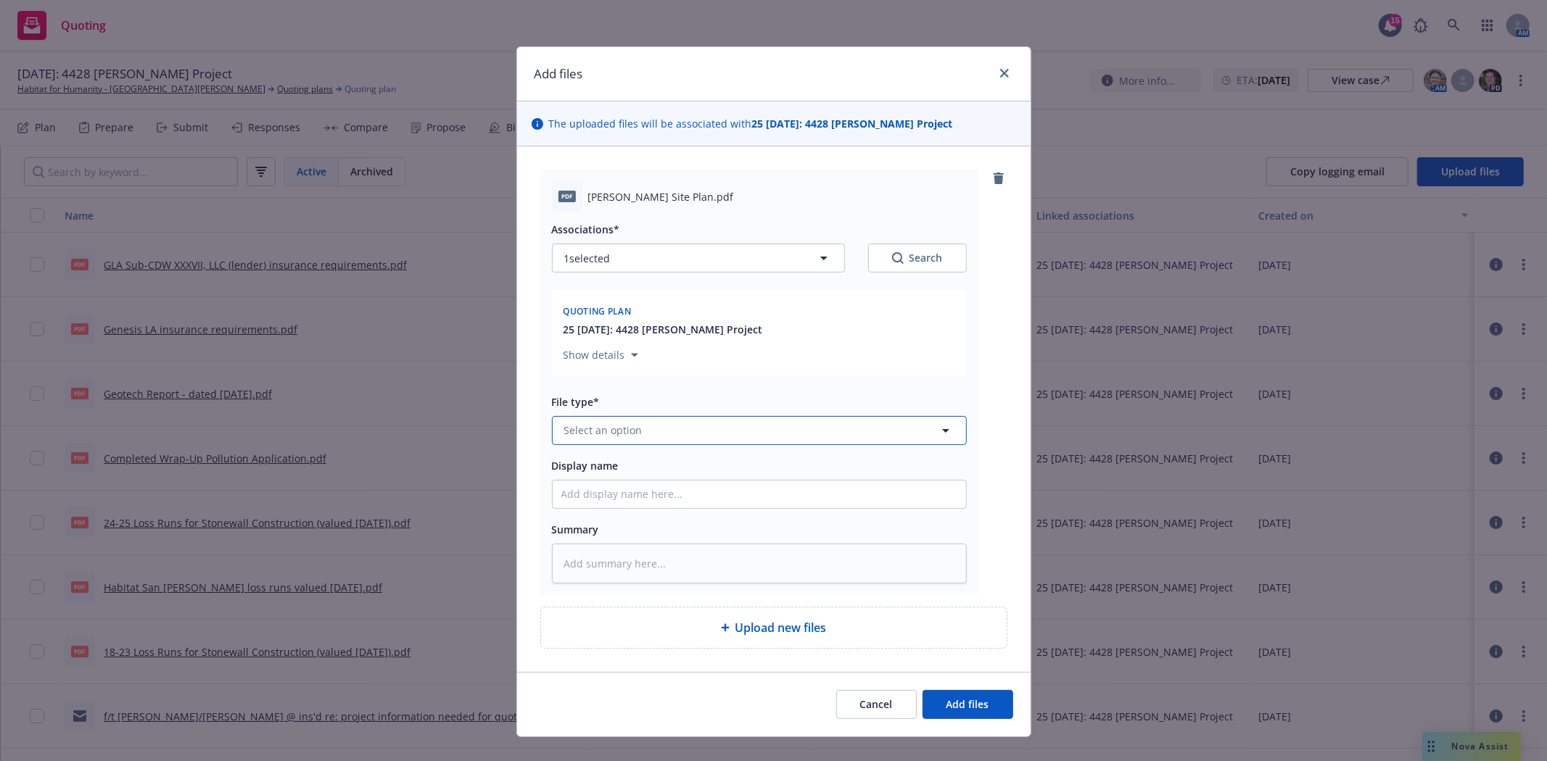
click at [660, 433] on button "Select an option" at bounding box center [759, 430] width 415 height 29
click at [621, 397] on div "Other" at bounding box center [759, 390] width 396 height 21
click at [610, 497] on input "Display name" at bounding box center [758, 495] width 413 height 28
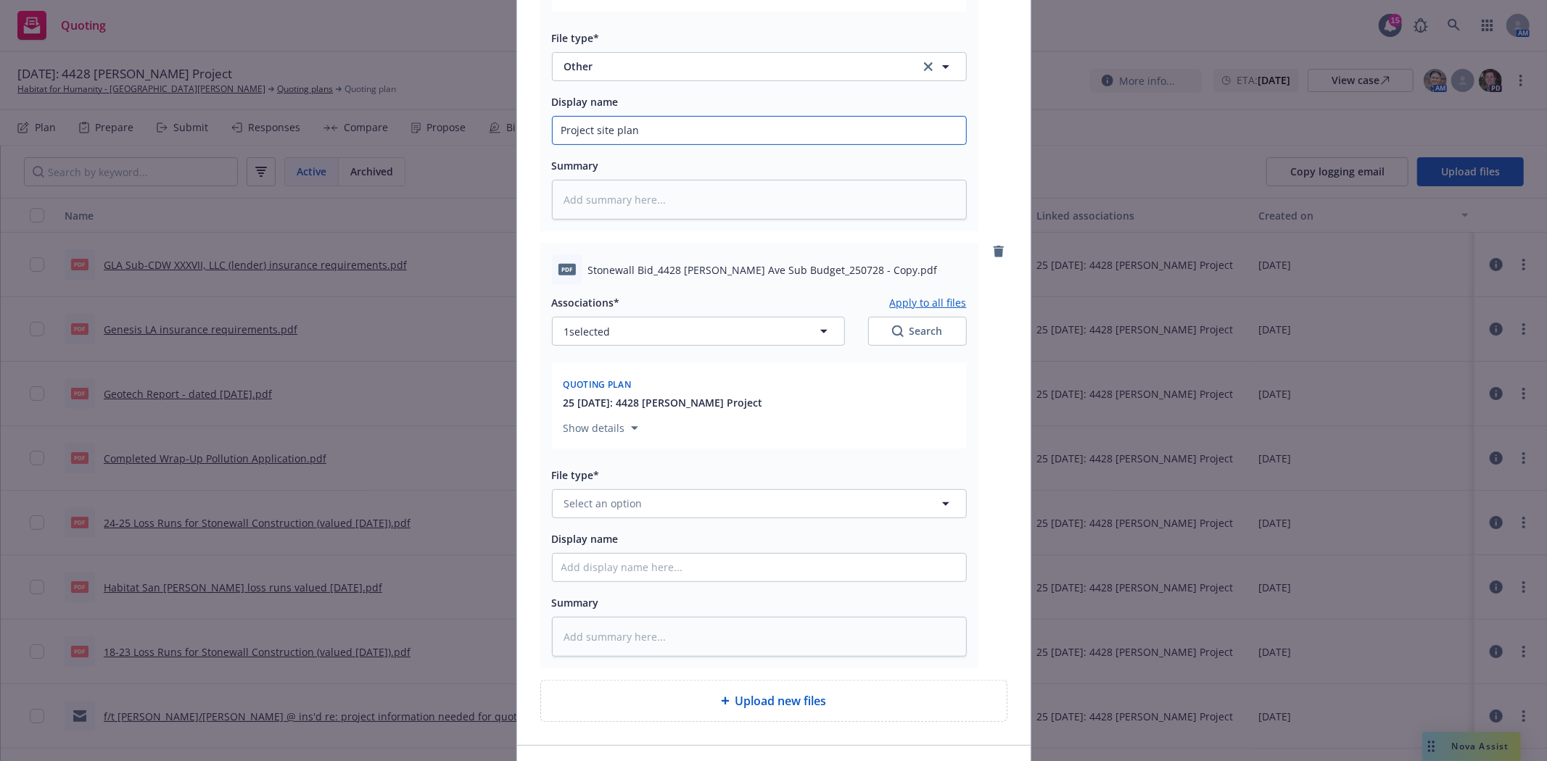
scroll to position [463, 0]
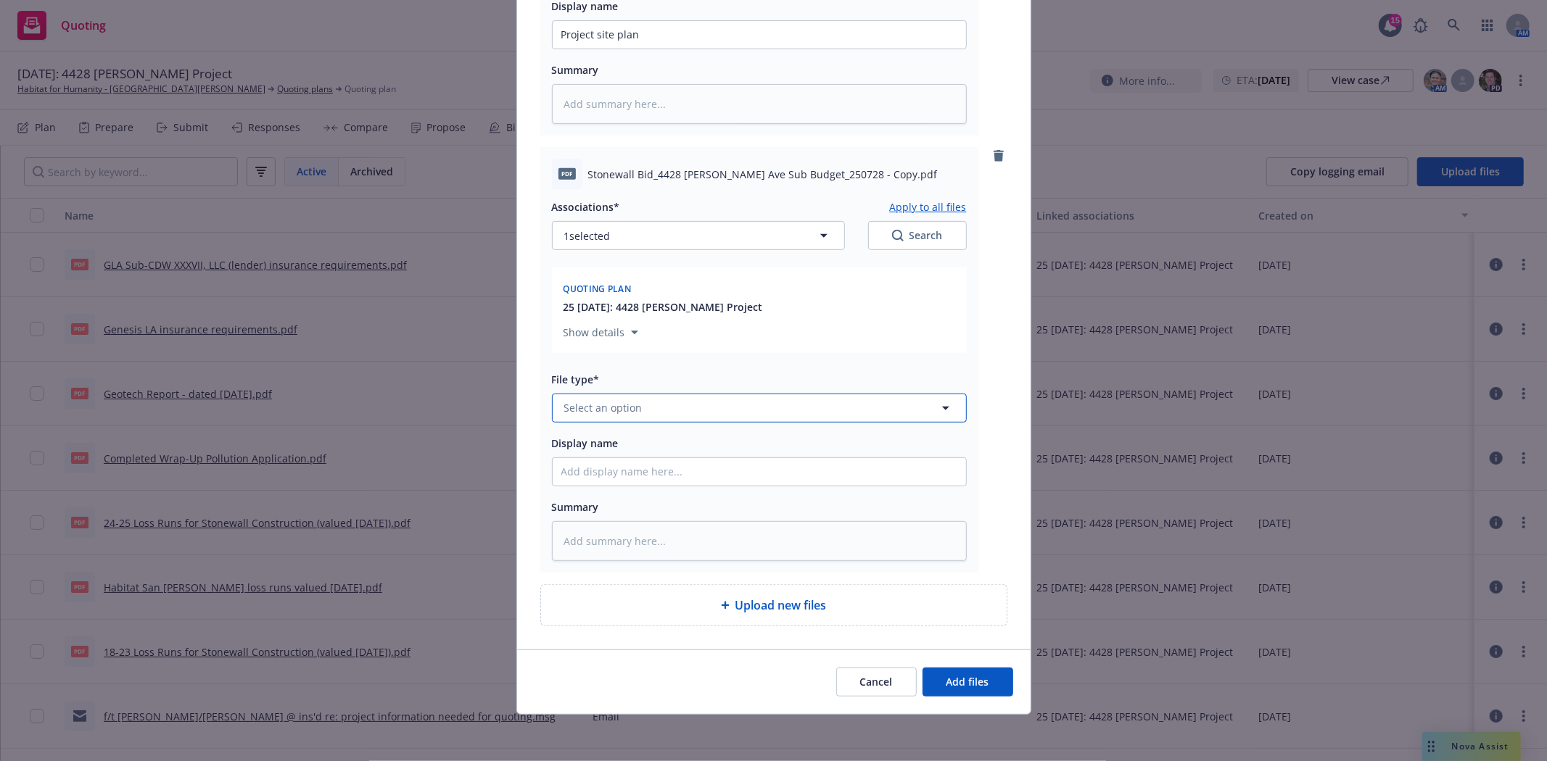
click at [647, 394] on button "Select an option" at bounding box center [759, 408] width 415 height 29
click at [638, 373] on div "Other" at bounding box center [759, 367] width 396 height 21
click at [637, 480] on input "Display name" at bounding box center [758, 472] width 413 height 28
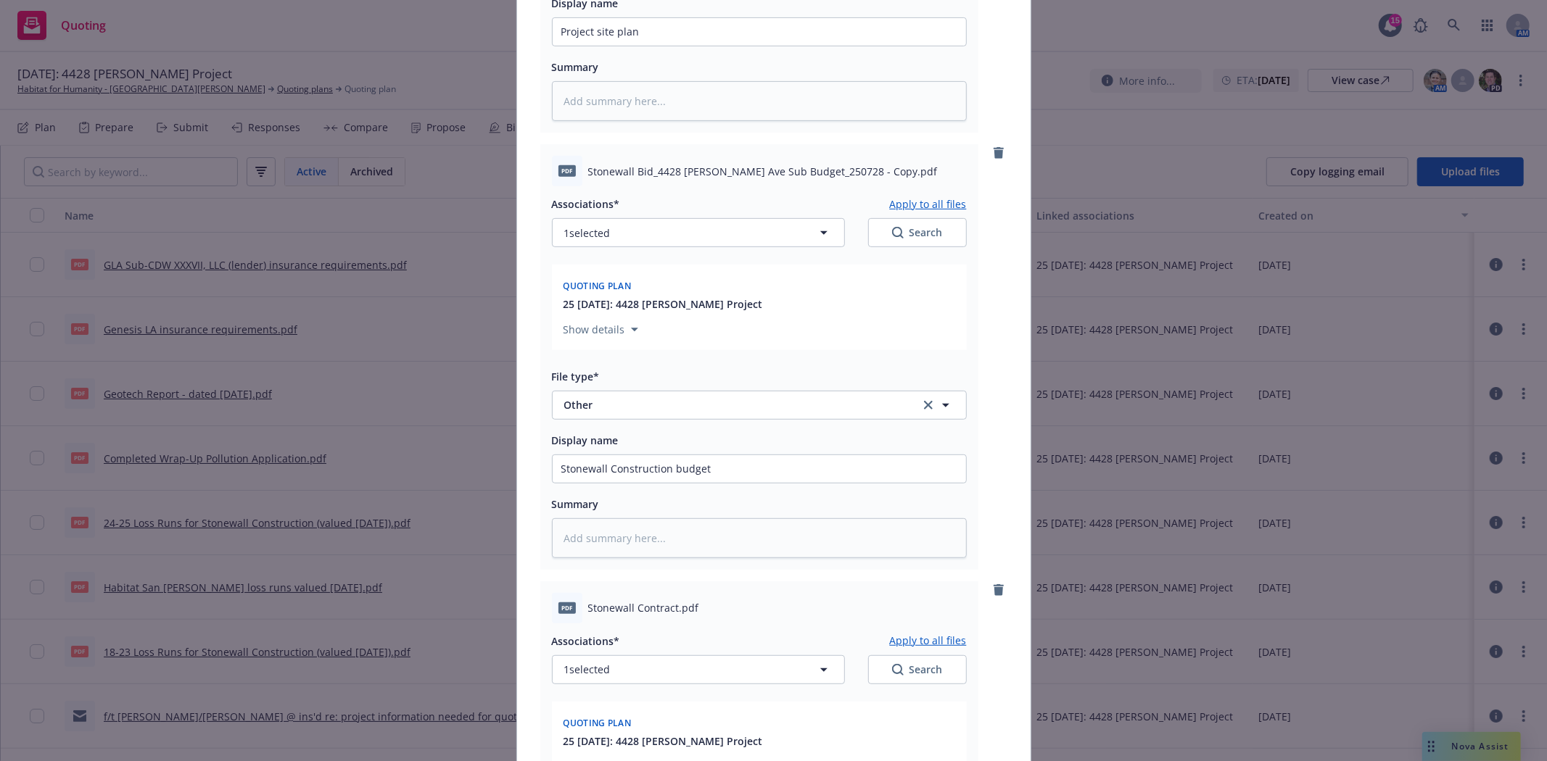
scroll to position [902, 0]
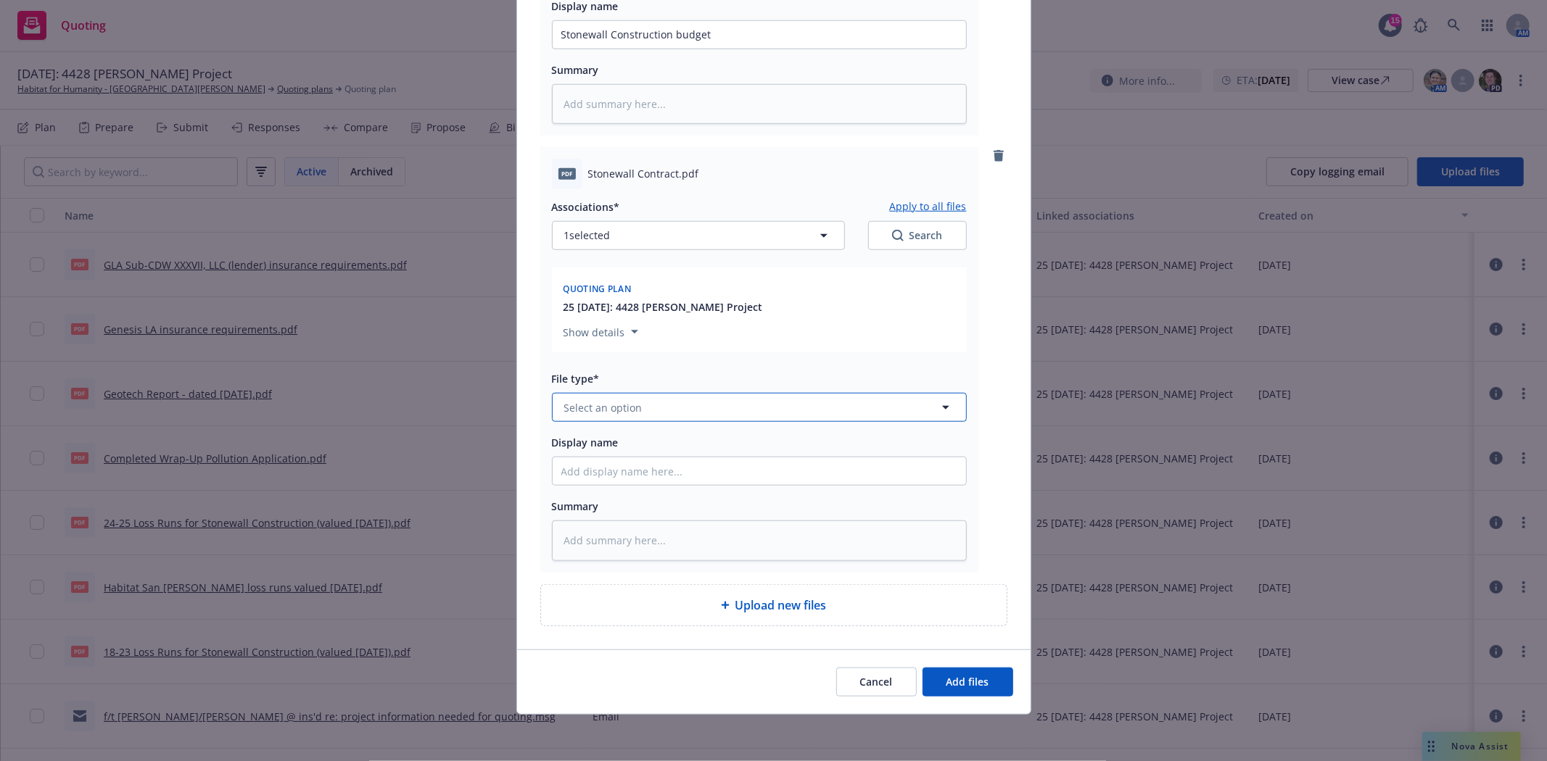
click at [588, 410] on span "Select an option" at bounding box center [603, 407] width 78 height 15
click at [600, 336] on div "Contract" at bounding box center [587, 329] width 52 height 21
click at [597, 450] on span "Display name" at bounding box center [585, 443] width 67 height 14
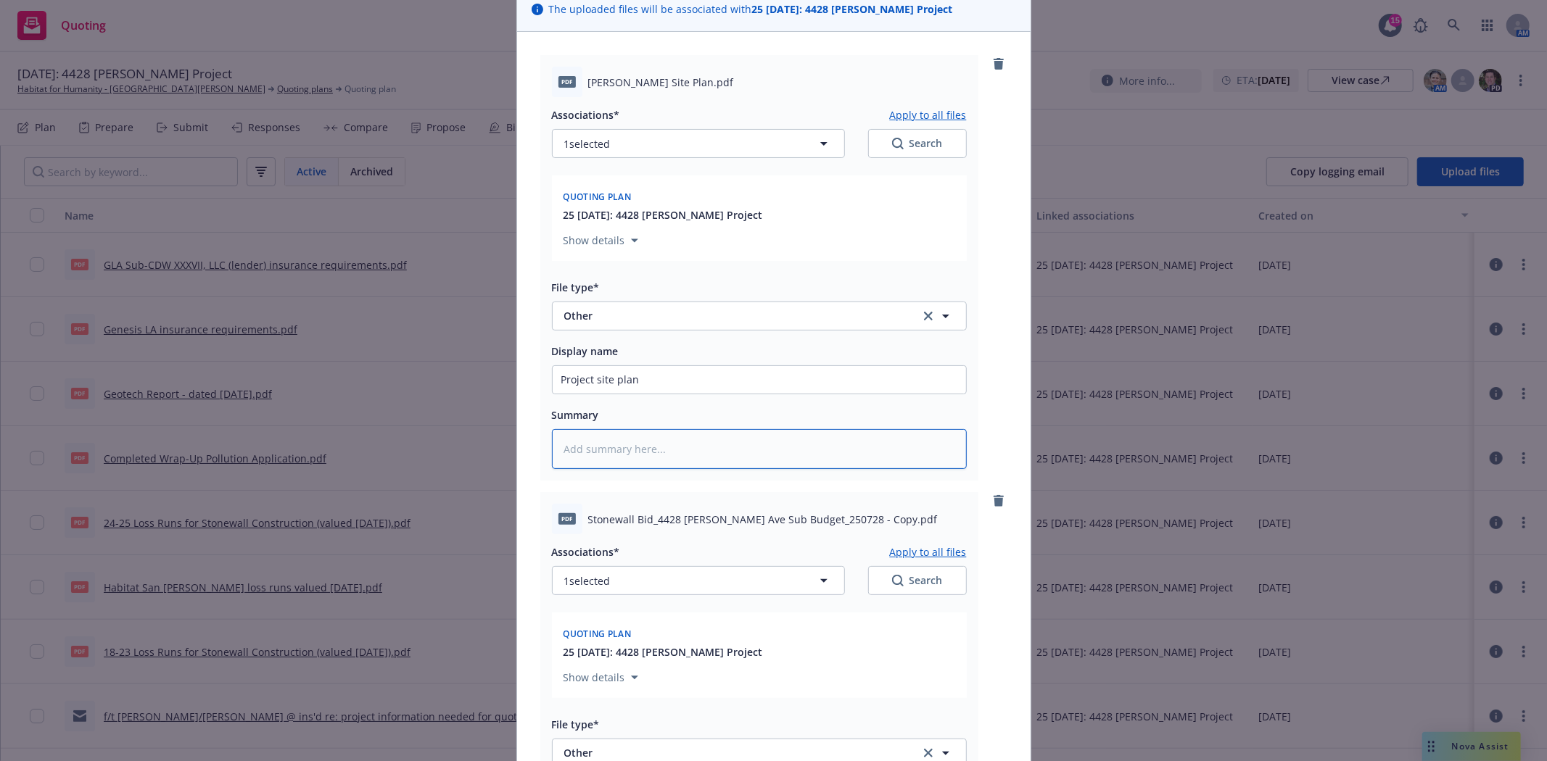
click at [597, 457] on textarea at bounding box center [759, 449] width 415 height 40
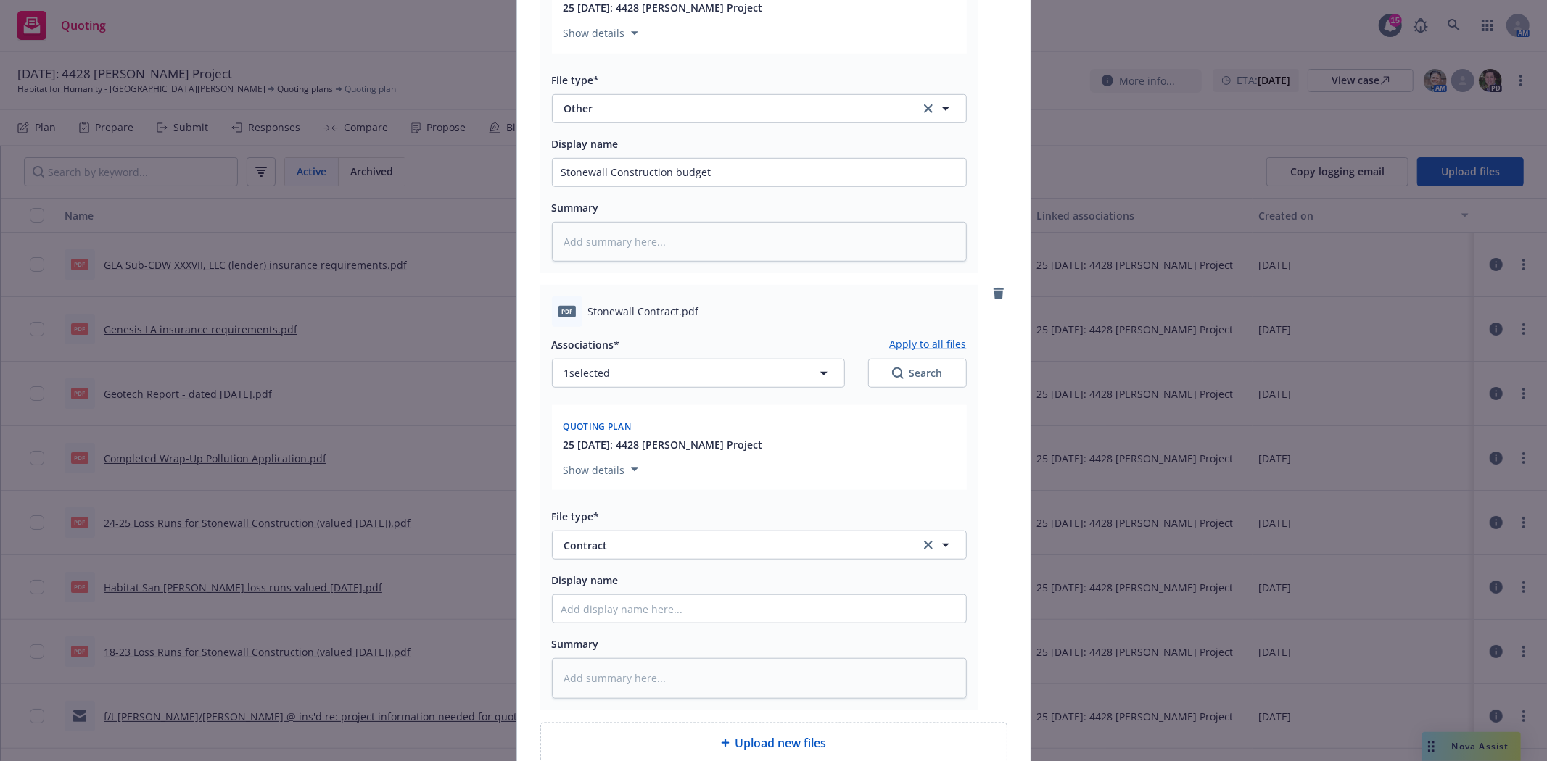
scroll to position [902, 0]
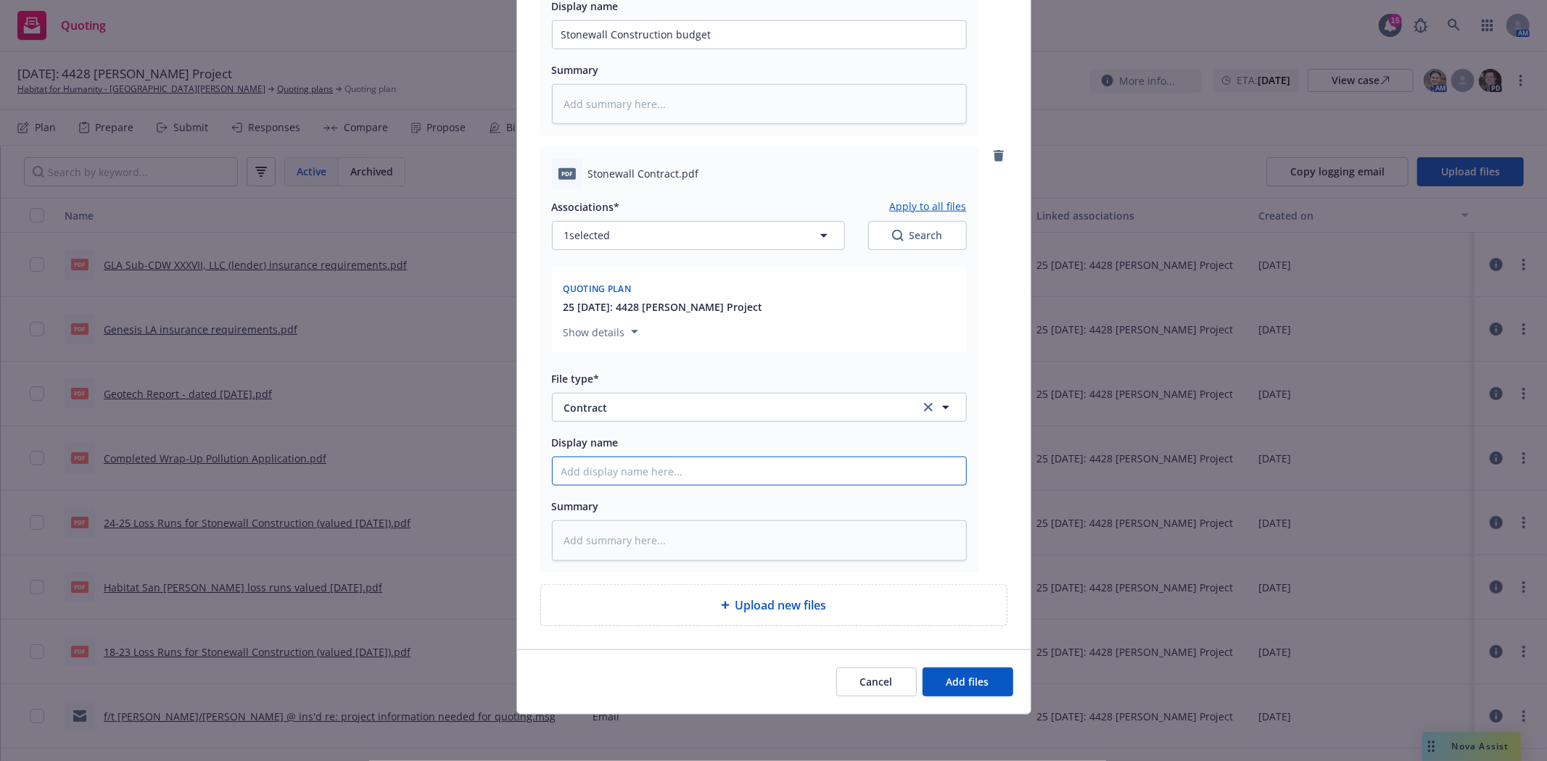
click at [592, 460] on input "Display name" at bounding box center [758, 472] width 413 height 28
click at [961, 683] on span "Add files" at bounding box center [967, 682] width 43 height 14
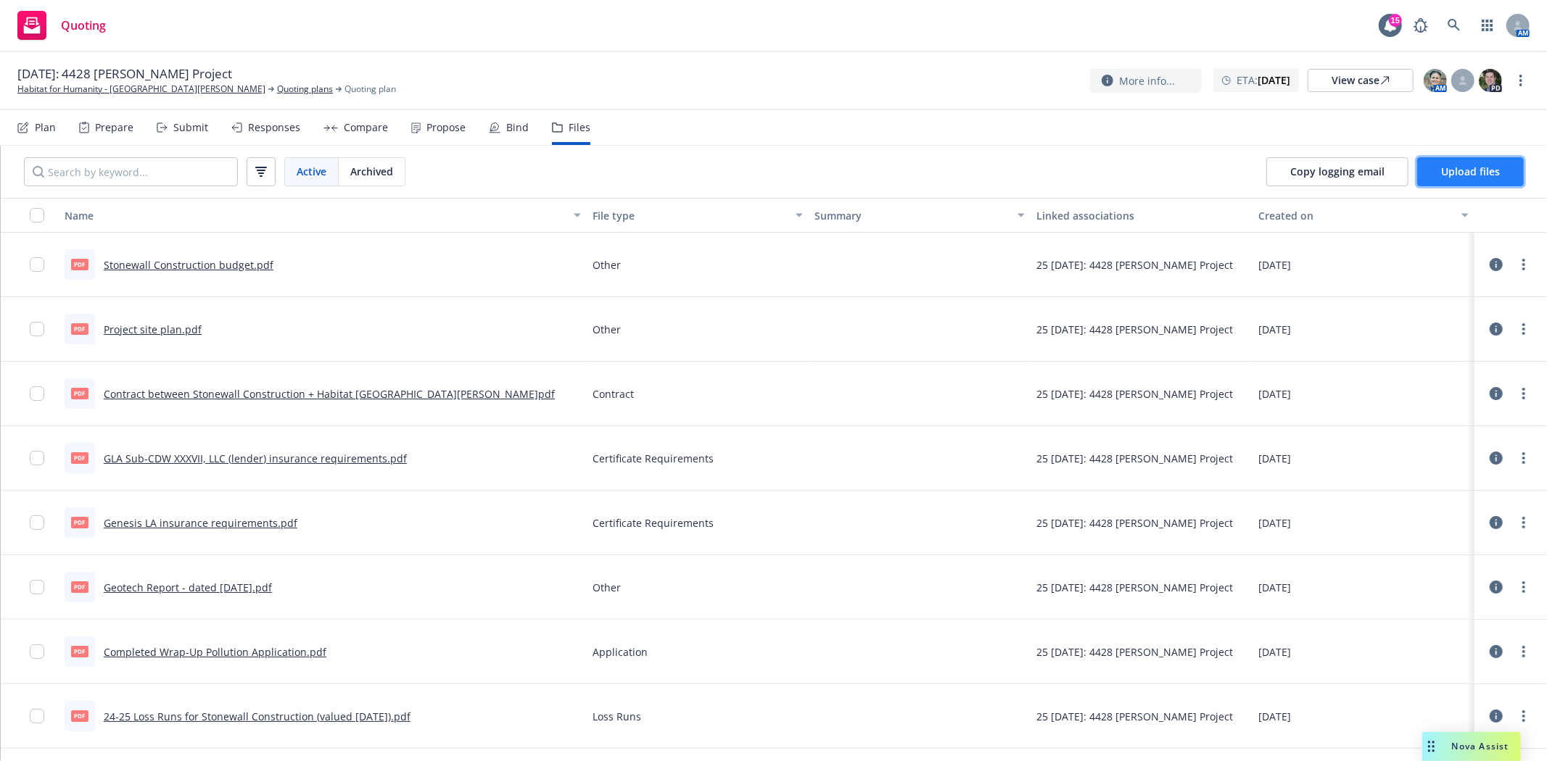
click at [1480, 178] on span "Upload files" at bounding box center [1470, 172] width 59 height 14
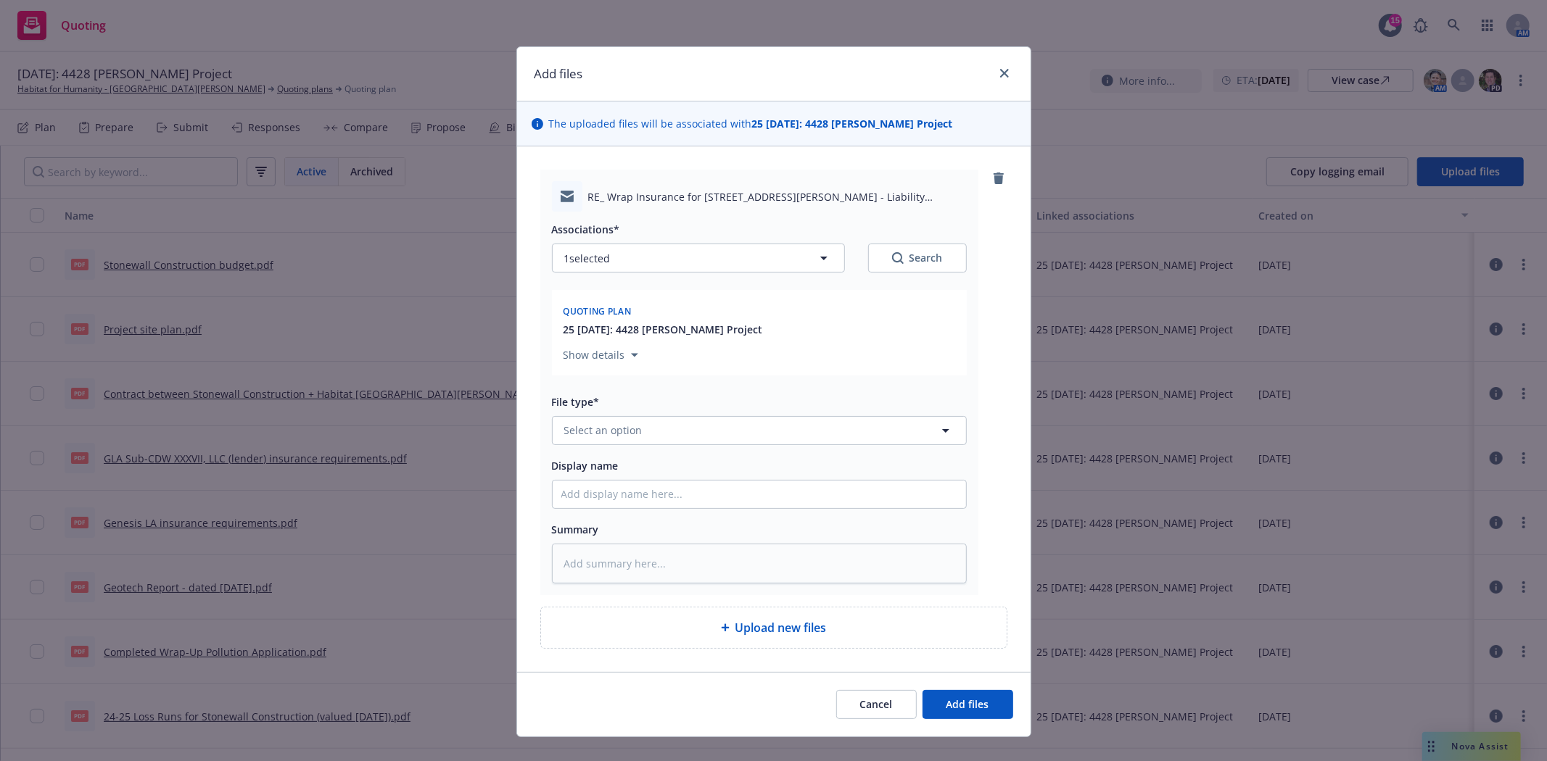
click at [621, 451] on div "Associations* 1 selected Search Quoting plan 25 12/11/2025: 4428 Stewart Projec…" at bounding box center [759, 398] width 415 height 372
click at [634, 430] on button "Select an option" at bounding box center [759, 430] width 415 height 29
click at [634, 394] on div "Email" at bounding box center [759, 390] width 396 height 21
click at [649, 506] on input "Display name" at bounding box center [758, 495] width 413 height 28
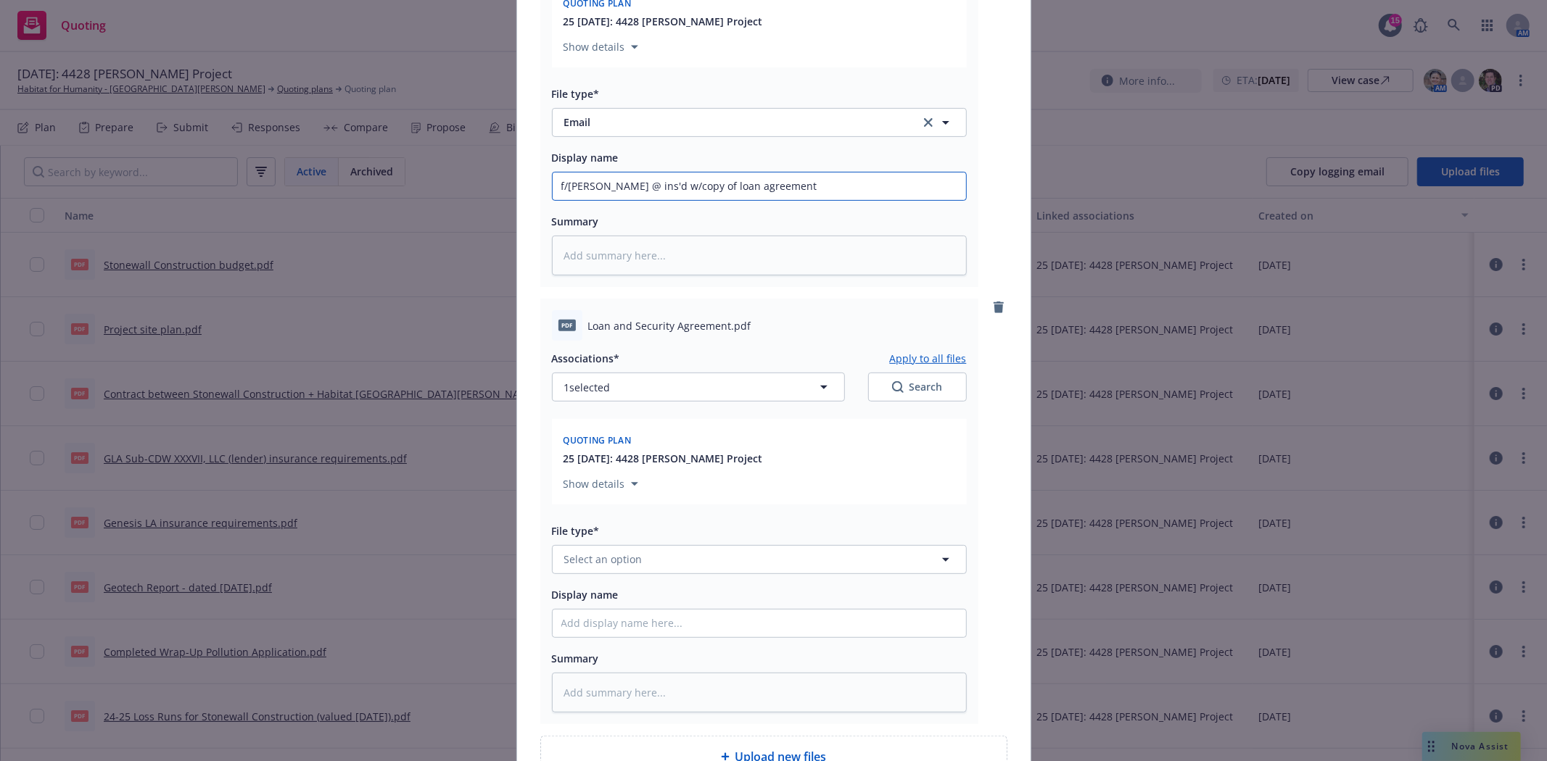
scroll to position [322, 0]
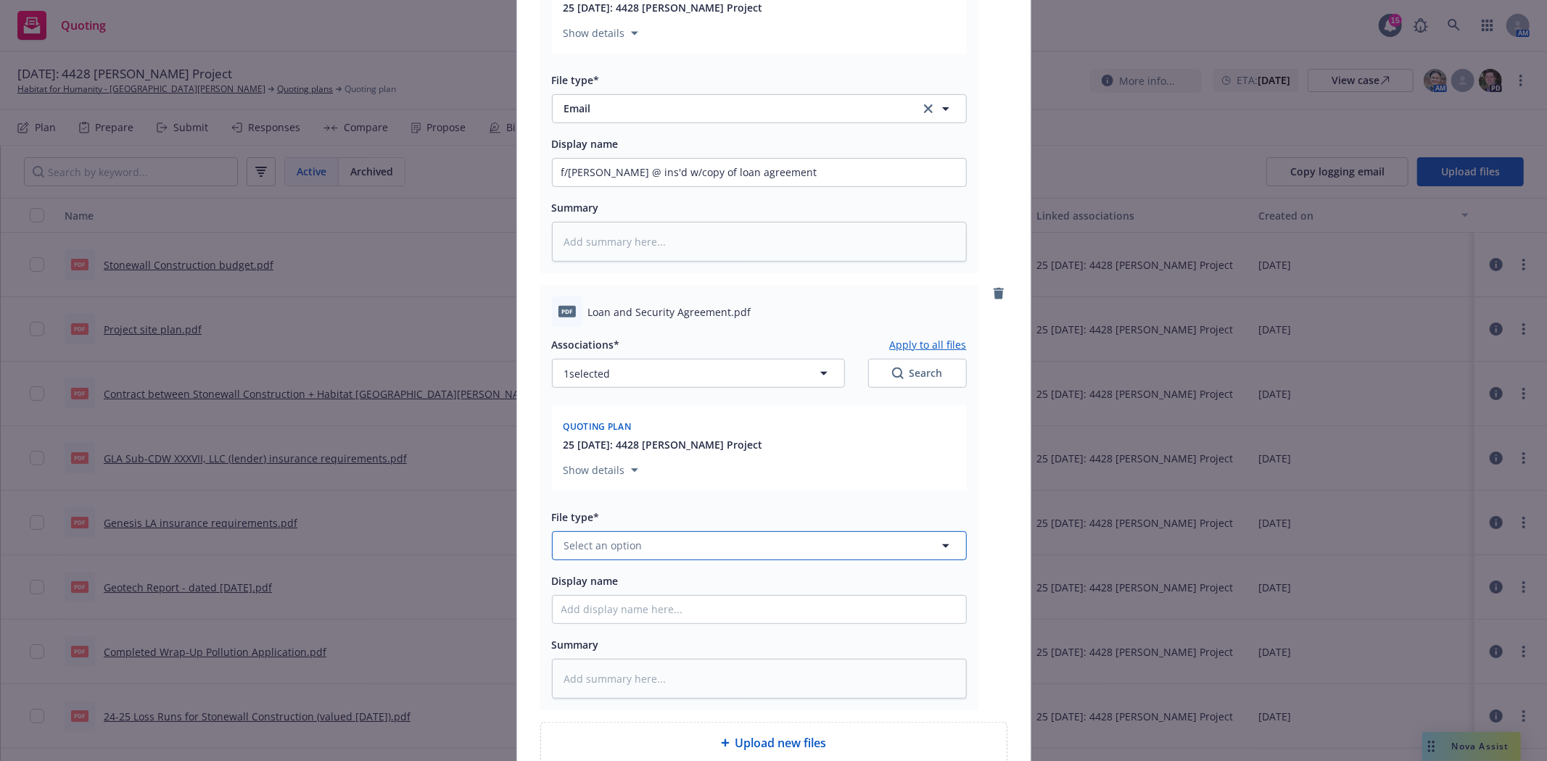
click at [654, 557] on button "Select an option" at bounding box center [759, 545] width 415 height 29
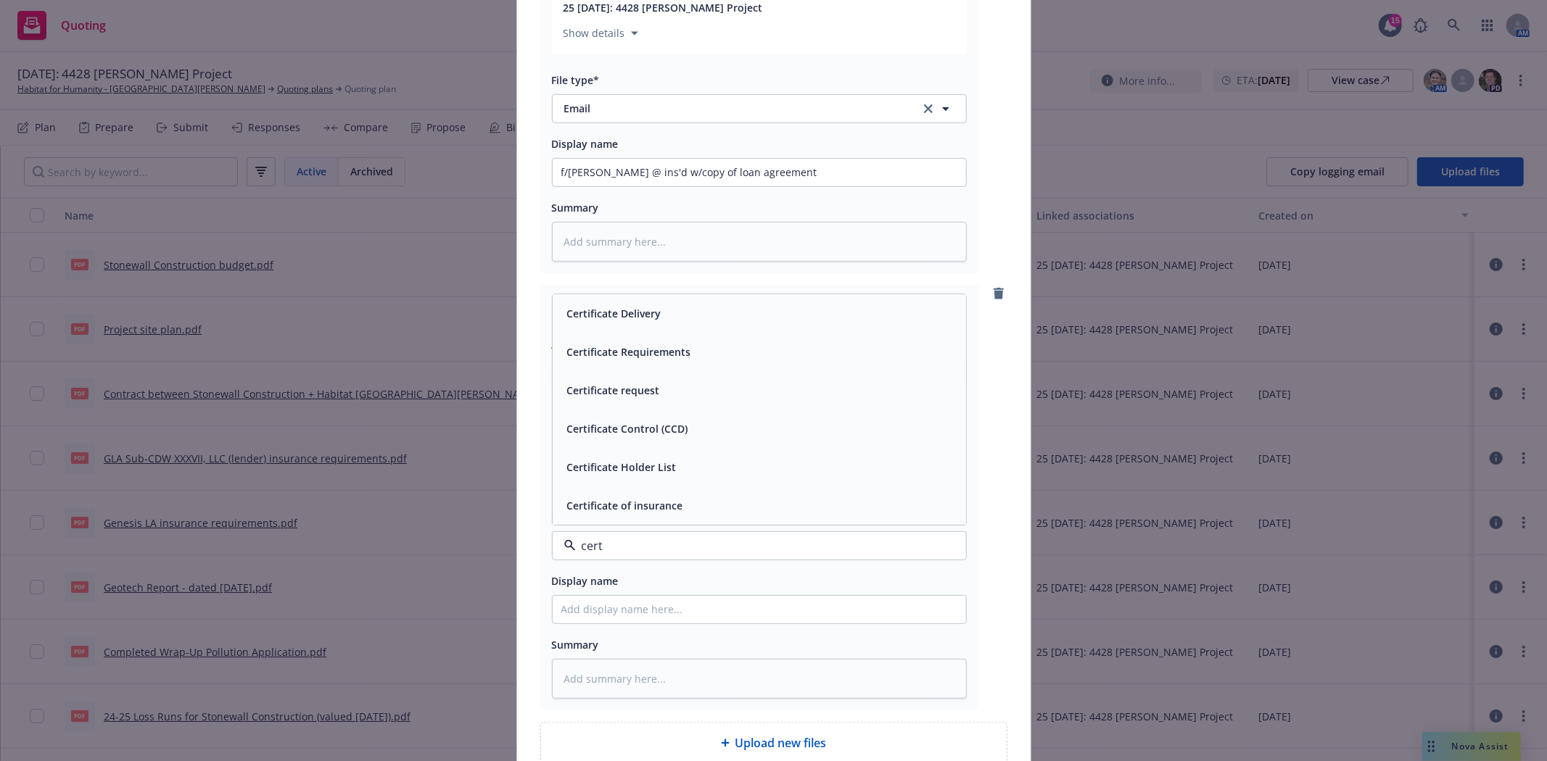
click at [636, 352] on span "Certificate Requirements" at bounding box center [629, 351] width 124 height 15
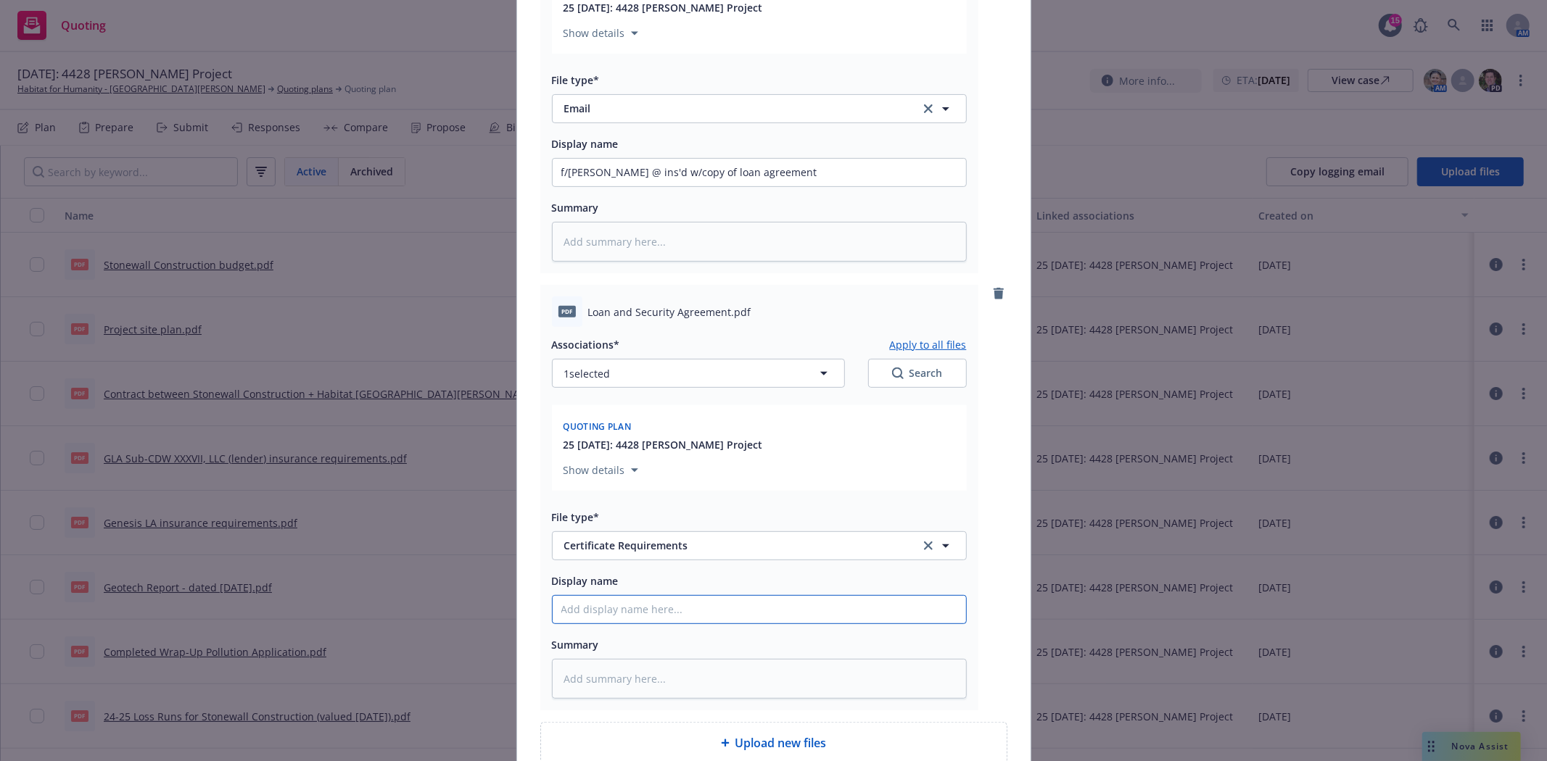
click at [700, 618] on input "Display name" at bounding box center [758, 610] width 413 height 28
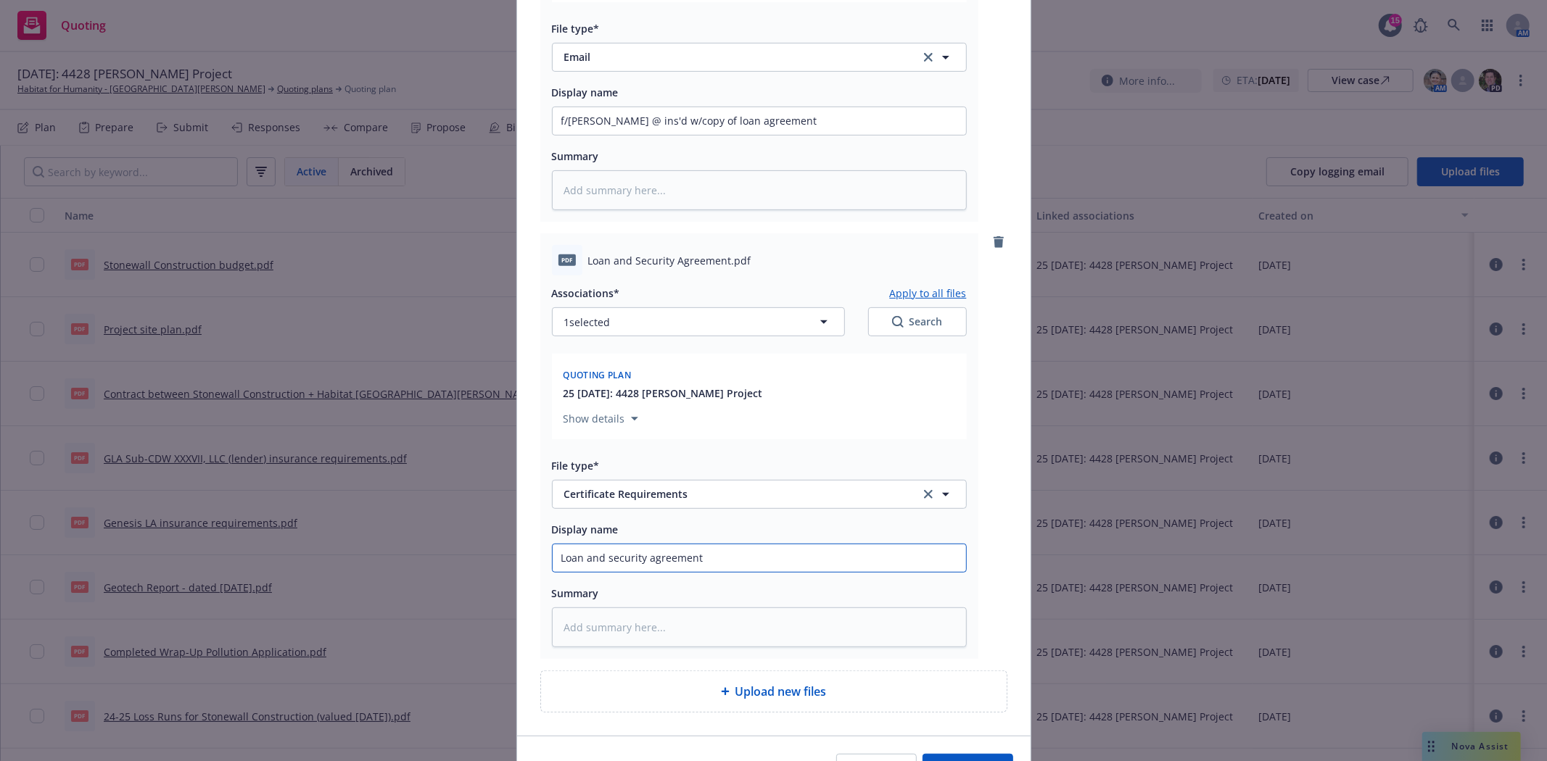
scroll to position [402, 0]
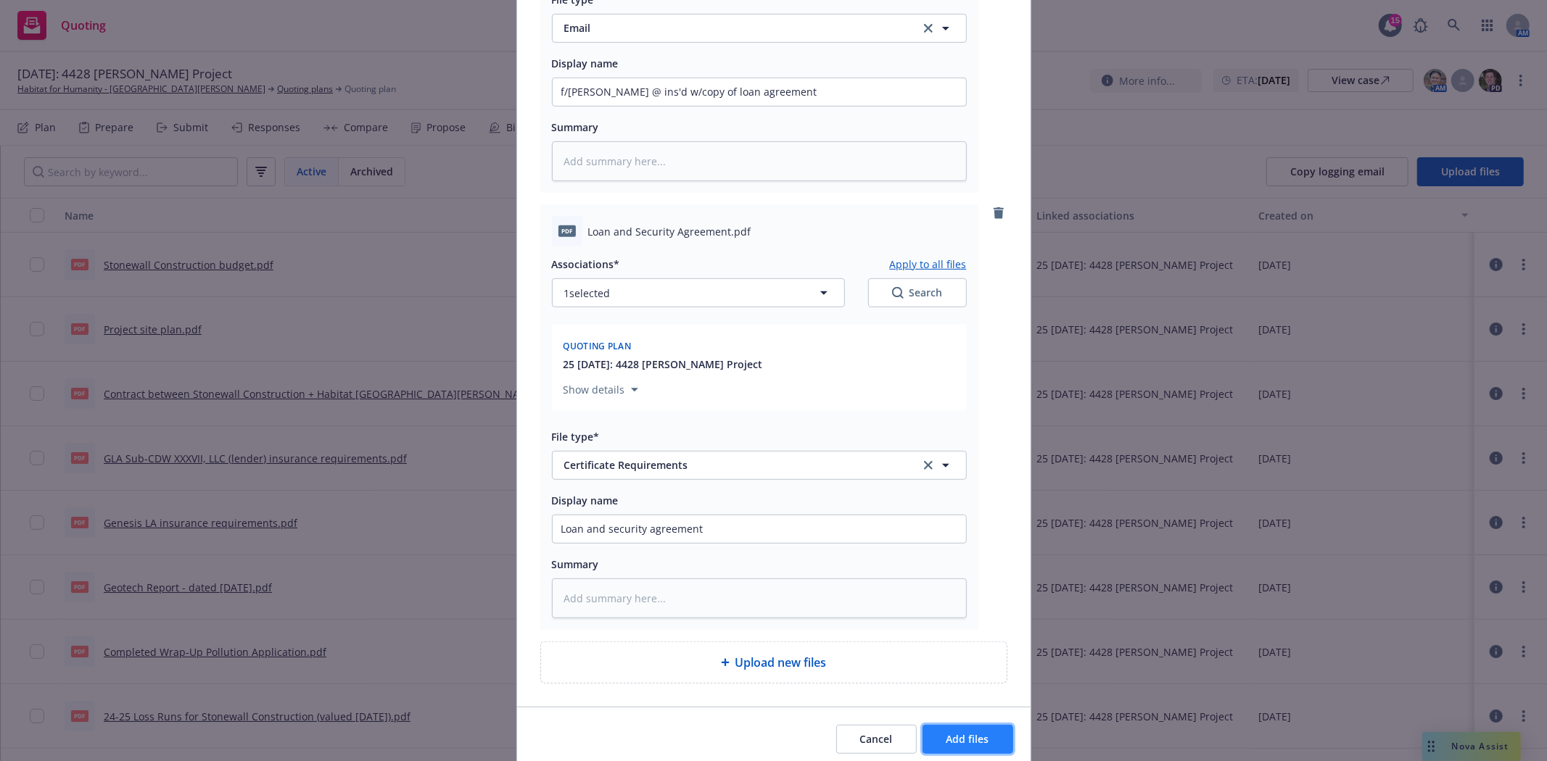
click at [951, 741] on span "Add files" at bounding box center [967, 739] width 43 height 14
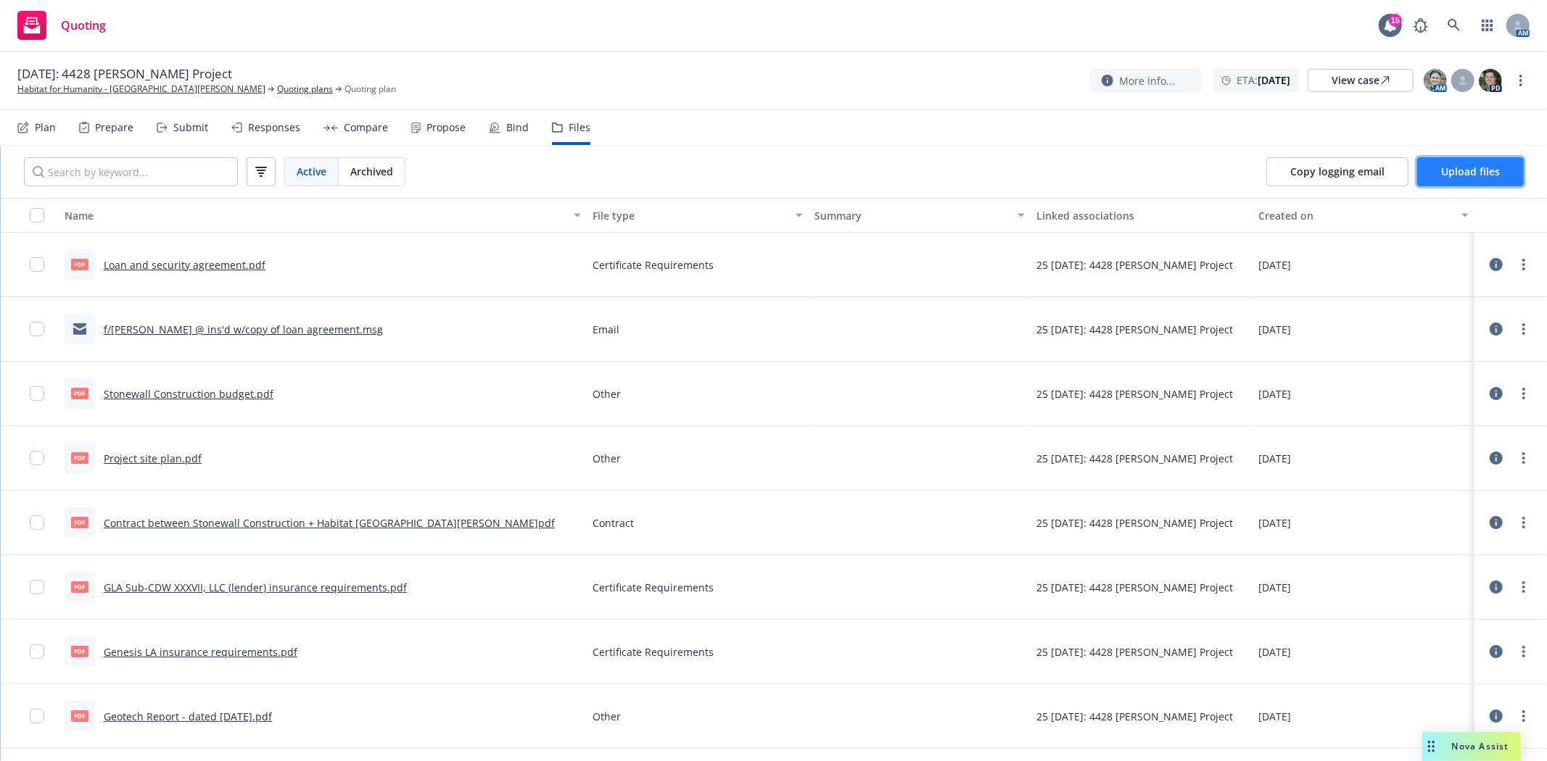
click at [1489, 175] on span "Upload files" at bounding box center [1470, 172] width 59 height 14
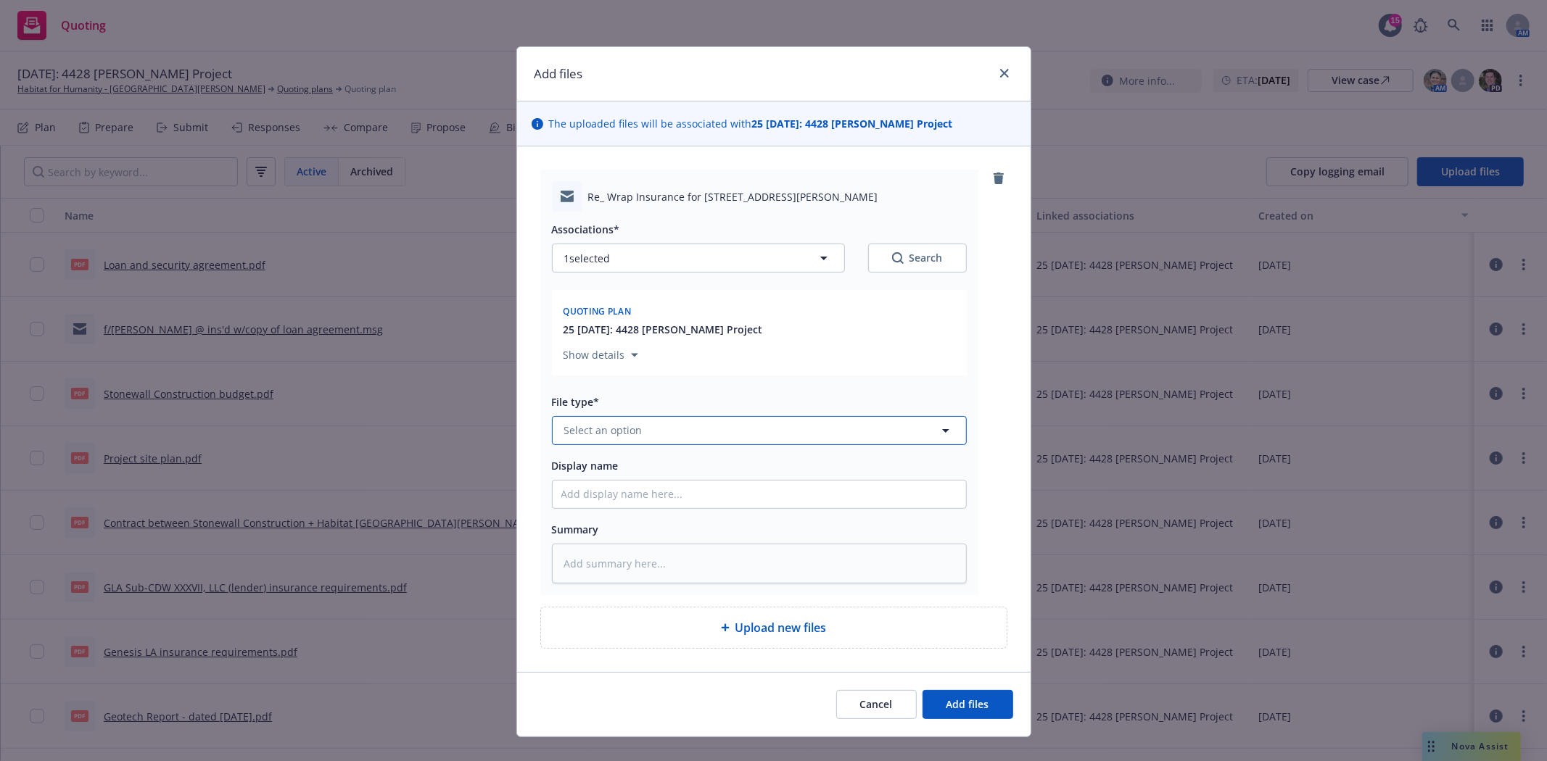
click at [645, 421] on button "Select an option" at bounding box center [759, 430] width 415 height 29
click at [631, 394] on div "Email" at bounding box center [759, 390] width 396 height 21
click at [638, 502] on input "Display name" at bounding box center [758, 495] width 413 height 28
click at [759, 497] on input "f/t Bryan/Mitchell @ ins'd re: questions on information provided to us" at bounding box center [758, 495] width 413 height 28
click at [937, 709] on button "Add files" at bounding box center [967, 704] width 91 height 29
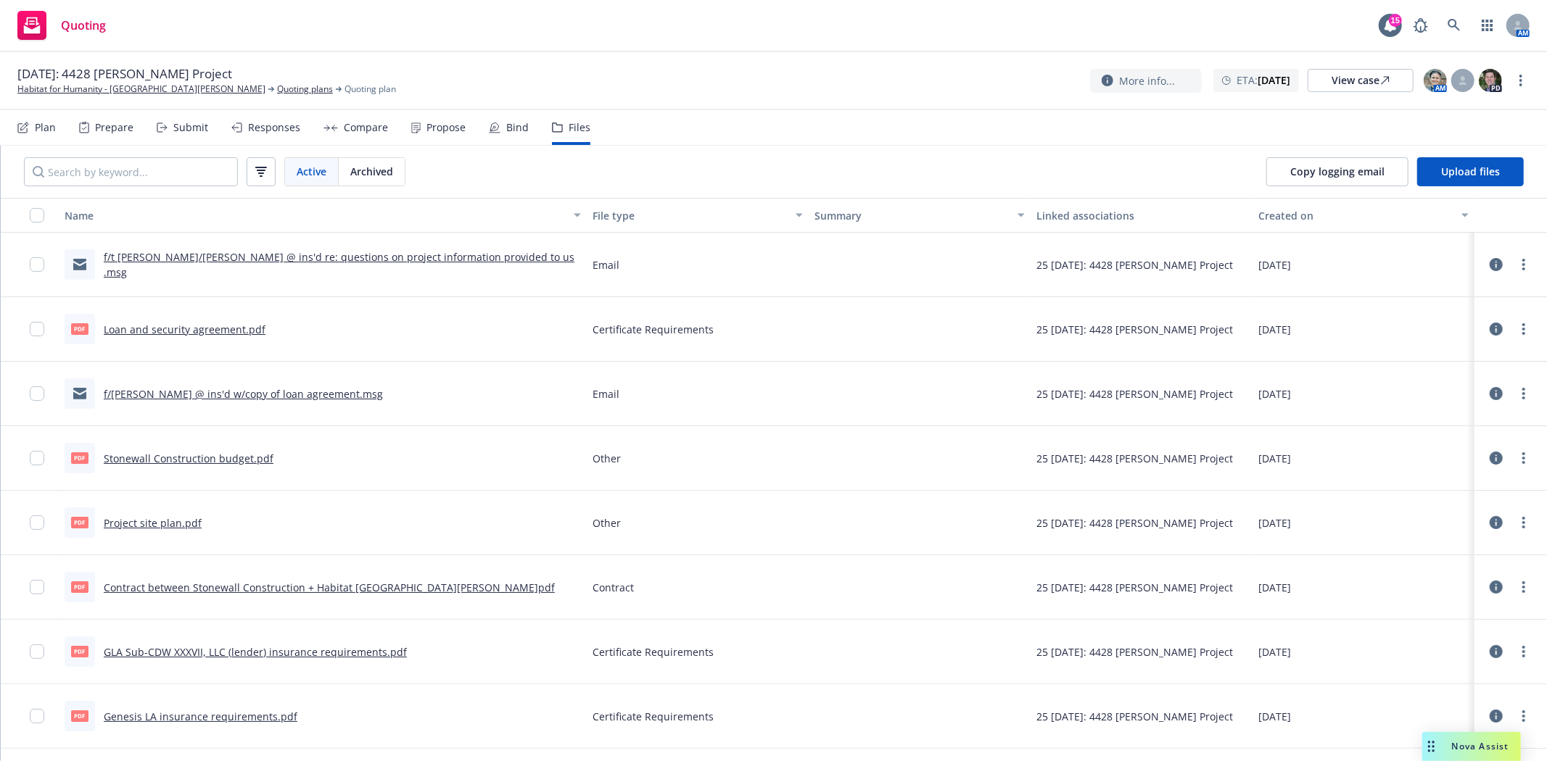
click at [177, 132] on div "Submit" at bounding box center [190, 128] width 35 height 12
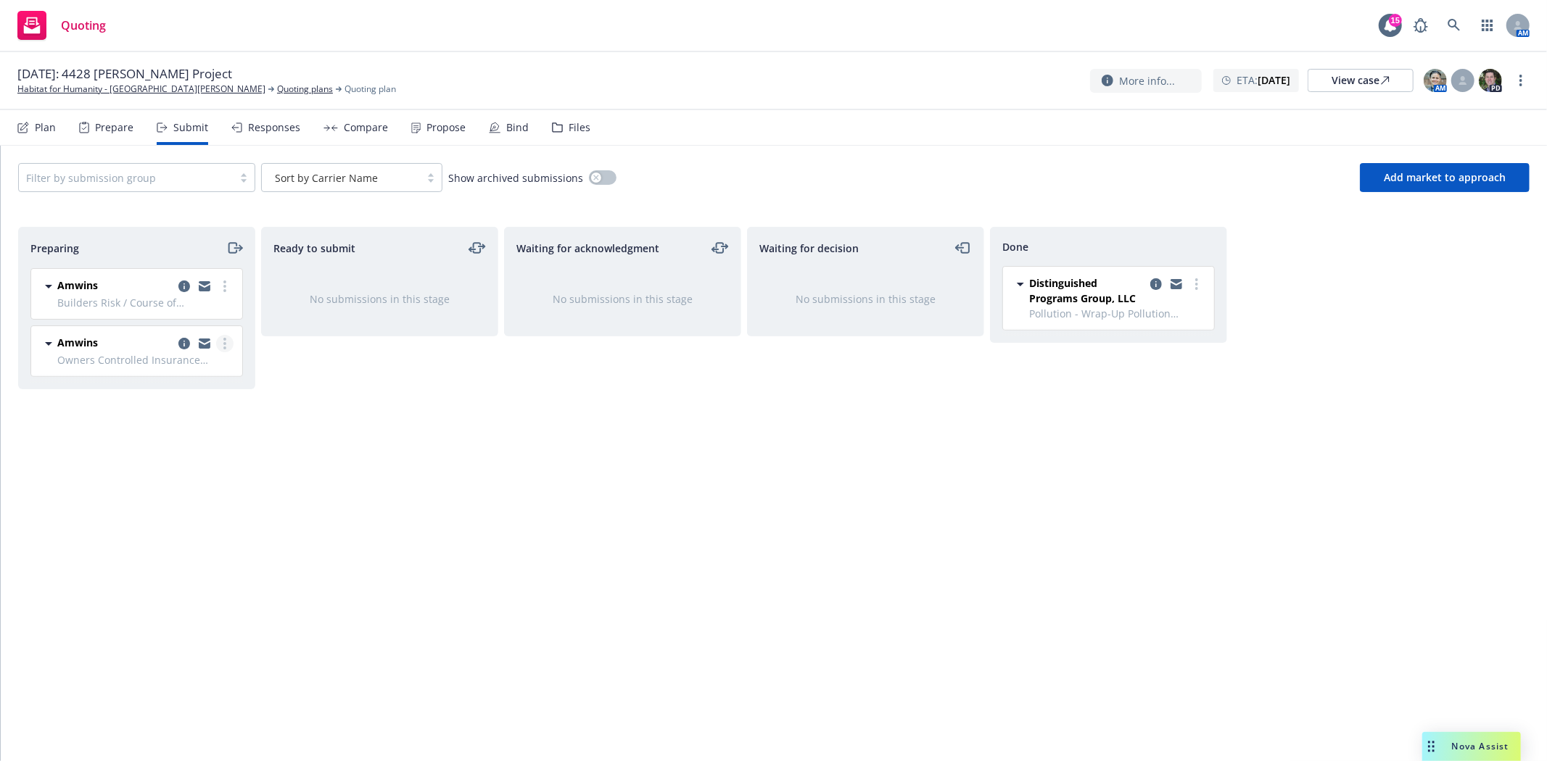
click at [222, 344] on link "more" at bounding box center [224, 343] width 17 height 17
click at [185, 343] on icon "copy logging email" at bounding box center [184, 344] width 12 height 12
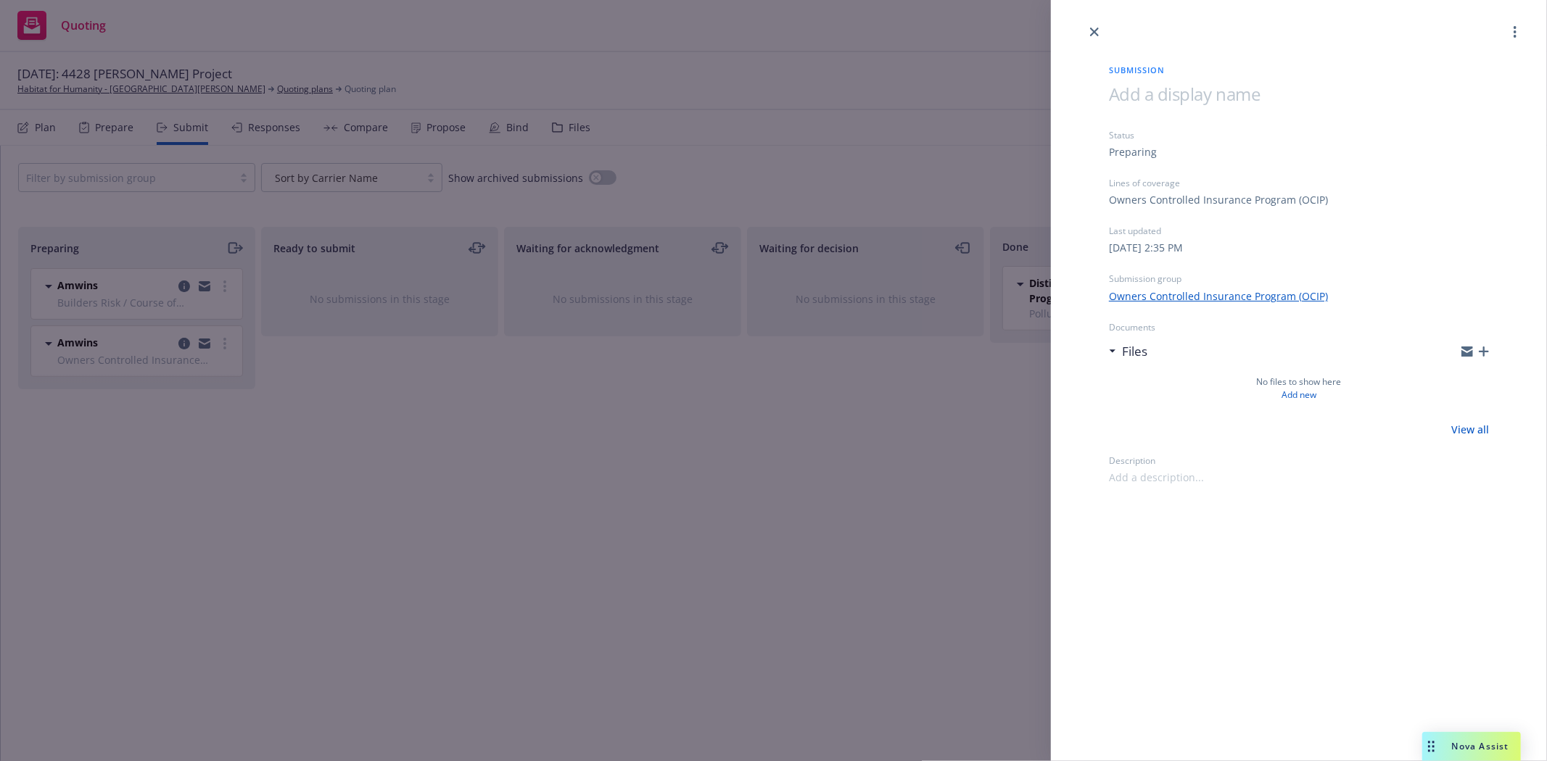
click at [1481, 352] on icon "button" at bounding box center [1483, 352] width 10 height 10
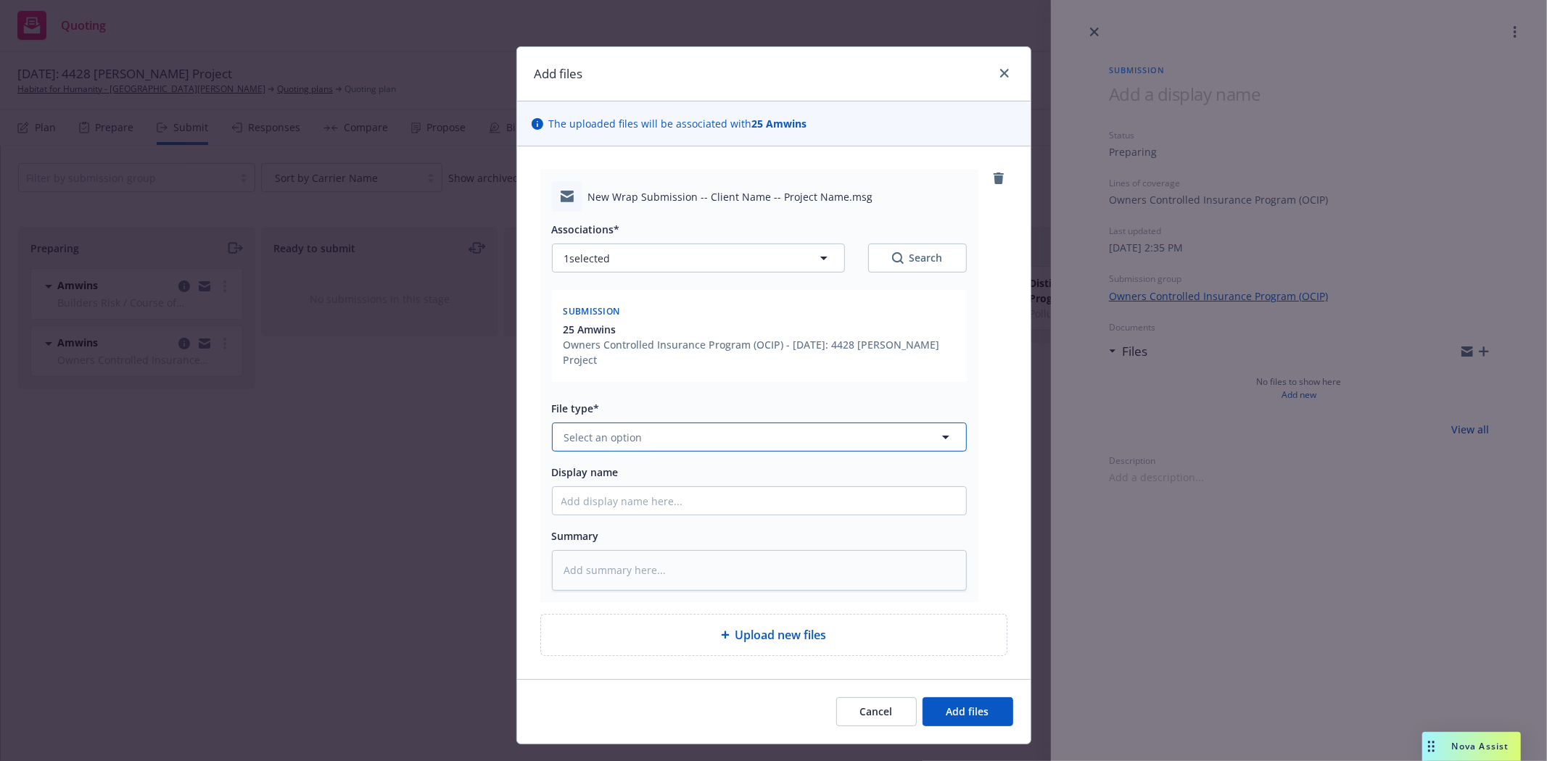
click at [634, 423] on button "Select an option" at bounding box center [759, 437] width 415 height 29
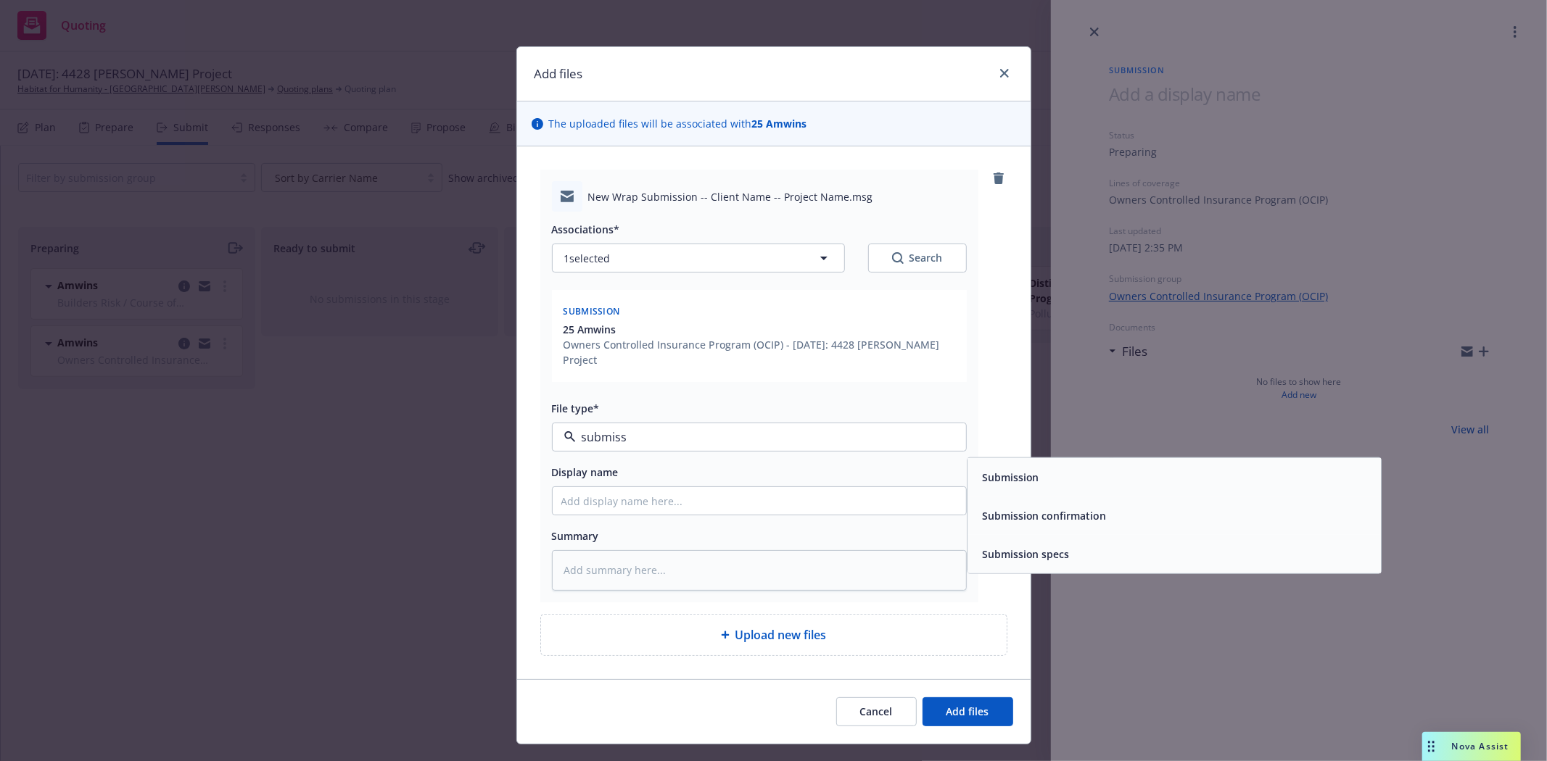
click at [1035, 468] on div "Submission" at bounding box center [1174, 477] width 396 height 21
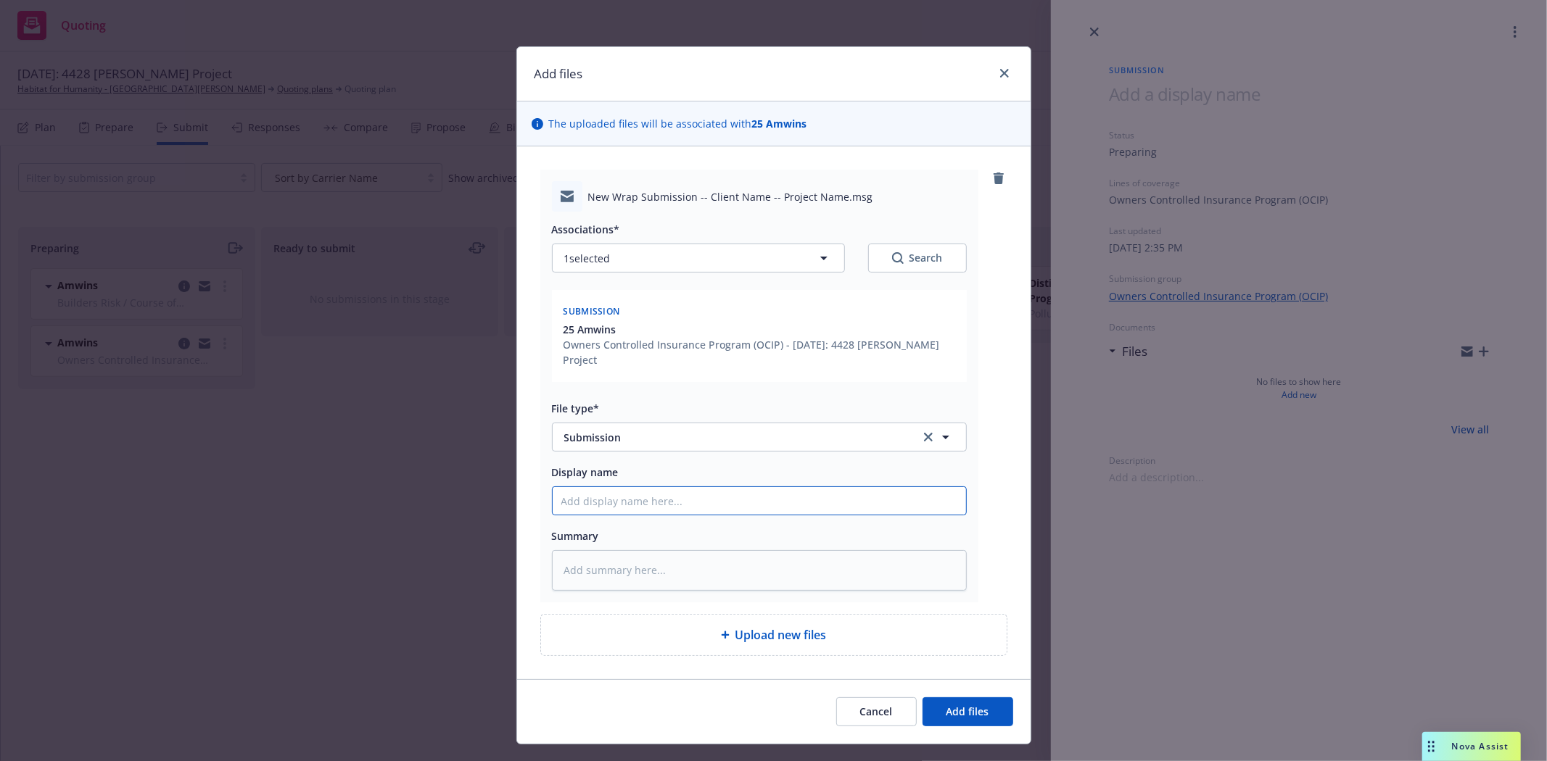
click at [703, 487] on input "Display name" at bounding box center [758, 501] width 413 height 28
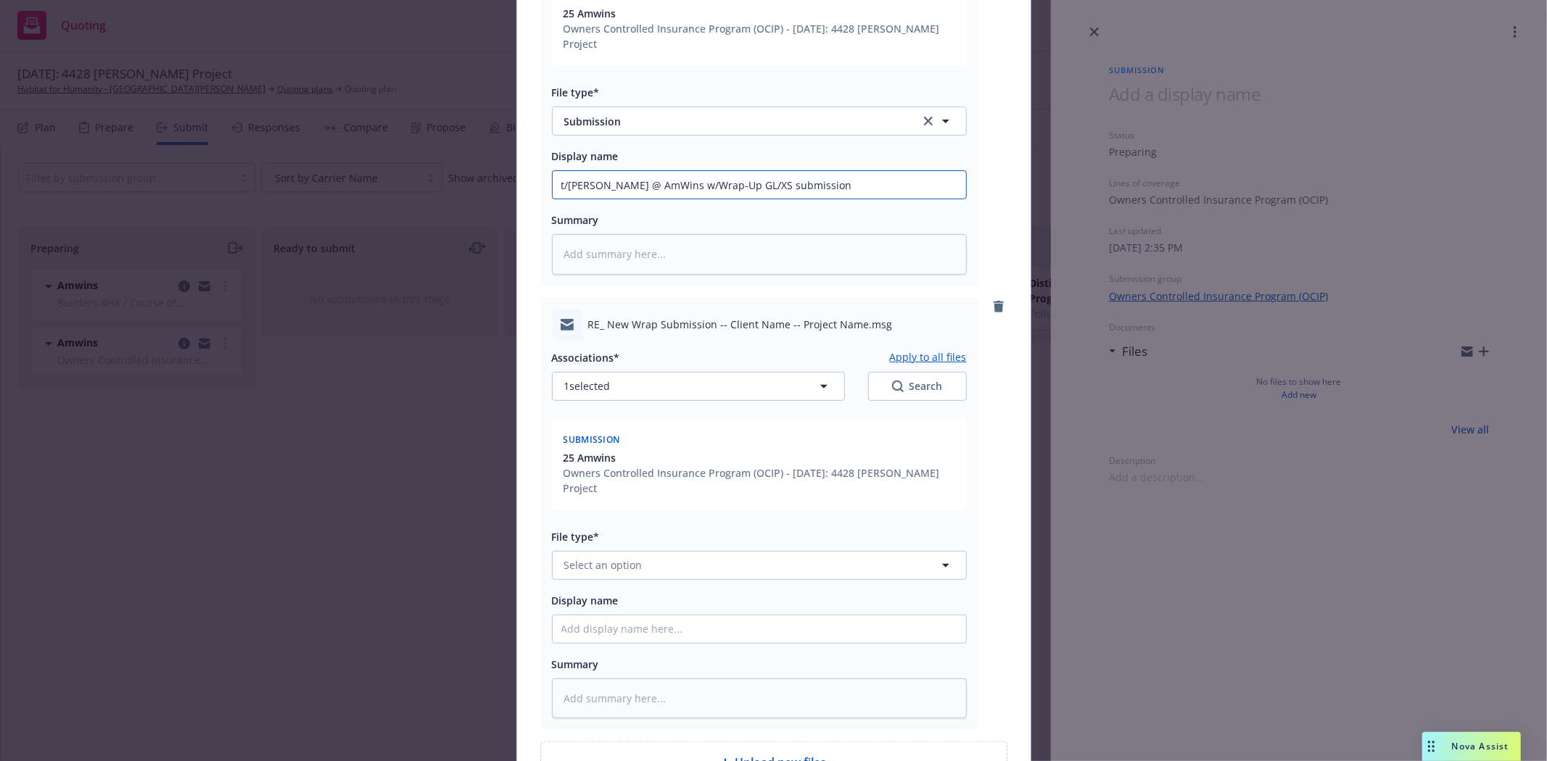
scroll to position [322, 0]
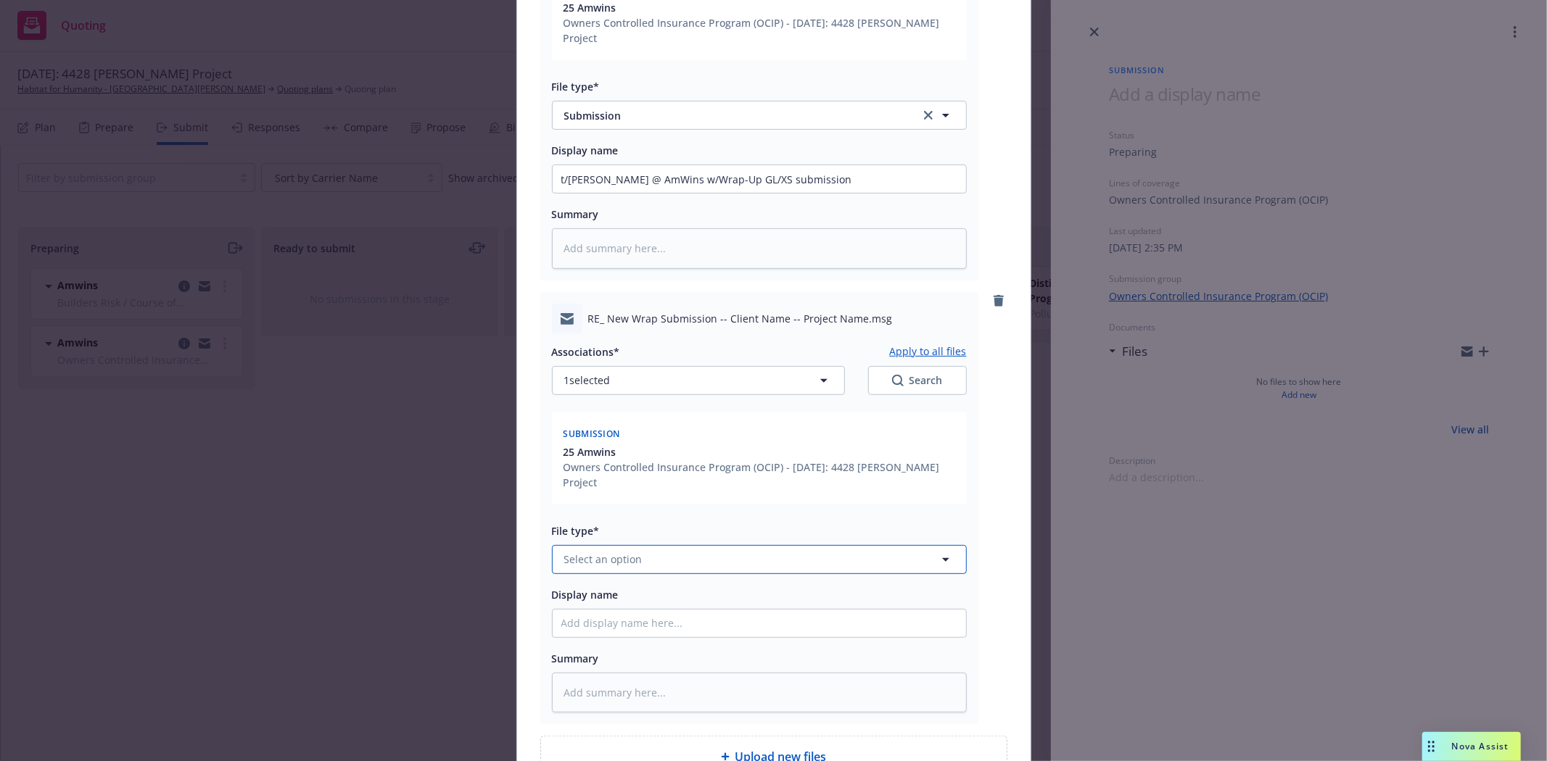
click at [640, 545] on button "Select an option" at bounding box center [759, 559] width 415 height 29
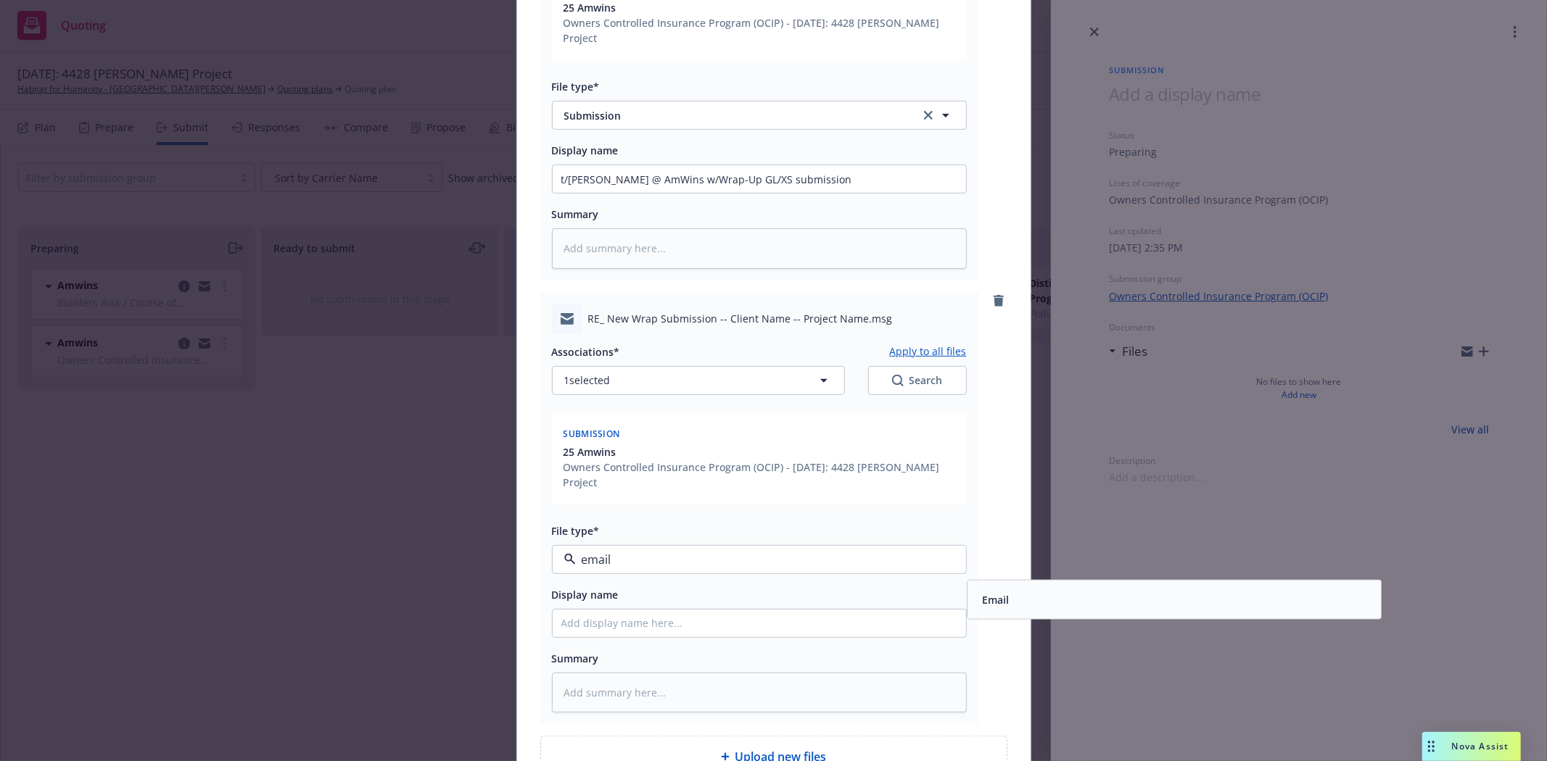
click at [1018, 589] on div "Email" at bounding box center [1174, 599] width 396 height 21
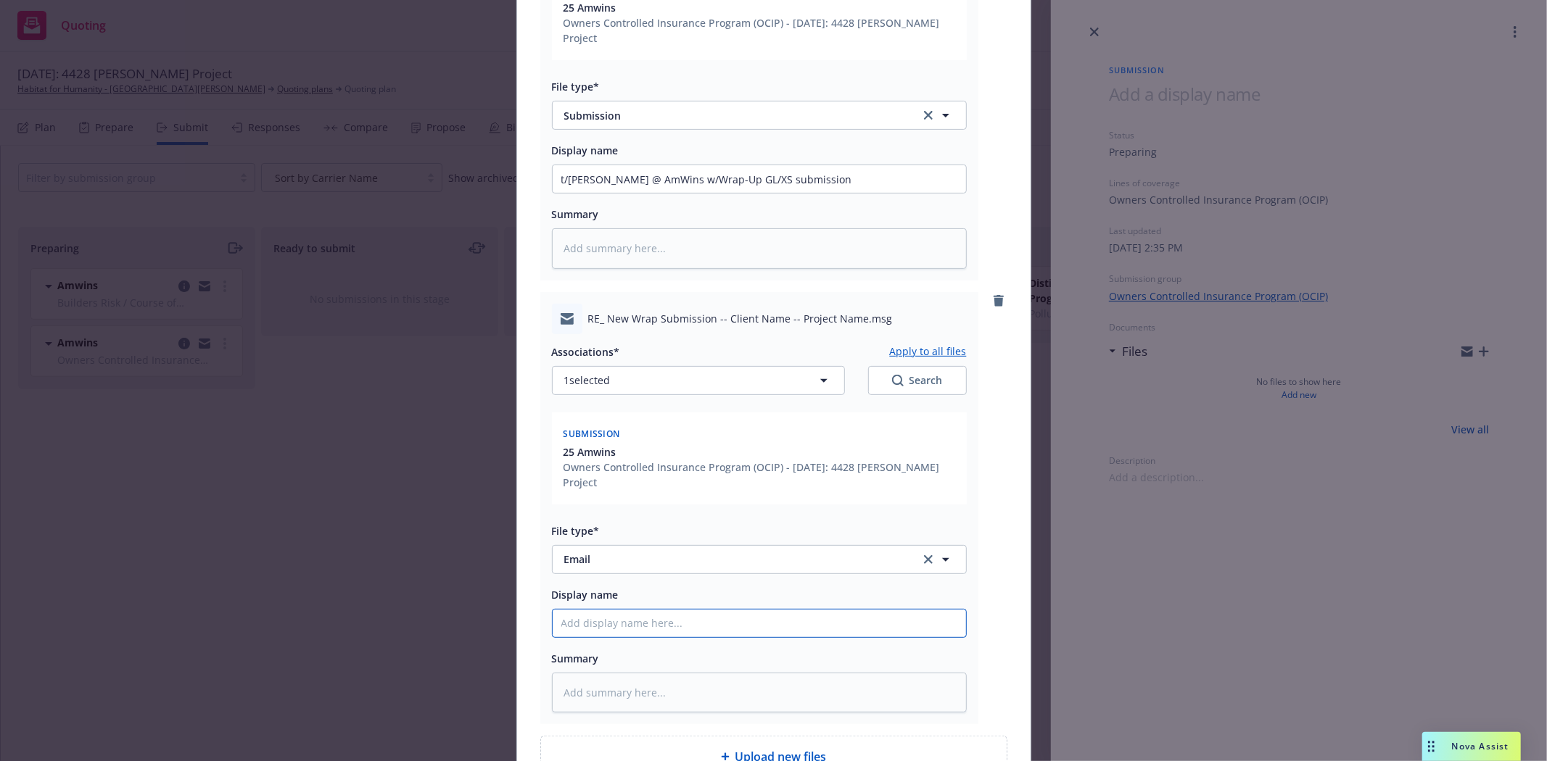
click at [772, 610] on input "Display name" at bounding box center [758, 624] width 413 height 28
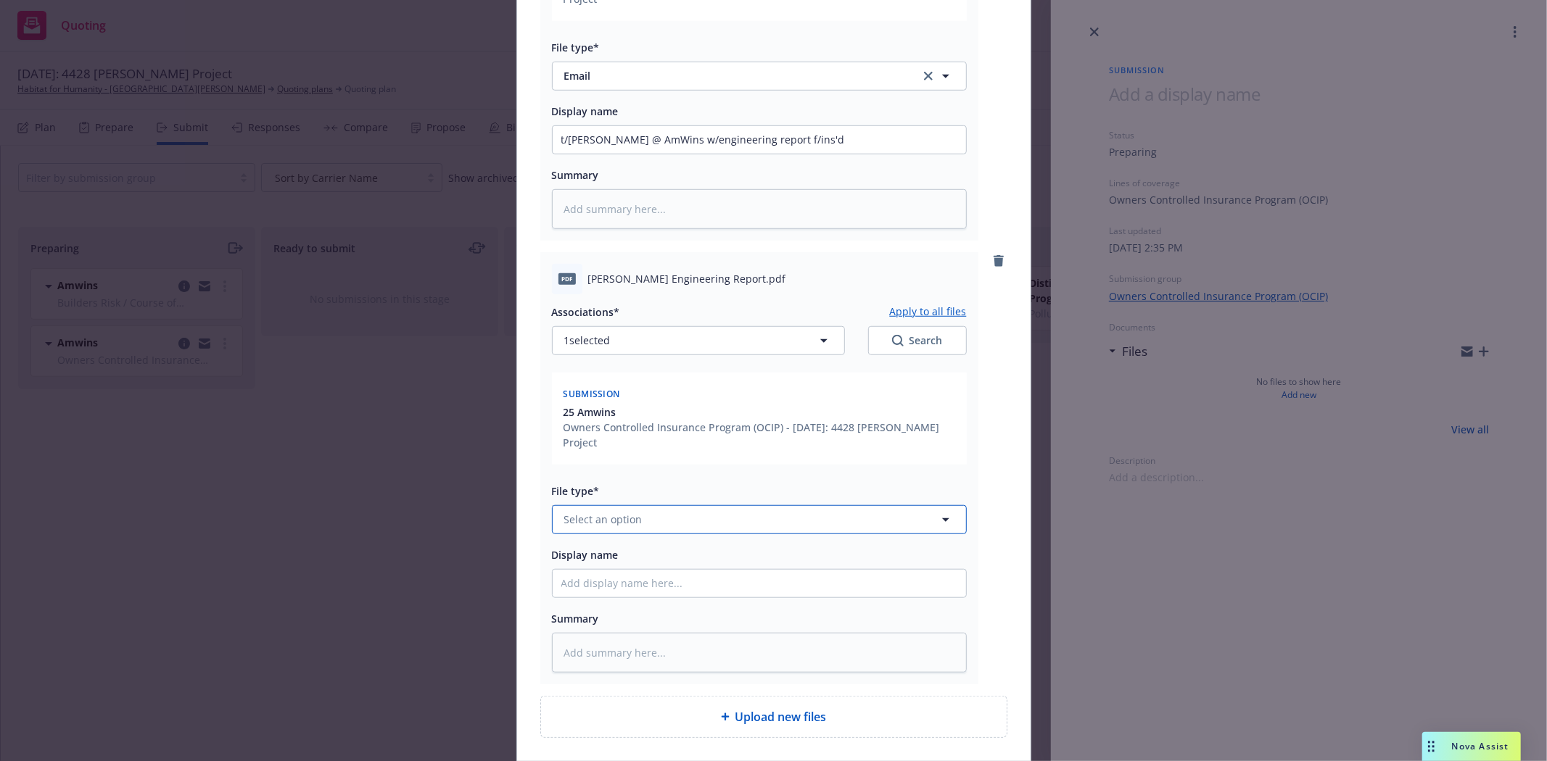
click at [726, 505] on button "Select an option" at bounding box center [759, 519] width 415 height 29
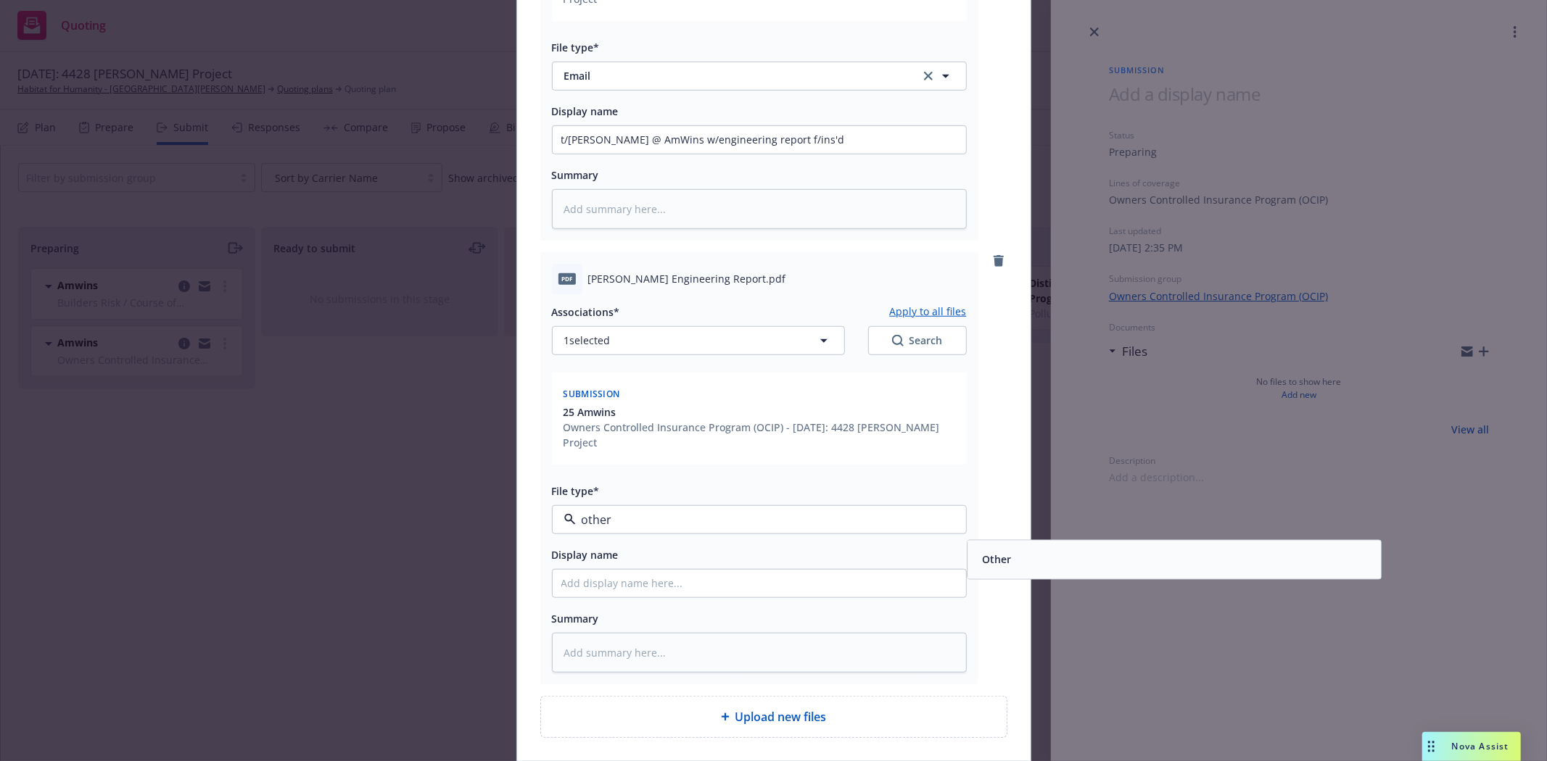
click at [982, 552] on span "Other" at bounding box center [996, 559] width 29 height 15
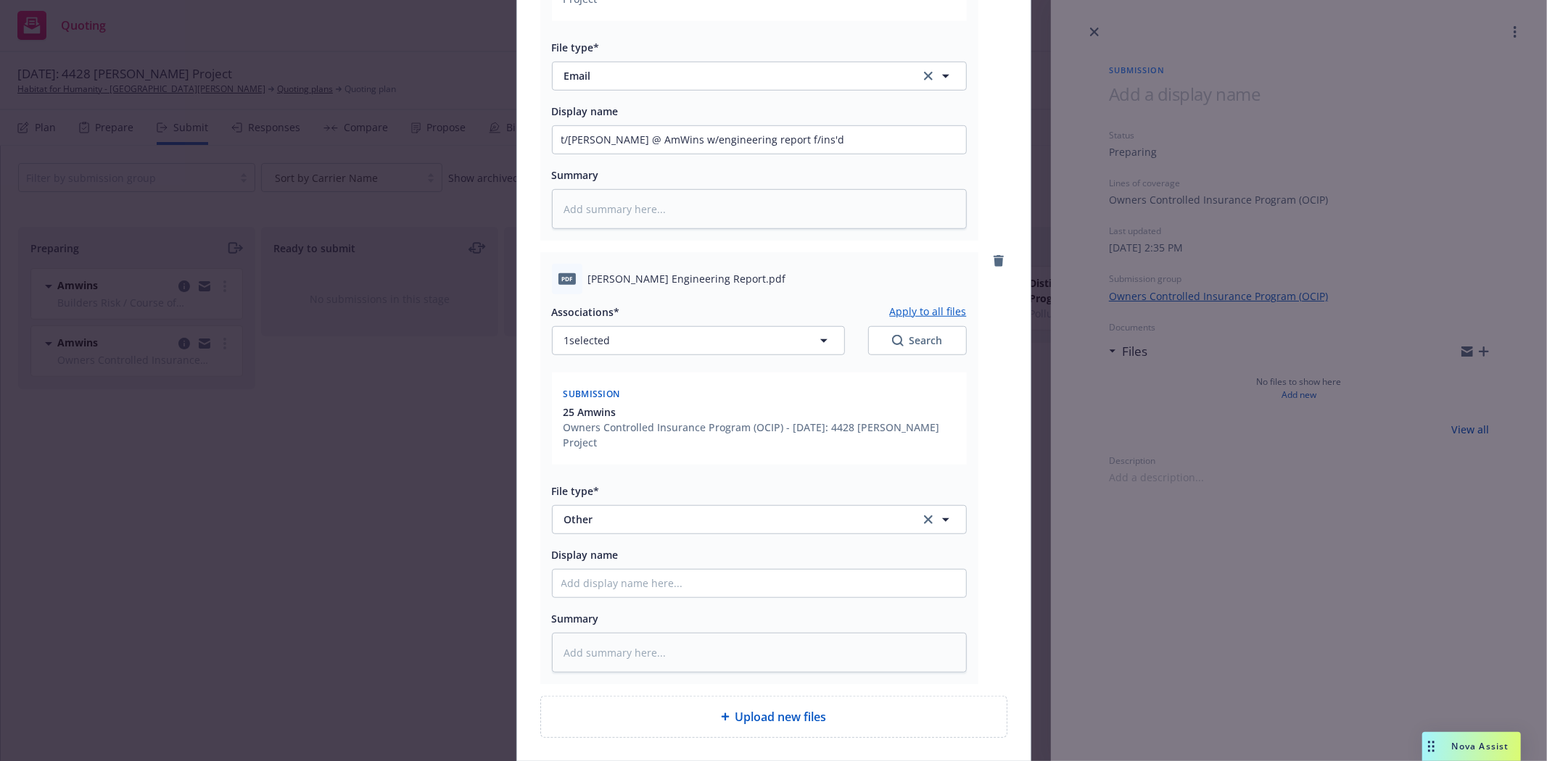
click at [740, 560] on div "Associations* Apply to all files 1 selected Search Submission 25 Amwins Owners …" at bounding box center [759, 483] width 415 height 378
click at [748, 570] on input "Display name" at bounding box center [758, 584] width 413 height 28
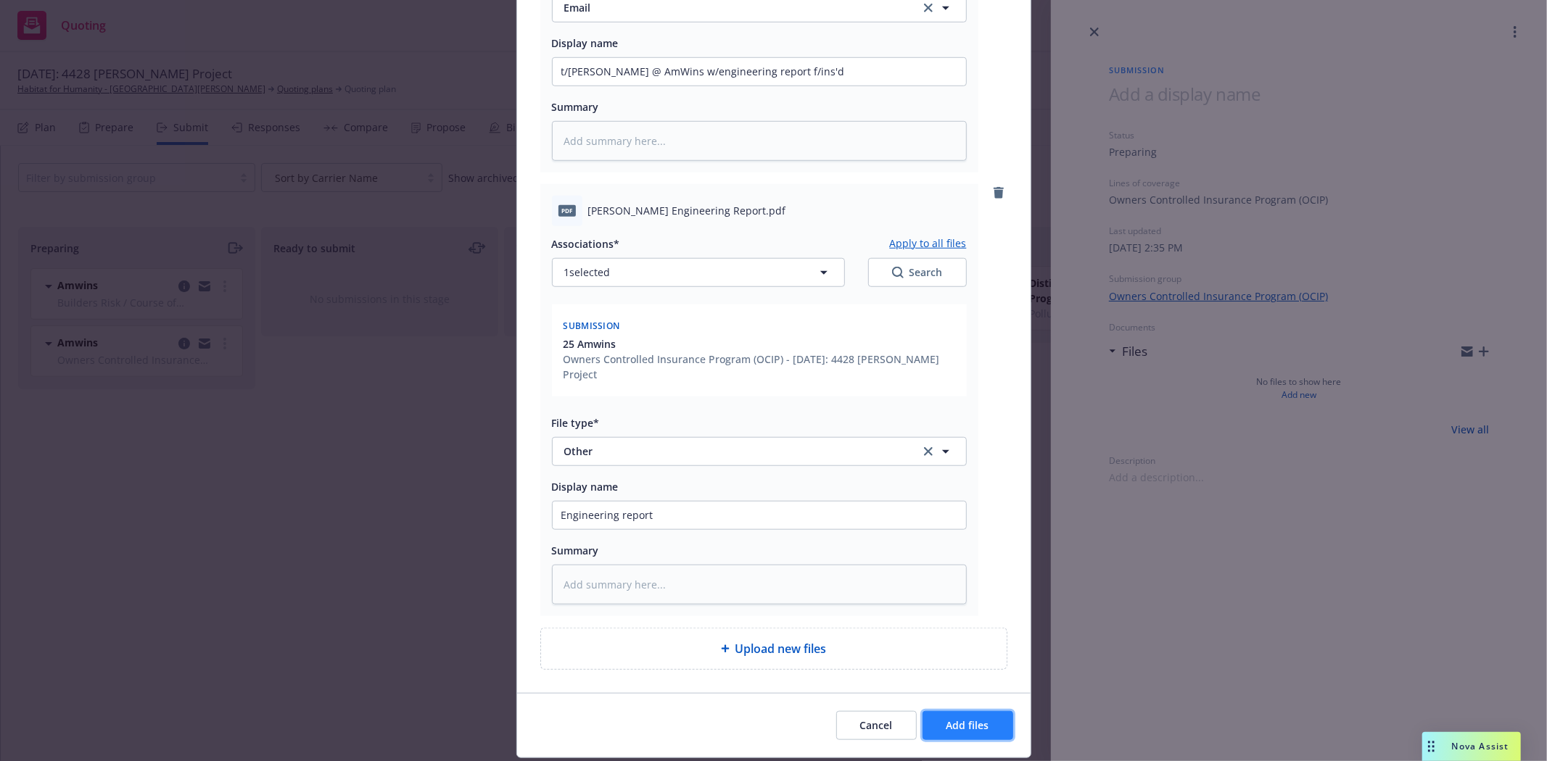
click at [951, 719] on span "Add files" at bounding box center [967, 726] width 43 height 14
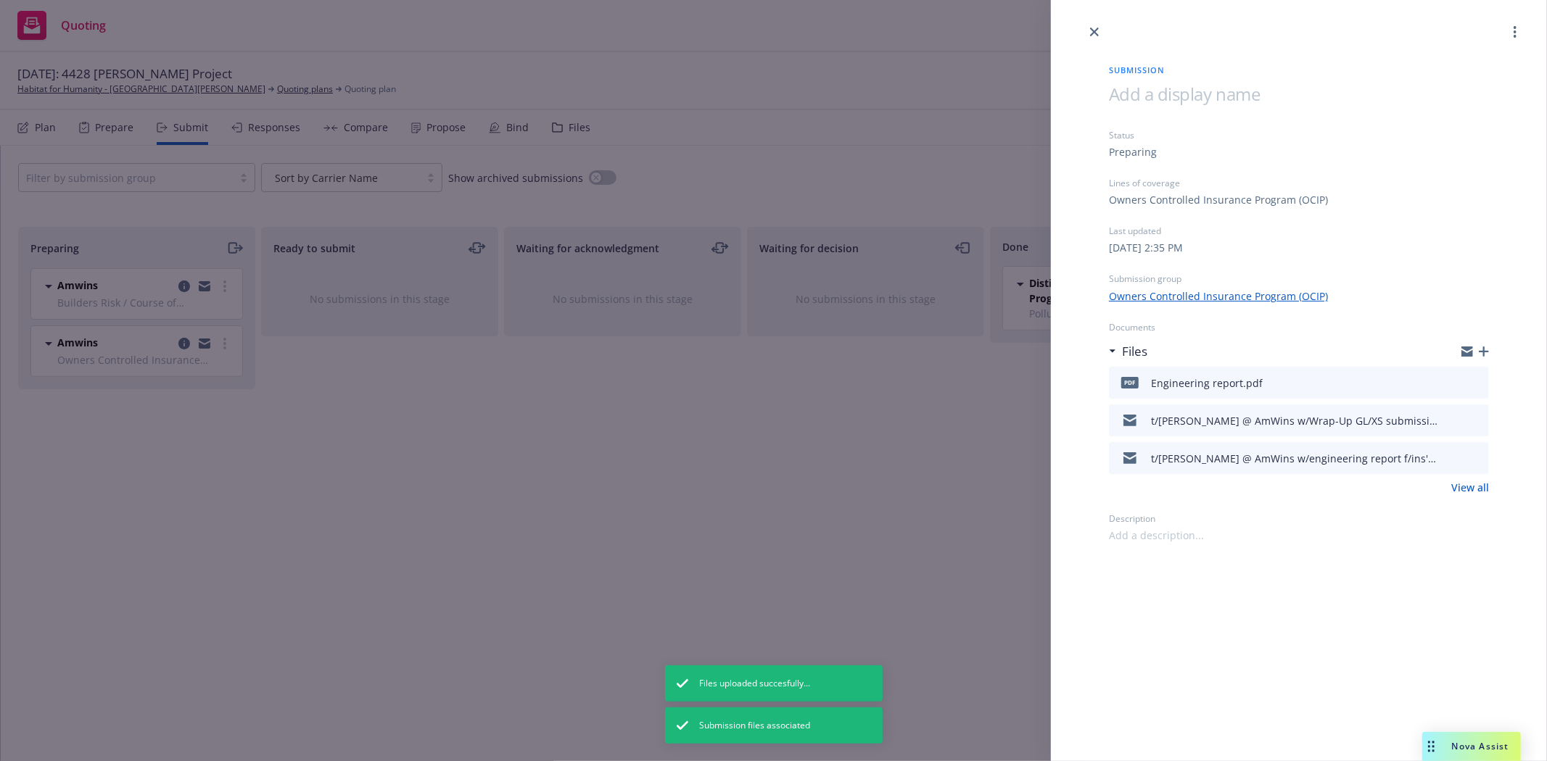
click at [1125, 95] on span at bounding box center [1184, 94] width 151 height 24
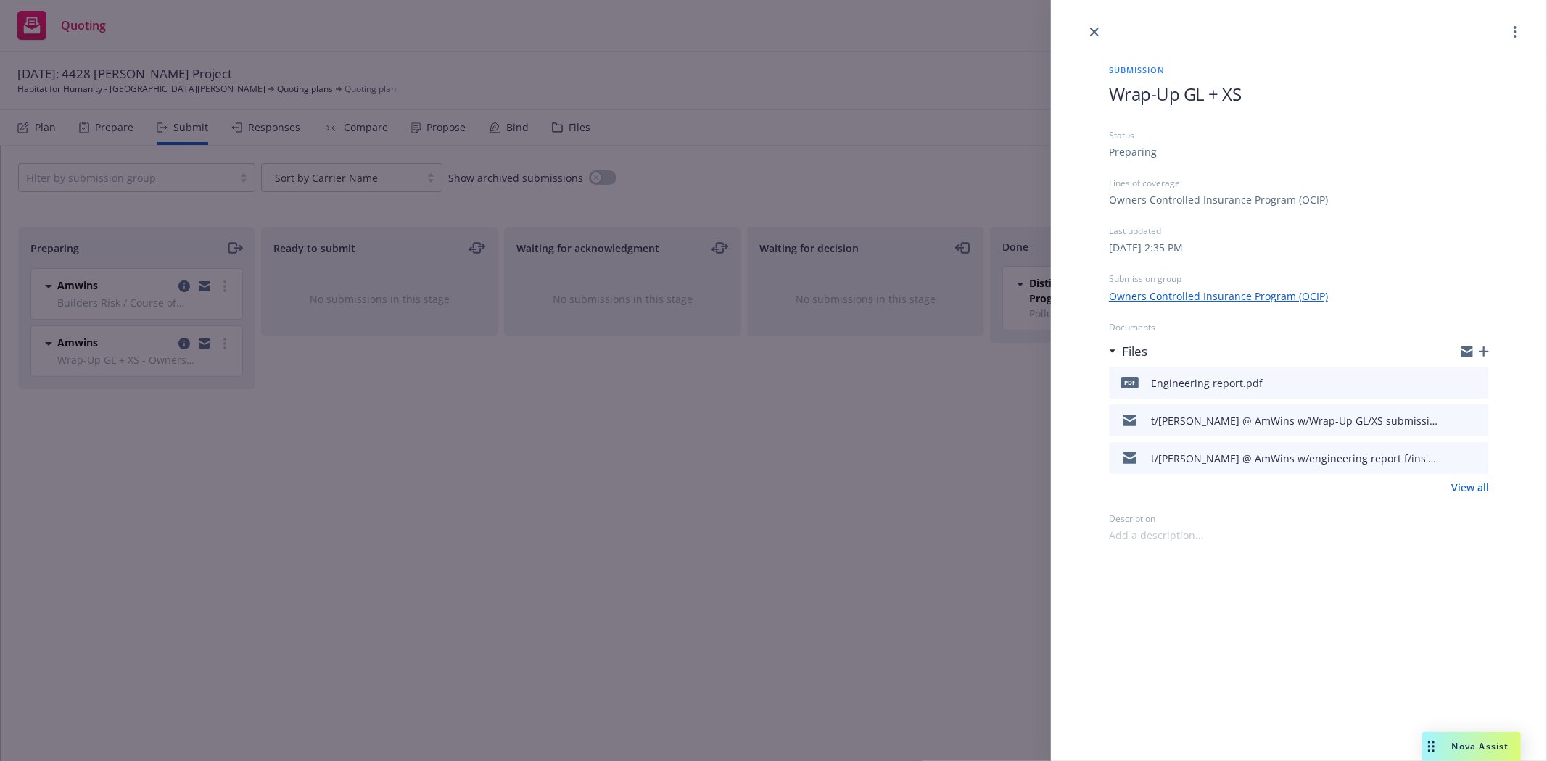
click at [1209, 641] on div "Submission Wrap-Up GL + XS Status Preparing Lines of coverage Owners Controlled…" at bounding box center [1299, 380] width 496 height 761
click at [1088, 28] on link "close" at bounding box center [1093, 31] width 17 height 17
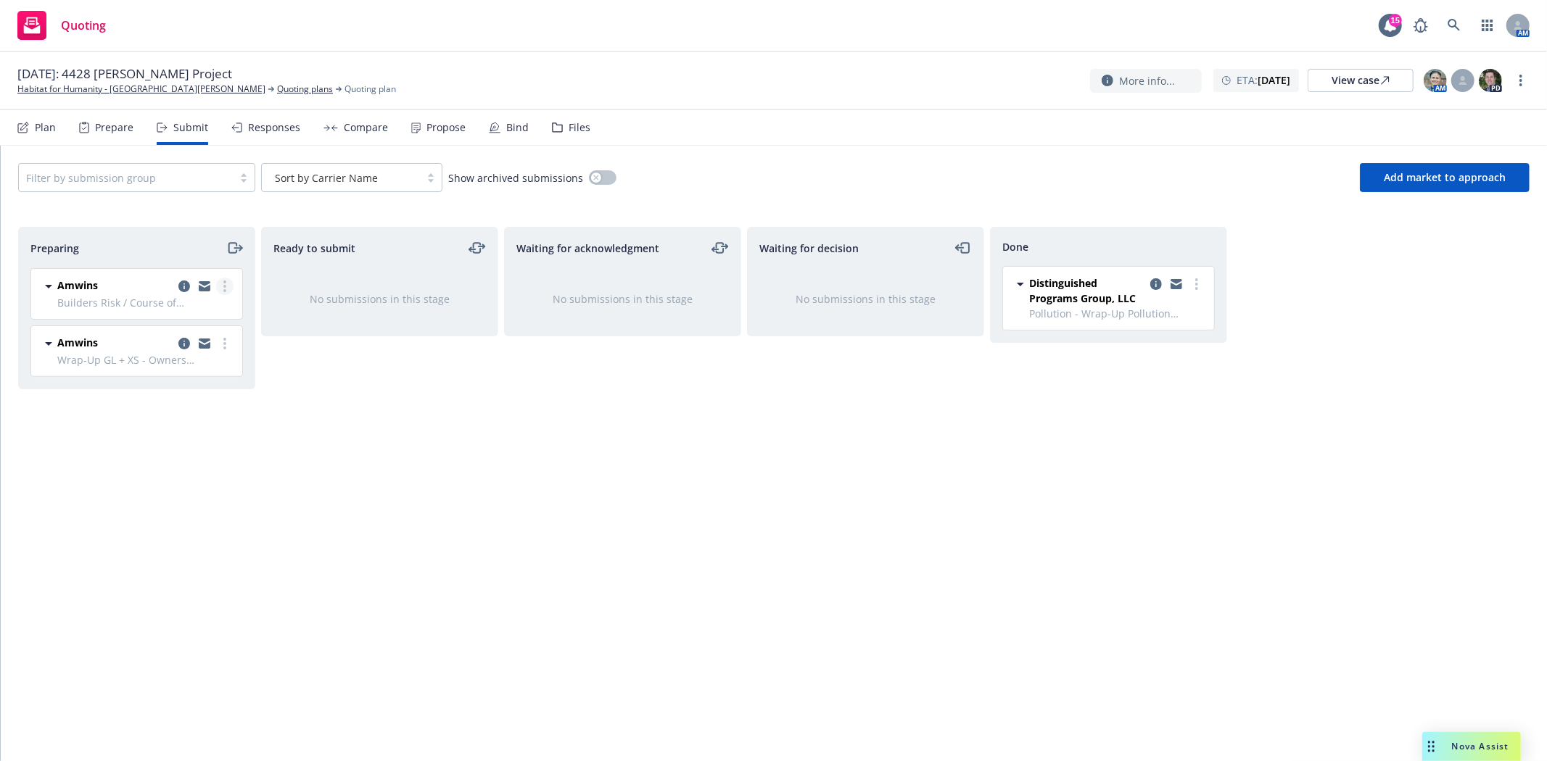
click at [225, 291] on circle "more" at bounding box center [224, 290] width 3 height 3
click at [178, 286] on icon "copy logging email" at bounding box center [184, 287] width 12 height 12
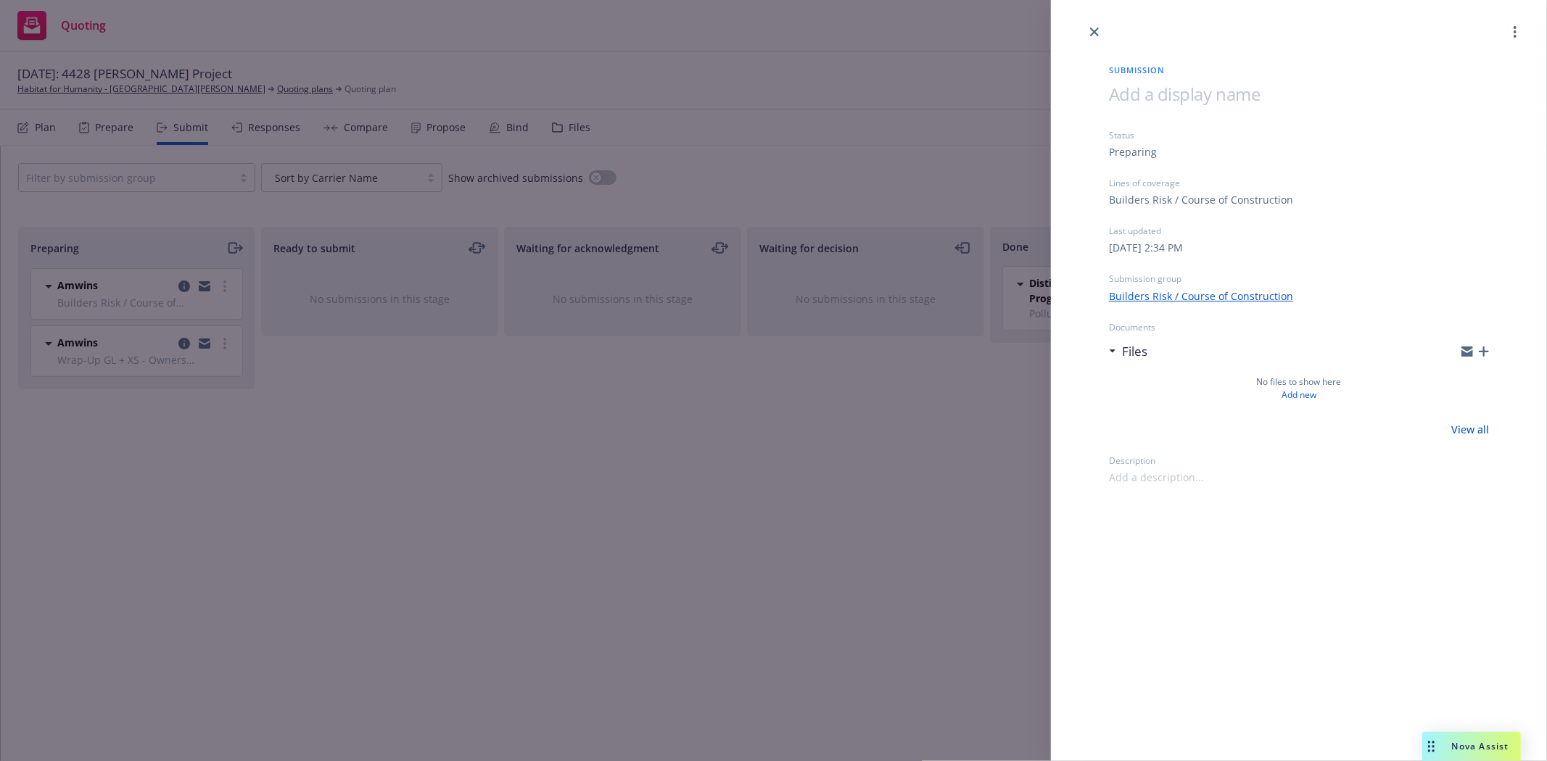
click at [1481, 352] on icon "button" at bounding box center [1483, 352] width 10 height 10
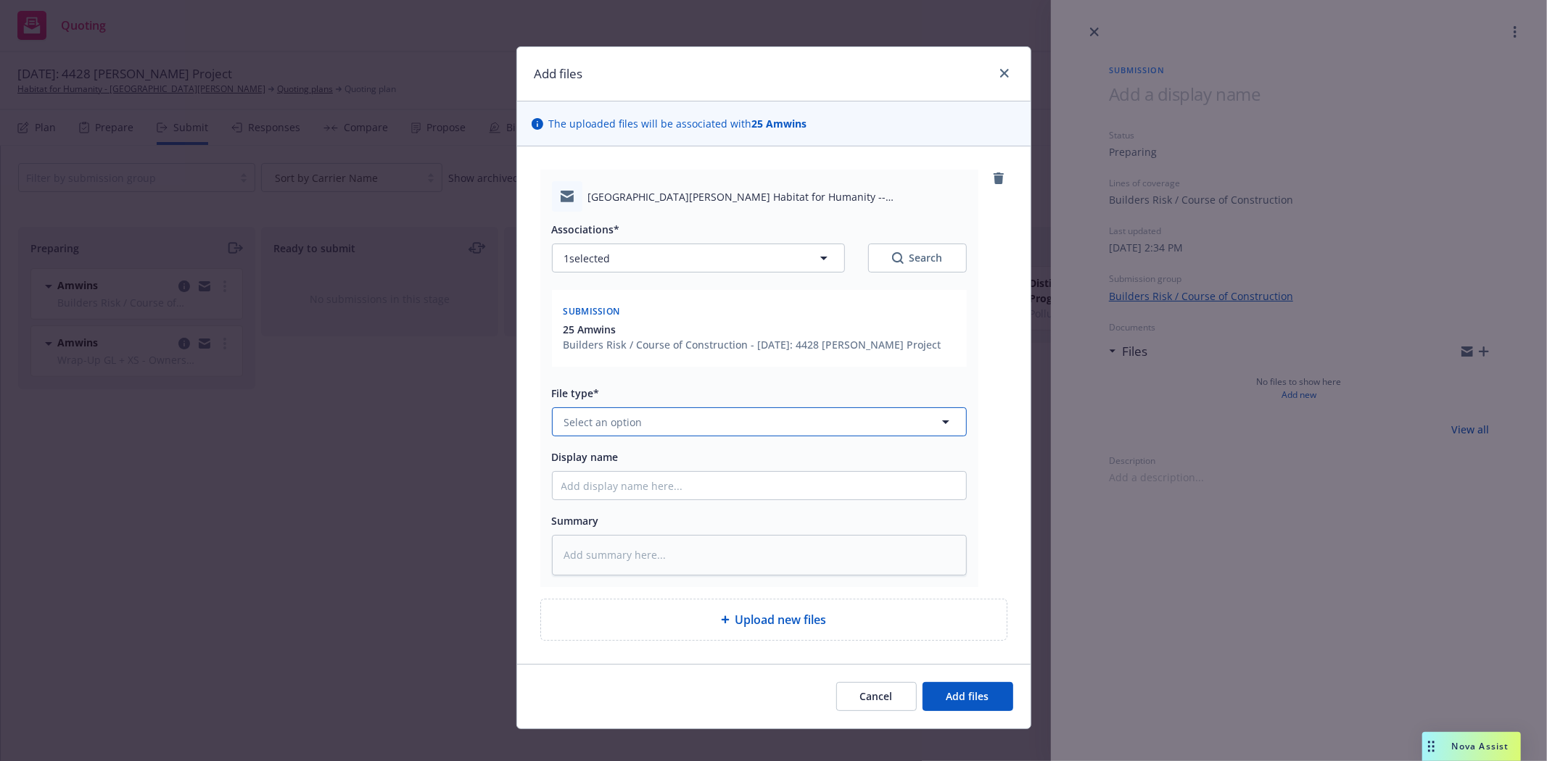
click at [629, 419] on span "Select an option" at bounding box center [603, 422] width 78 height 15
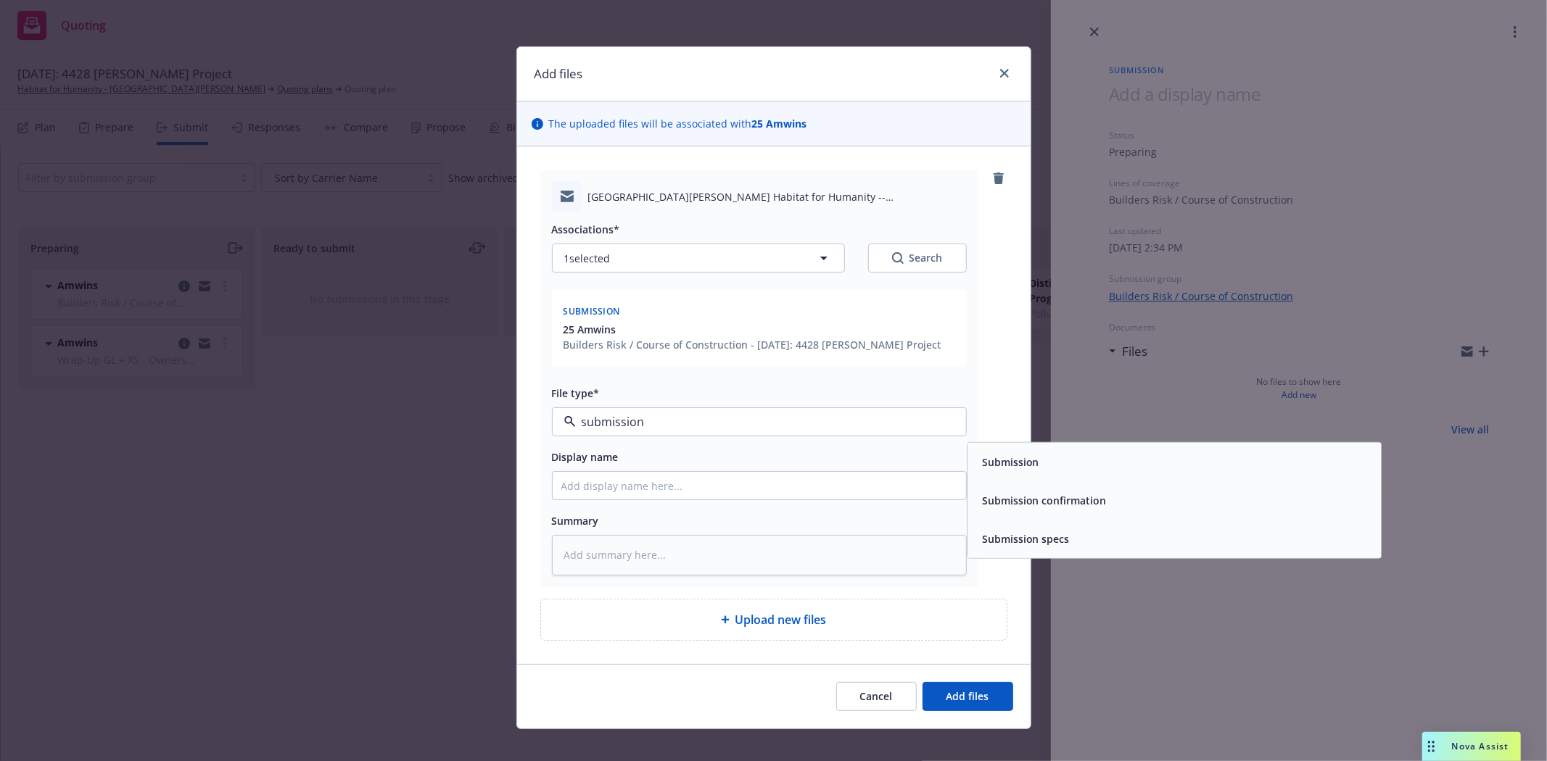
click at [1021, 464] on span "Submission" at bounding box center [1010, 462] width 57 height 15
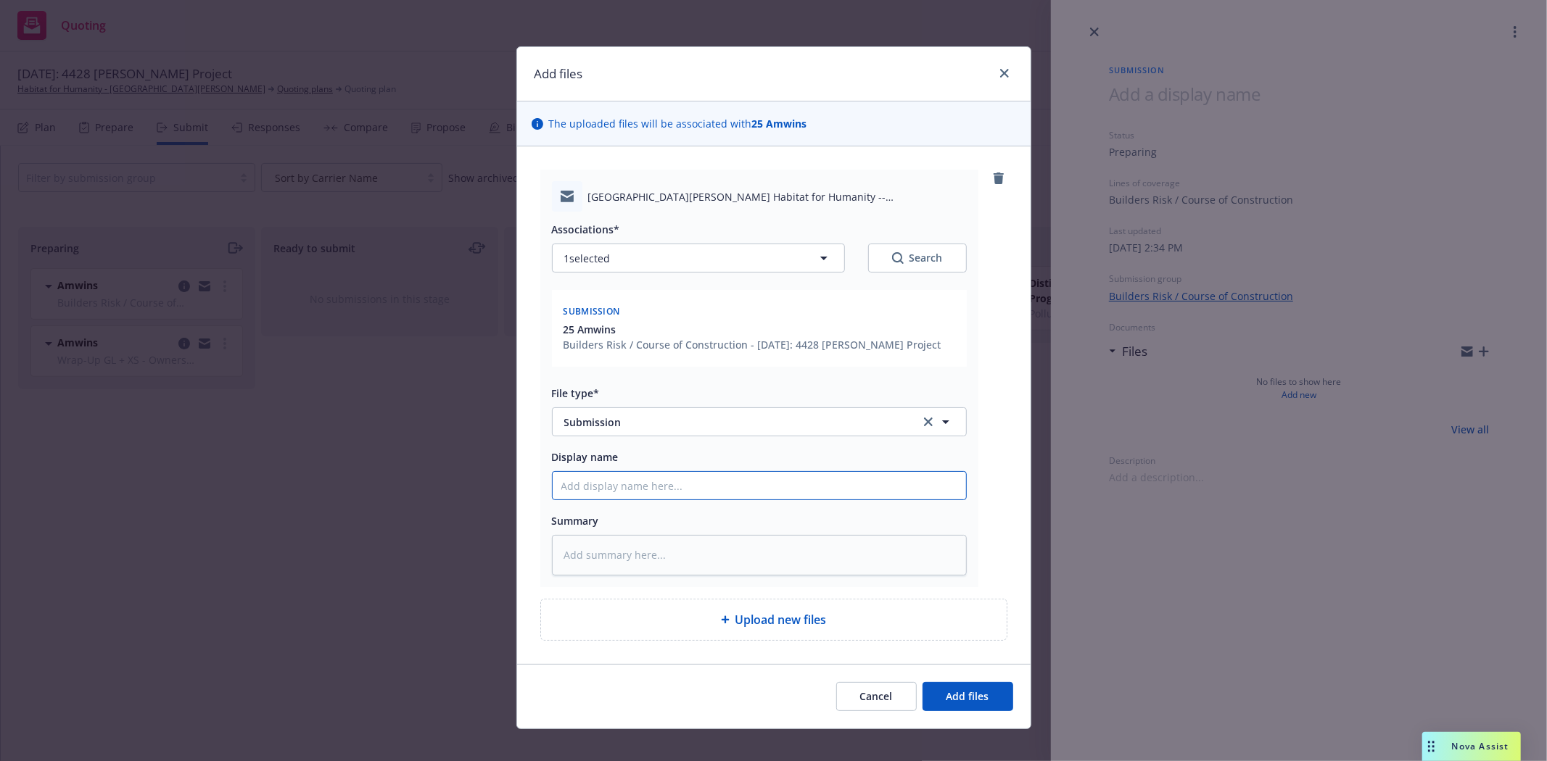
click at [729, 487] on input "Display name" at bounding box center [758, 486] width 413 height 28
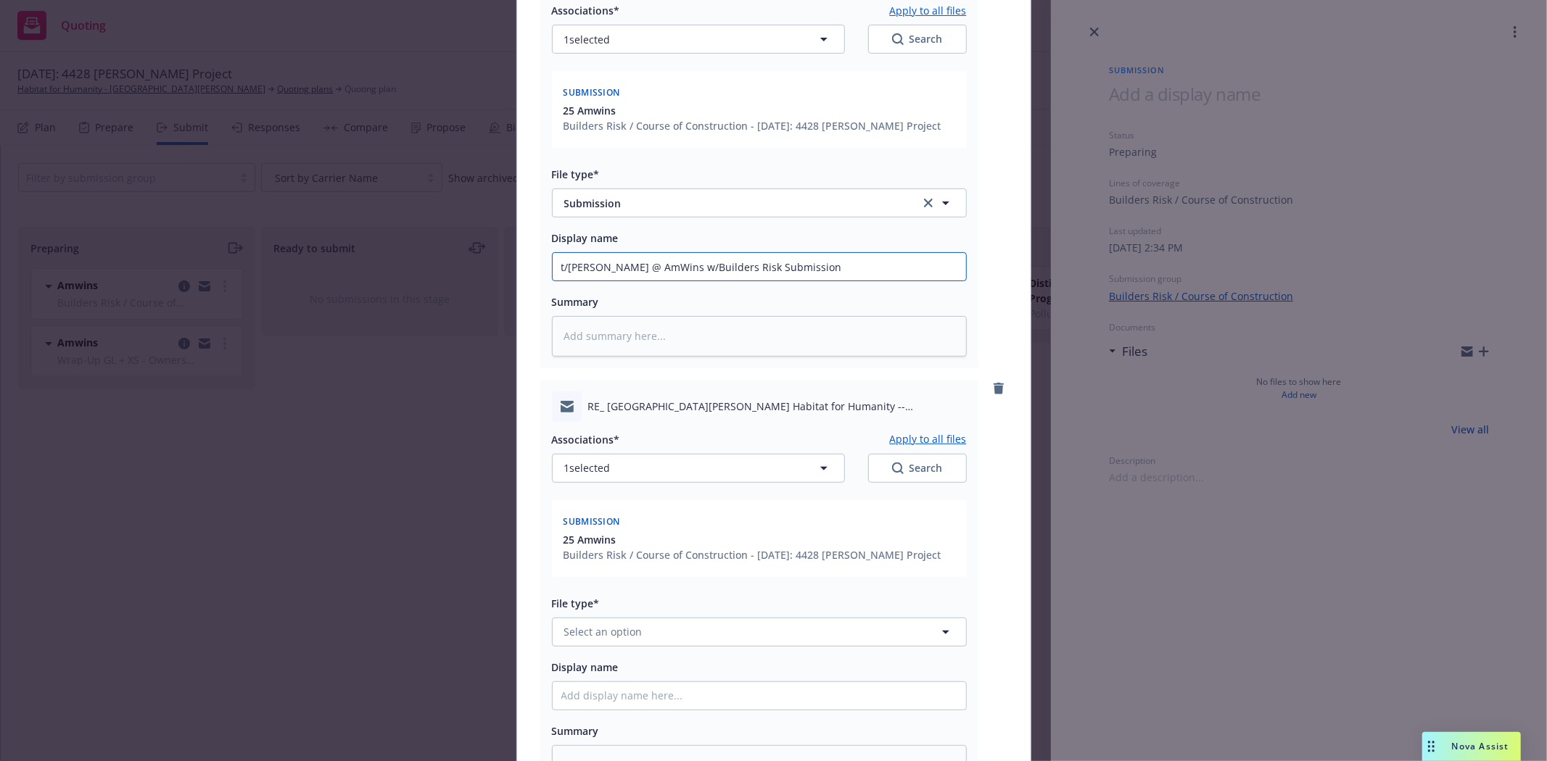
scroll to position [241, 0]
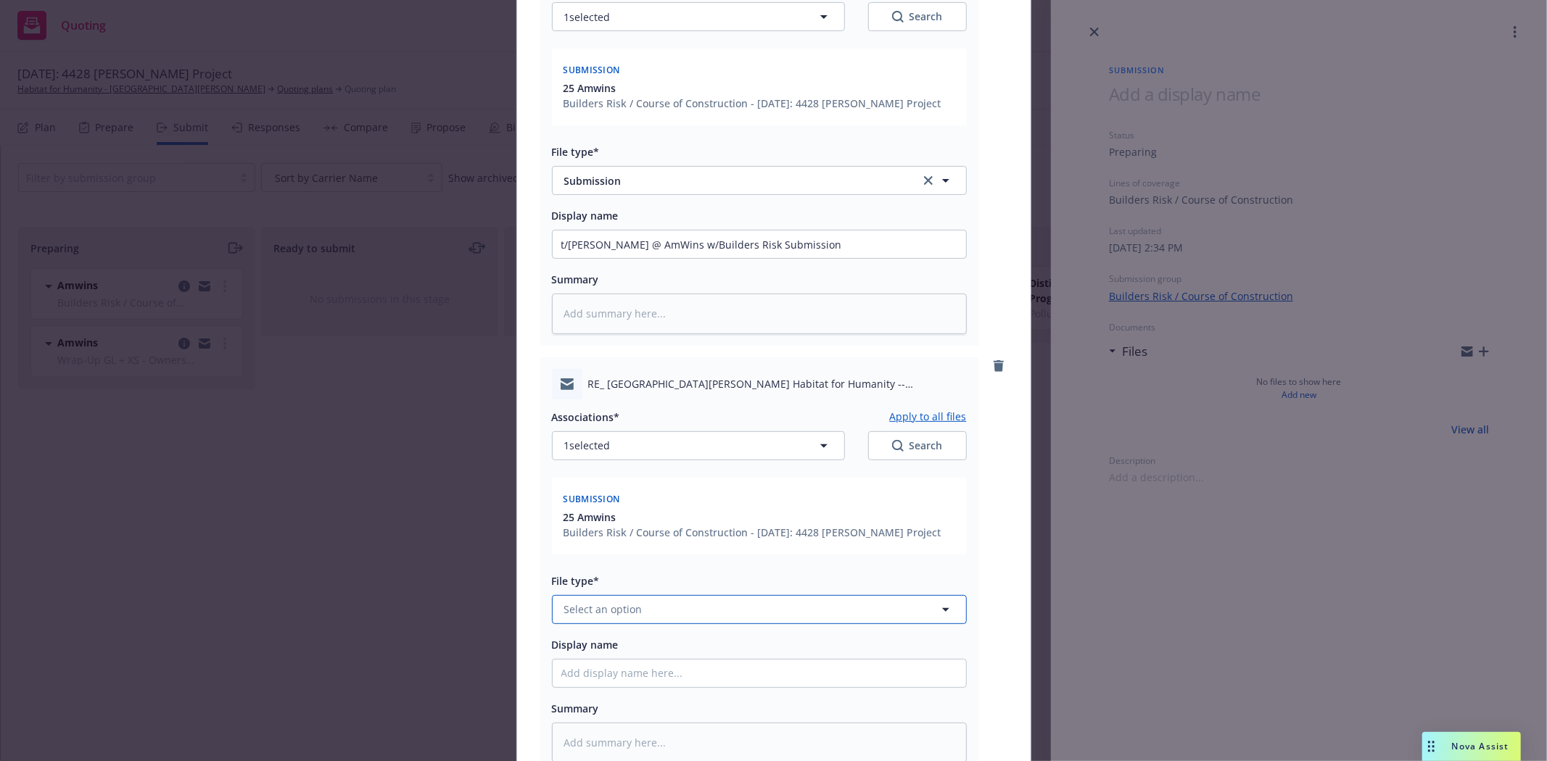
click at [615, 617] on span "Select an option" at bounding box center [603, 609] width 78 height 15
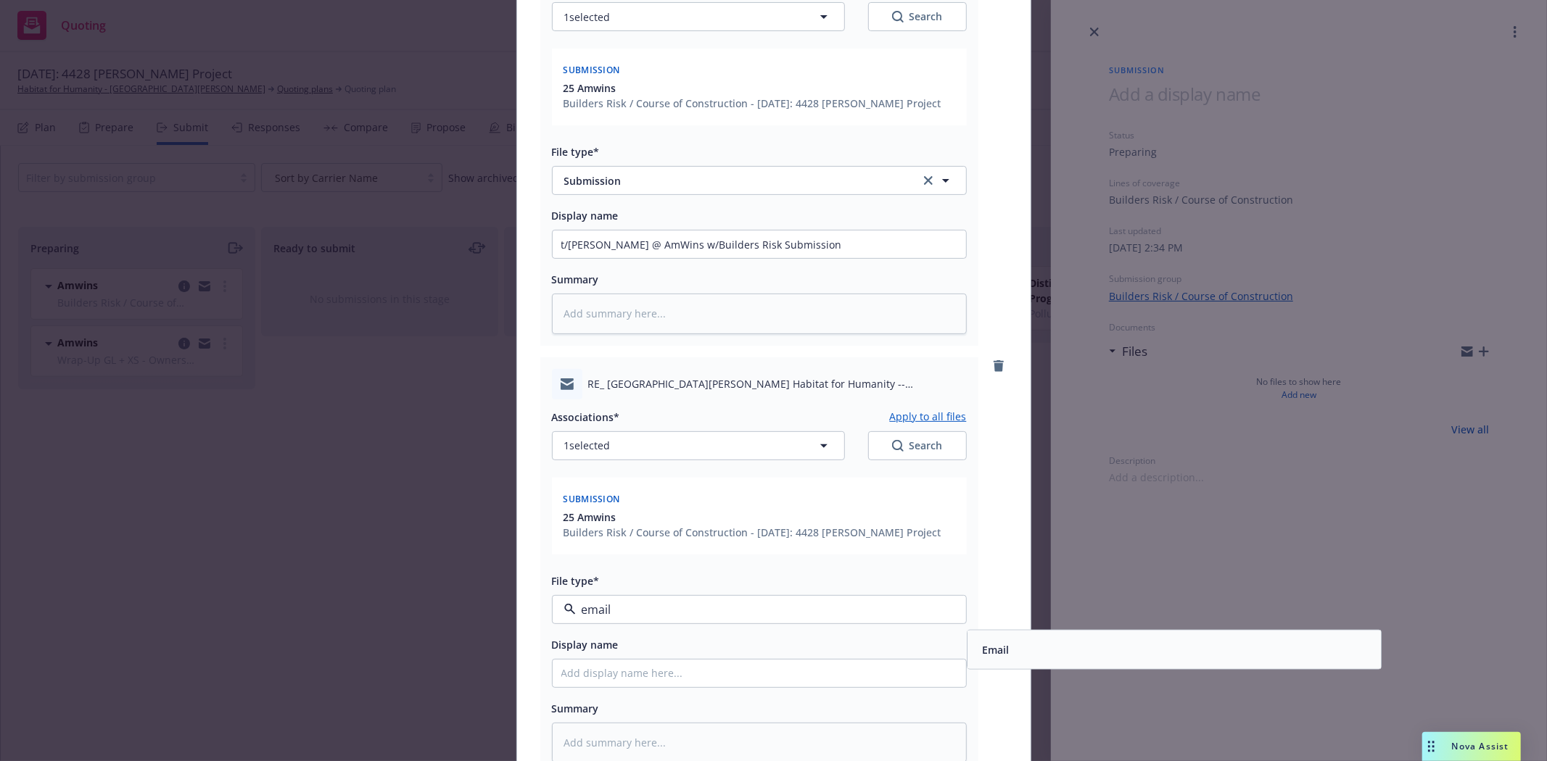
click at [1048, 650] on div "Email" at bounding box center [1174, 649] width 396 height 21
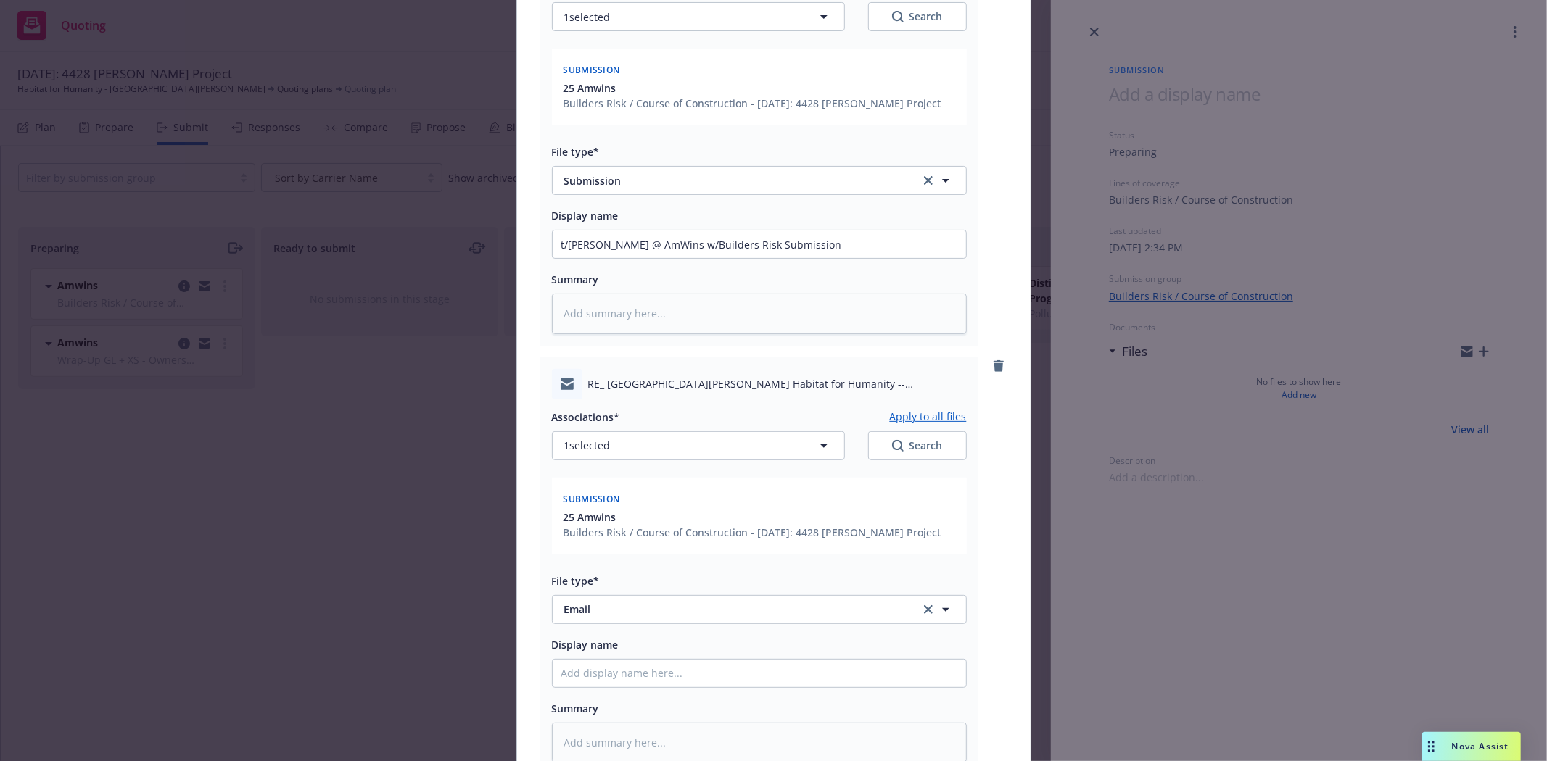
click at [647, 690] on div "Associations* Apply to all files 1 selected Search Submission 25 Amwins Builder…" at bounding box center [759, 580] width 415 height 363
click at [663, 673] on input "Display name" at bounding box center [758, 674] width 413 height 28
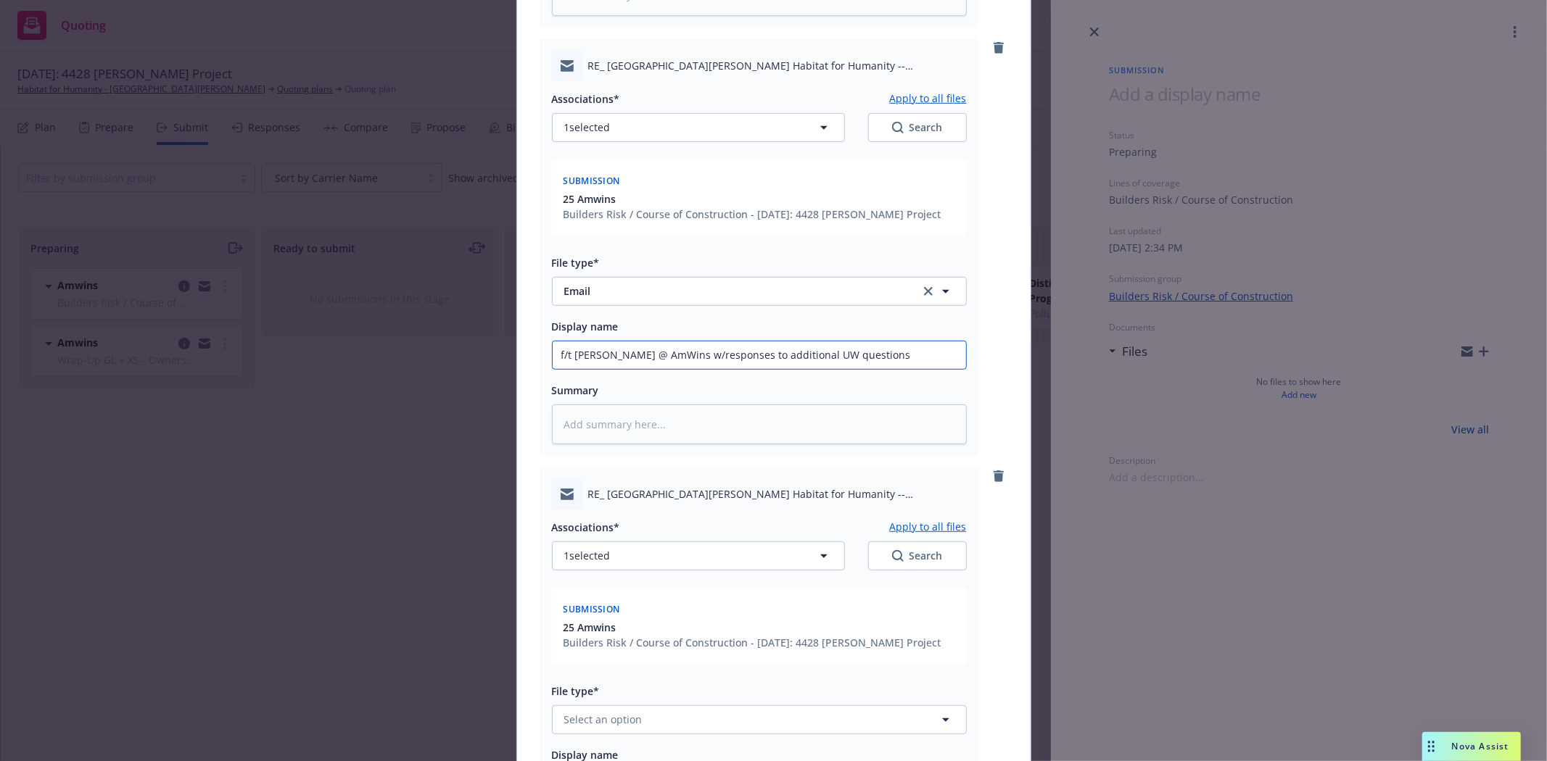
scroll to position [847, 0]
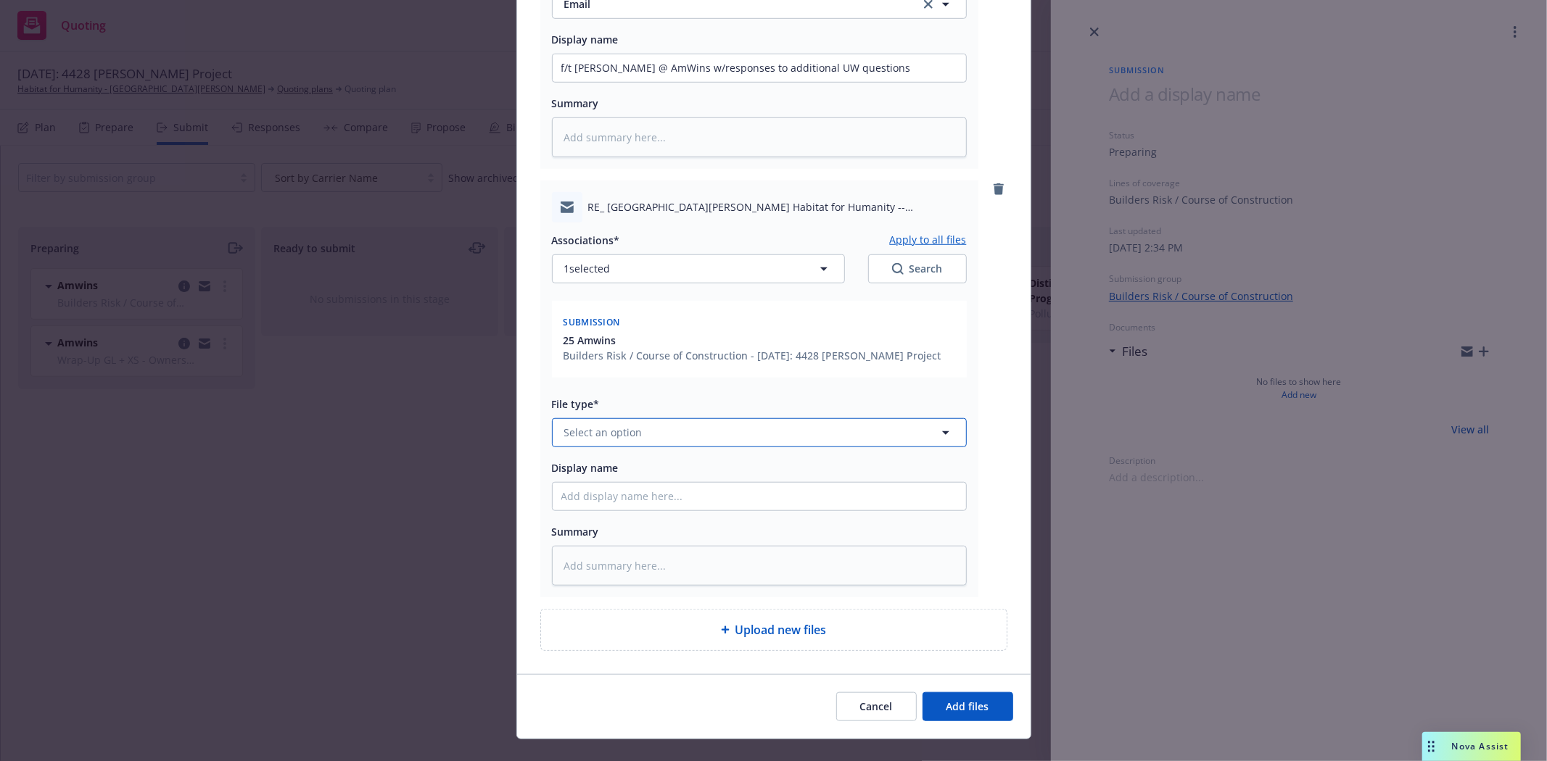
click at [628, 444] on button "Select an option" at bounding box center [759, 432] width 415 height 29
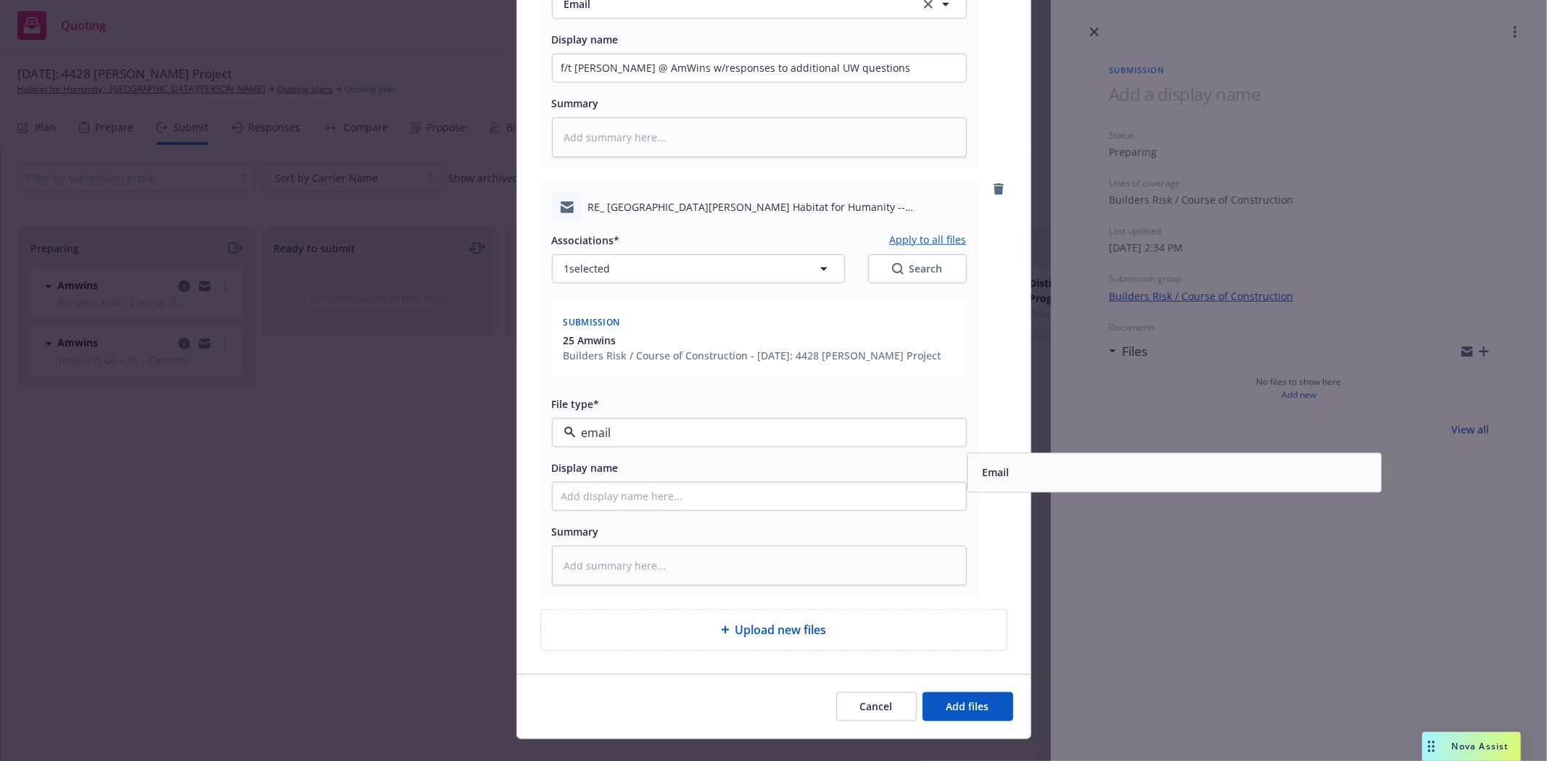
click at [1003, 469] on div "Email" at bounding box center [994, 473] width 36 height 21
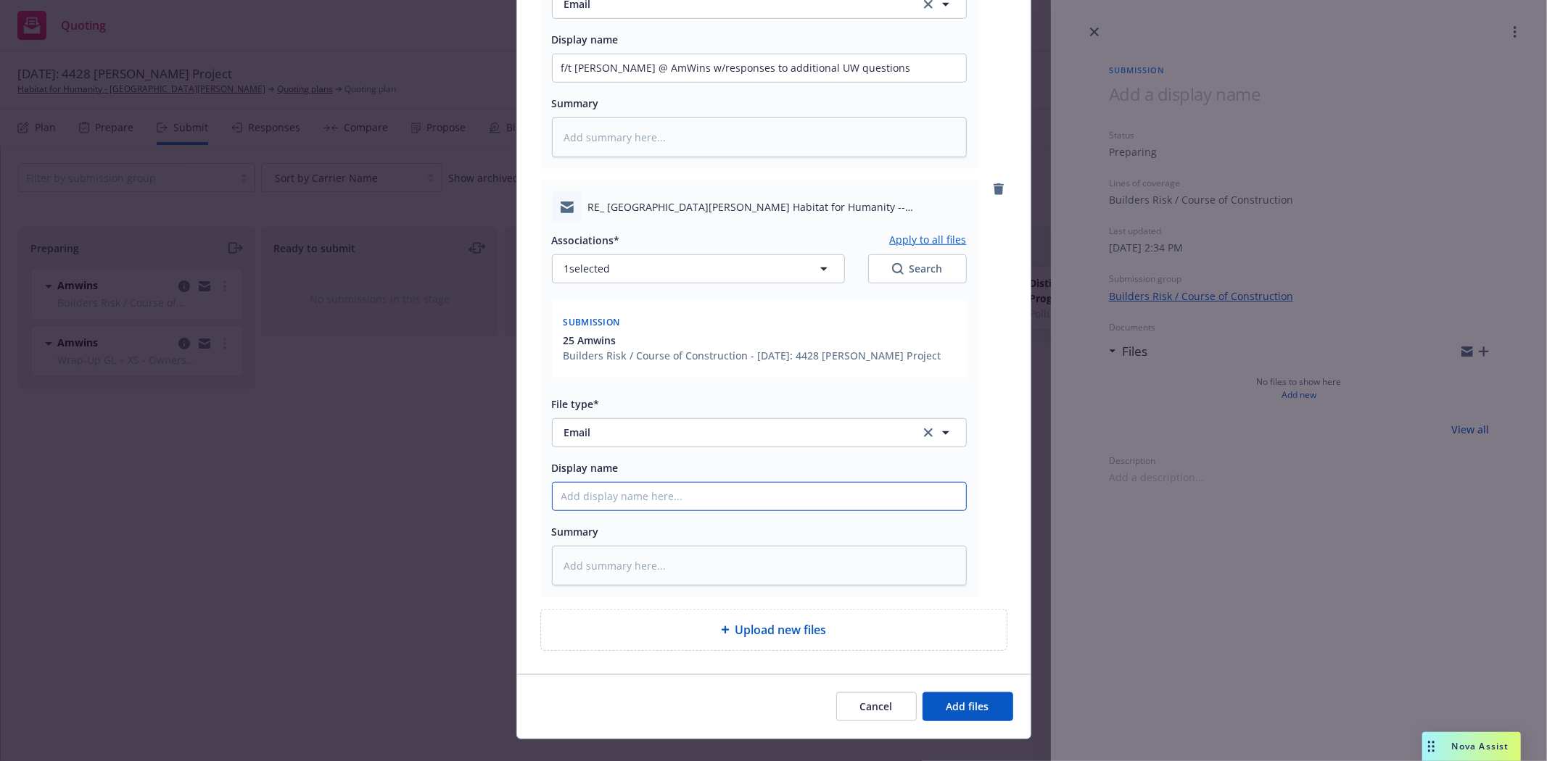
click at [864, 493] on input "Display name" at bounding box center [758, 497] width 413 height 28
click at [982, 707] on button "Add files" at bounding box center [967, 706] width 91 height 29
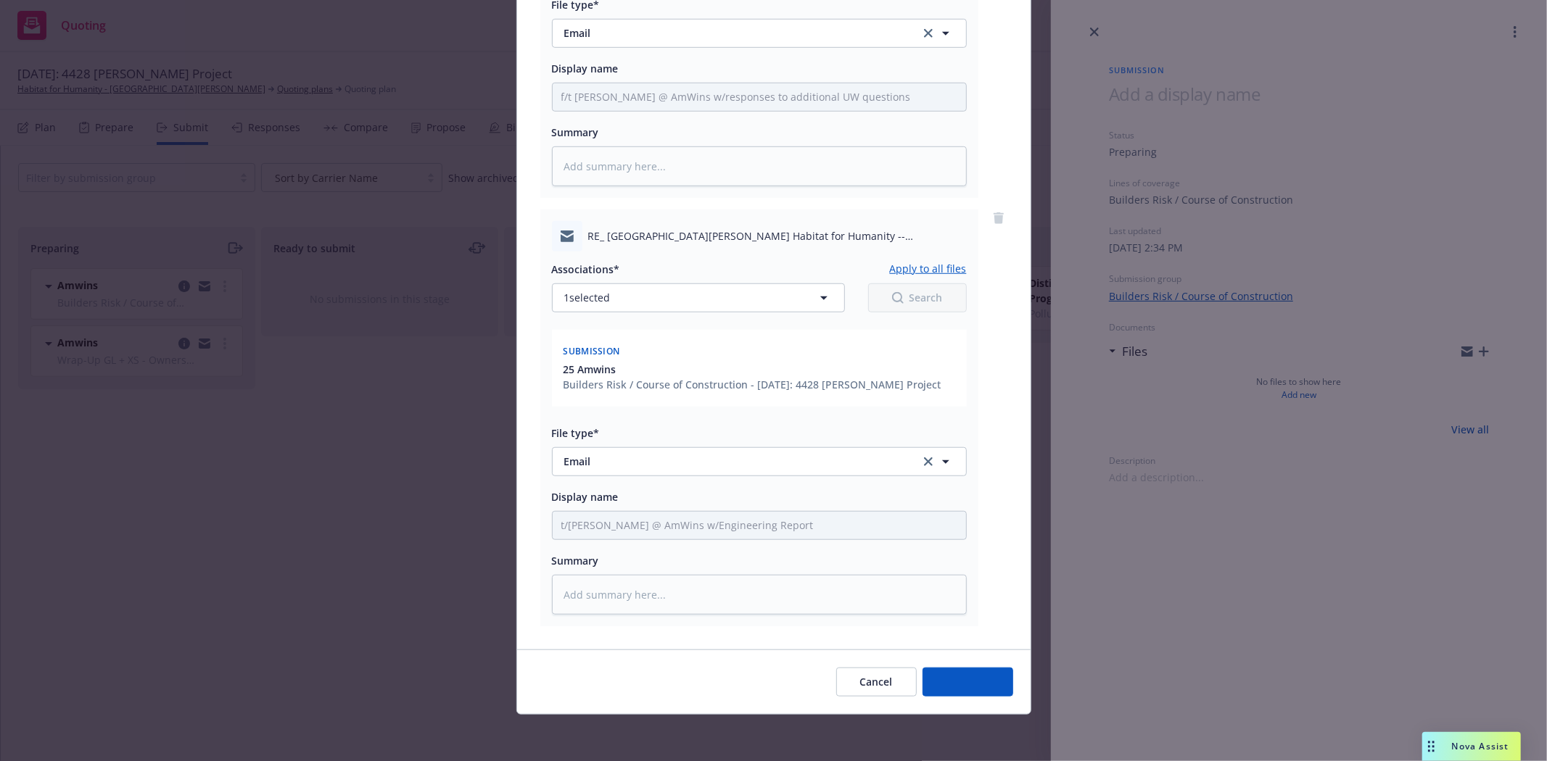
scroll to position [821, 0]
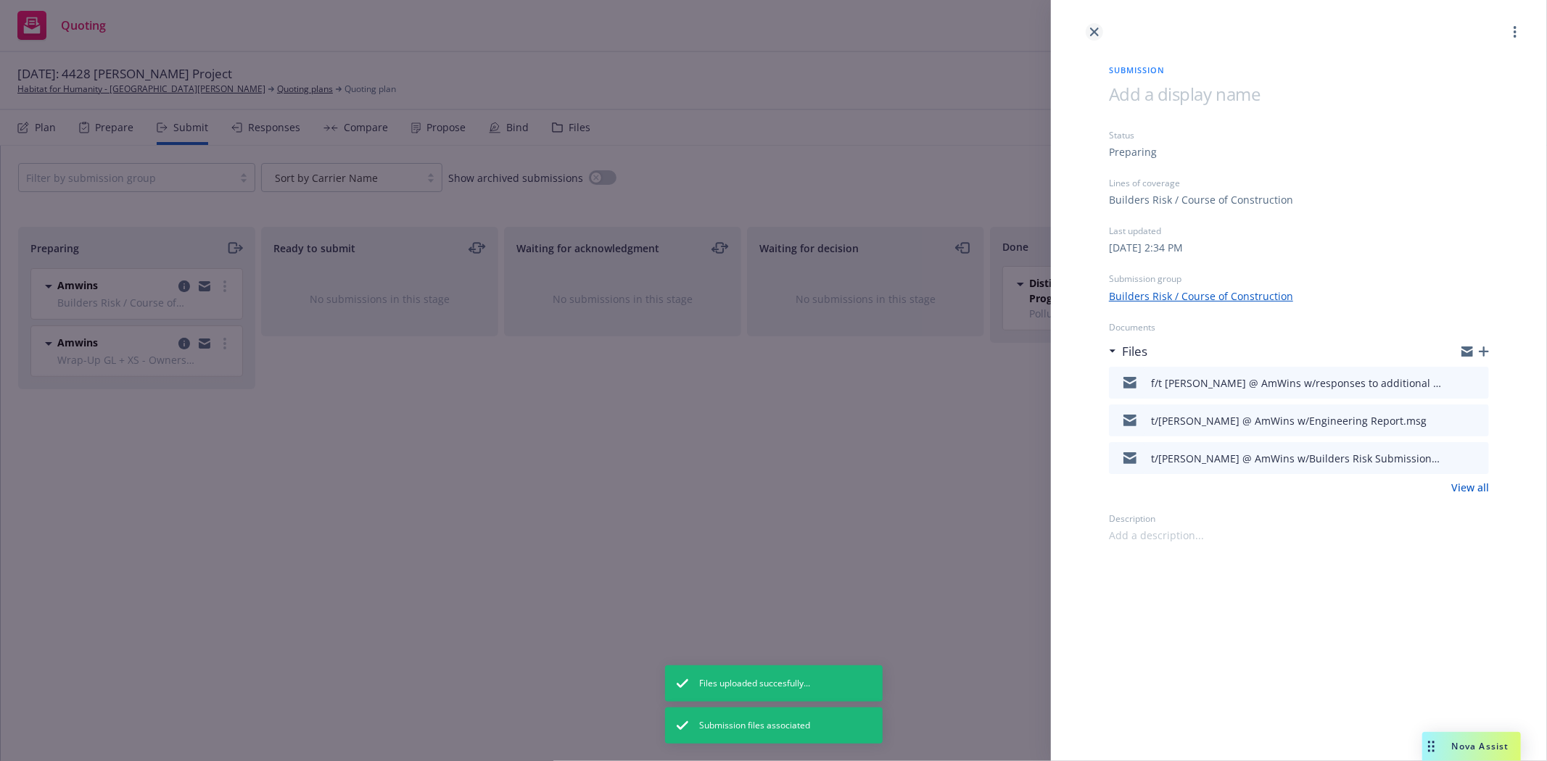
click at [1098, 31] on link "close" at bounding box center [1093, 31] width 17 height 17
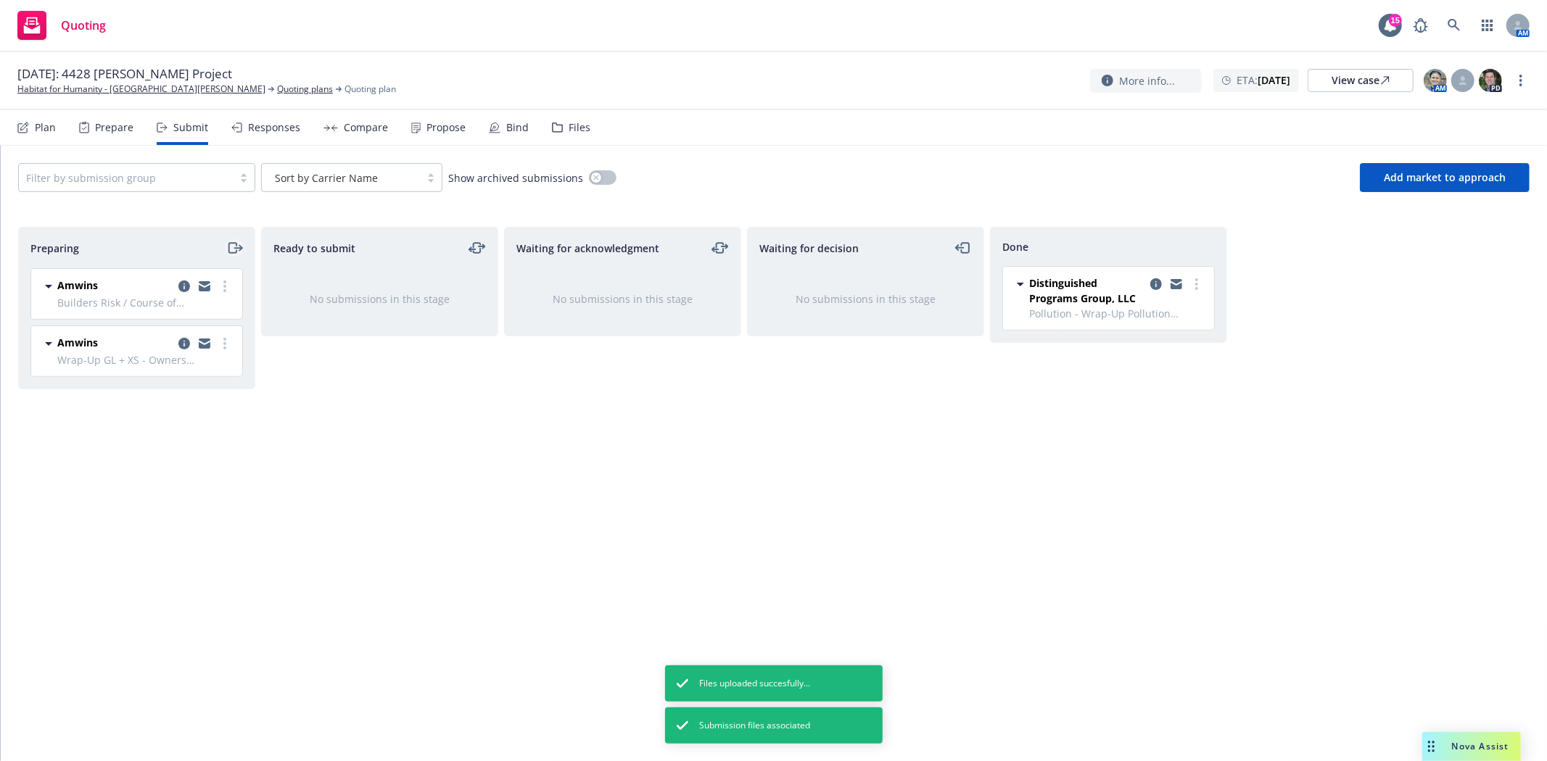
click at [232, 249] on icon "moveRight" at bounding box center [234, 247] width 17 height 17
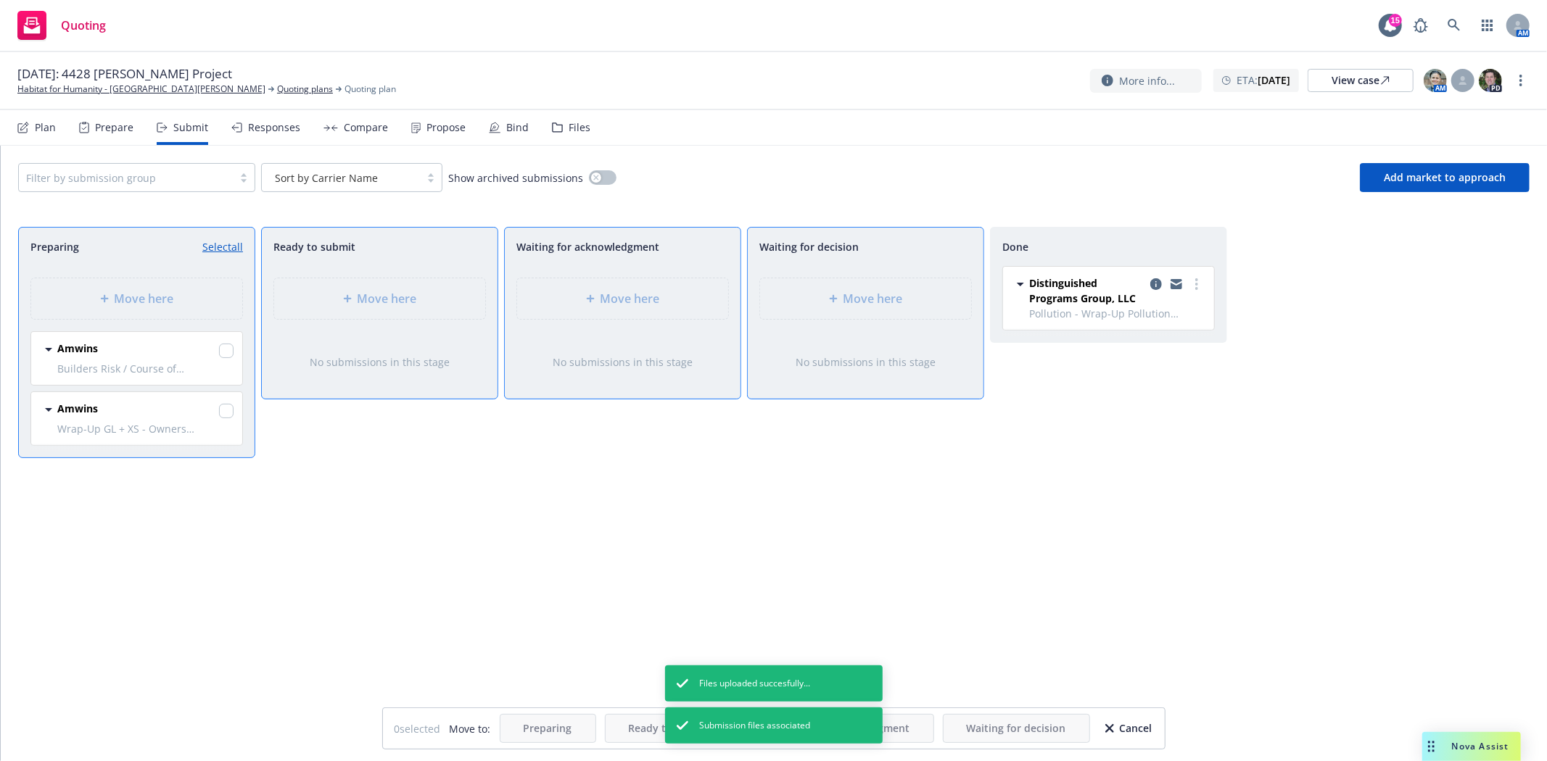
click at [223, 249] on link "Select all" at bounding box center [222, 246] width 41 height 15
click at [832, 291] on div "Move here" at bounding box center [865, 298] width 188 height 17
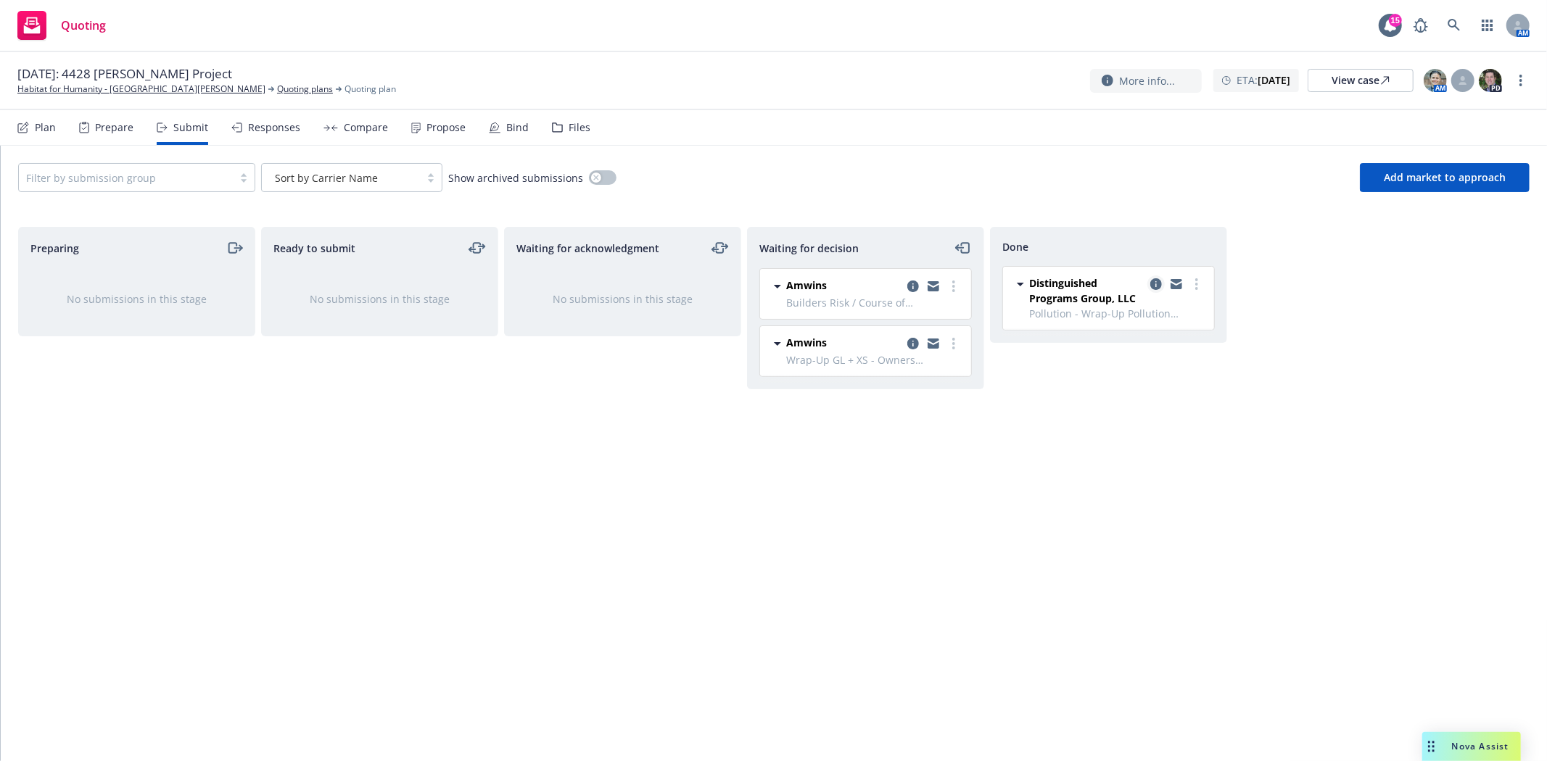
click at [1156, 287] on icon "copy logging email" at bounding box center [1156, 284] width 12 height 12
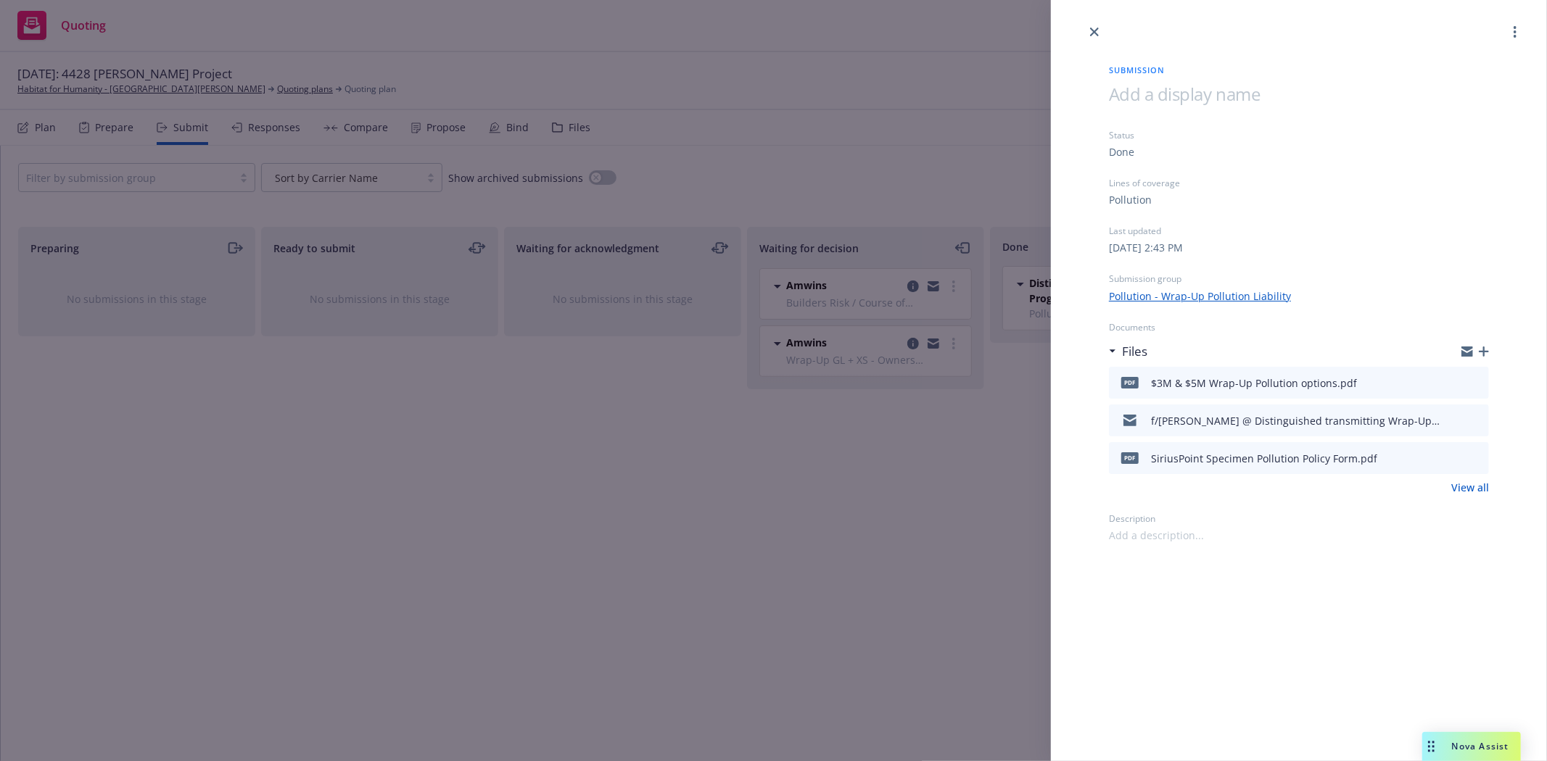
click at [1485, 349] on icon "button" at bounding box center [1483, 352] width 10 height 10
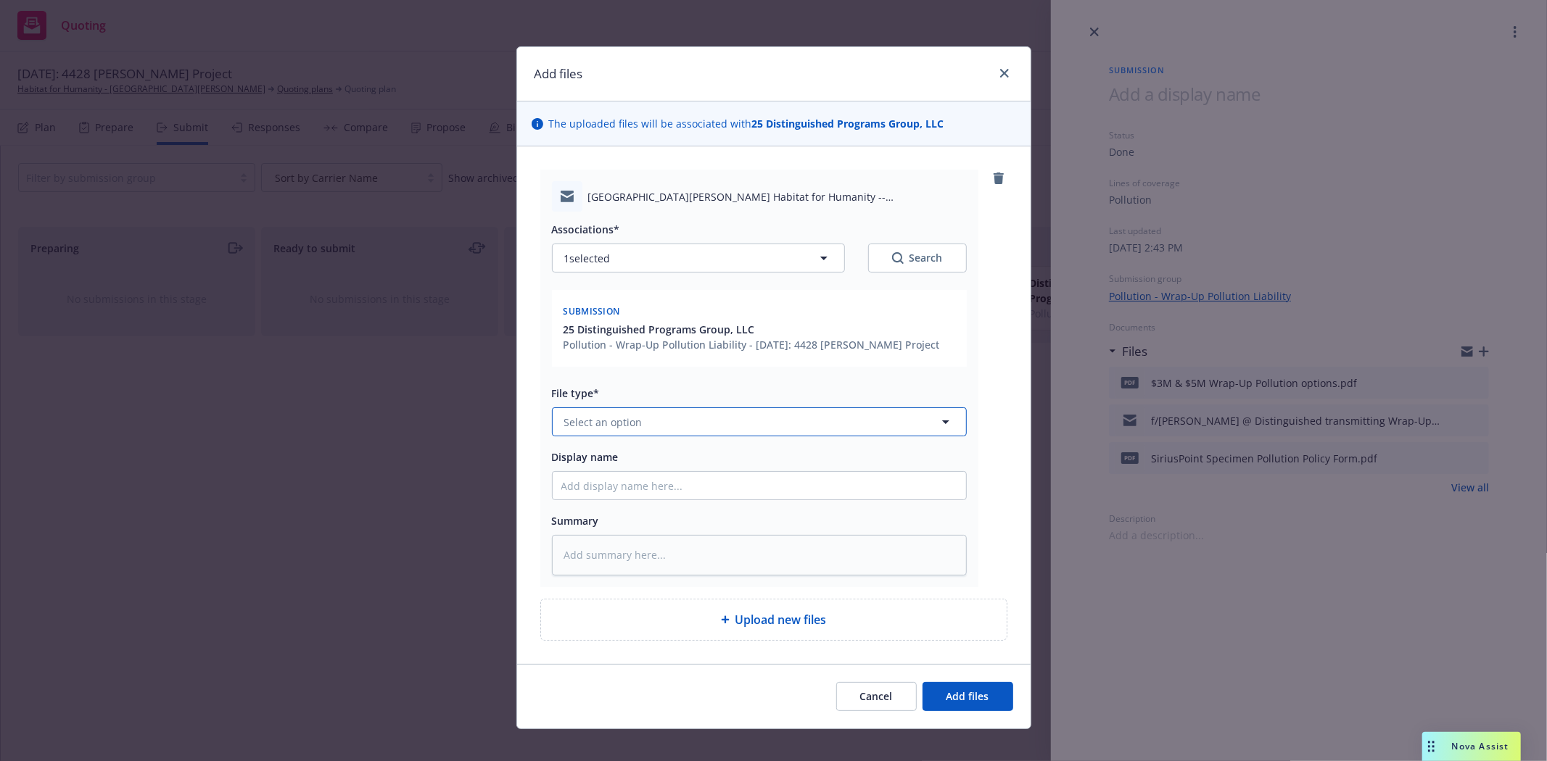
click at [661, 430] on button "Select an option" at bounding box center [759, 421] width 415 height 29
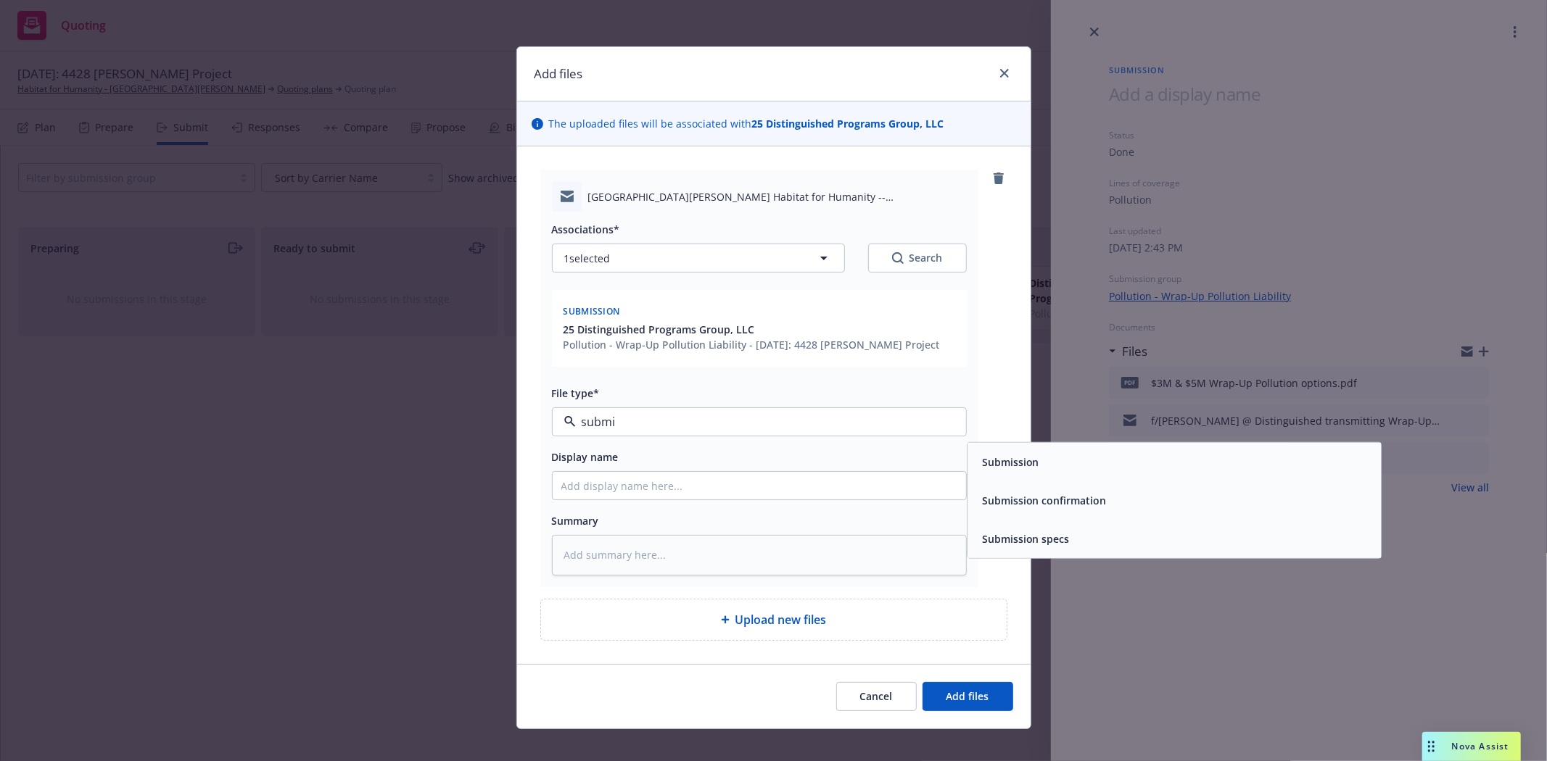
click at [1018, 455] on span "Submission" at bounding box center [1010, 462] width 57 height 15
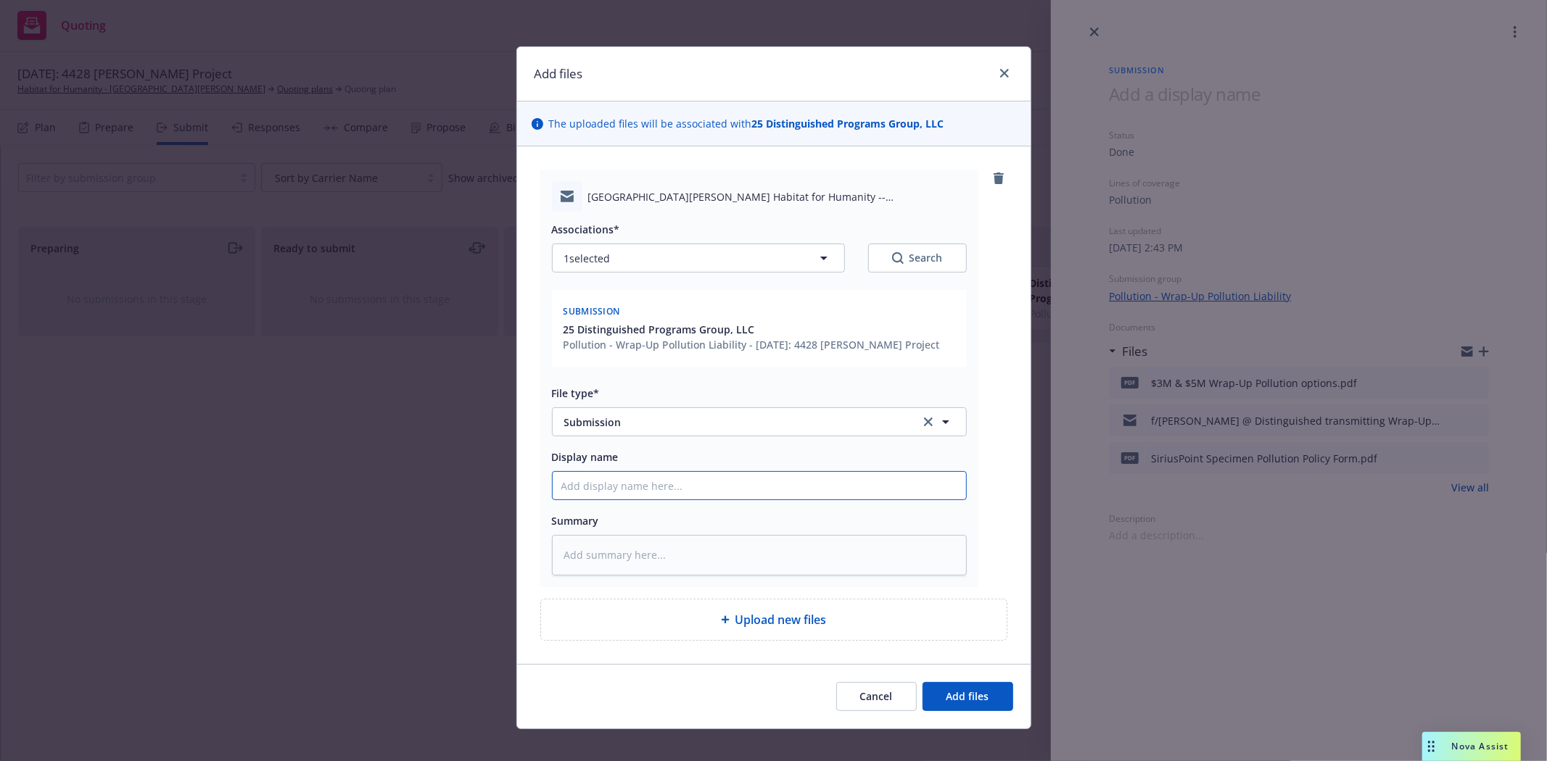
click at [779, 492] on input "Display name" at bounding box center [758, 486] width 413 height 28
click at [945, 687] on button "Add files" at bounding box center [967, 696] width 91 height 29
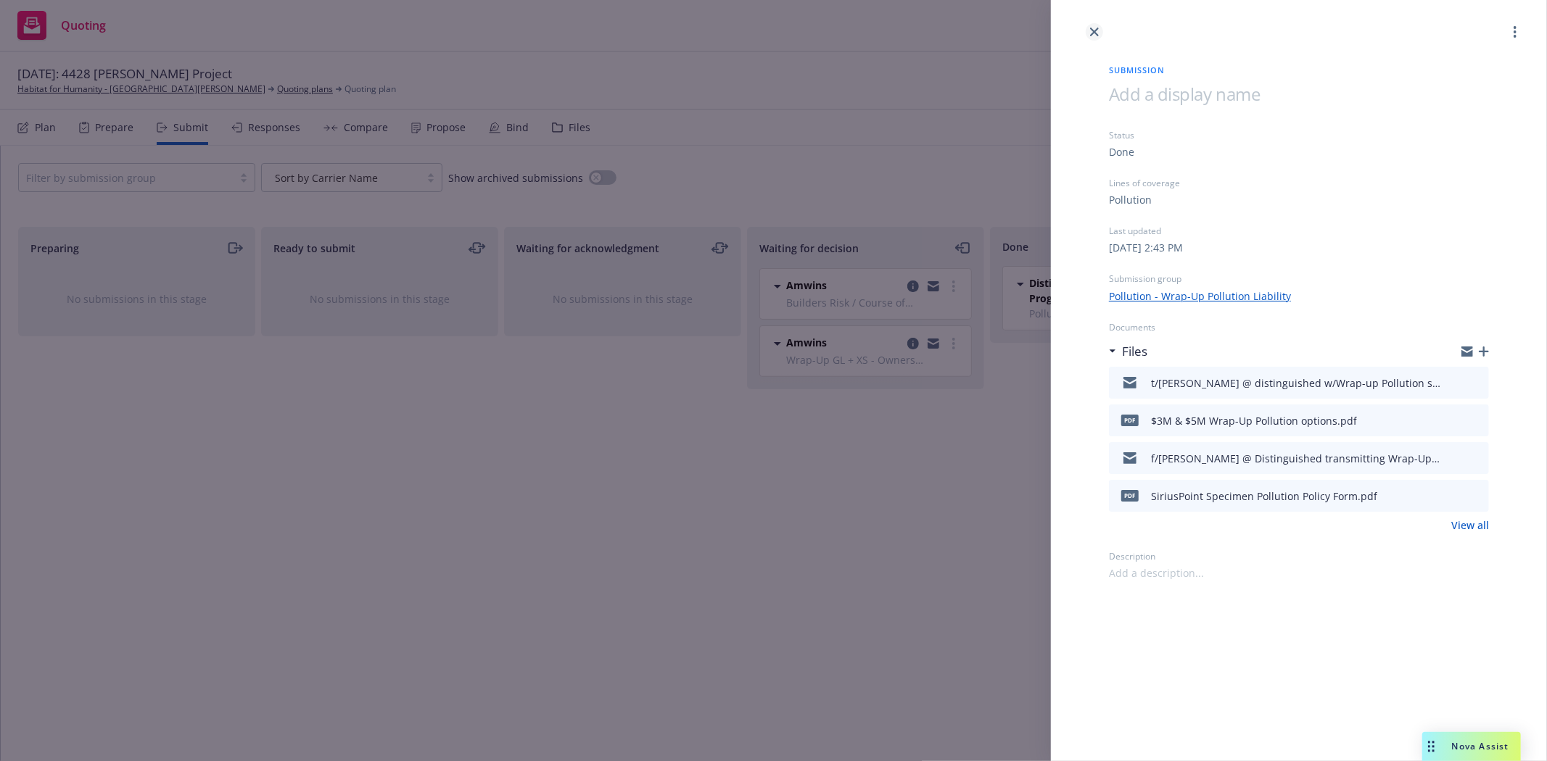
click at [1093, 33] on icon "close" at bounding box center [1094, 32] width 9 height 9
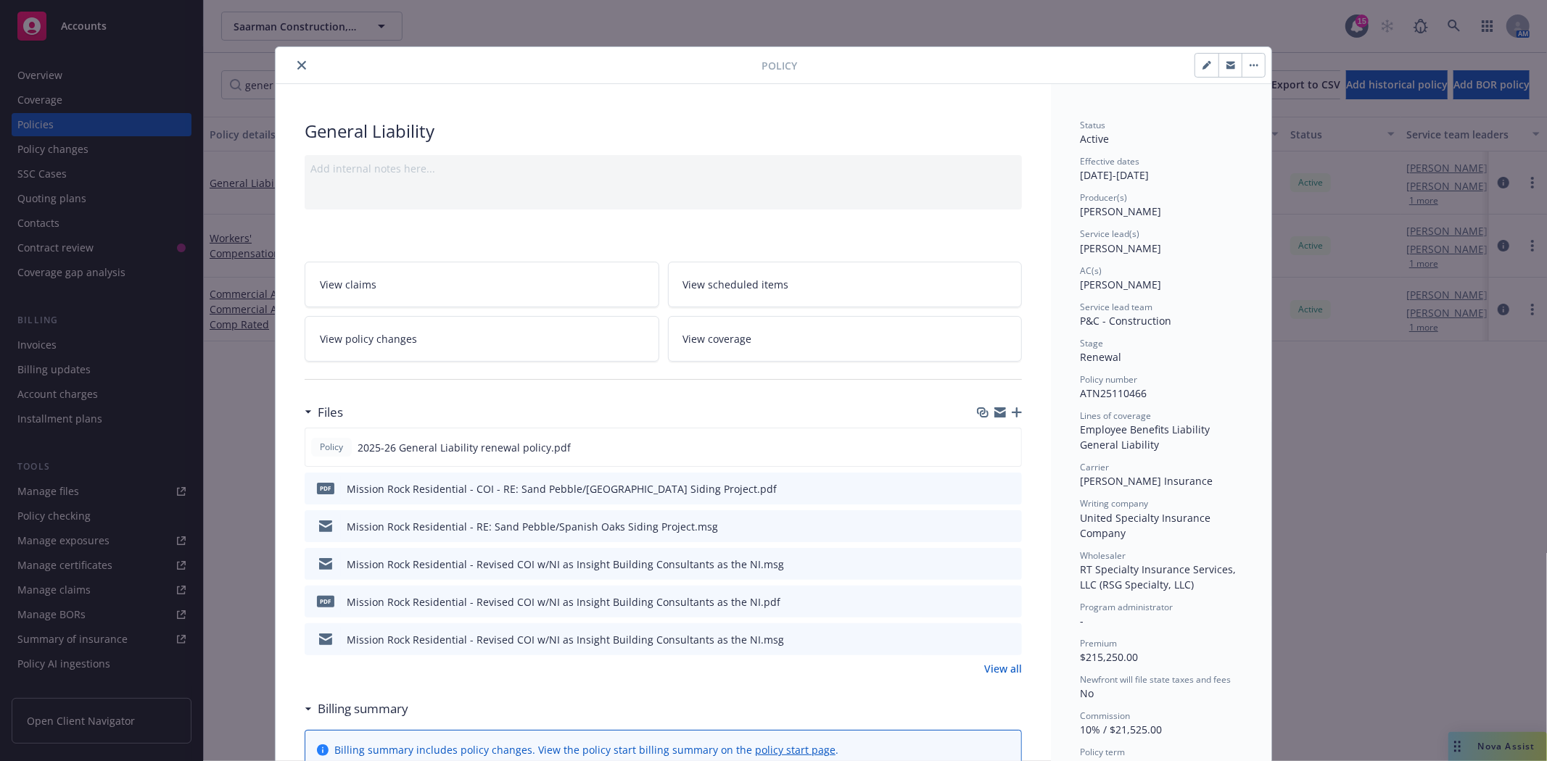
click at [297, 63] on icon "close" at bounding box center [301, 65] width 9 height 9
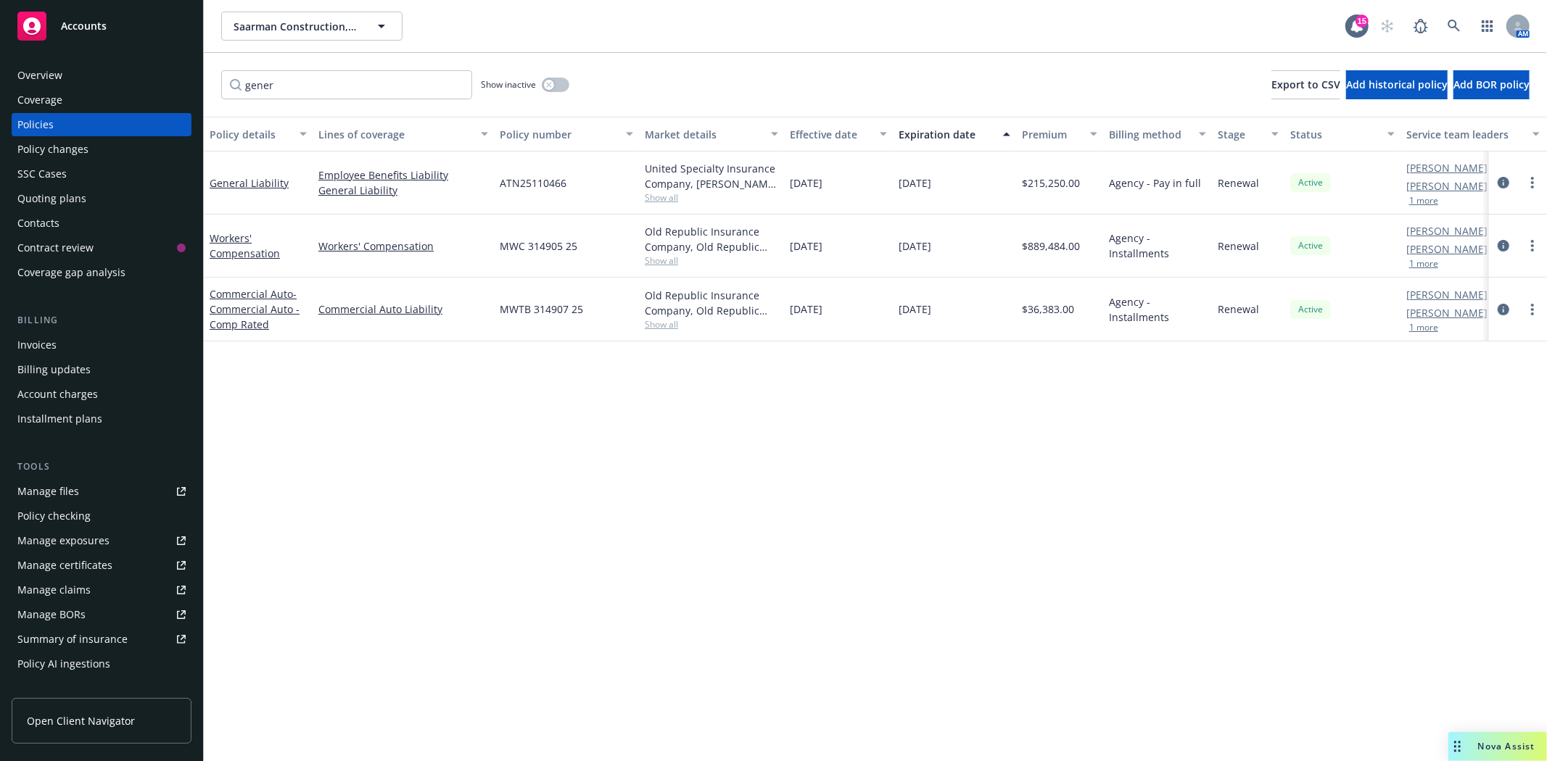
click at [56, 497] on div "Manage files" at bounding box center [48, 491] width 62 height 23
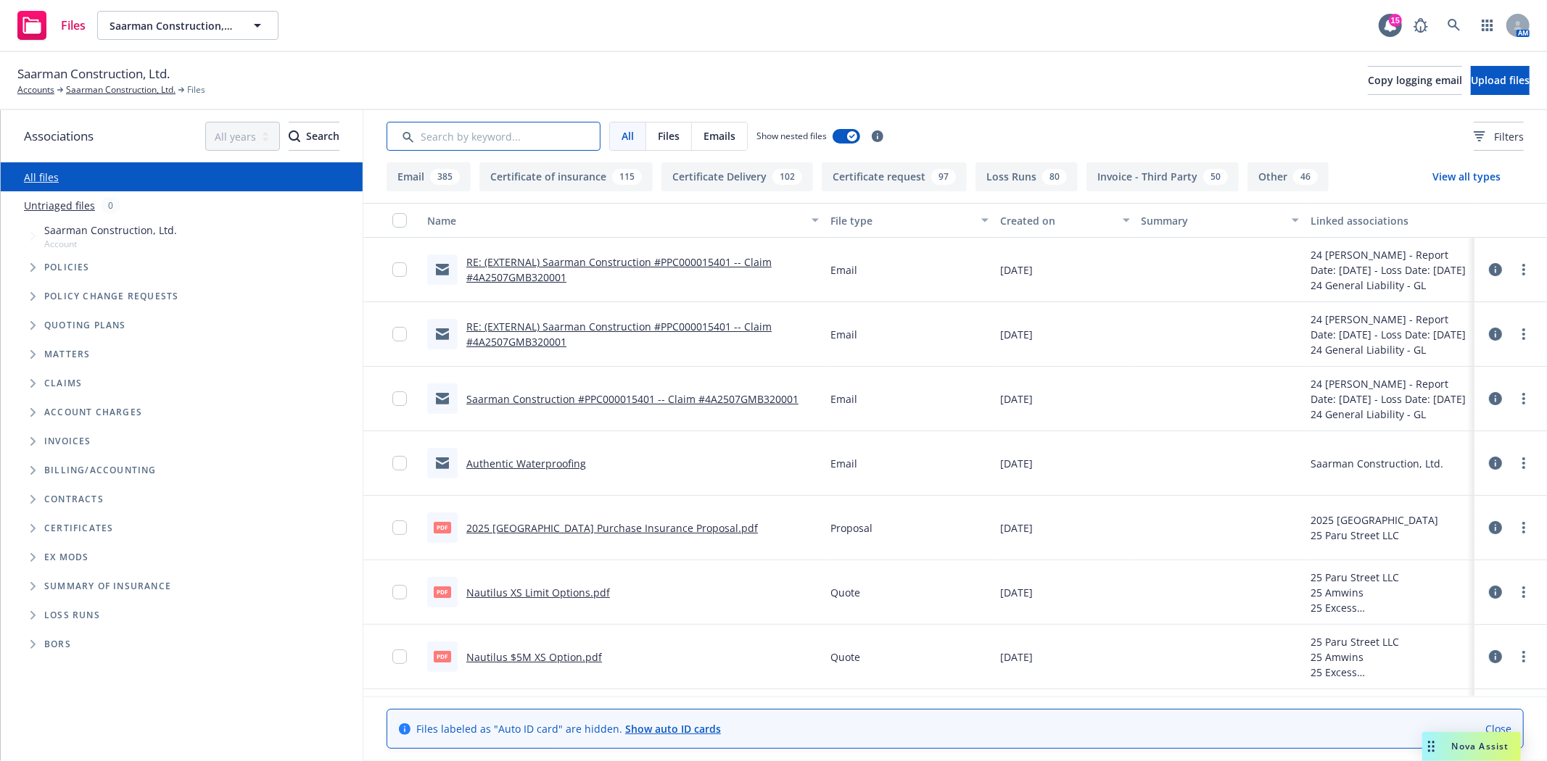
click at [467, 146] on input "Search by keyword..." at bounding box center [493, 136] width 214 height 29
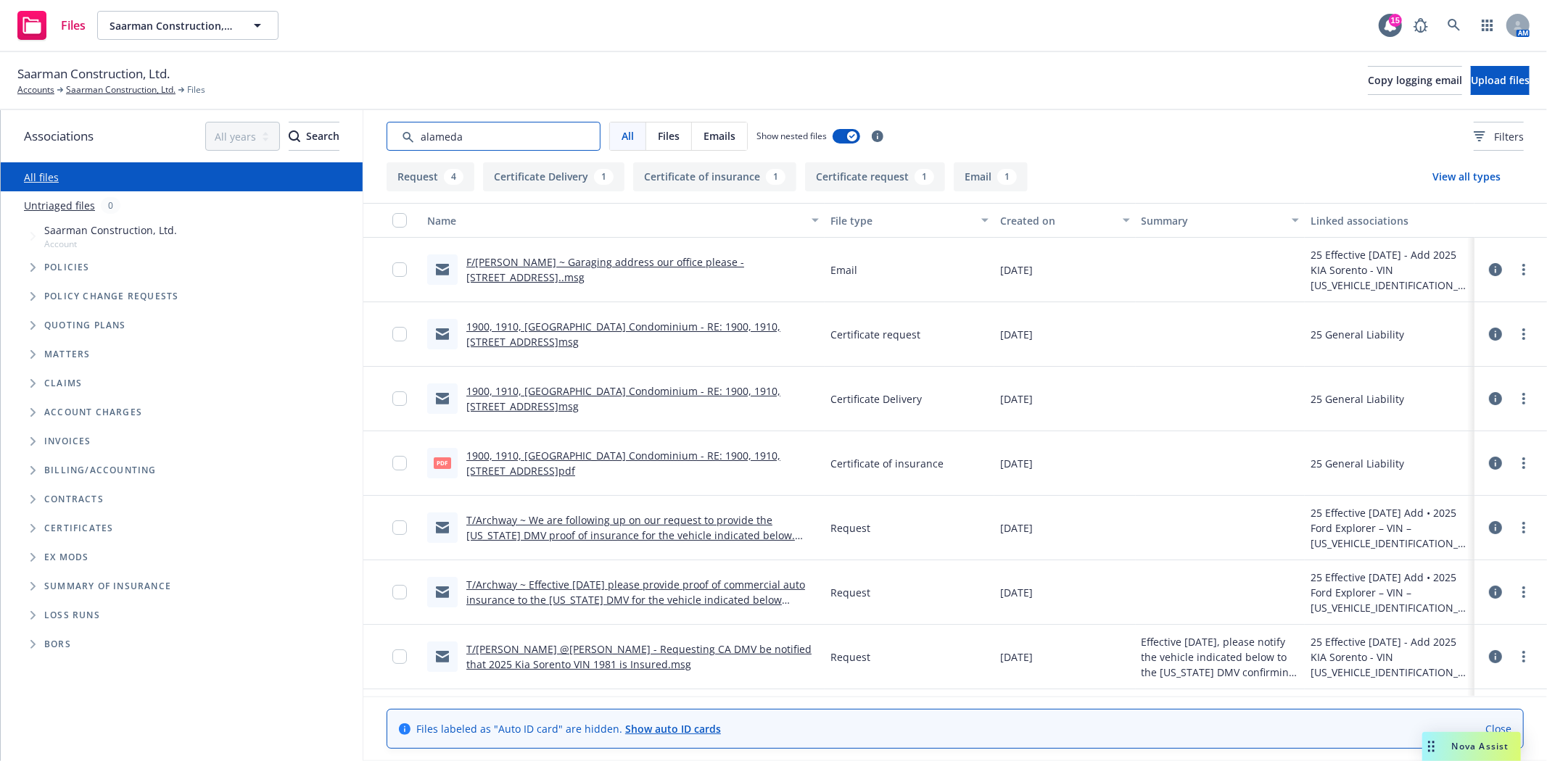
type input "alameda"
click at [35, 525] on icon "Folder Tree Example" at bounding box center [33, 528] width 6 height 9
click at [44, 555] on icon "Folder Tree Example" at bounding box center [45, 554] width 6 height 9
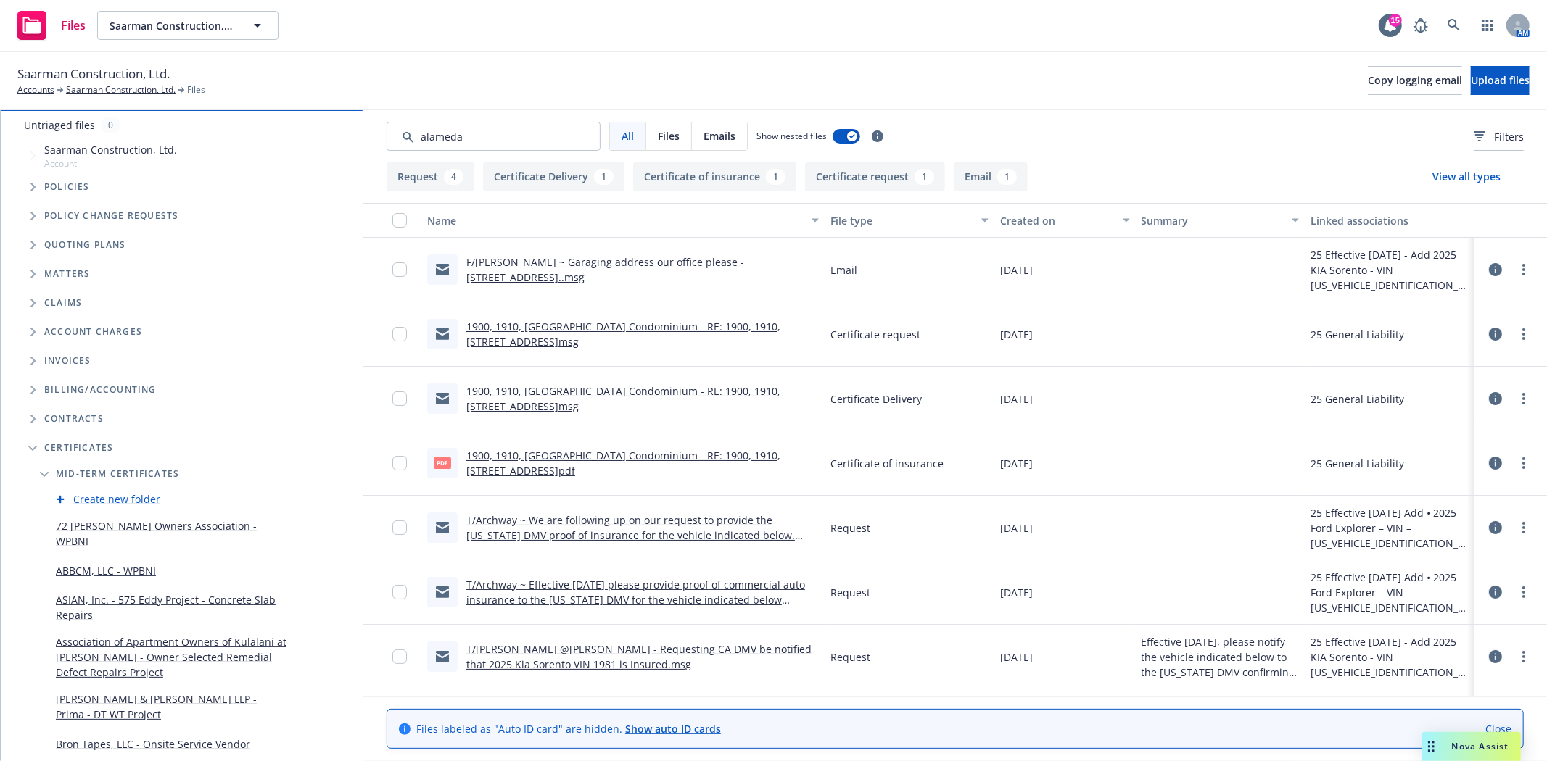
scroll to position [161, 0]
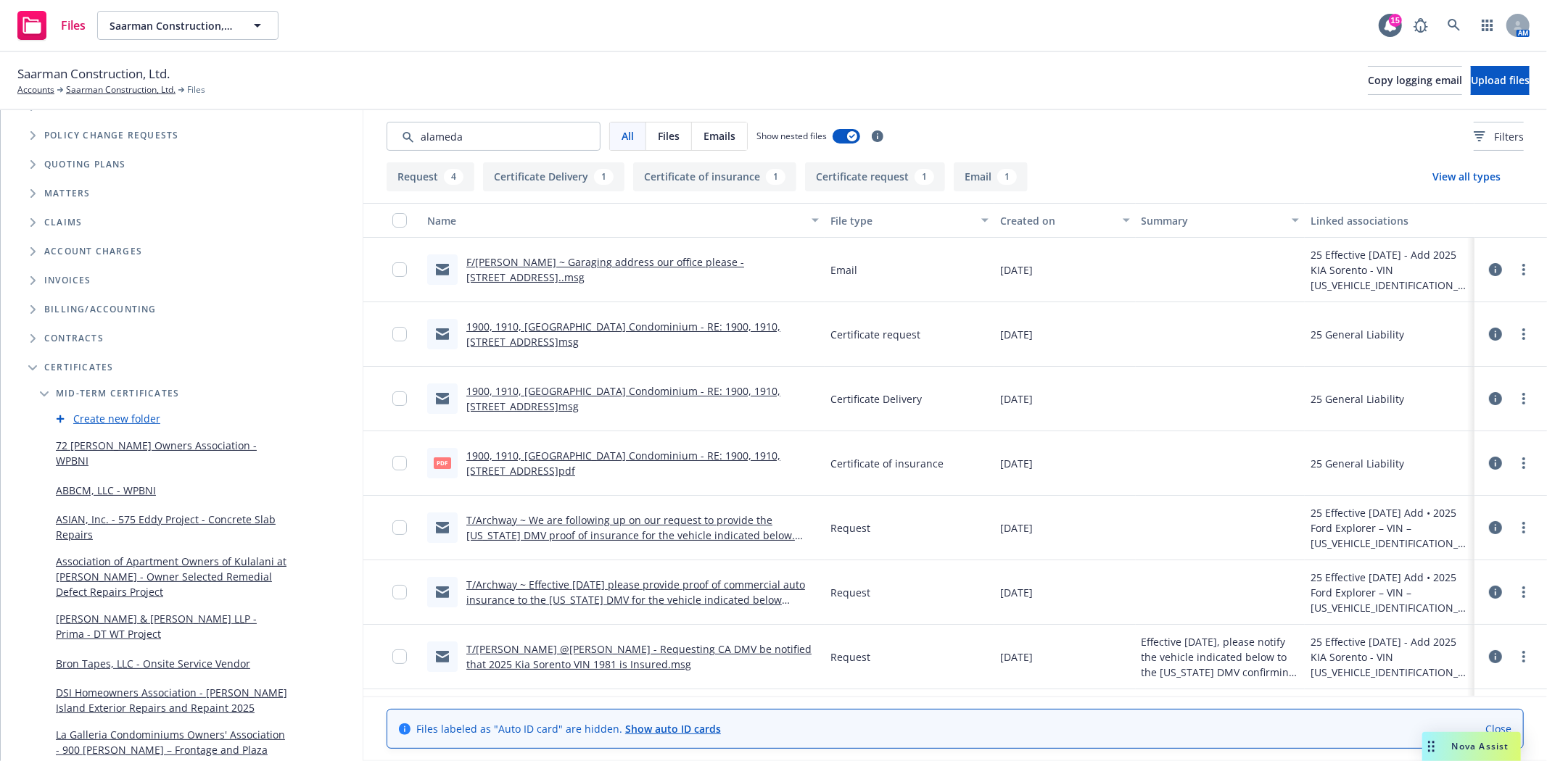
click at [92, 483] on link "ABBCM, LLC - WPBNI" at bounding box center [106, 490] width 100 height 15
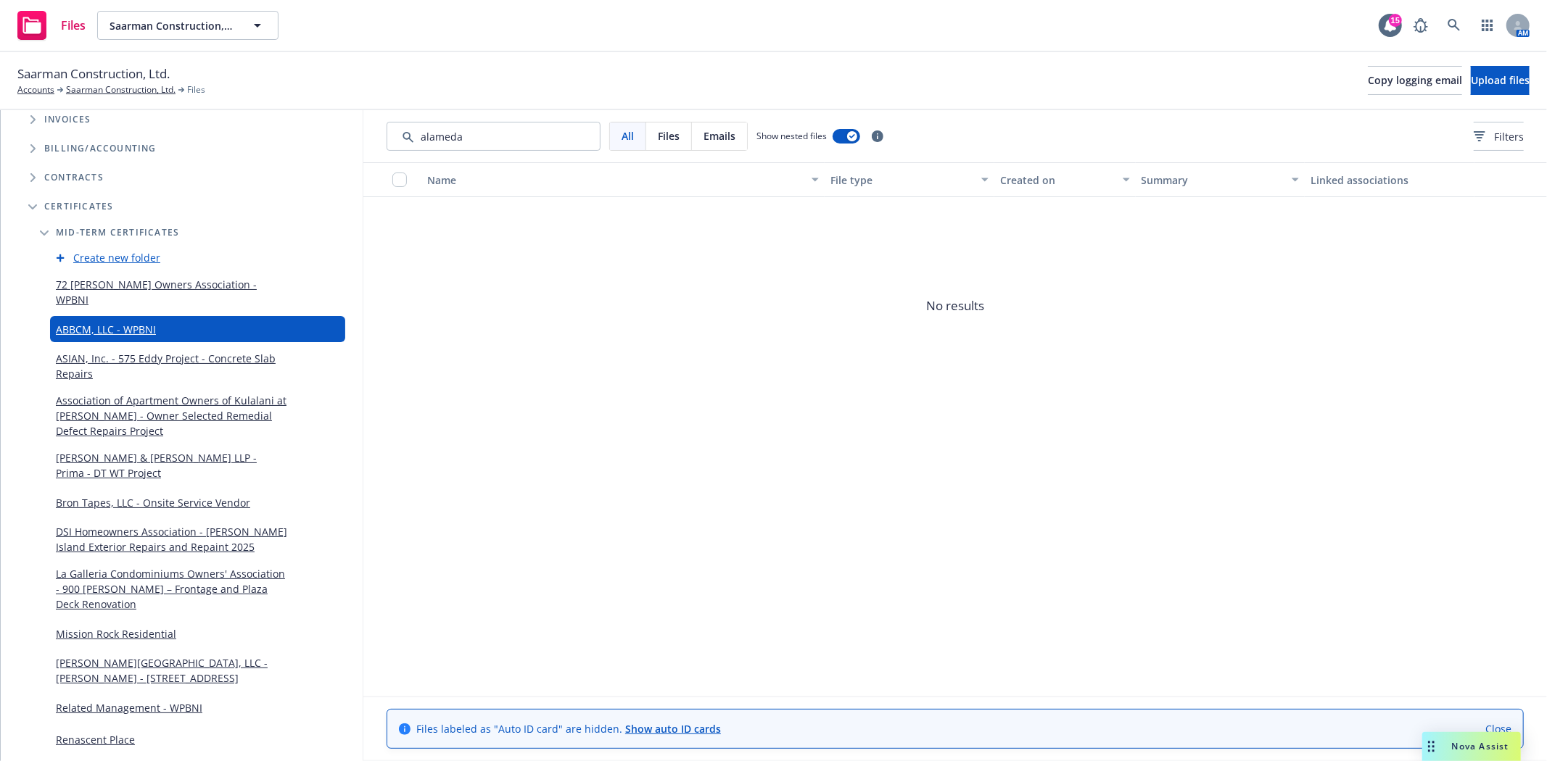
scroll to position [402, 0]
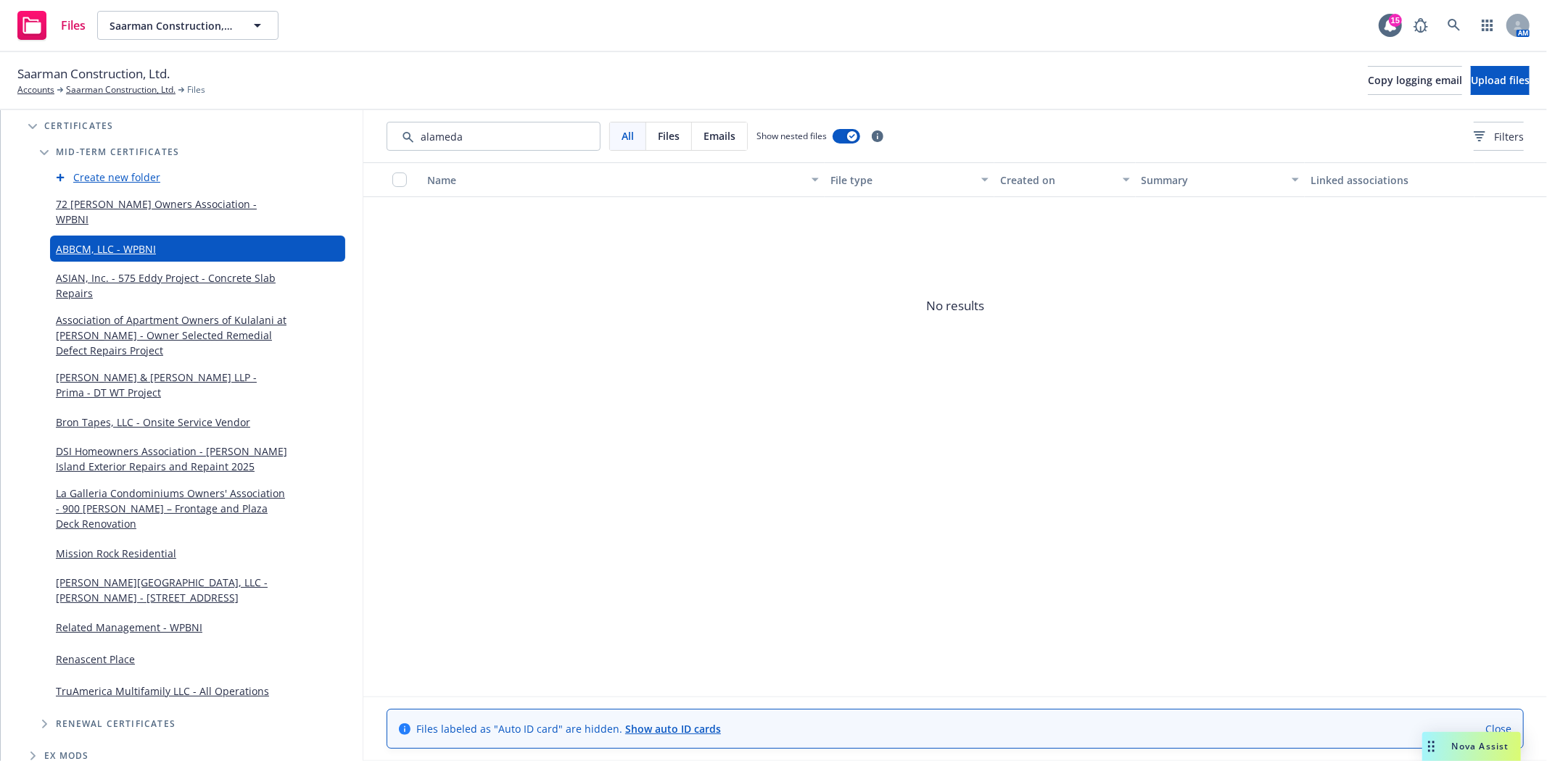
click at [46, 720] on icon "Folder Tree Example" at bounding box center [45, 724] width 6 height 9
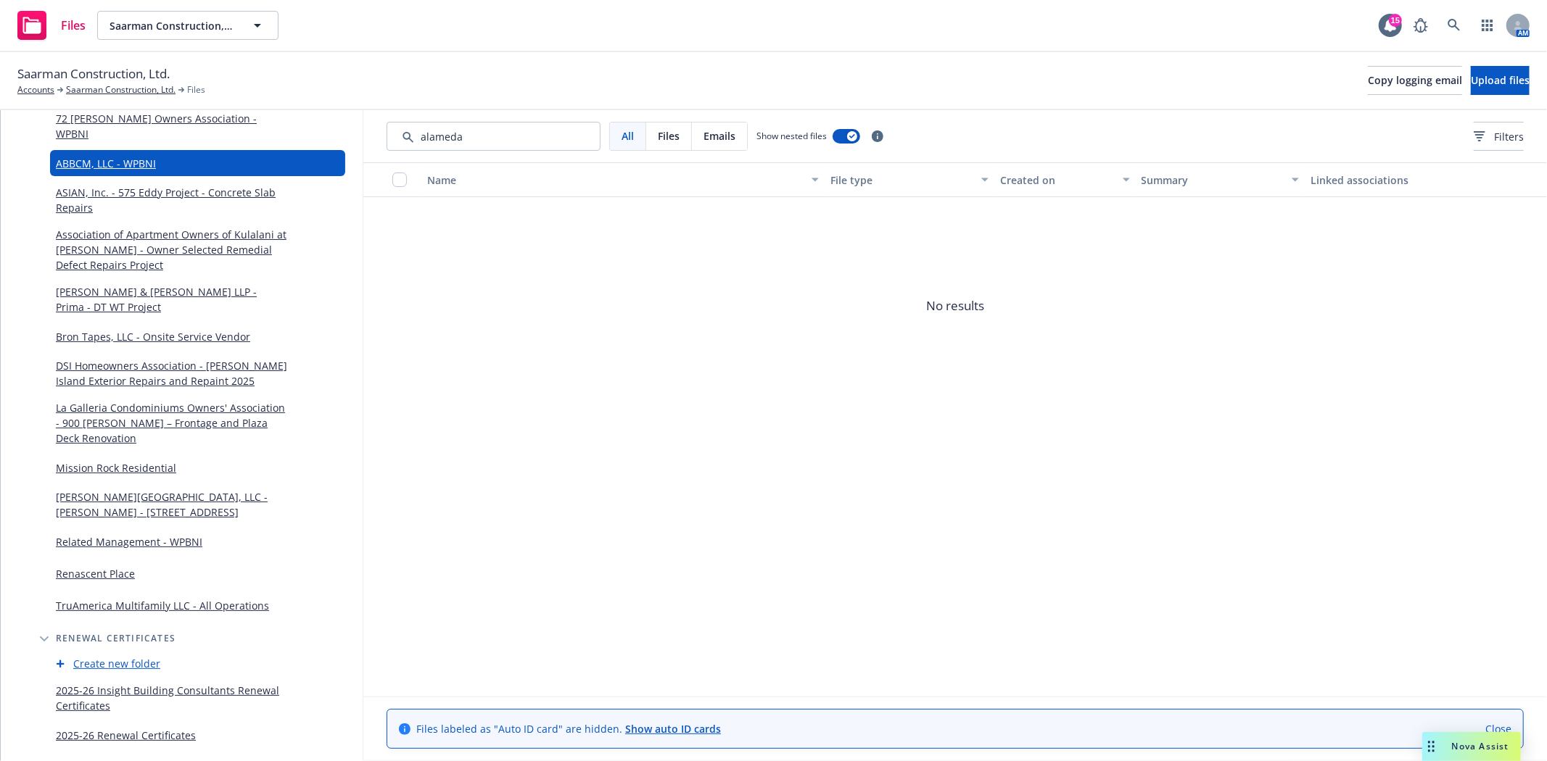
scroll to position [563, 0]
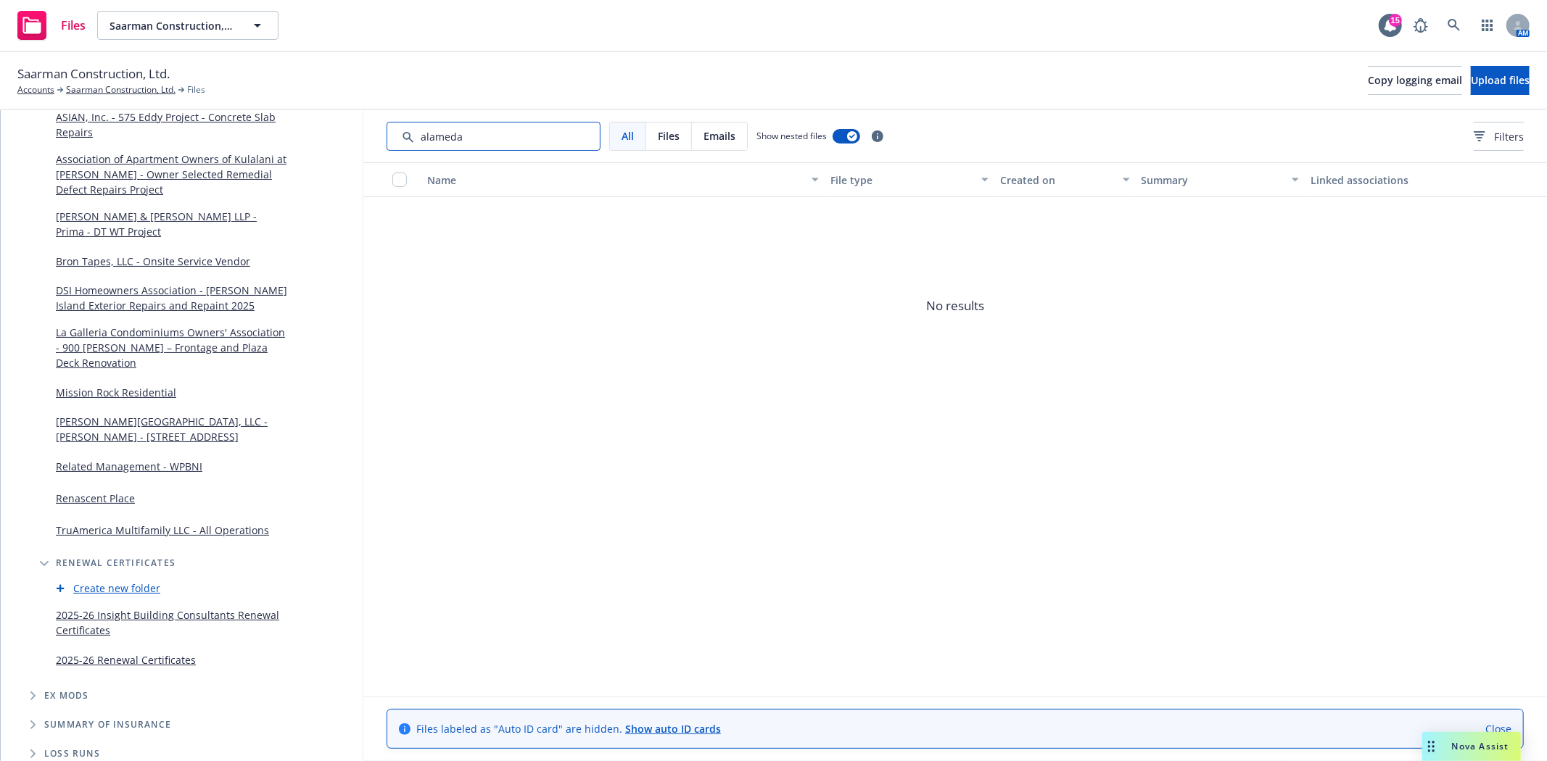
click at [455, 133] on input "Search by keyword..." at bounding box center [493, 136] width 214 height 29
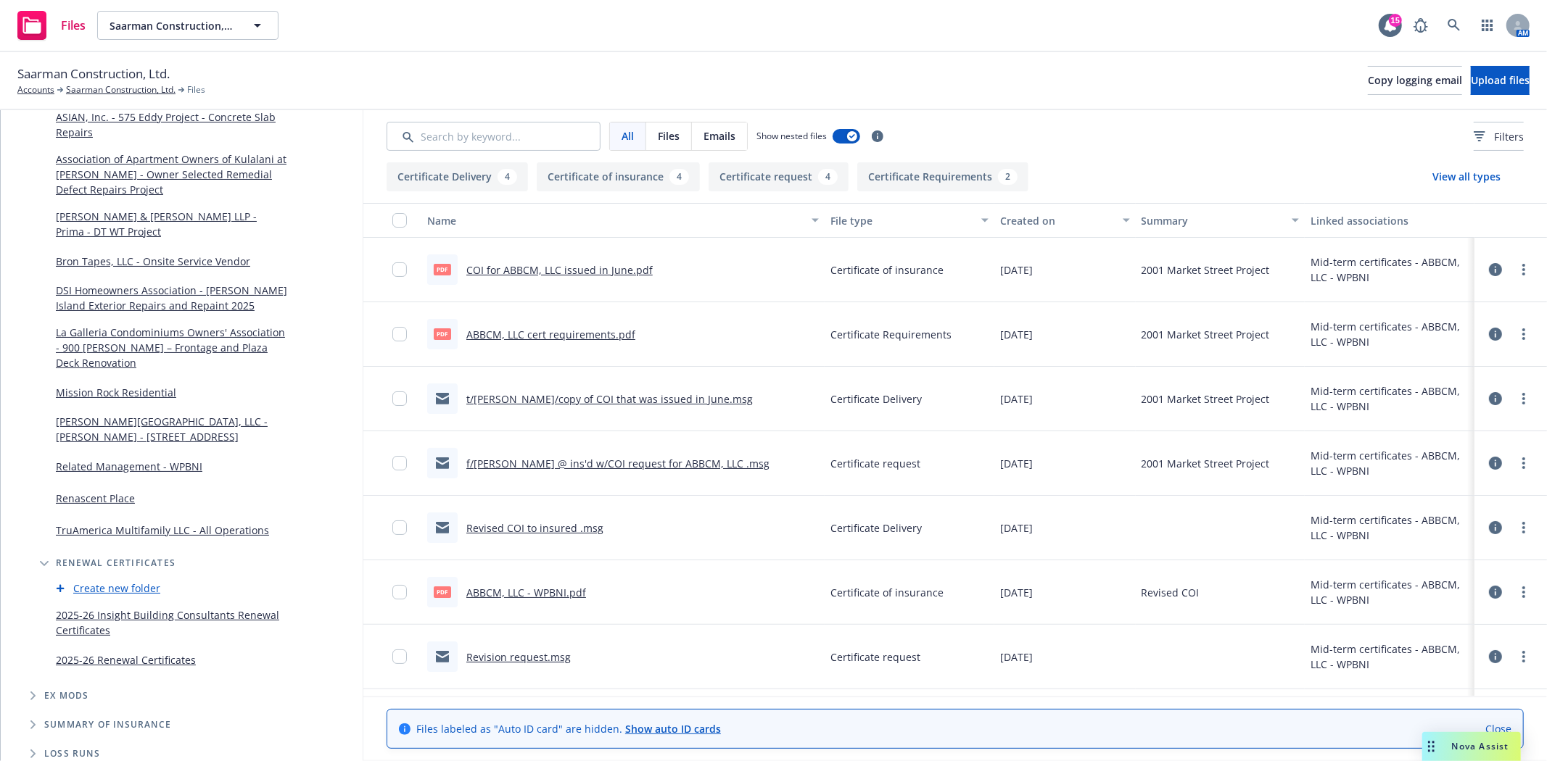
click at [114, 608] on link "2025-26 Insight Building Consultants Renewal Certificates" at bounding box center [171, 623] width 231 height 30
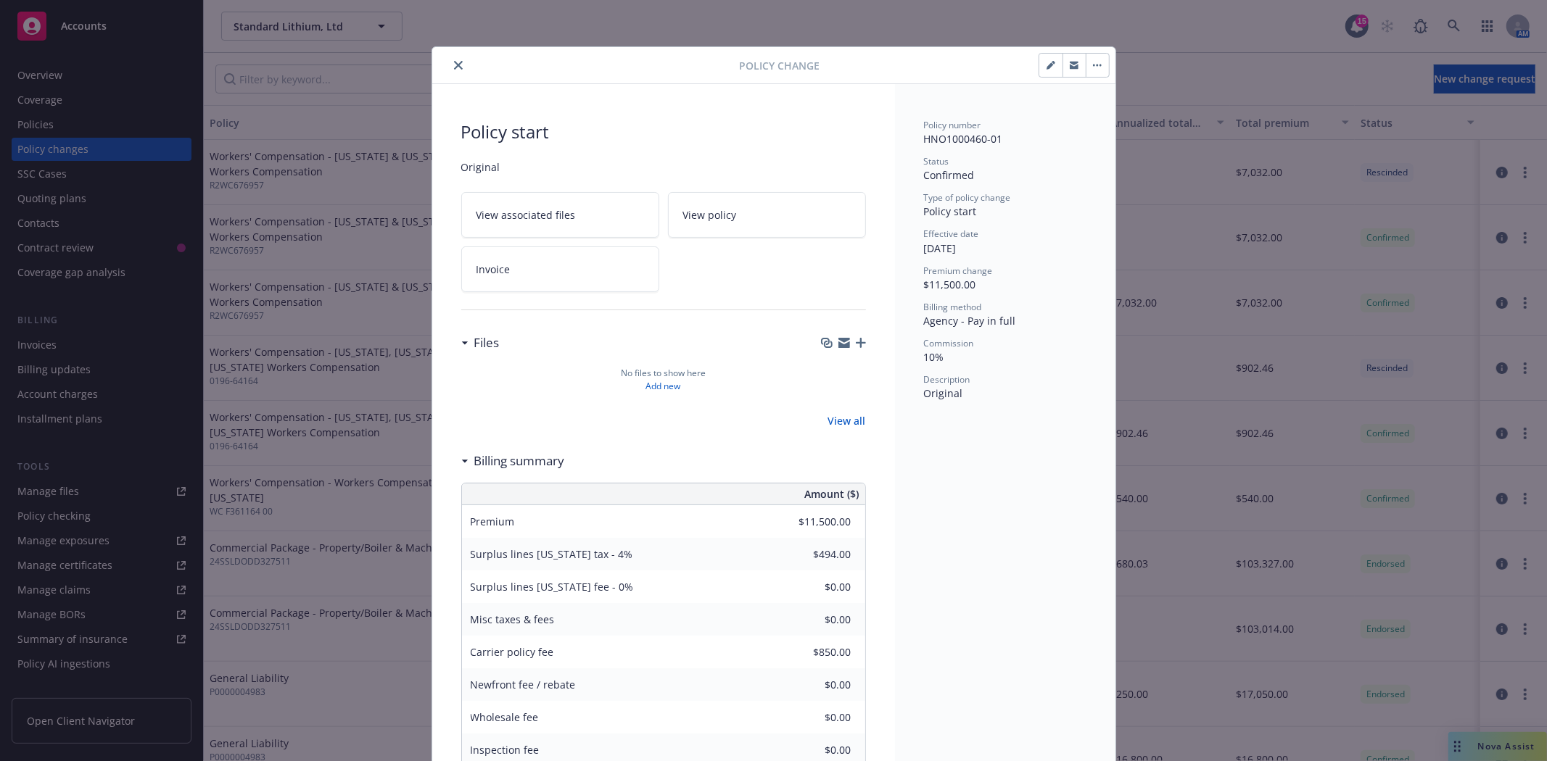
click at [1046, 62] on icon "button" at bounding box center [1050, 65] width 9 height 9
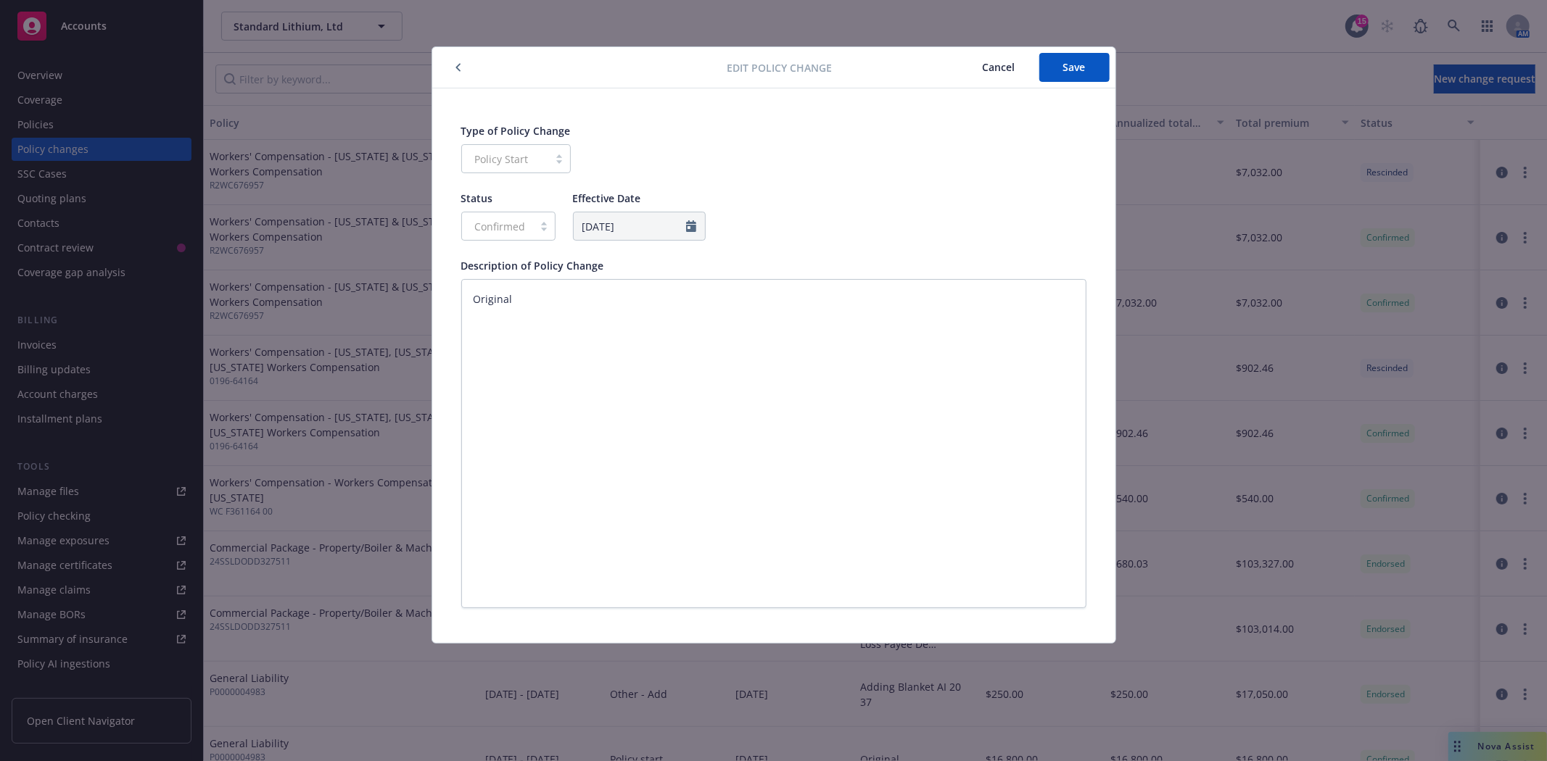
click at [1003, 70] on span "Cancel" at bounding box center [998, 67] width 33 height 14
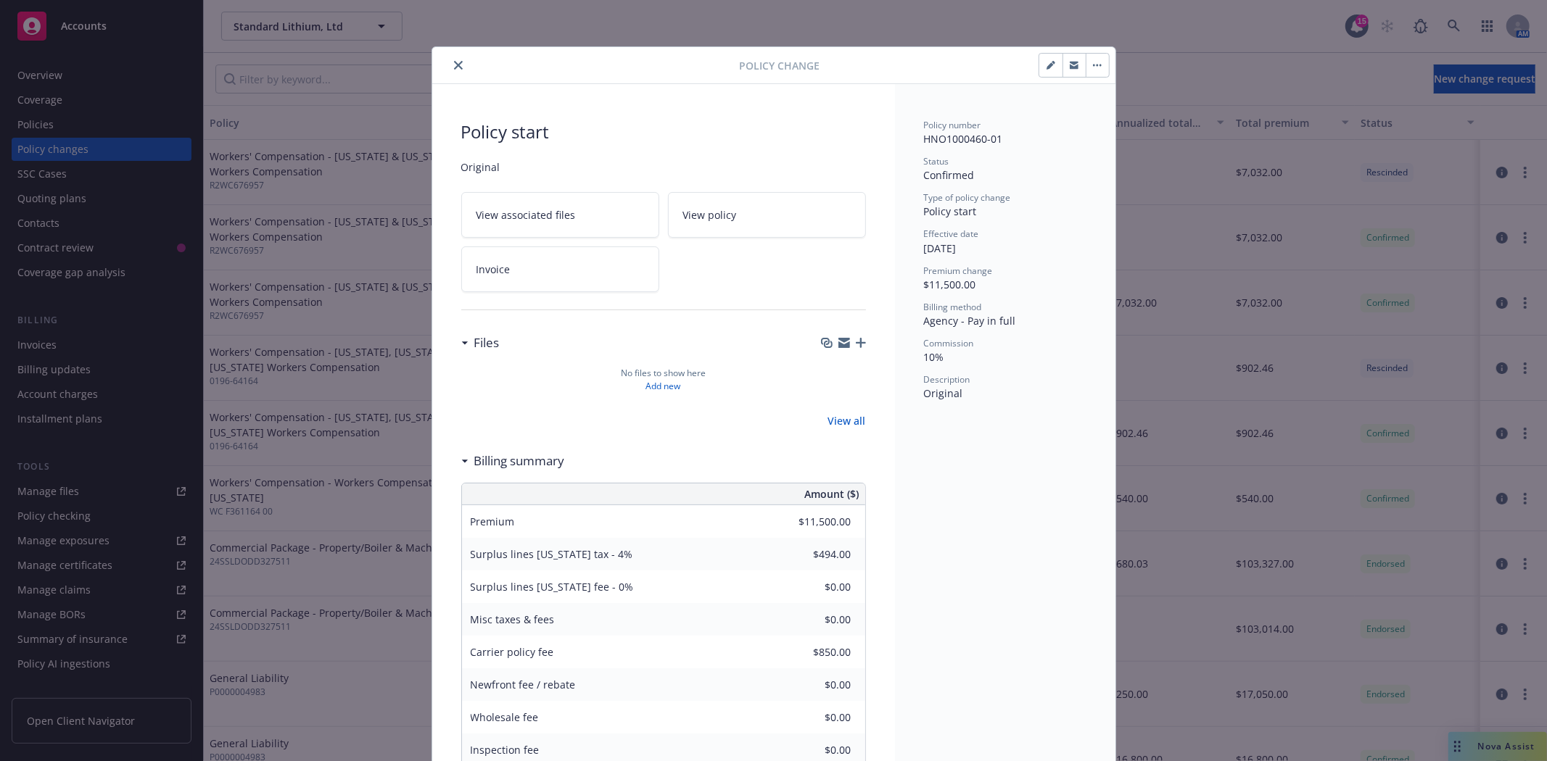
click at [1090, 68] on button "button" at bounding box center [1096, 65] width 23 height 23
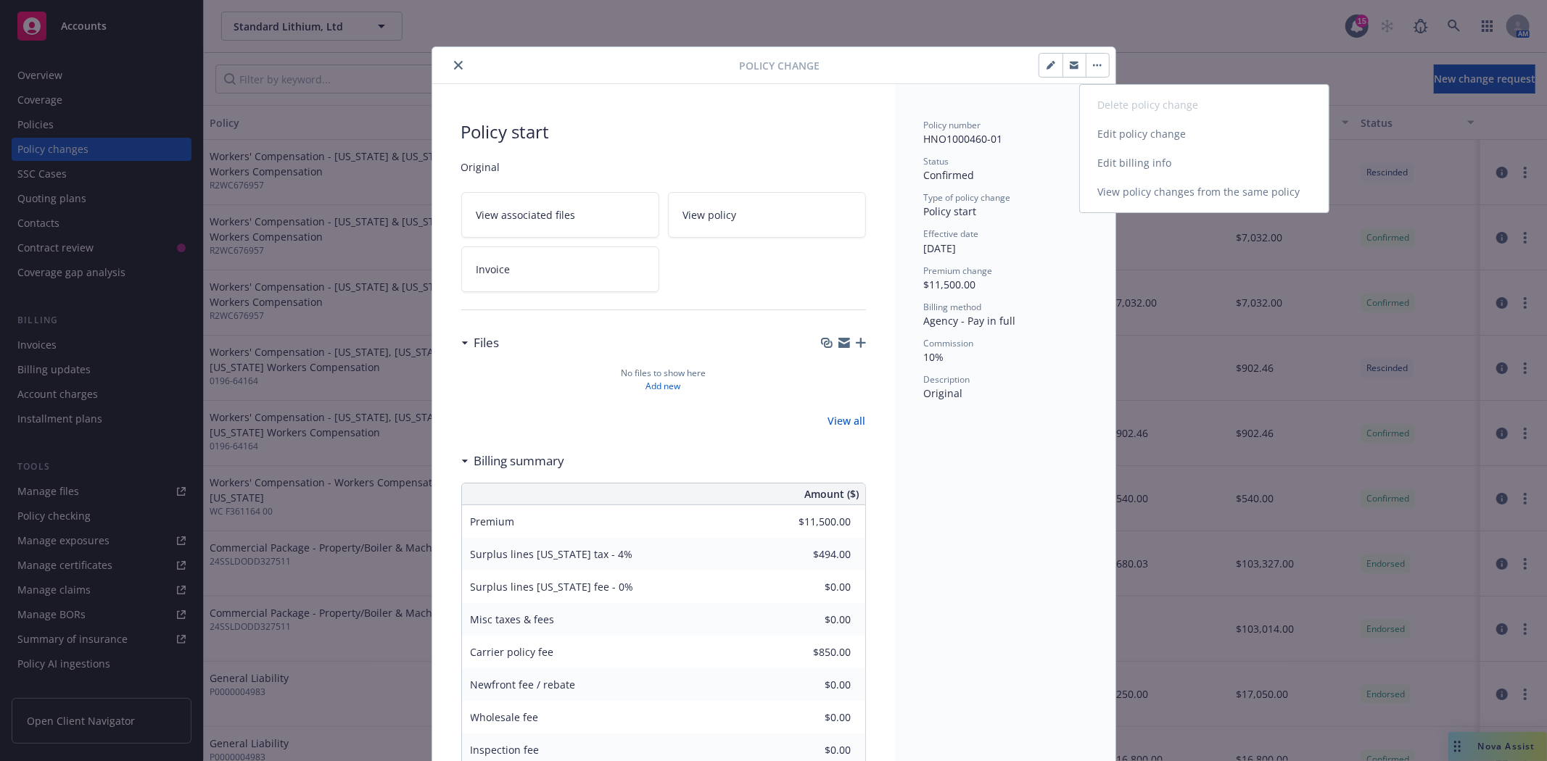
click at [1107, 161] on link "Edit billing info" at bounding box center [1204, 163] width 249 height 29
select select "AR"
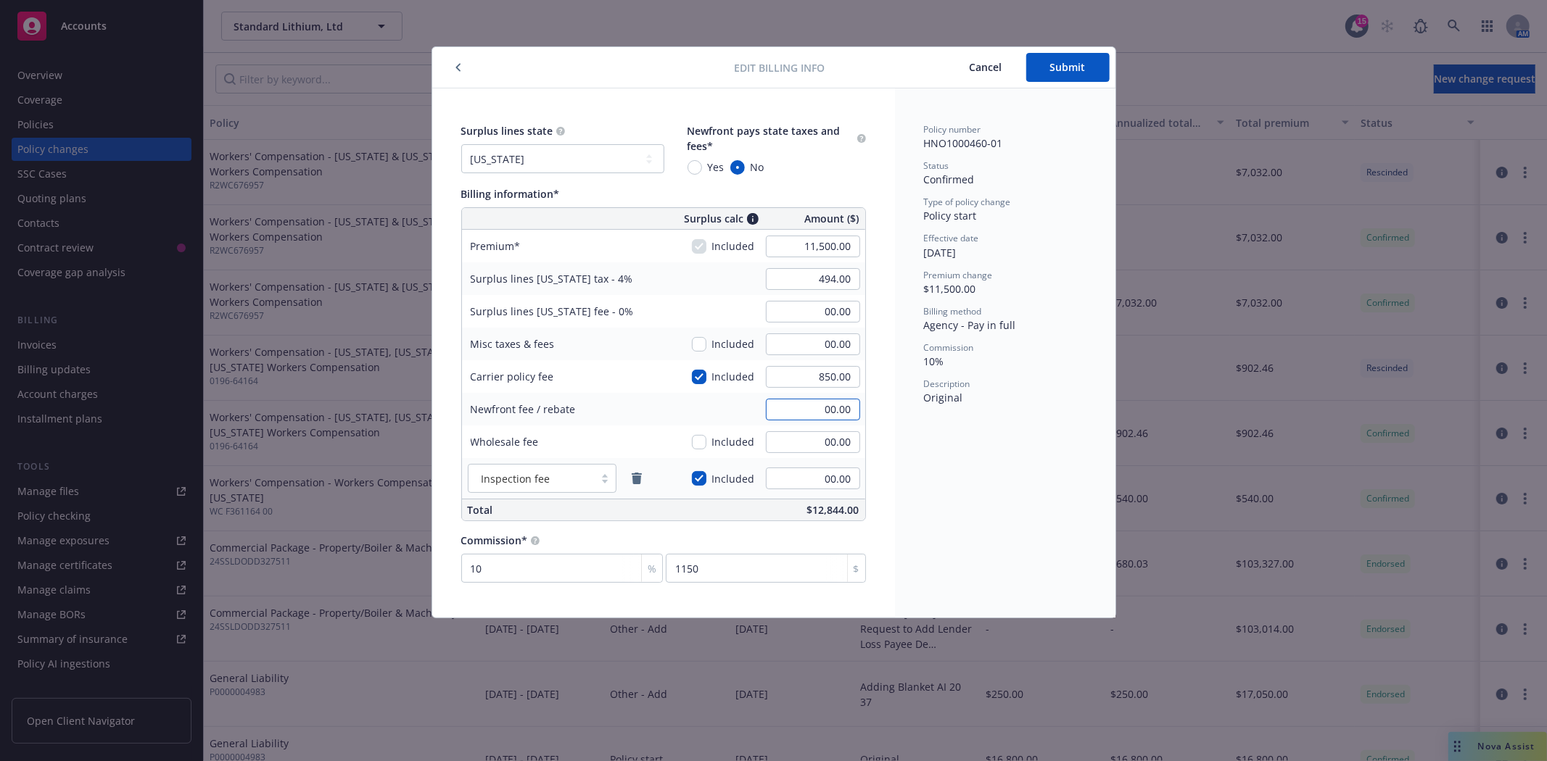
click at [827, 406] on input "00.00" at bounding box center [813, 410] width 94 height 22
type input "-345.00"
click at [1069, 67] on span "Submit" at bounding box center [1068, 67] width 36 height 14
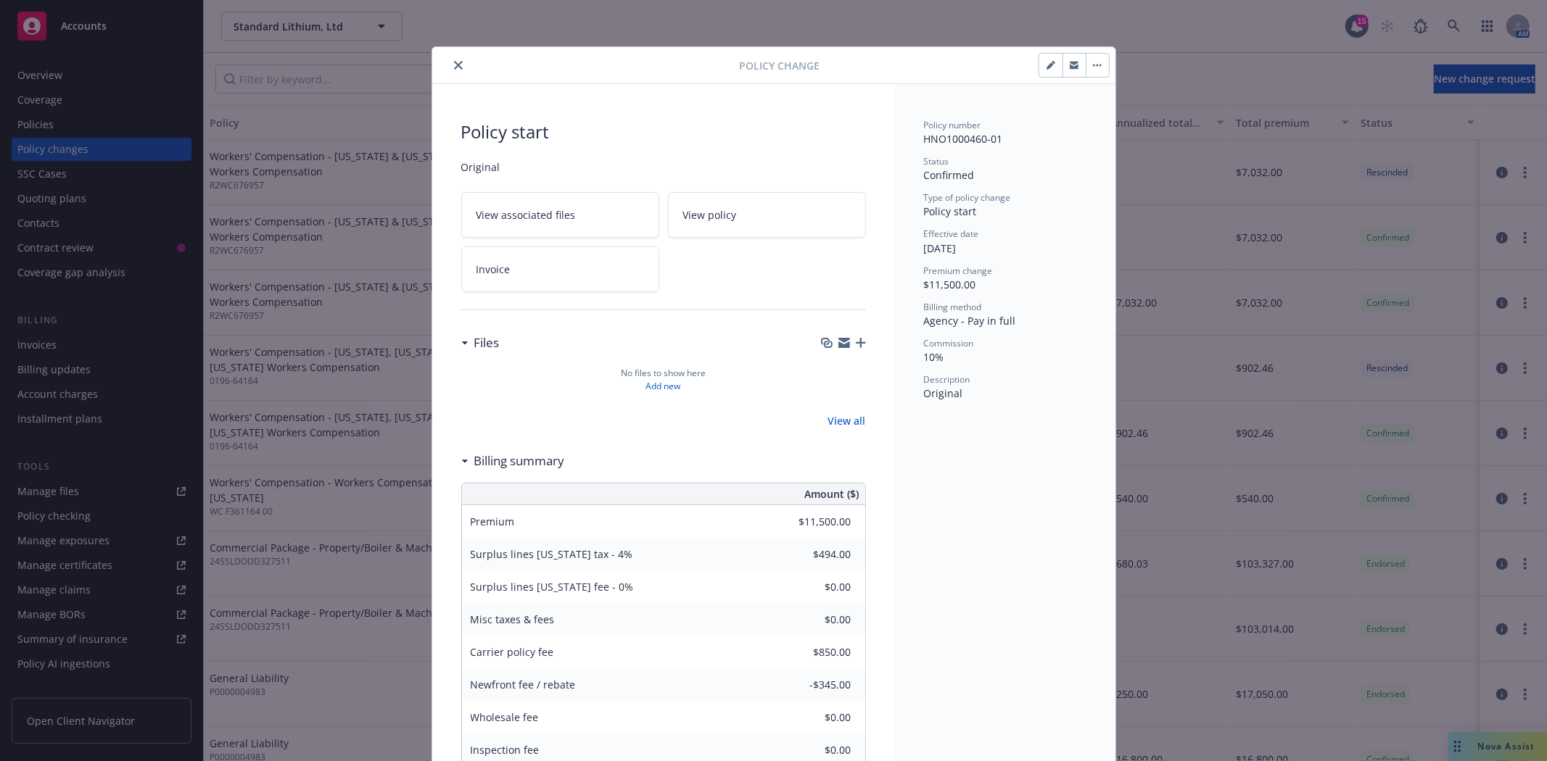
click at [499, 279] on link "Invoice" at bounding box center [560, 270] width 198 height 46
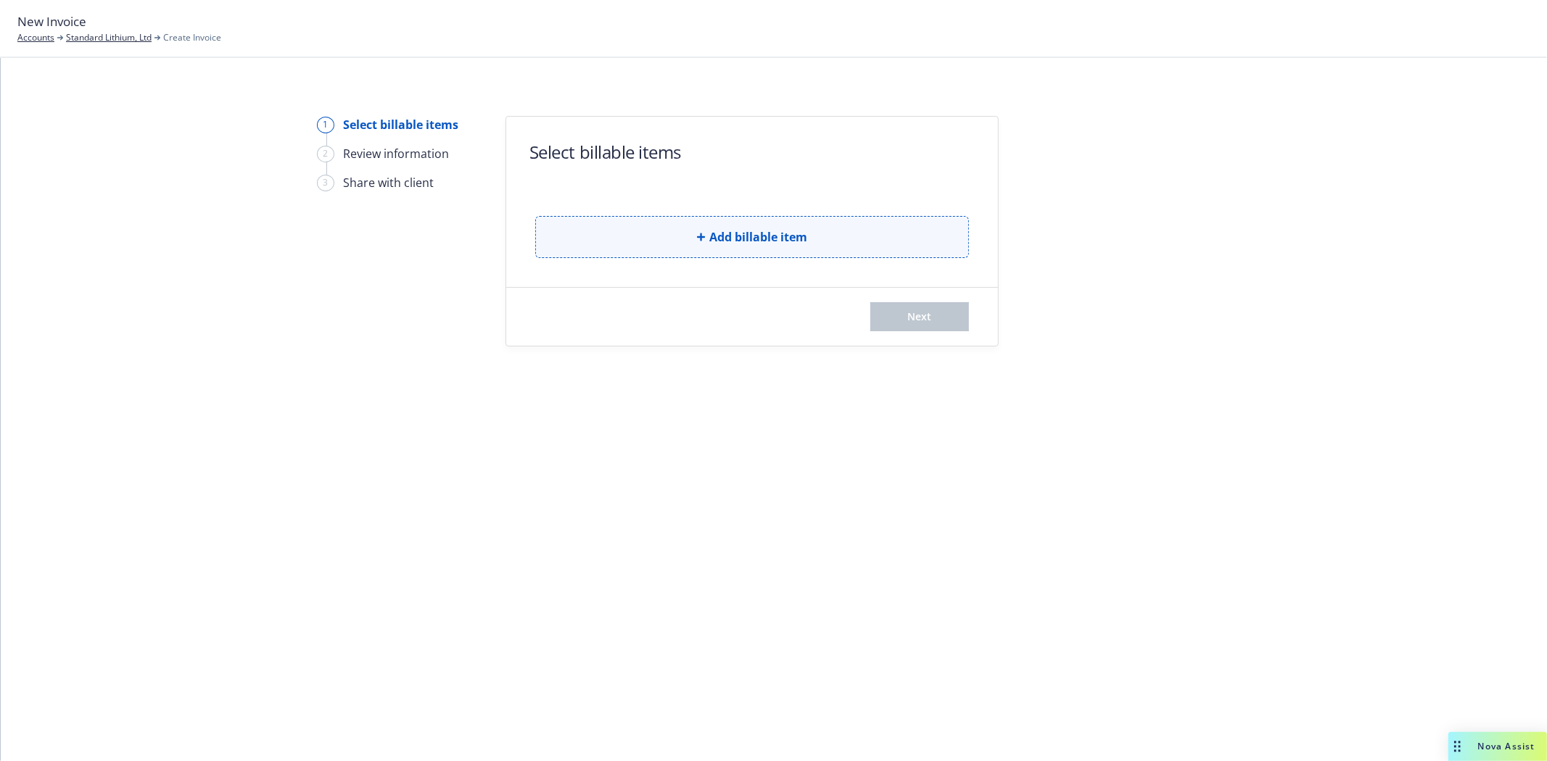
click at [696, 241] on button "Add billable item" at bounding box center [752, 237] width 434 height 42
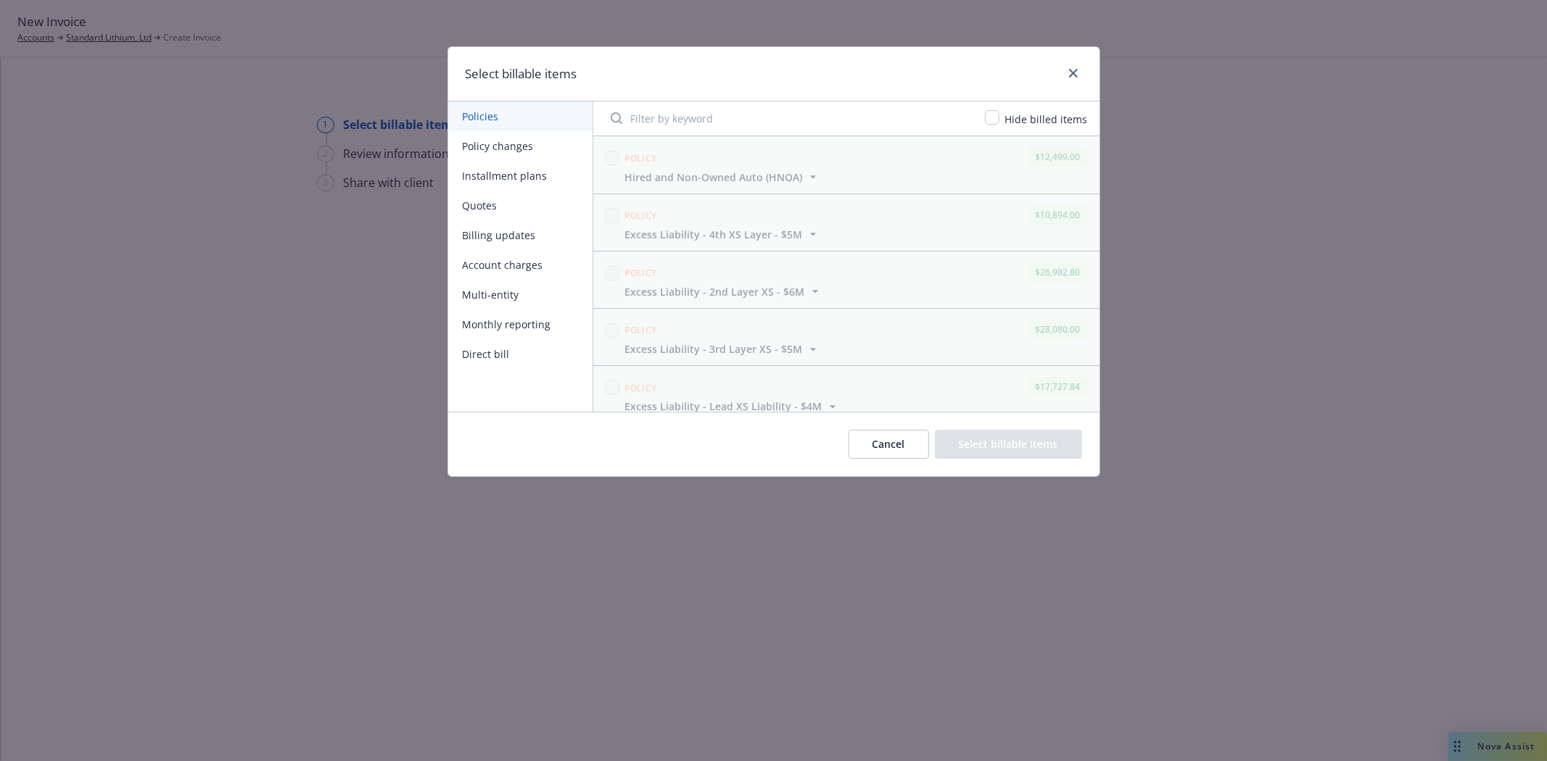
click at [503, 141] on button "Policy changes" at bounding box center [520, 146] width 144 height 30
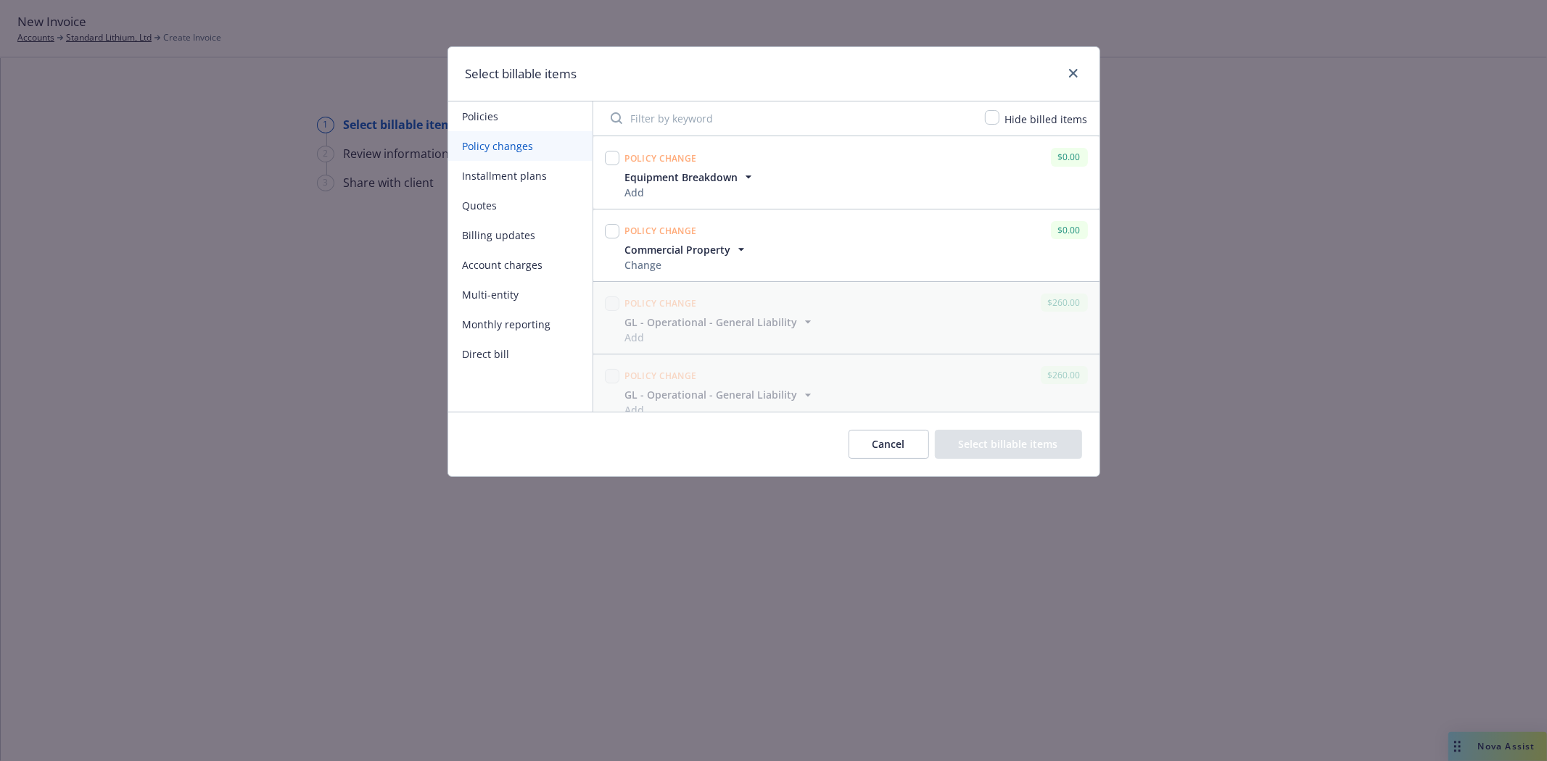
click at [498, 170] on button "Installment plans" at bounding box center [520, 176] width 144 height 30
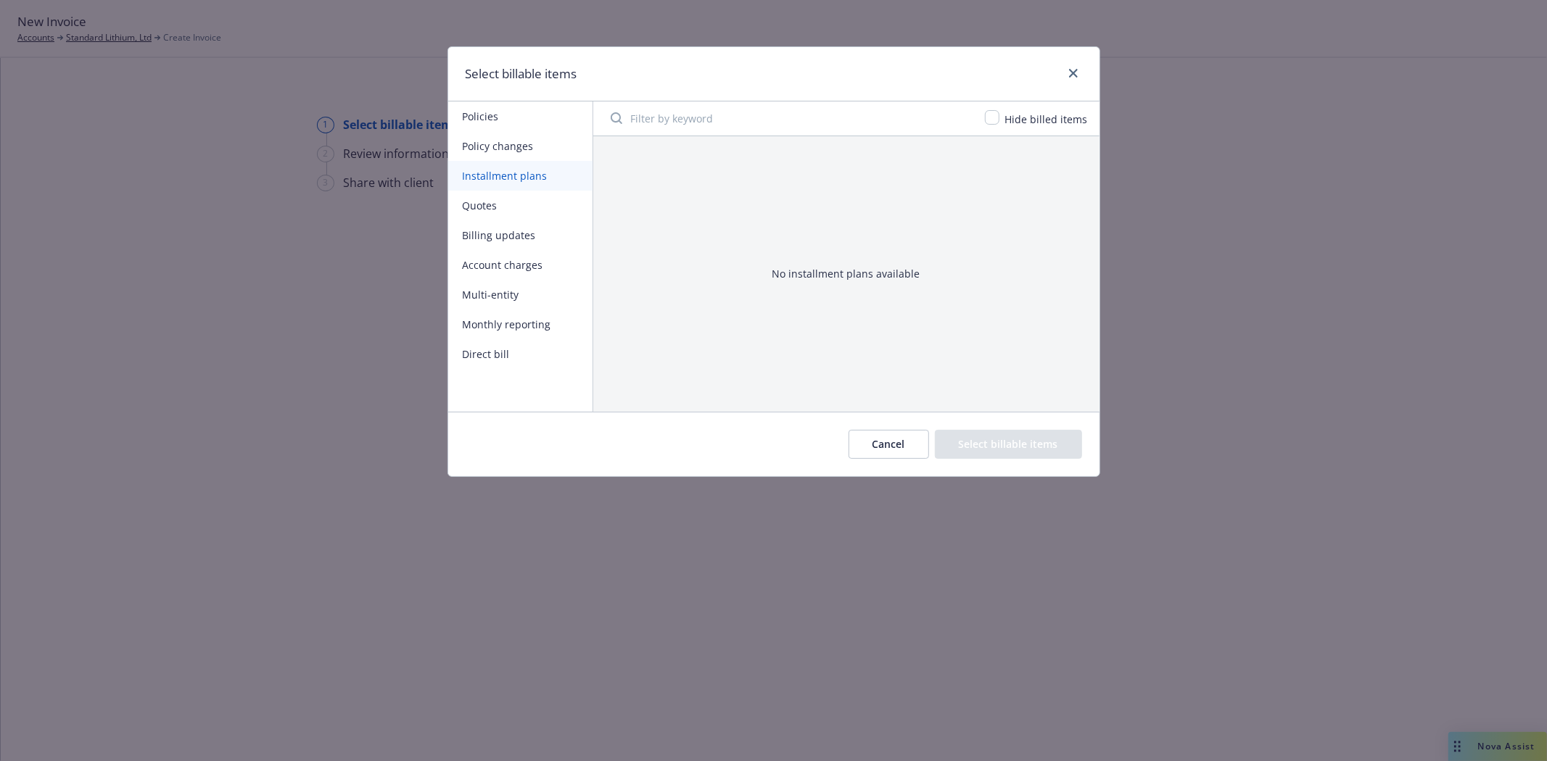
click at [489, 207] on button "Quotes" at bounding box center [520, 206] width 144 height 30
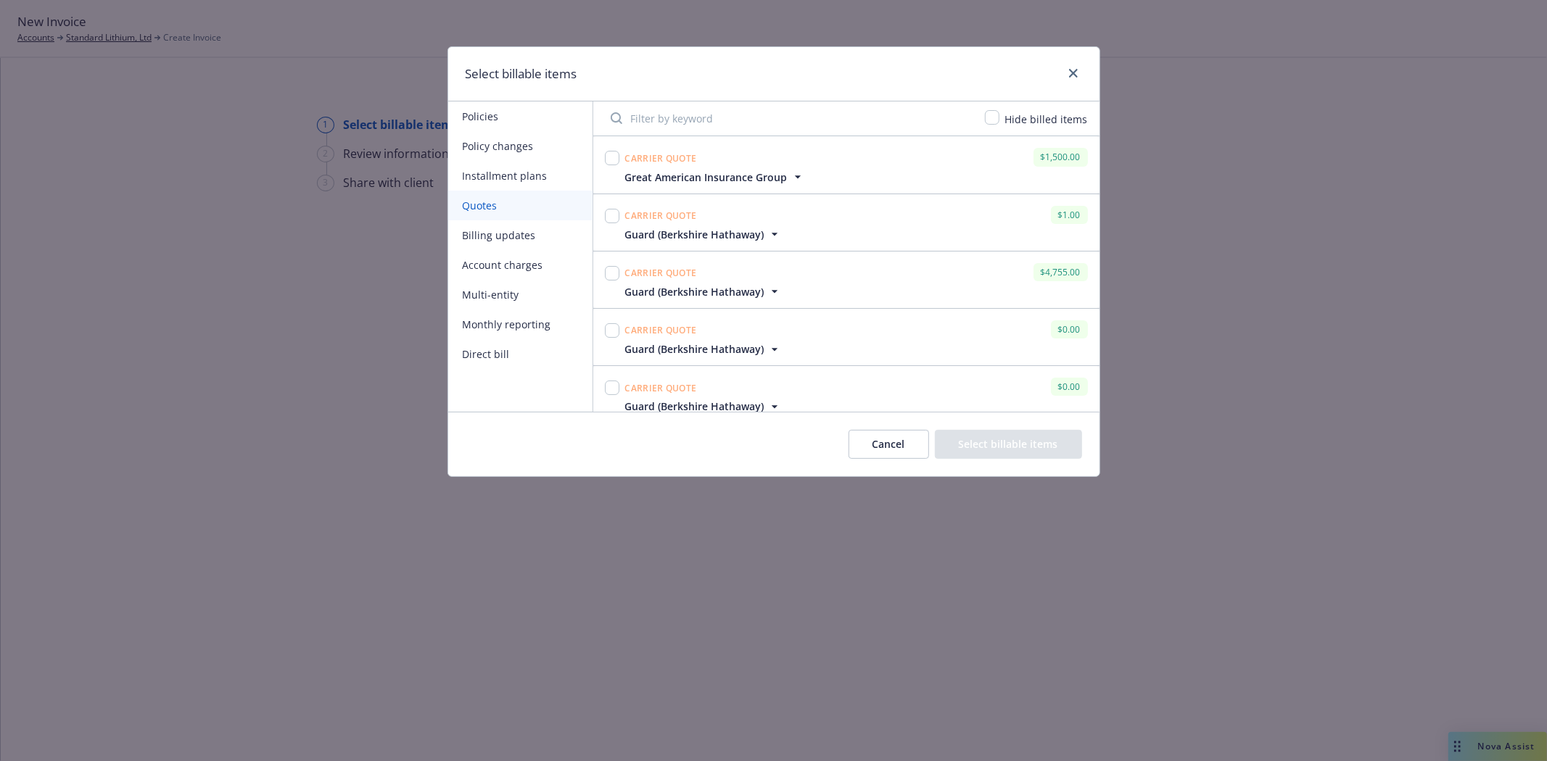
click at [489, 229] on button "Billing updates" at bounding box center [520, 235] width 144 height 30
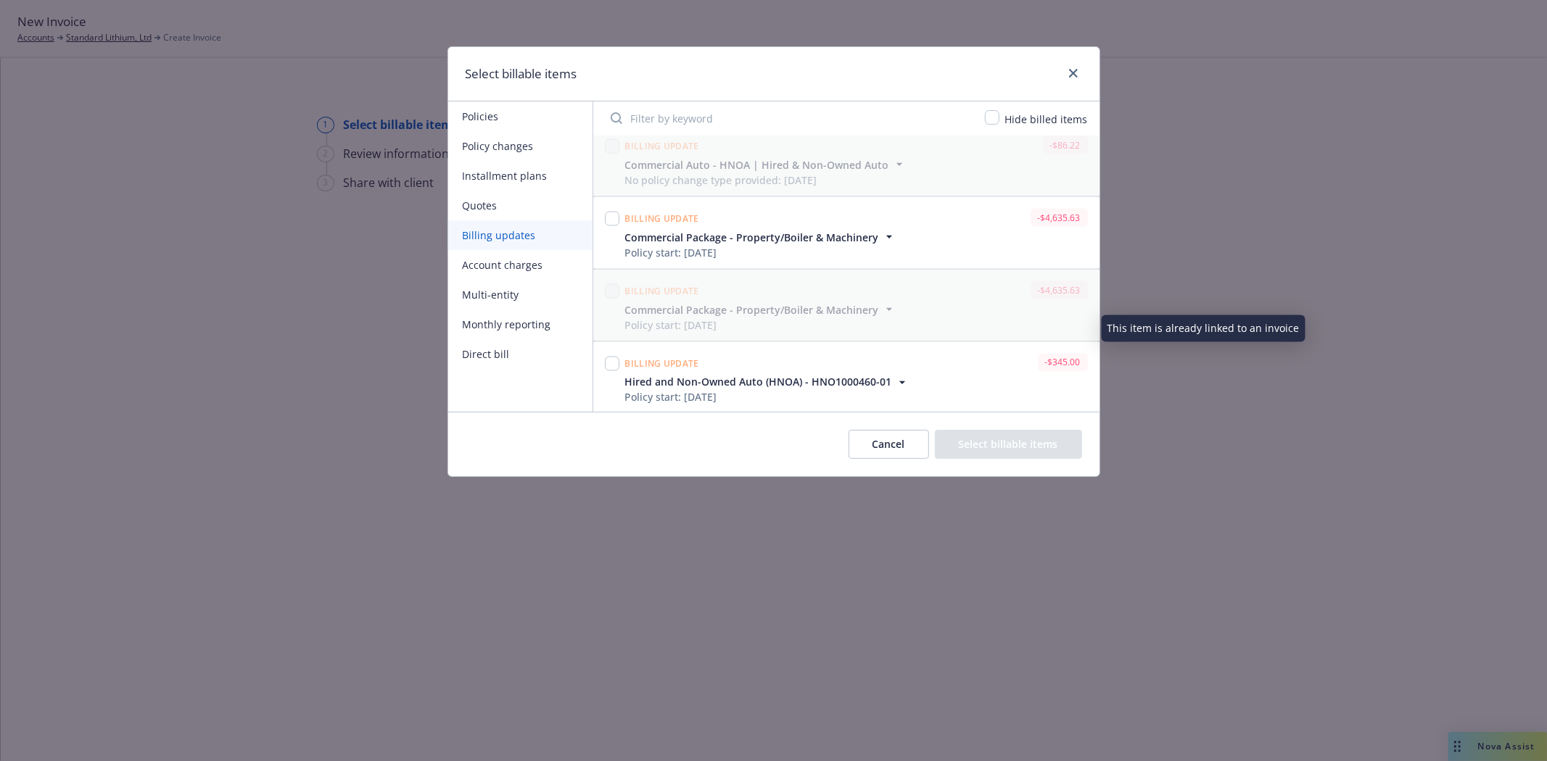
scroll to position [2121, 0]
click at [607, 361] on input "checkbox" at bounding box center [612, 361] width 15 height 15
checkbox input "true"
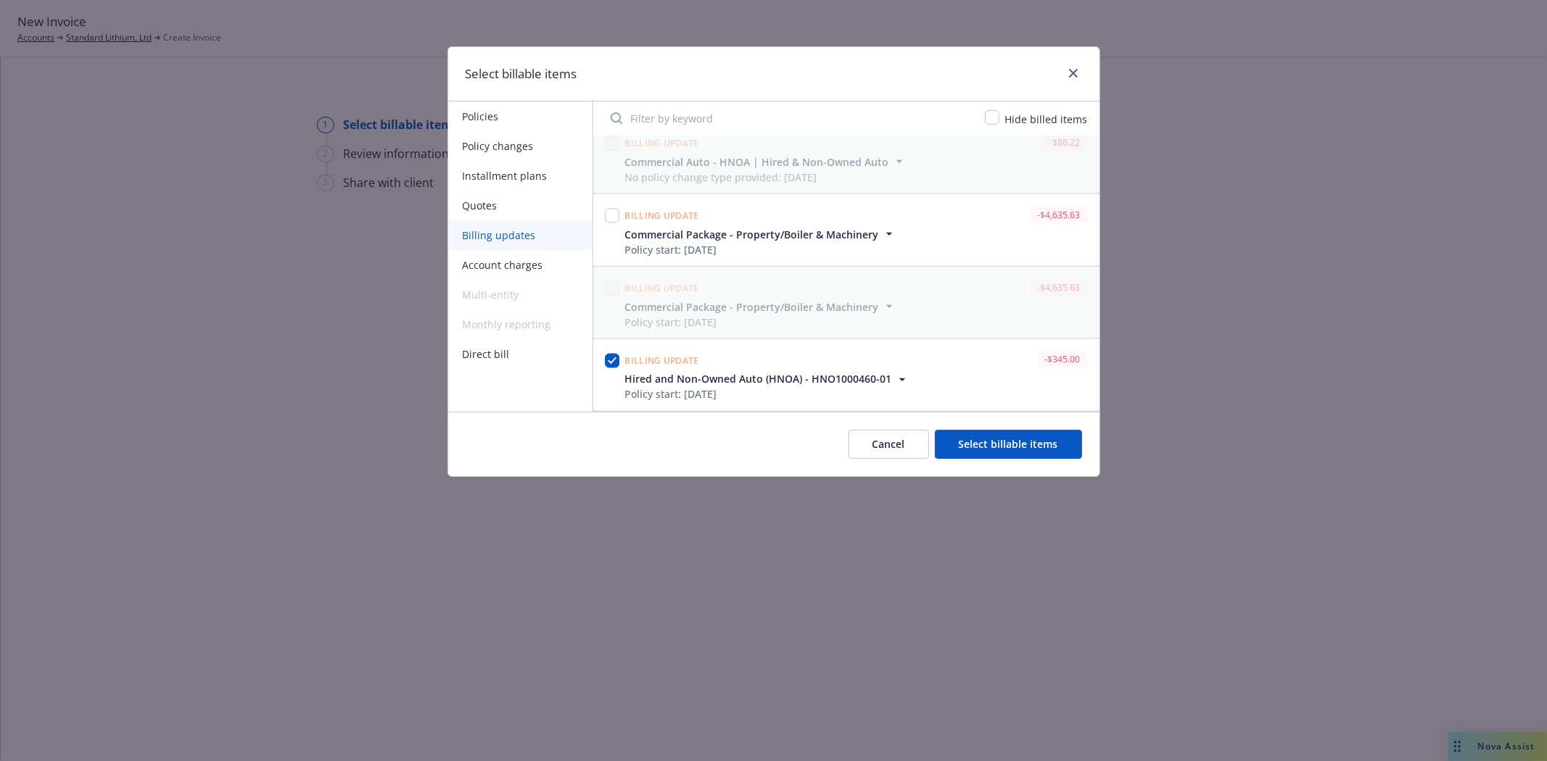
click at [1010, 451] on button "Select billable items" at bounding box center [1008, 444] width 147 height 29
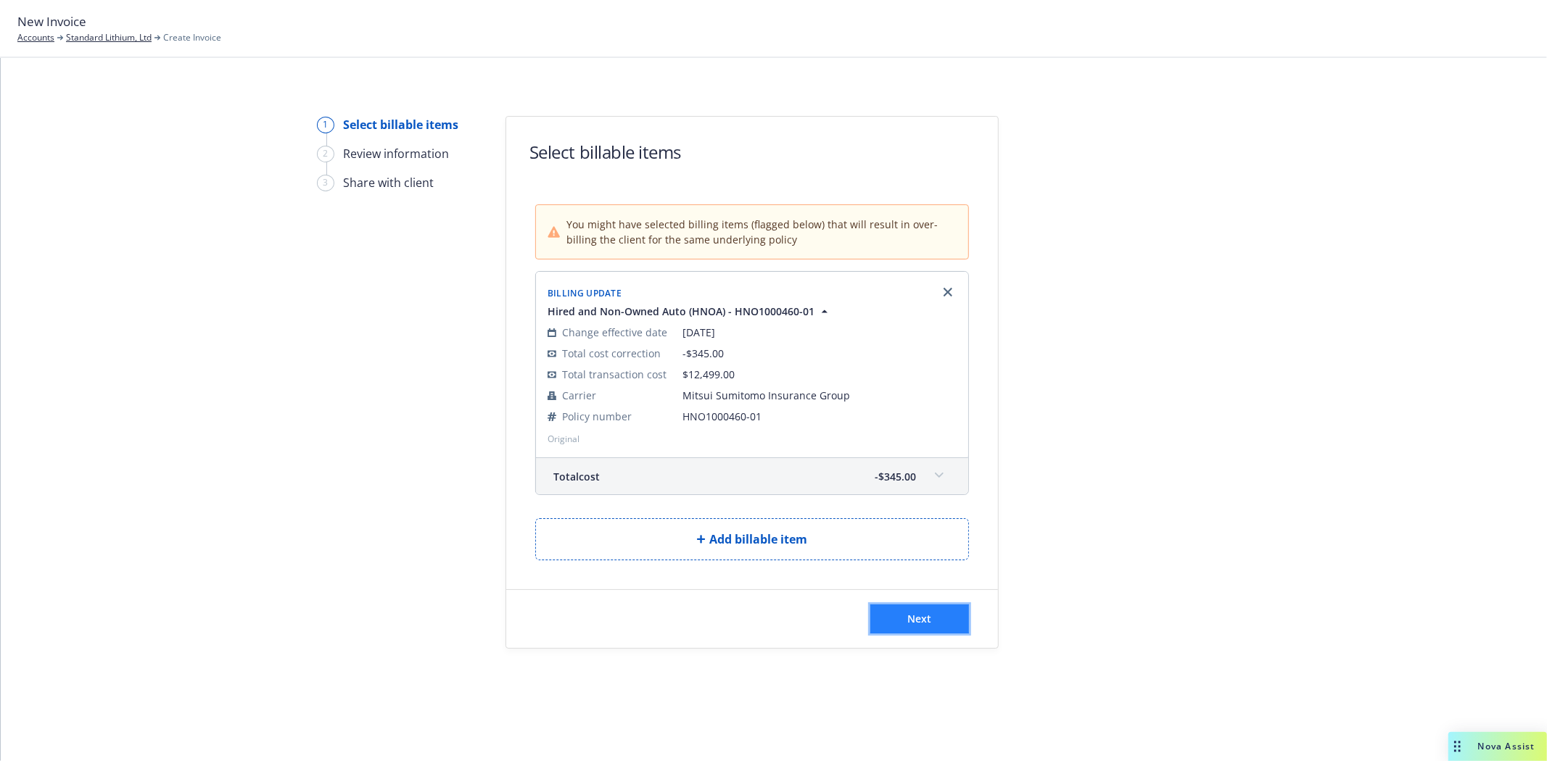
click at [928, 607] on button "Next" at bounding box center [919, 619] width 99 height 29
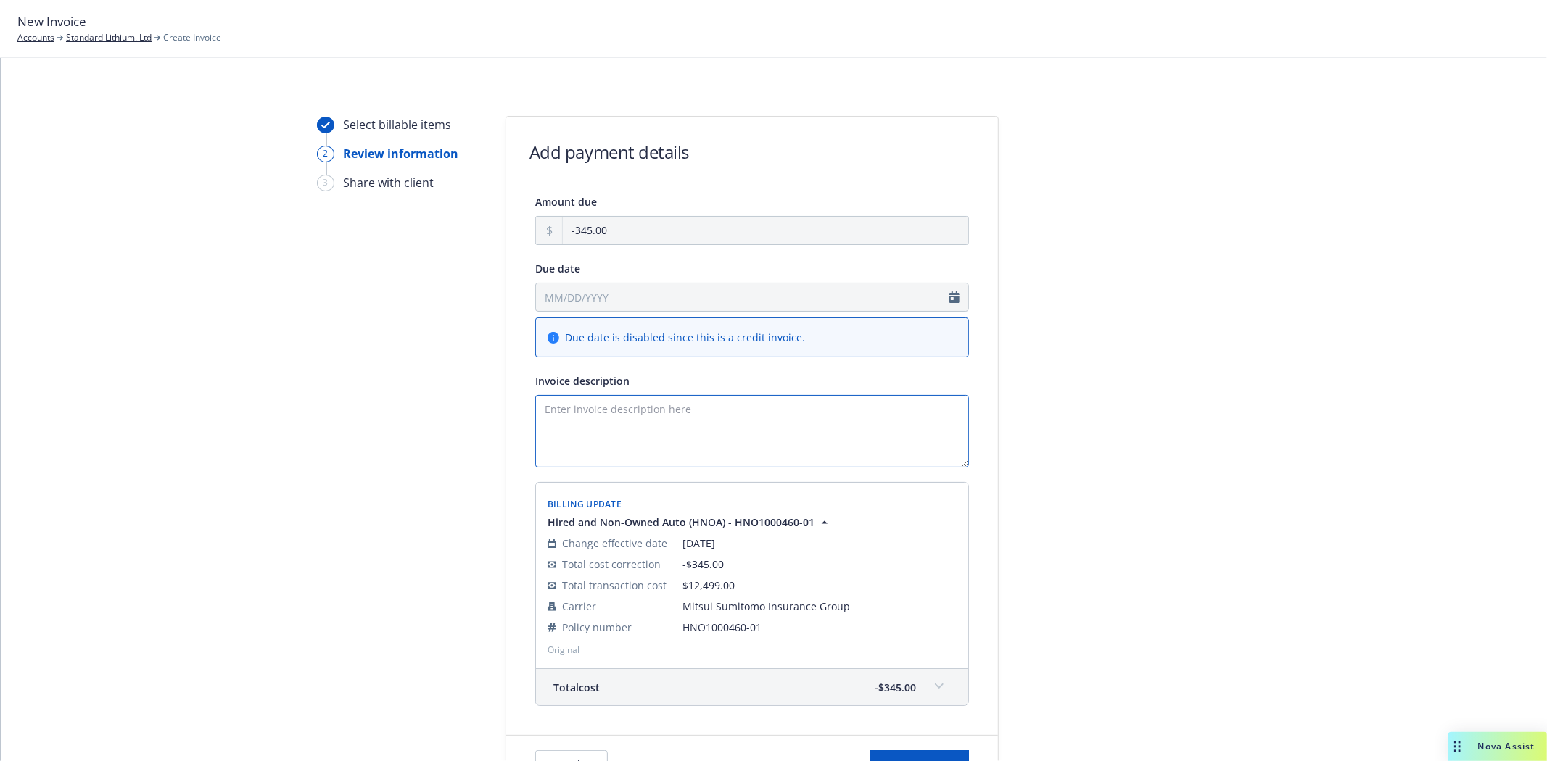
click at [682, 429] on textarea "Invoice description" at bounding box center [752, 431] width 434 height 73
paste textarea "Commission due to Reliance"
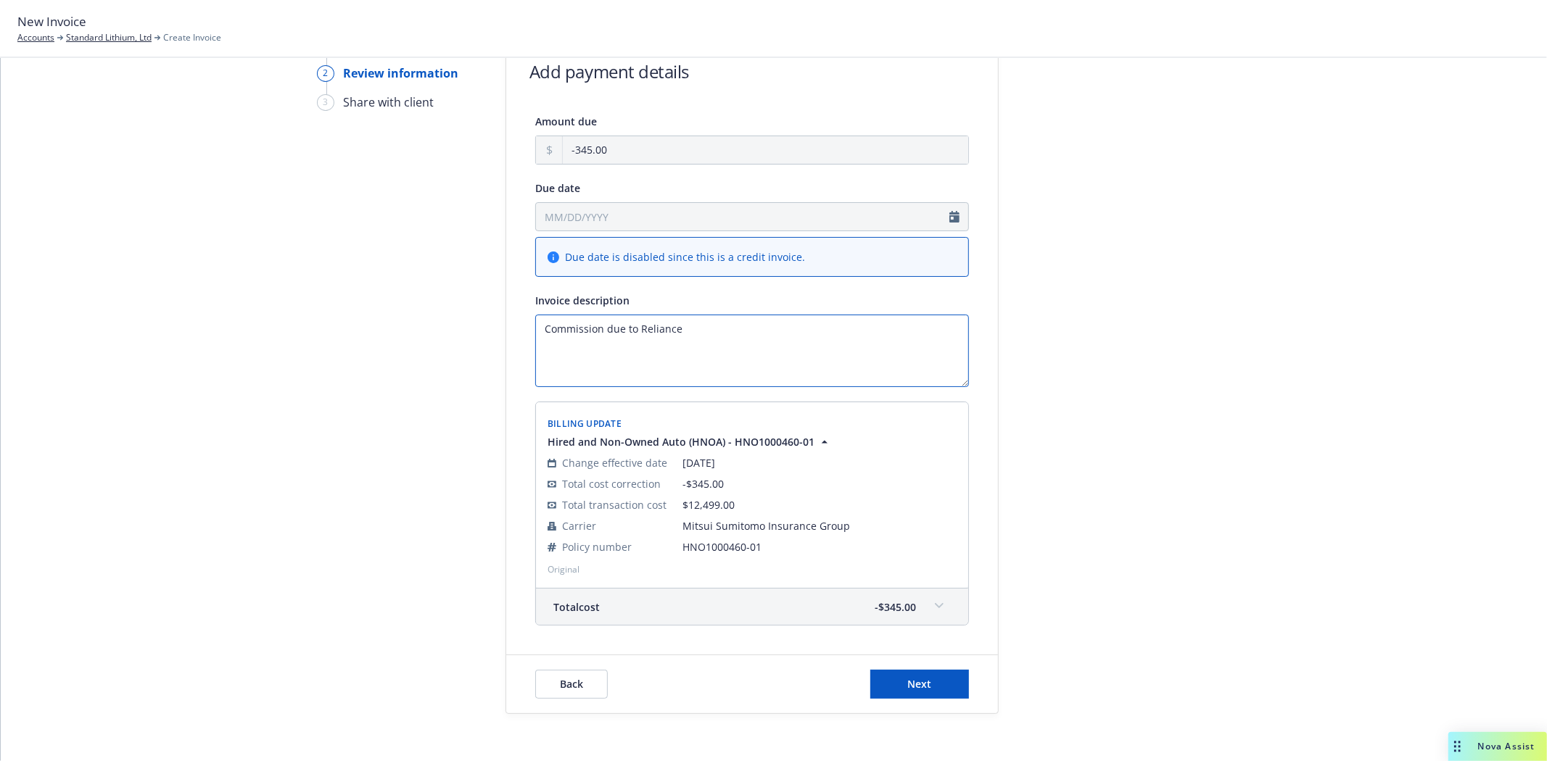
scroll to position [127, 0]
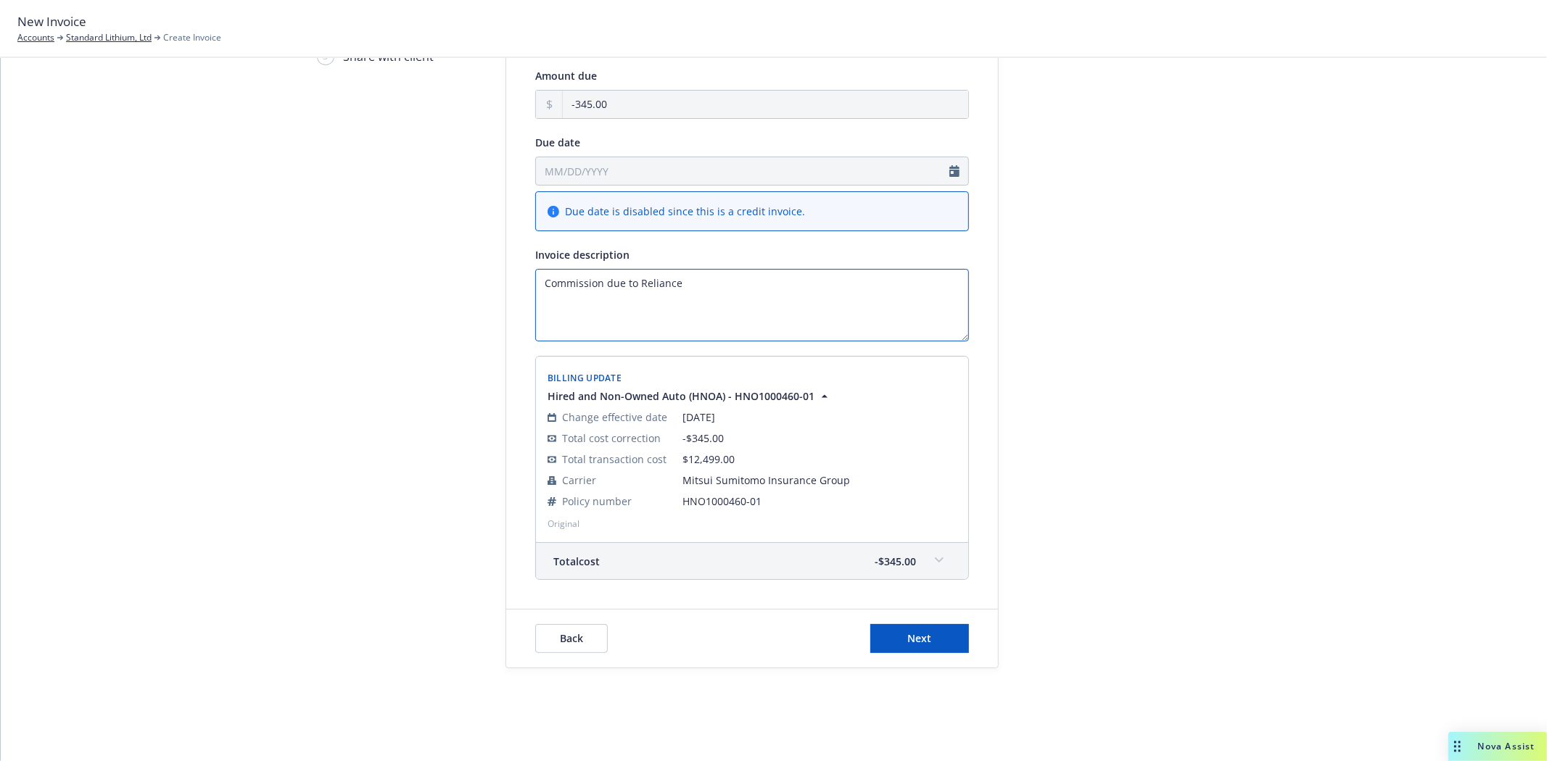
click at [634, 307] on textarea "Commission due to Reliance" at bounding box center [752, 305] width 434 height 73
click at [734, 283] on textarea "Commission due to Reliance" at bounding box center [752, 305] width 434 height 73
paste textarea "Reliance Insurance Agencies Ltd., 4853 Hastings Street, Burnaby, BC, V5C 2L1"
type textarea "Commission due to Reliance Reliance Insurance Agencies Ltd., 4853 Hastings Stre…"
click at [916, 645] on span "Next" at bounding box center [920, 639] width 24 height 14
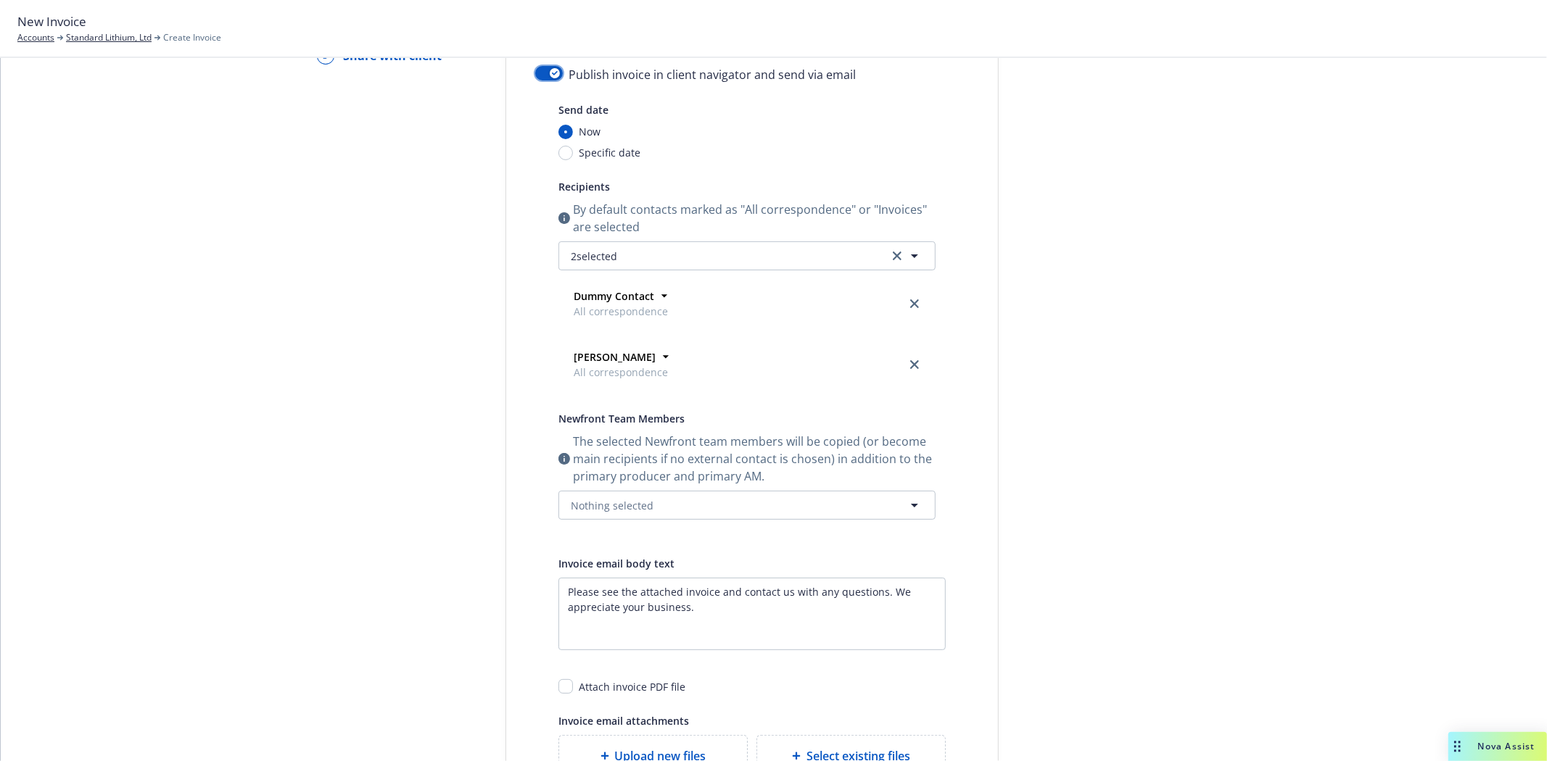
click at [552, 71] on icon "button" at bounding box center [555, 73] width 6 height 4
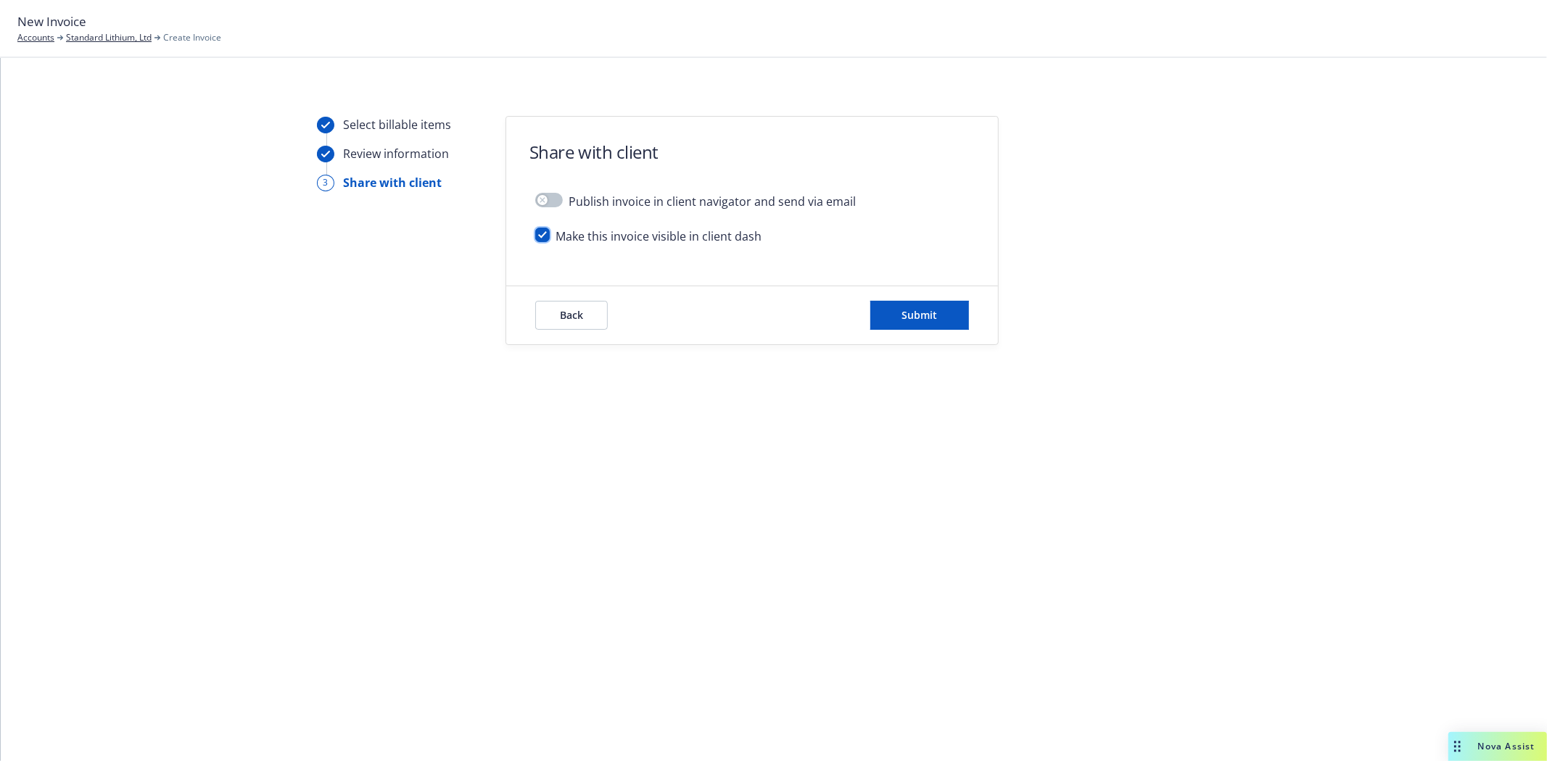
click at [544, 238] on input "checkbox" at bounding box center [542, 235] width 15 height 15
checkbox input "false"
click at [570, 312] on span "Back" at bounding box center [571, 315] width 23 height 14
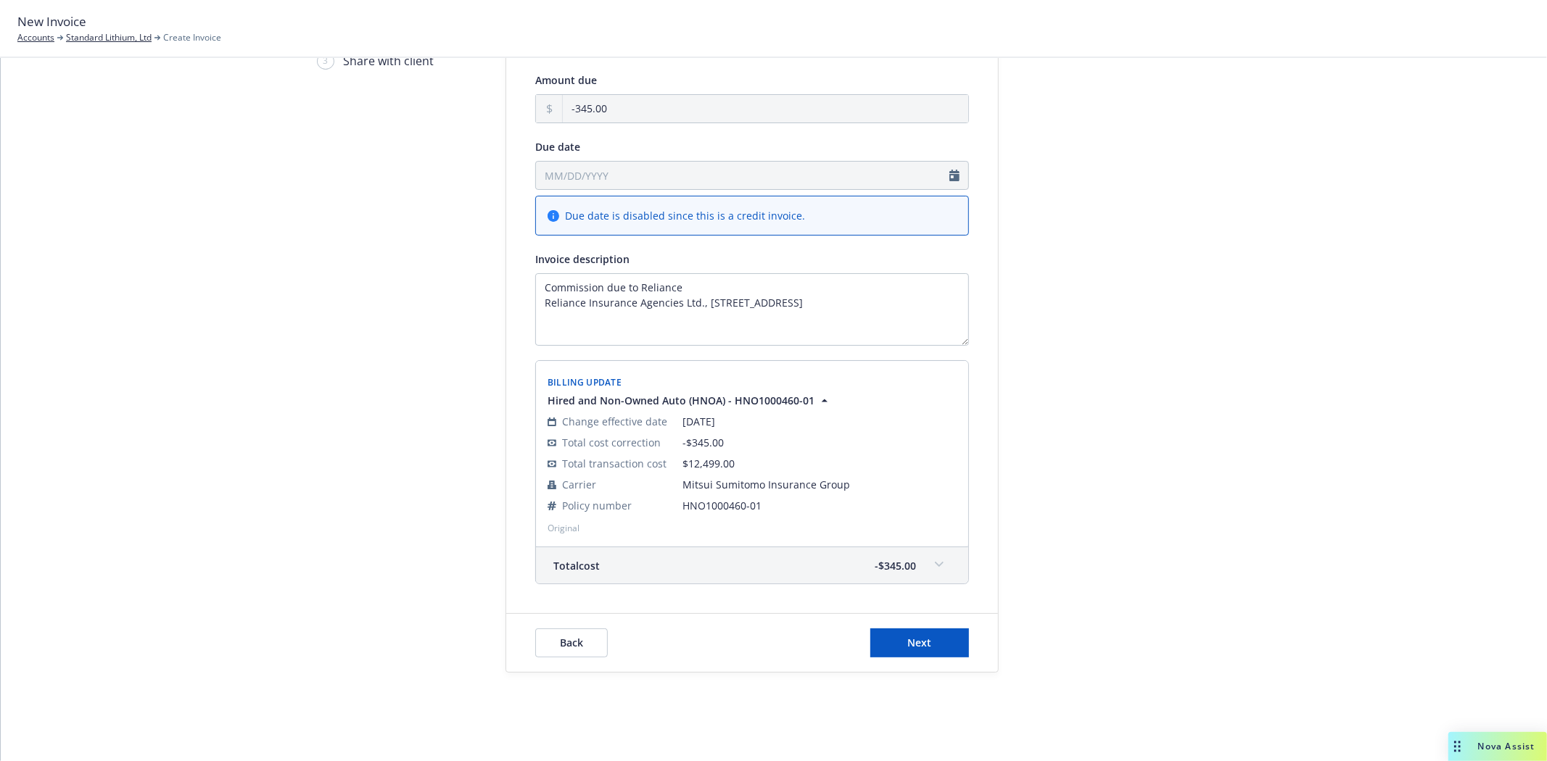
scroll to position [127, 0]
click at [560, 632] on span "Back" at bounding box center [571, 639] width 23 height 14
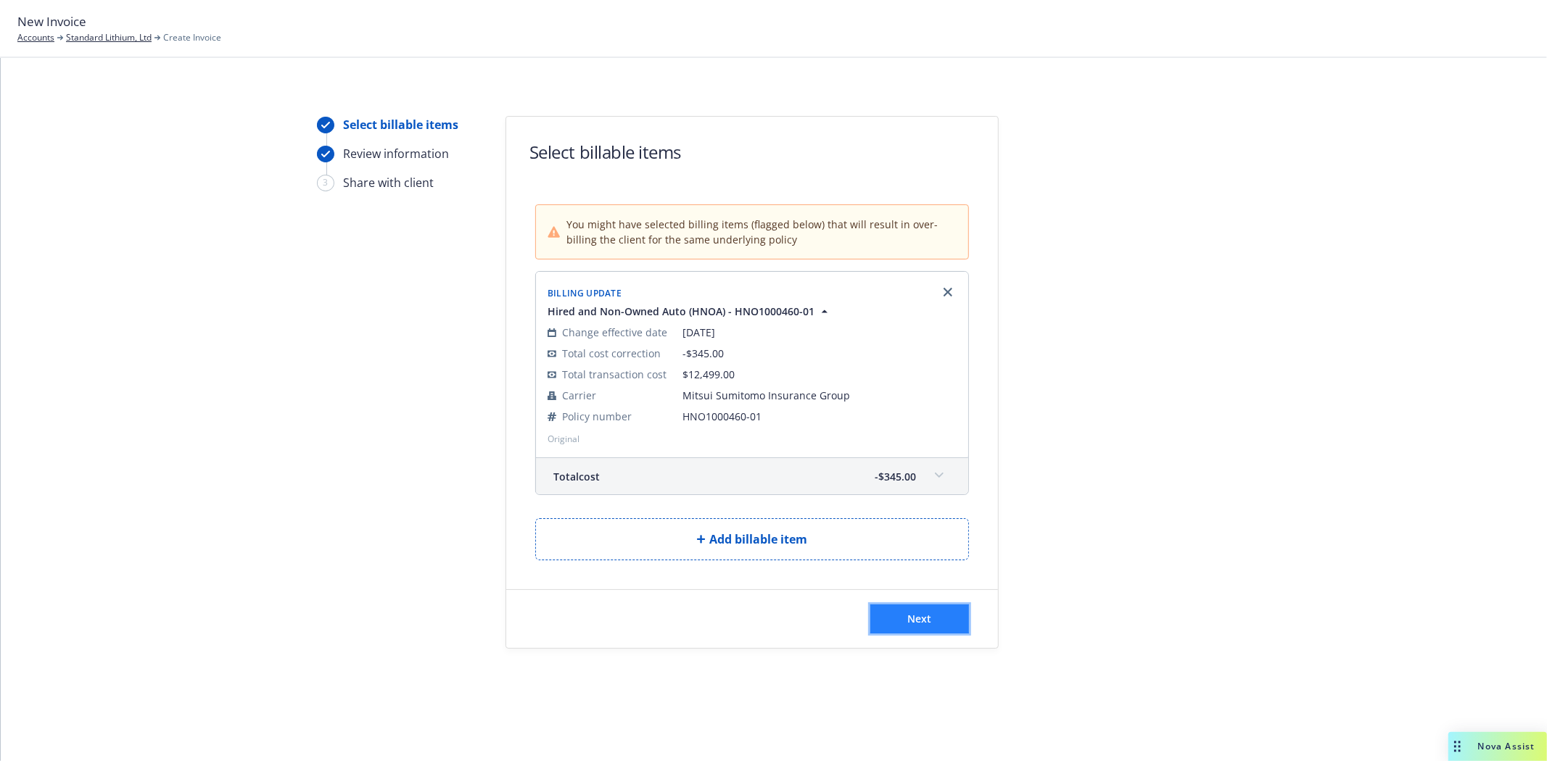
click at [896, 621] on button "Next" at bounding box center [919, 619] width 99 height 29
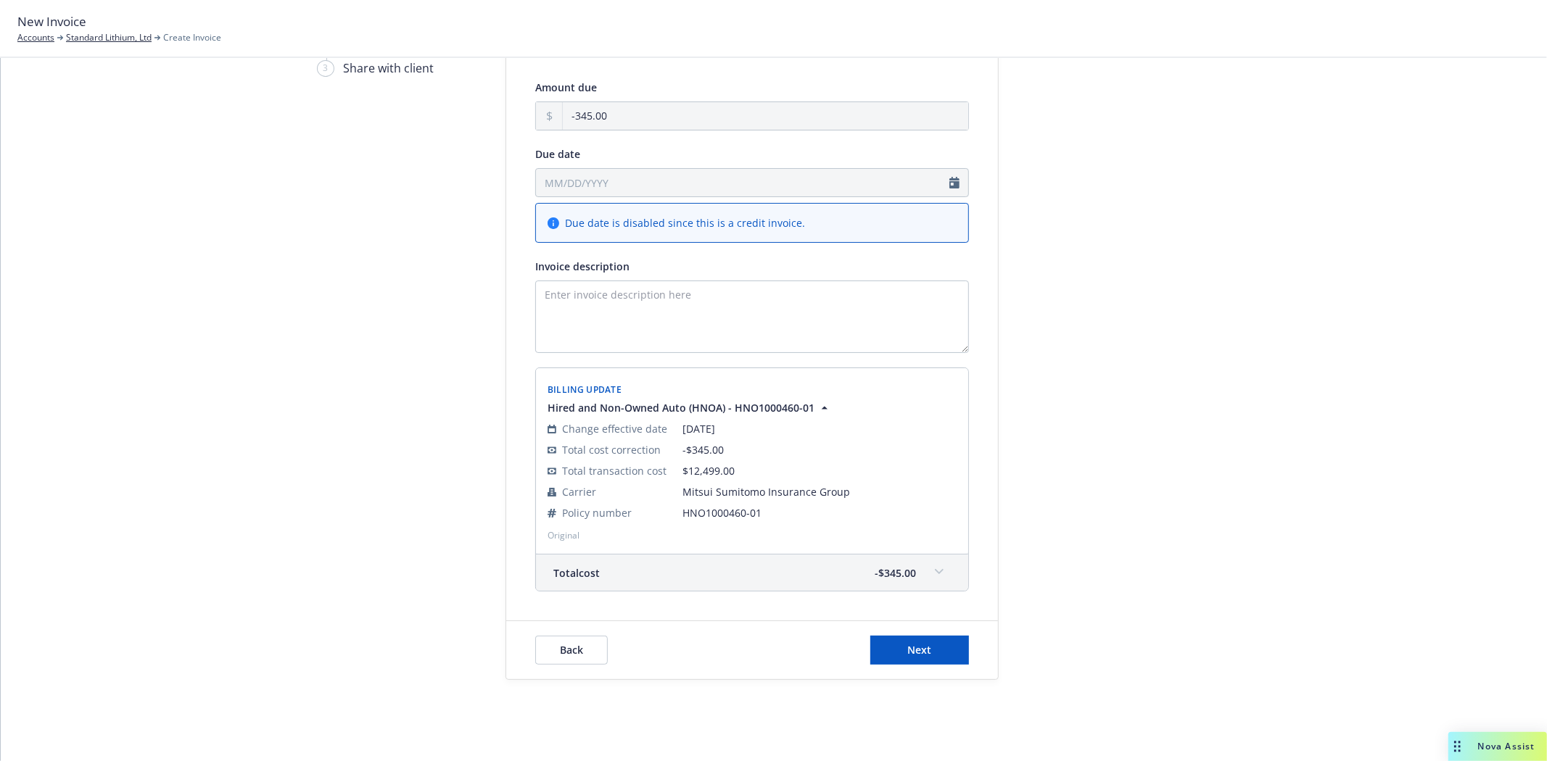
scroll to position [127, 0]
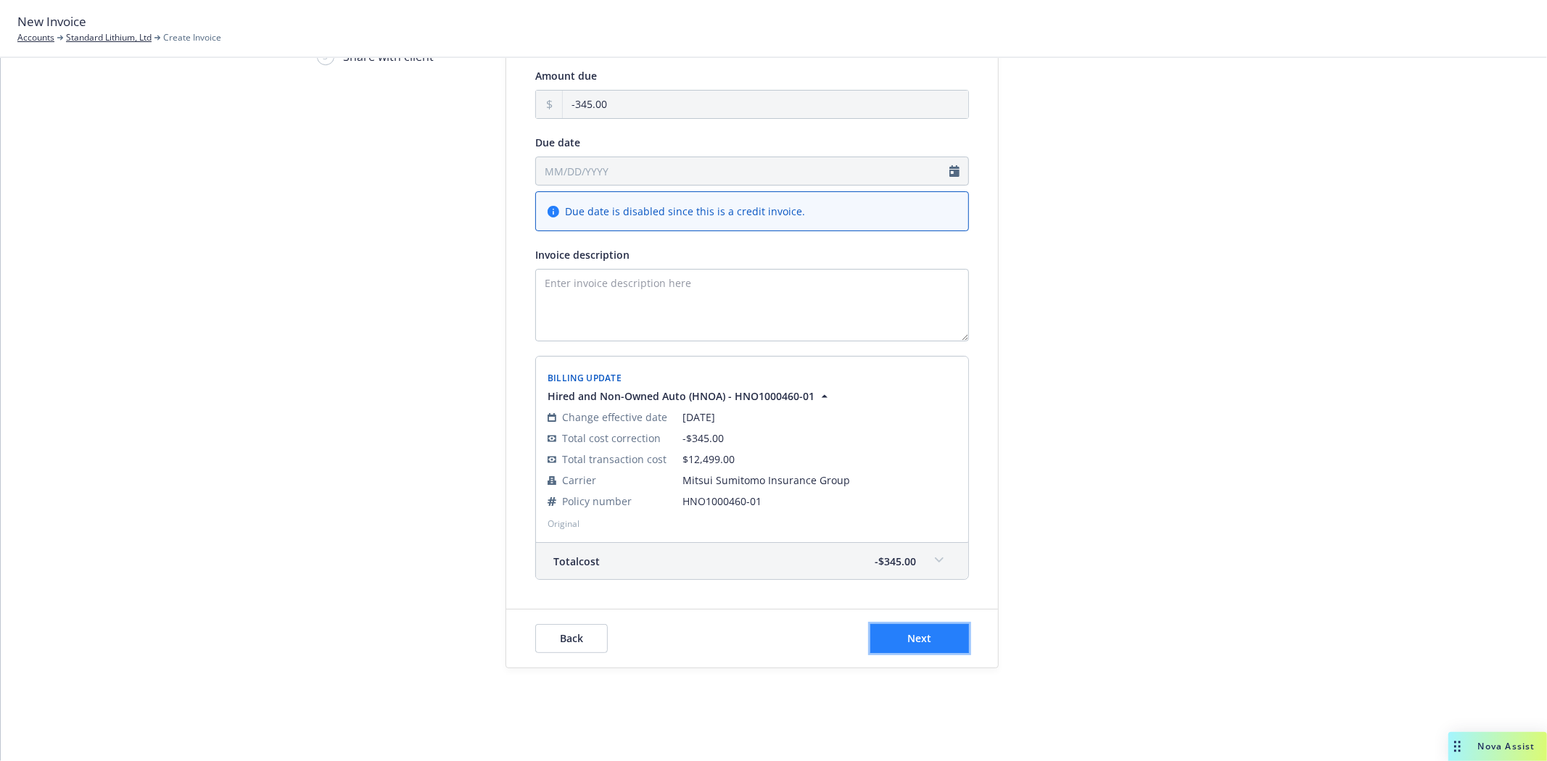
click at [876, 629] on button "Next" at bounding box center [919, 638] width 99 height 29
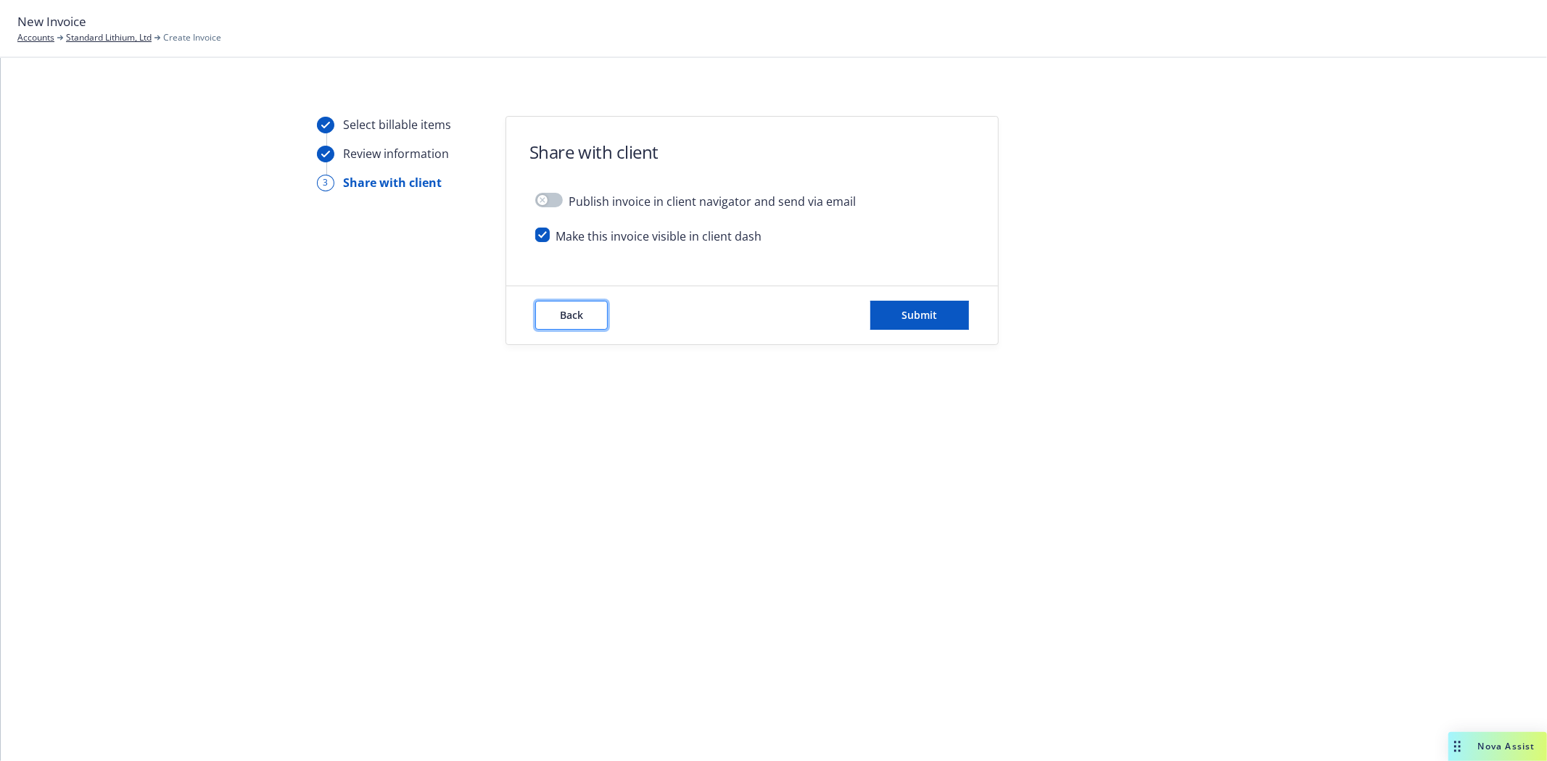
click at [560, 322] on button "Back" at bounding box center [571, 315] width 73 height 29
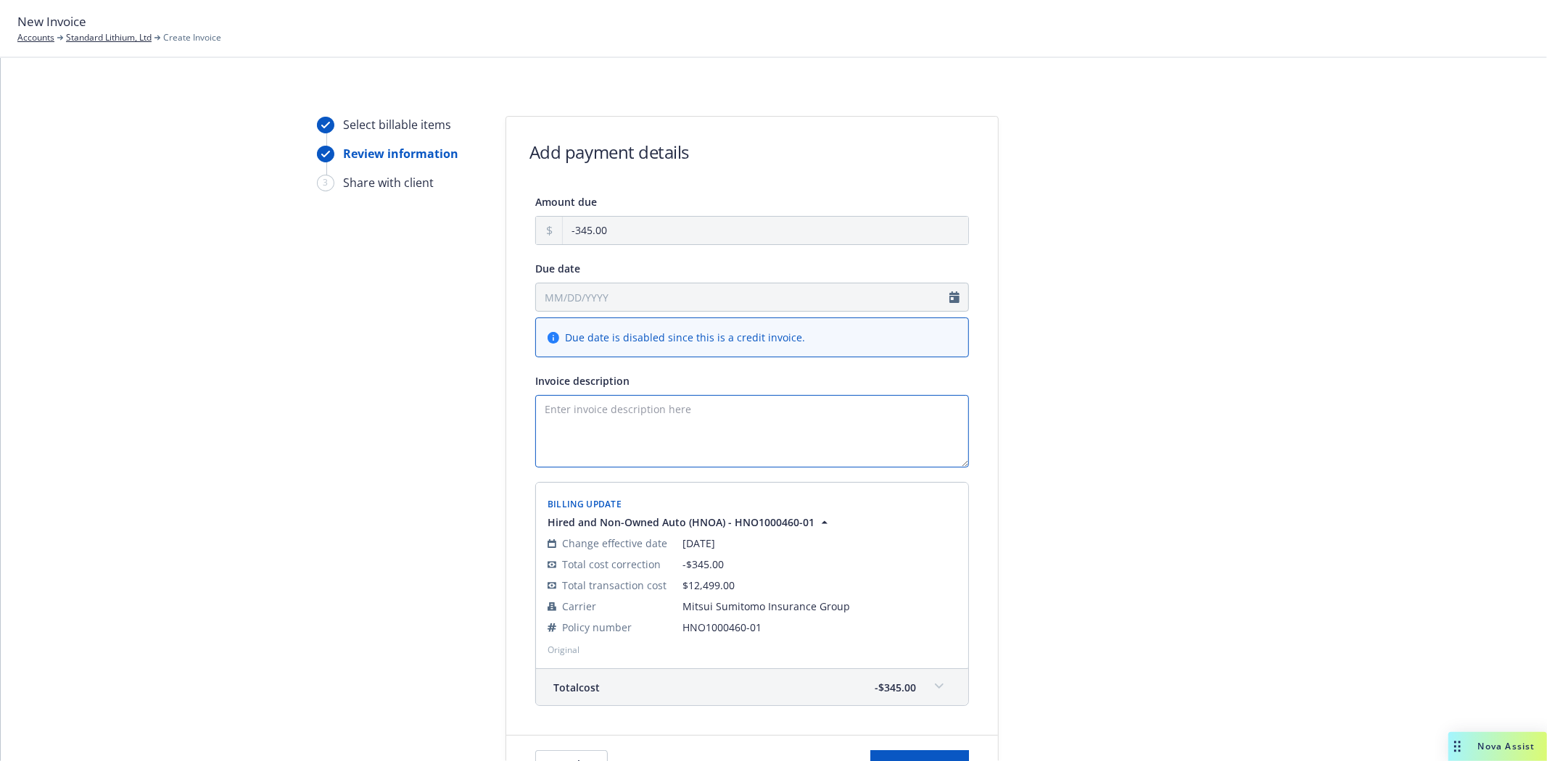
click at [568, 407] on textarea "Invoice description" at bounding box center [752, 431] width 434 height 73
paste textarea "Reliance Insurance Agencies Ltd., 4853 Hastings Street, Burnaby, BC, V5C 2L1"
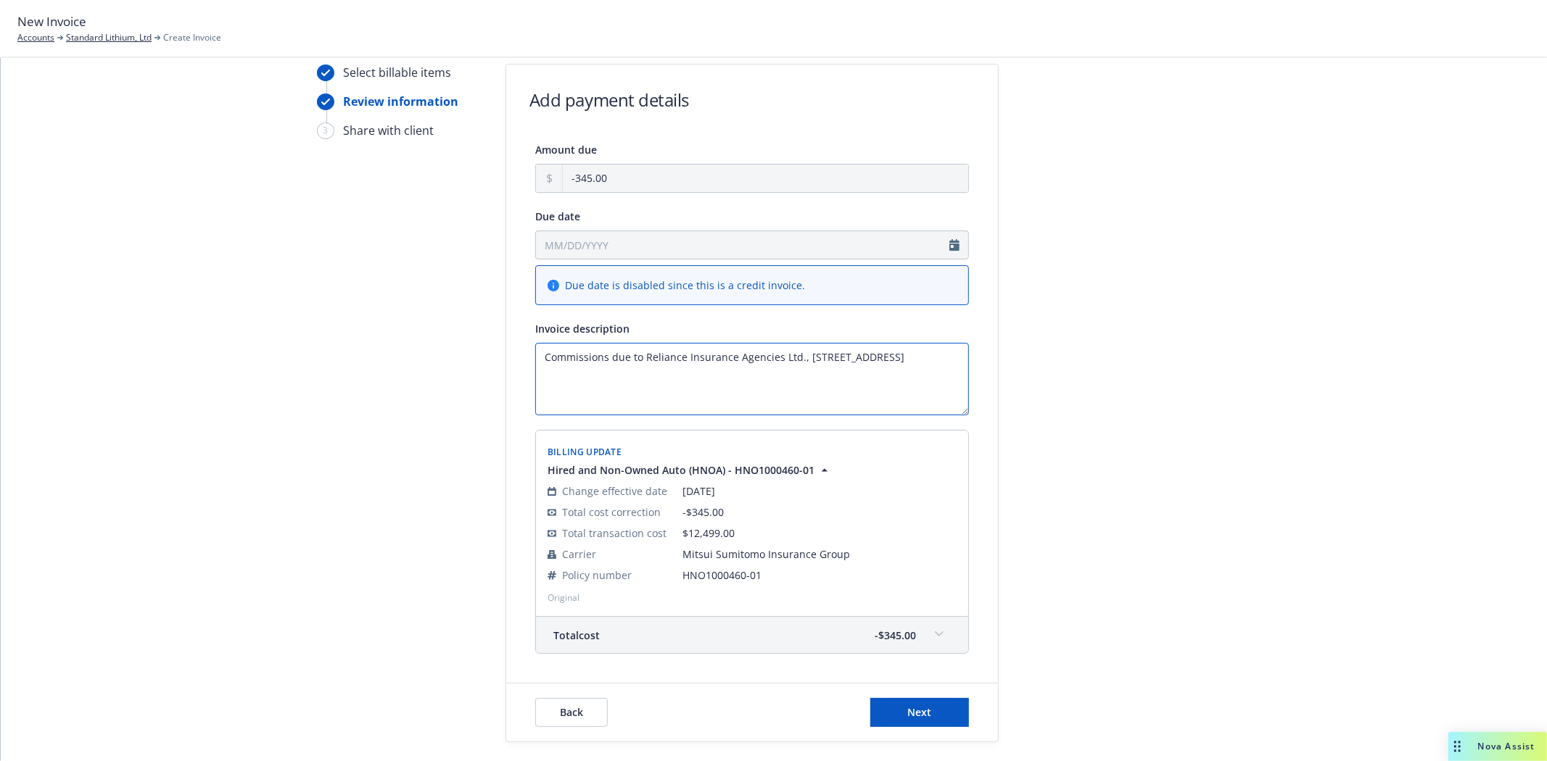
scroll to position [80, 0]
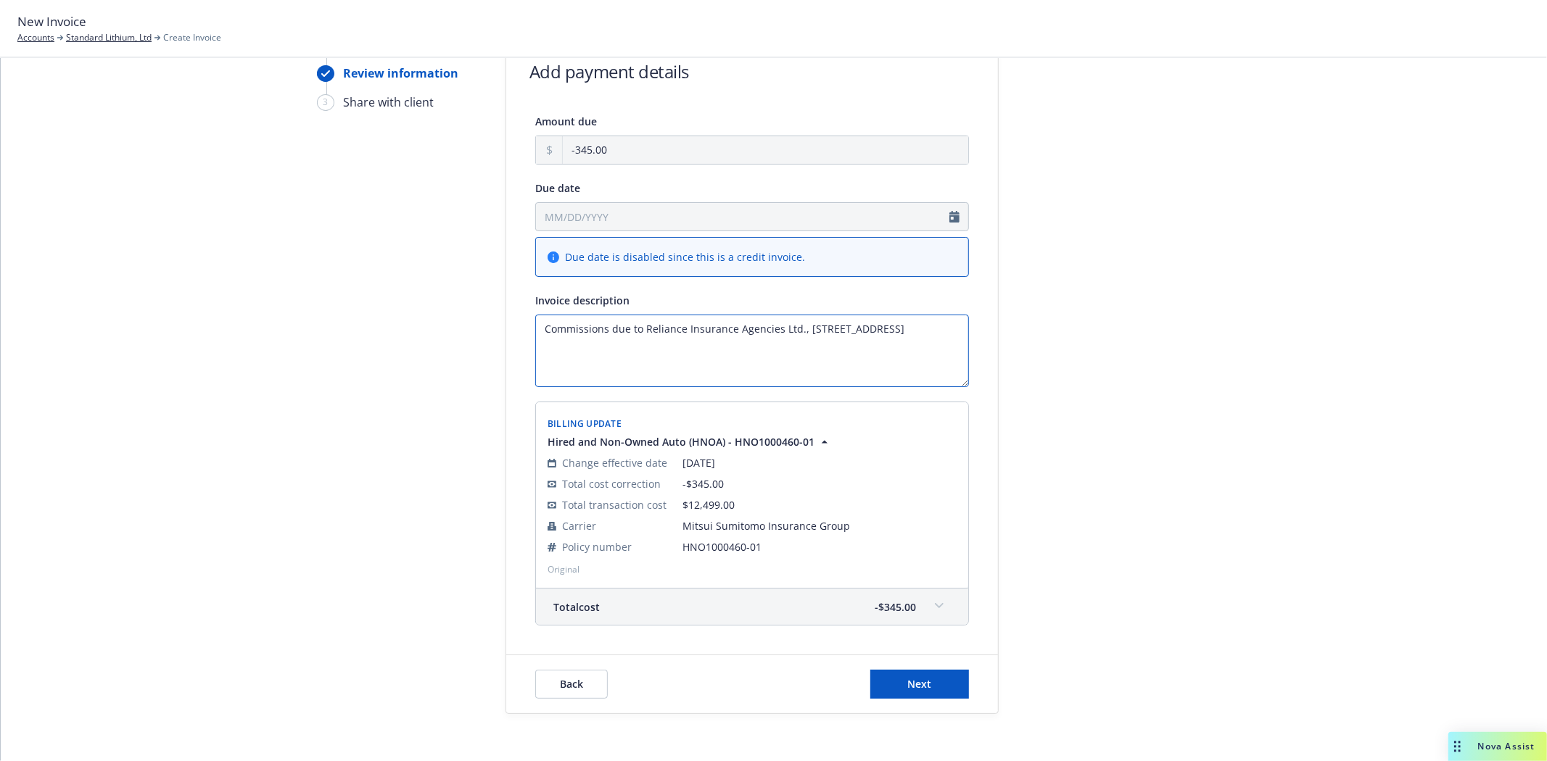
drag, startPoint x: 637, startPoint y: 328, endPoint x: 795, endPoint y: 402, distance: 174.5
click at [645, 328] on textarea "Commissions due to Reliance Insurance Agencies Ltd., 4853 Hastings Street, Burn…" at bounding box center [752, 351] width 434 height 73
type textarea "Commissions due to Reliance Insurance Agencies Ltd., [STREET_ADDRESS]"
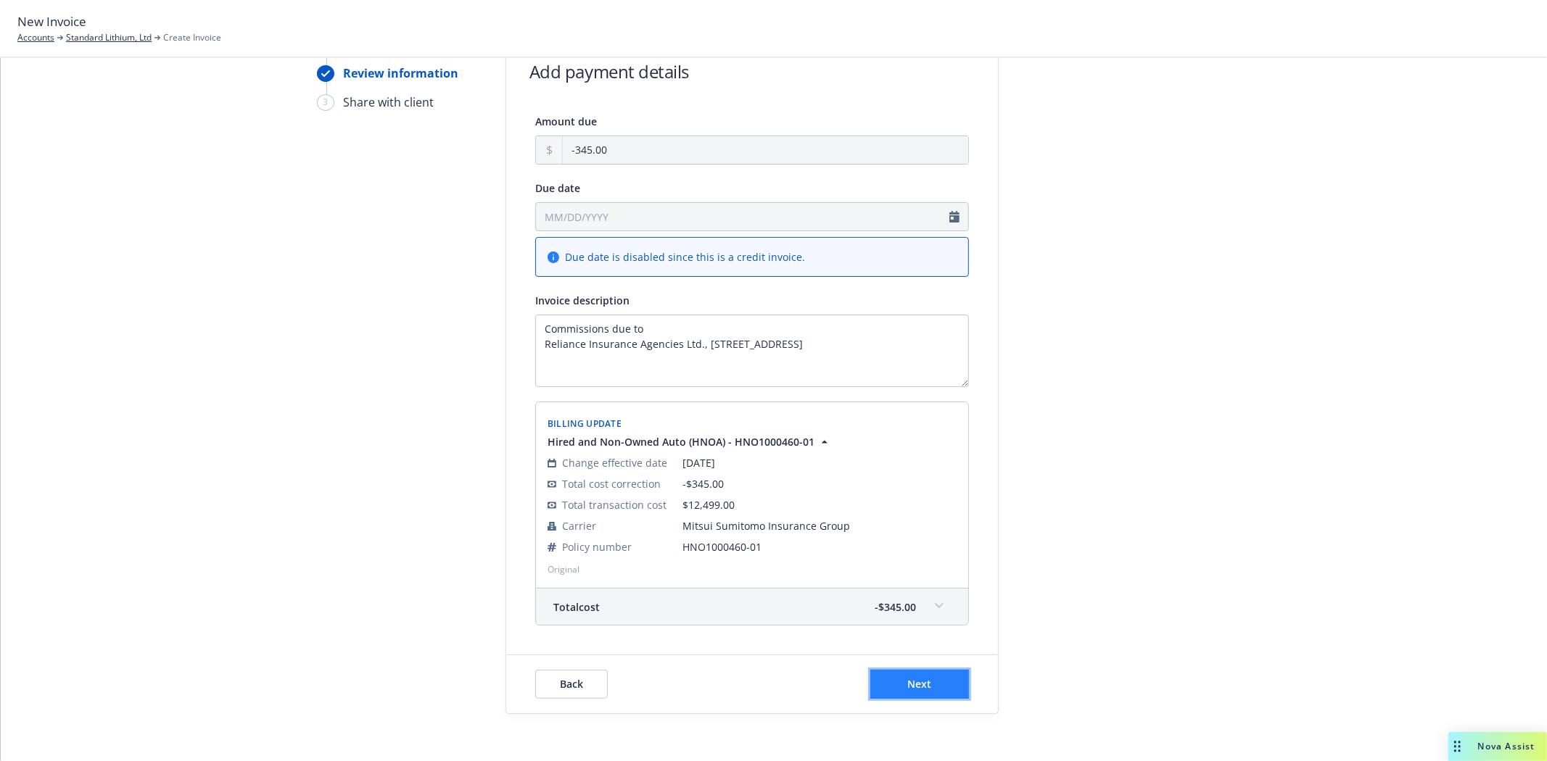
click at [932, 684] on button "Next" at bounding box center [919, 684] width 99 height 29
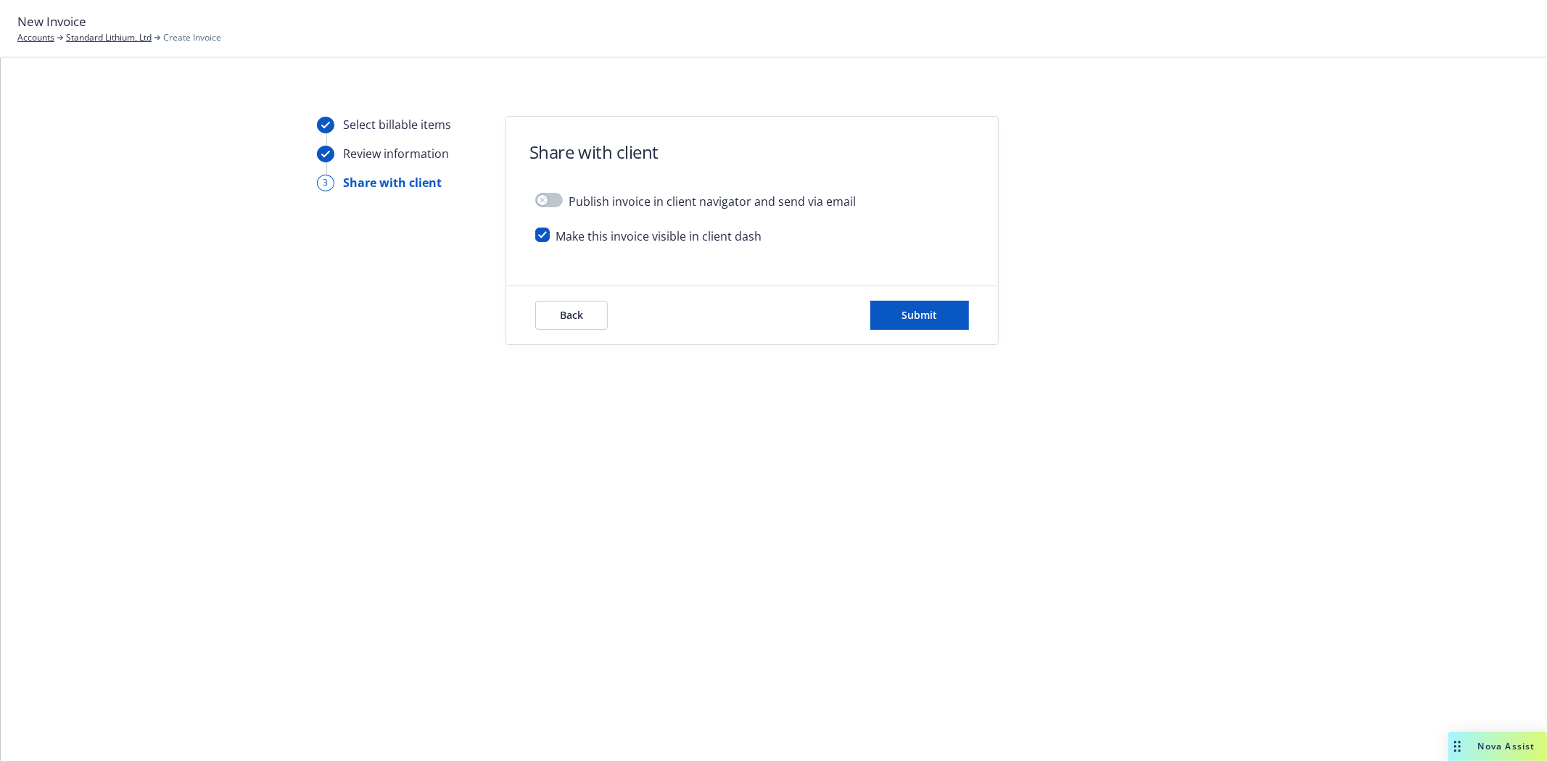
scroll to position [0, 0]
click at [546, 241] on div "Make this invoice visible in client dash" at bounding box center [752, 242] width 434 height 29
click at [545, 238] on input "checkbox" at bounding box center [542, 235] width 15 height 15
checkbox input "false"
click at [919, 312] on span "Submit" at bounding box center [920, 315] width 36 height 14
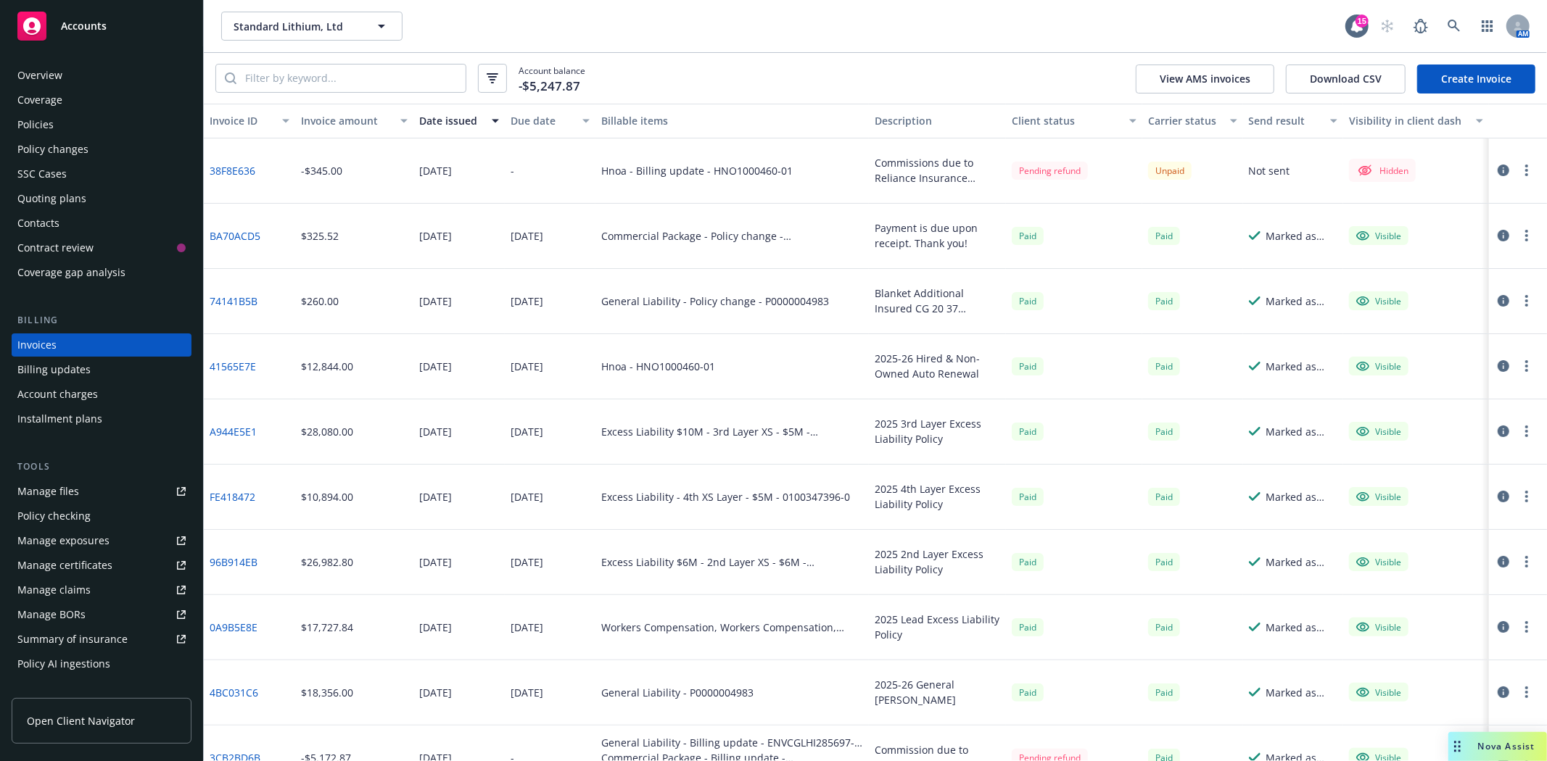
click at [1525, 170] on icon "button" at bounding box center [1526, 171] width 3 height 12
click at [1497, 175] on icon "button" at bounding box center [1503, 171] width 12 height 12
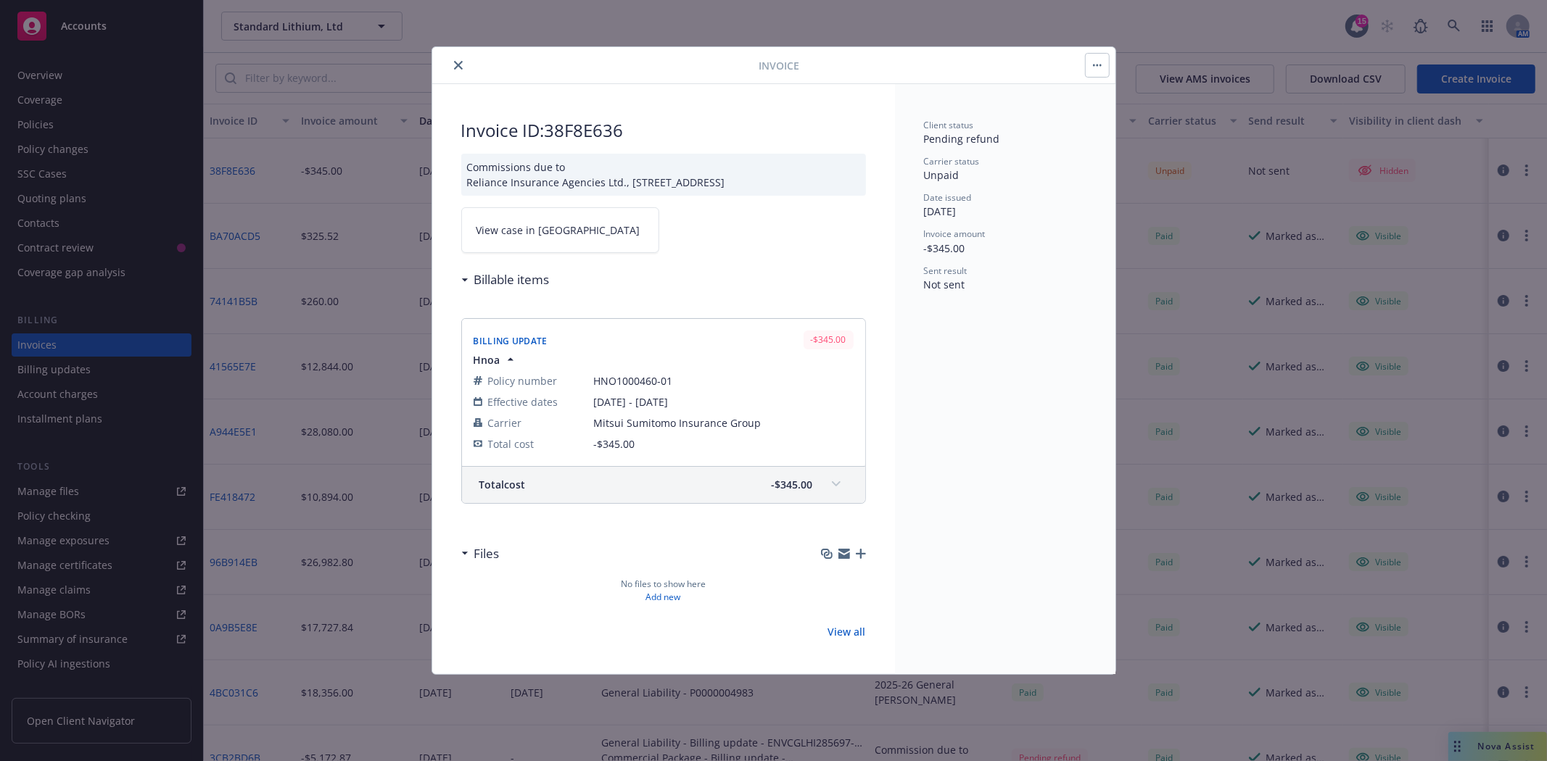
click at [542, 236] on span "View case in [GEOGRAPHIC_DATA]" at bounding box center [558, 230] width 164 height 15
click at [458, 64] on icon "close" at bounding box center [458, 65] width 9 height 9
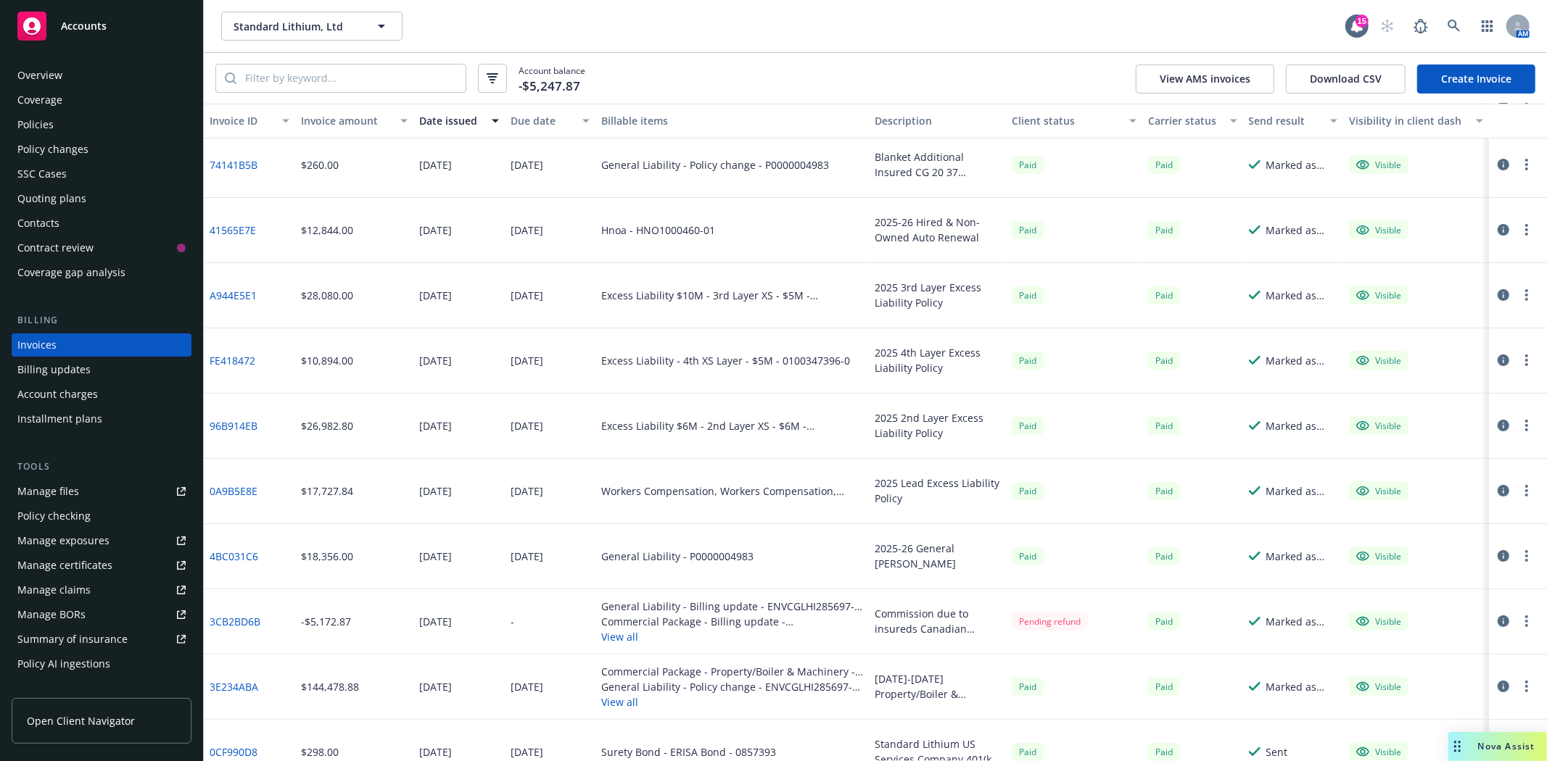
scroll to position [161, 0]
